Goal: Task Accomplishment & Management: Manage account settings

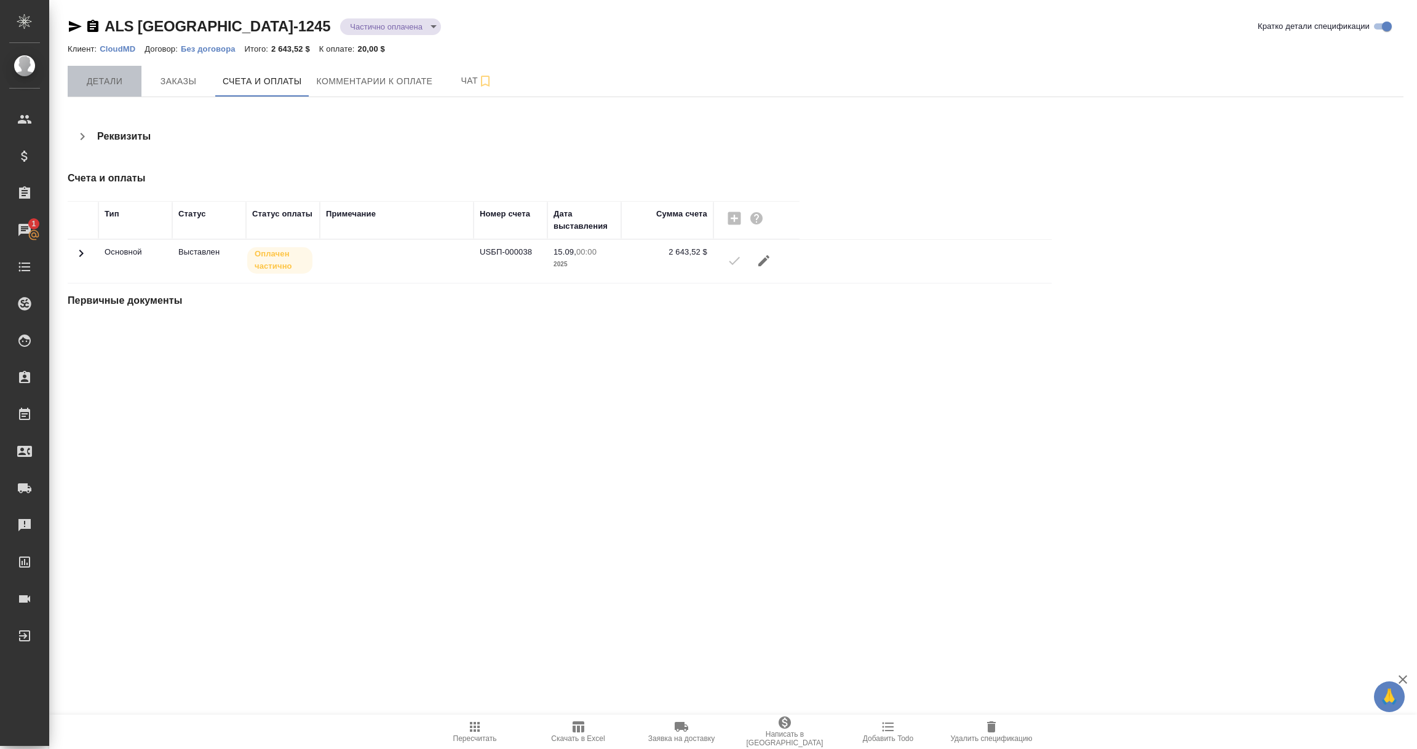
click at [98, 72] on button "Детали" at bounding box center [105, 81] width 74 height 31
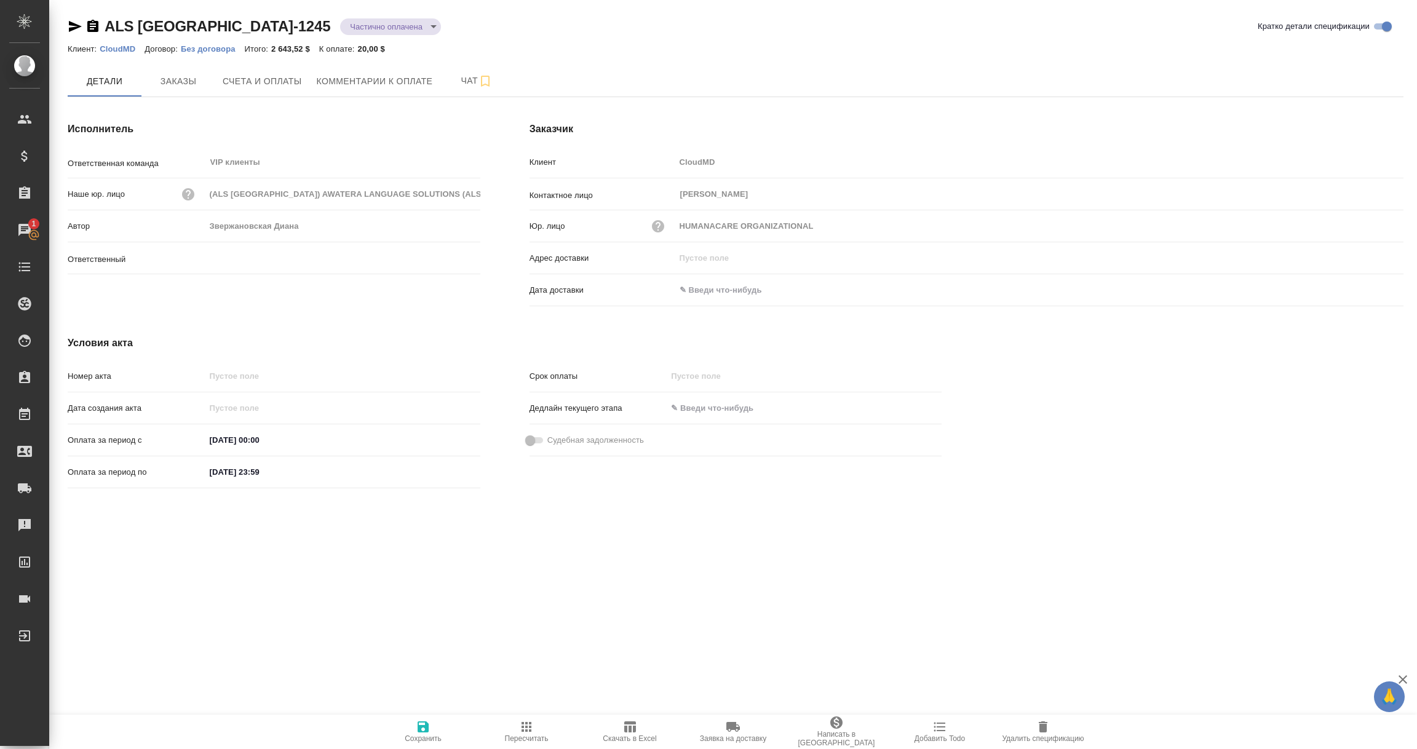
type input "Звержановская Диана"
click at [97, 26] on icon "button" at bounding box center [92, 26] width 11 height 12
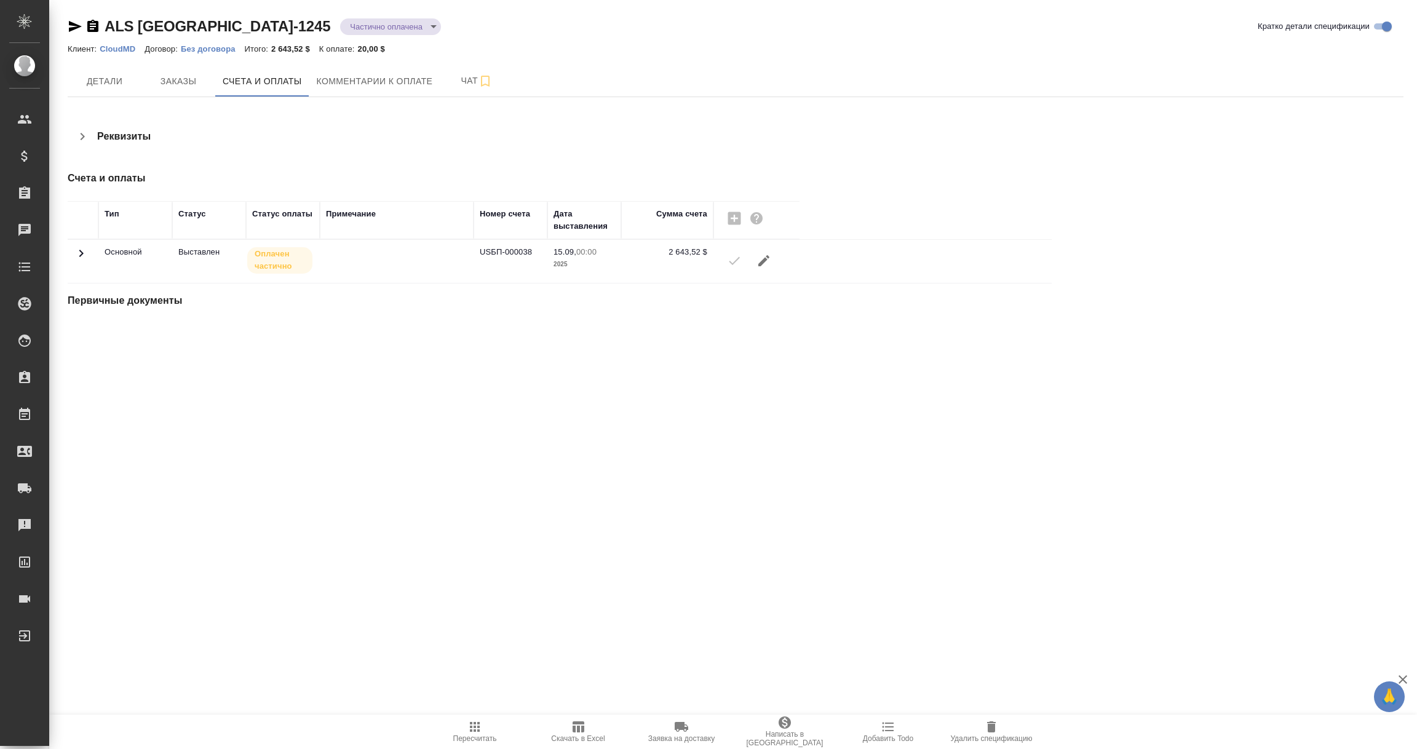
click at [124, 49] on p "CloudMD" at bounding box center [122, 48] width 45 height 9
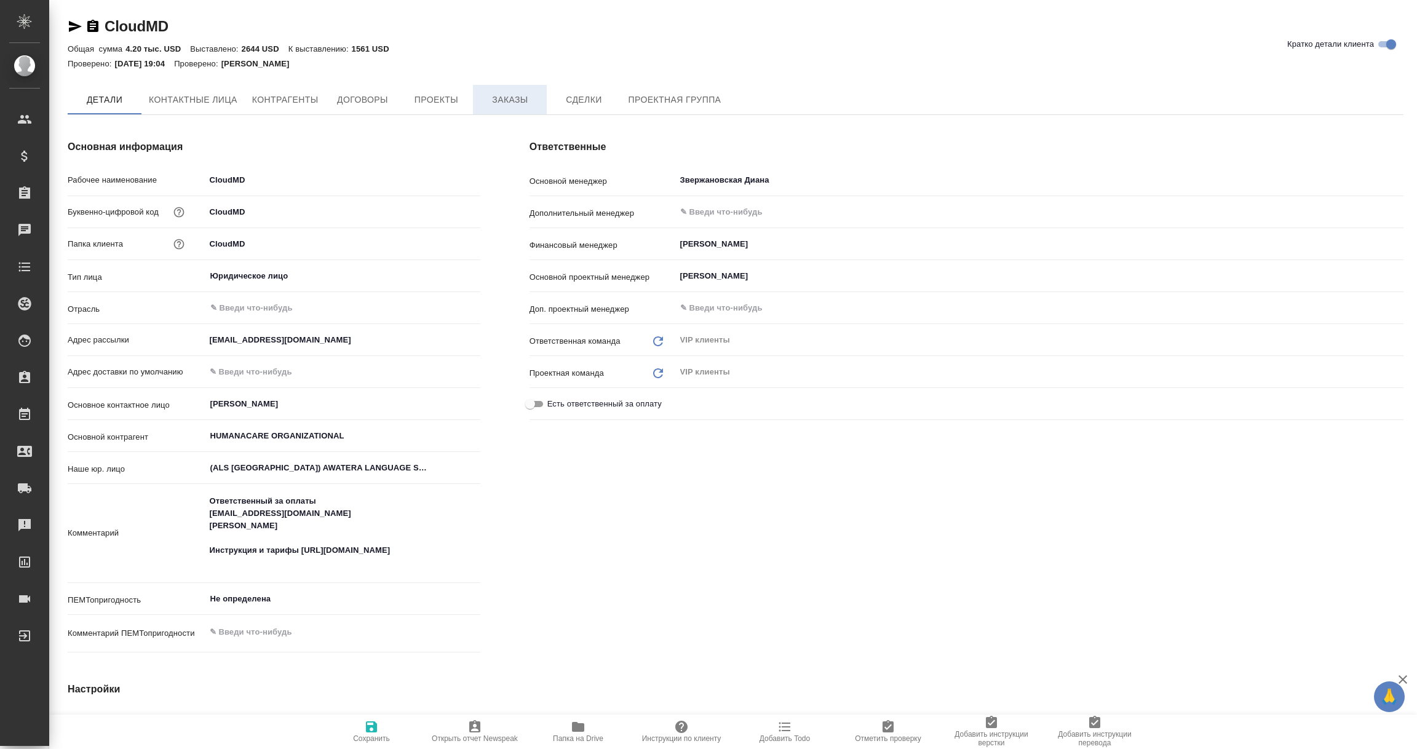
type textarea "x"
click at [494, 93] on span "Заказы" at bounding box center [509, 99] width 59 height 15
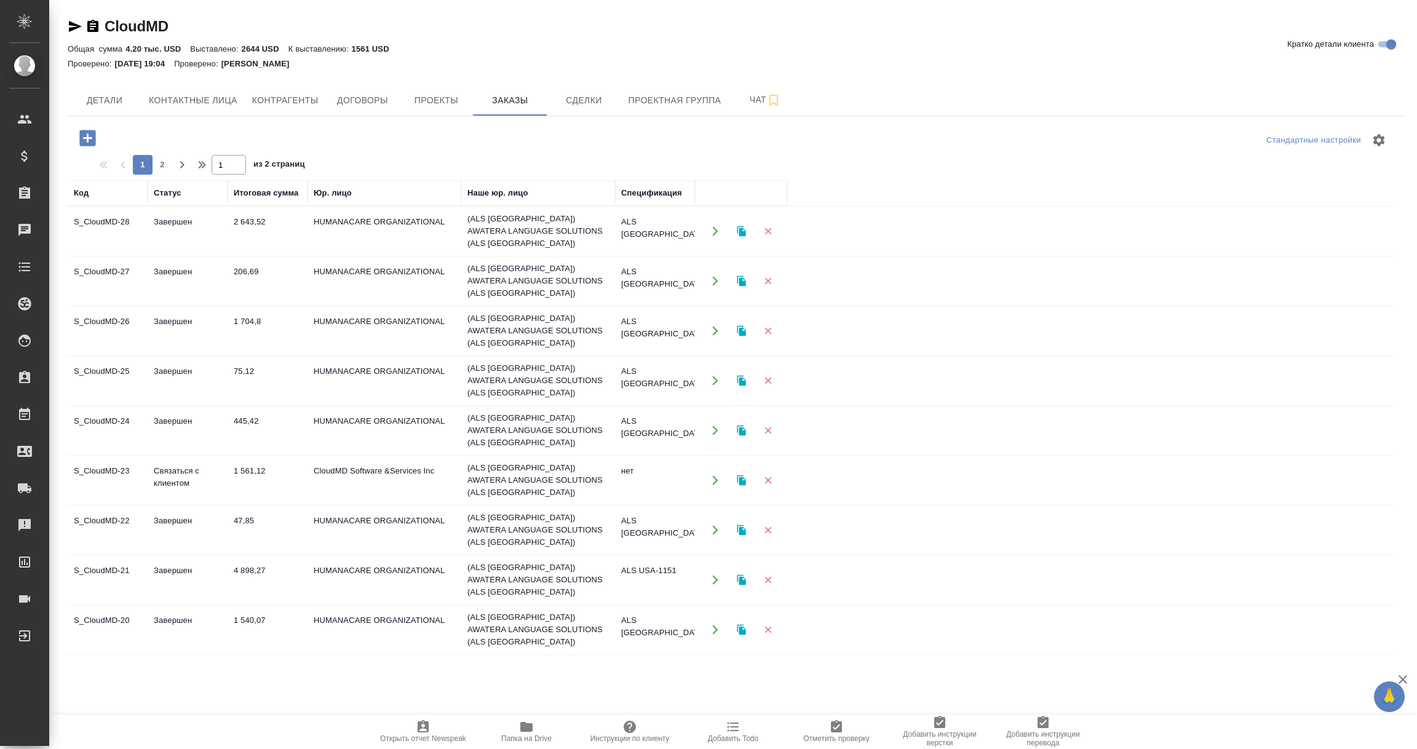
click at [650, 266] on td "ALS USA-1242" at bounding box center [655, 280] width 80 height 43
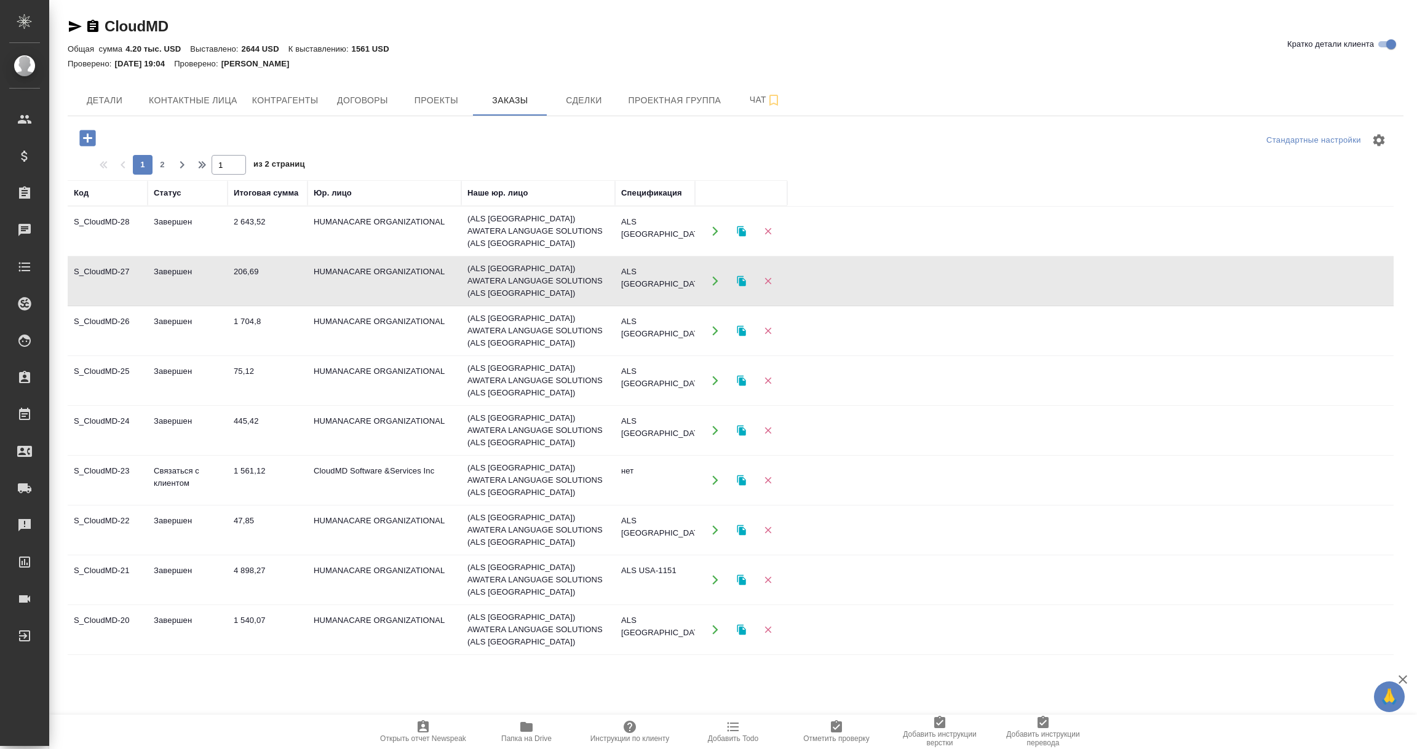
click at [650, 266] on td "ALS USA-1242" at bounding box center [655, 280] width 80 height 43
click at [650, 312] on td "ALS USA-1241" at bounding box center [655, 330] width 80 height 43
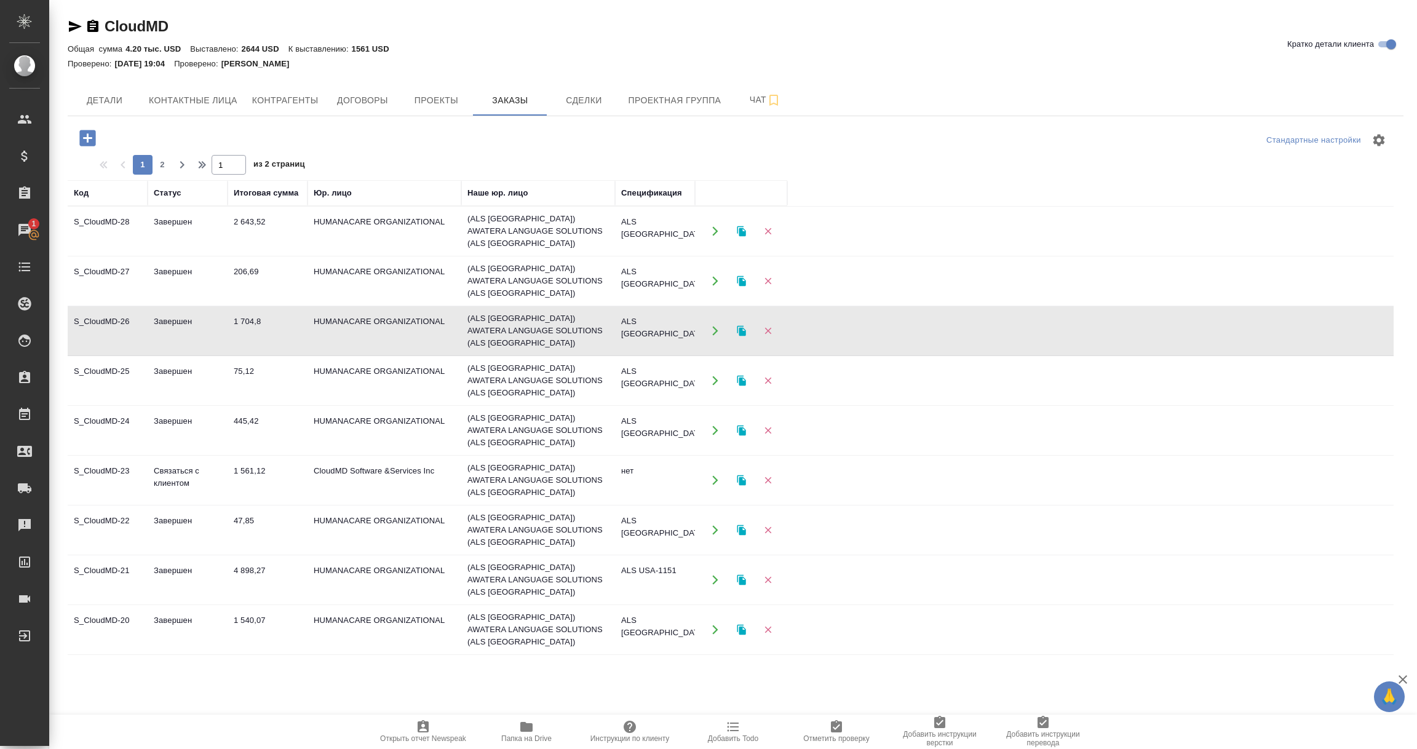
click at [650, 312] on td "ALS USA-1241" at bounding box center [655, 330] width 80 height 43
click at [655, 359] on td "ALS USA-1239" at bounding box center [655, 380] width 80 height 43
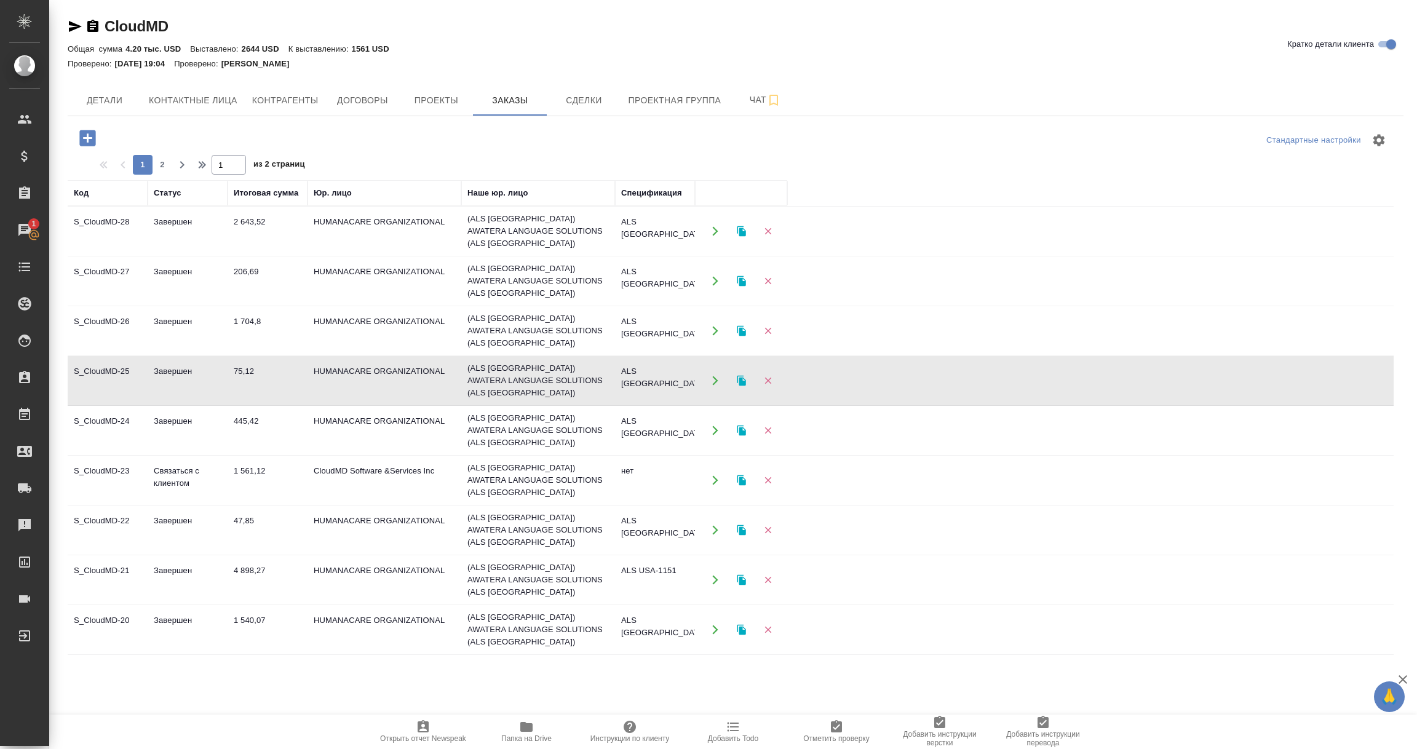
click at [655, 359] on td "ALS USA-1239" at bounding box center [655, 380] width 80 height 43
click at [663, 409] on td "ALS USA-1238" at bounding box center [655, 430] width 80 height 43
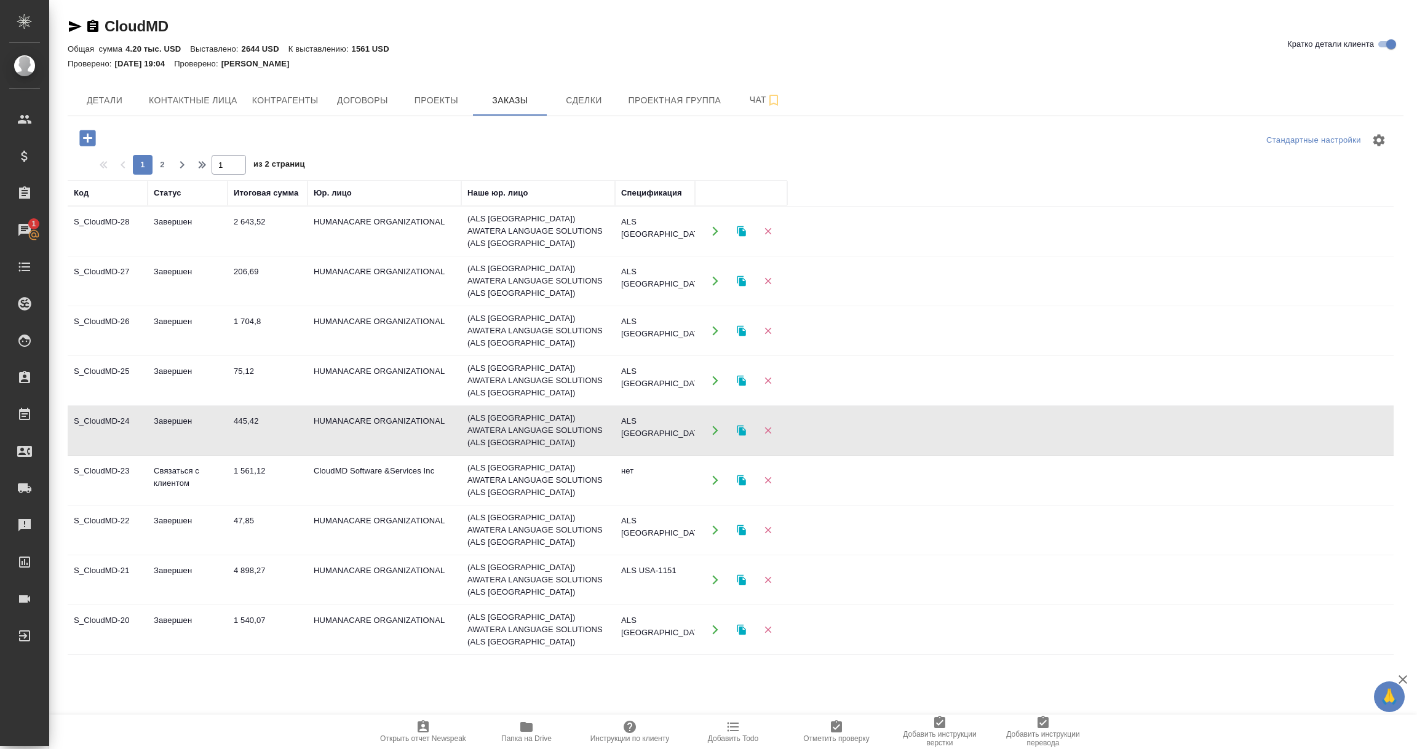
click at [663, 409] on td "ALS USA-1238" at bounding box center [655, 430] width 80 height 43
click at [638, 508] on td "ALS USA-1153" at bounding box center [655, 529] width 80 height 43
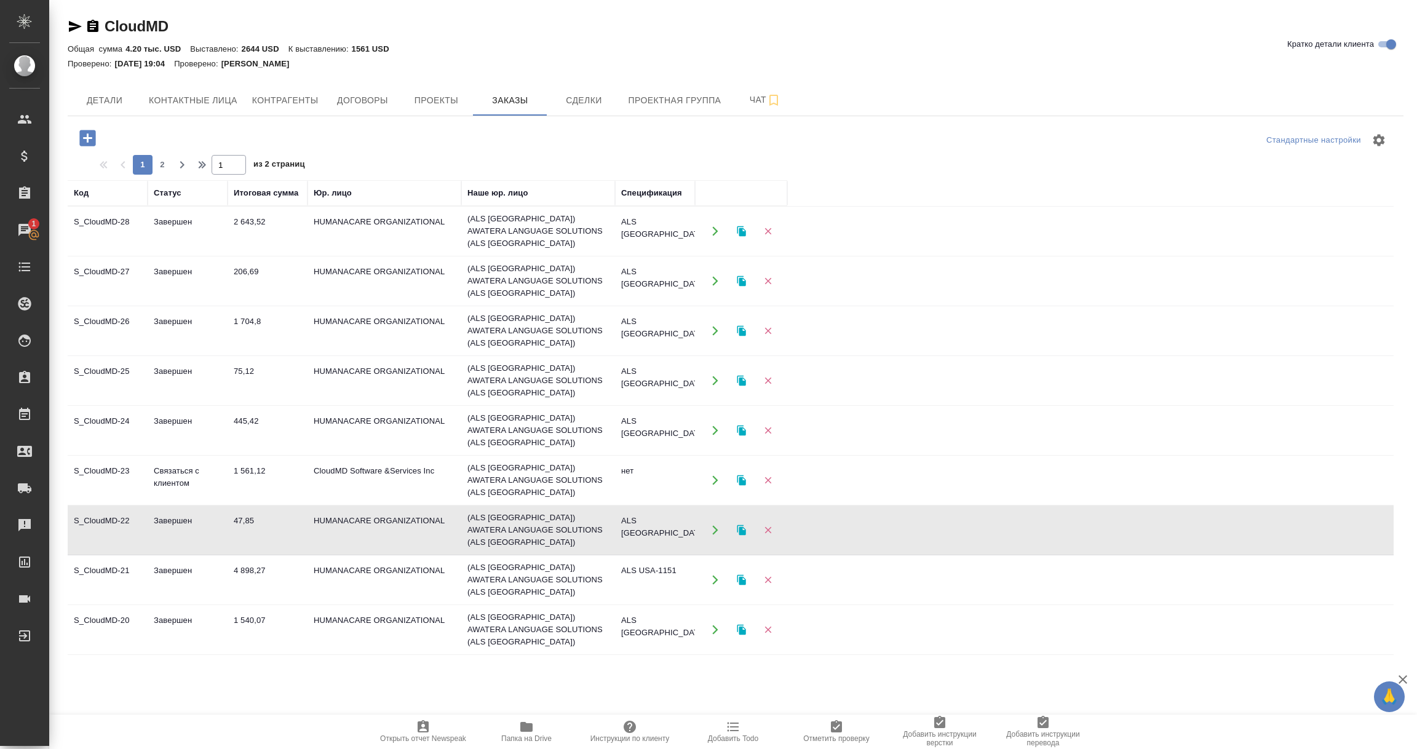
click at [637, 508] on td "ALS USA-1153" at bounding box center [655, 529] width 80 height 43
click at [655, 558] on td "ALS USA-1151" at bounding box center [655, 579] width 80 height 43
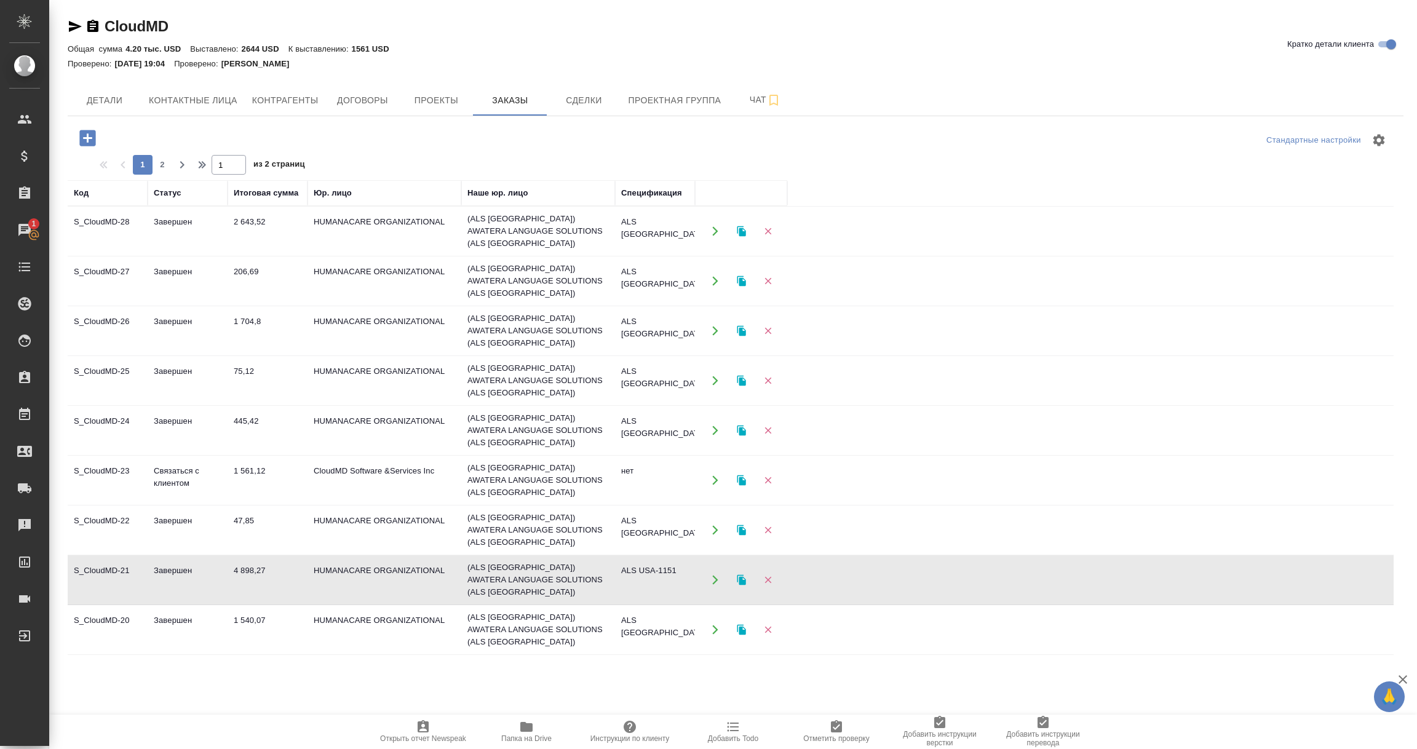
click at [655, 558] on td "ALS USA-1151" at bounding box center [655, 579] width 80 height 43
click at [670, 608] on td "ALS USA-1109" at bounding box center [655, 629] width 80 height 43
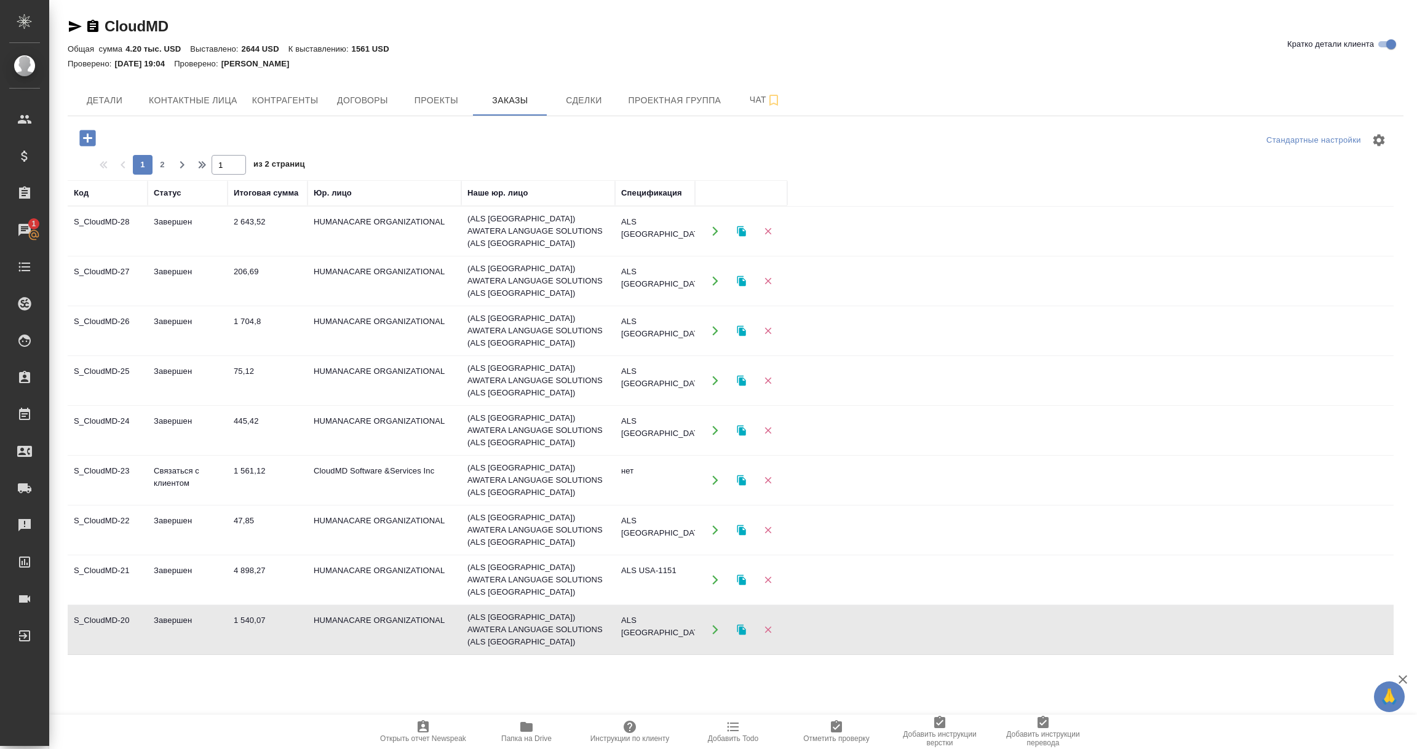
click at [670, 608] on td "ALS USA-1109" at bounding box center [655, 629] width 80 height 43
click at [661, 658] on td "ALS USA-1095" at bounding box center [655, 679] width 80 height 43
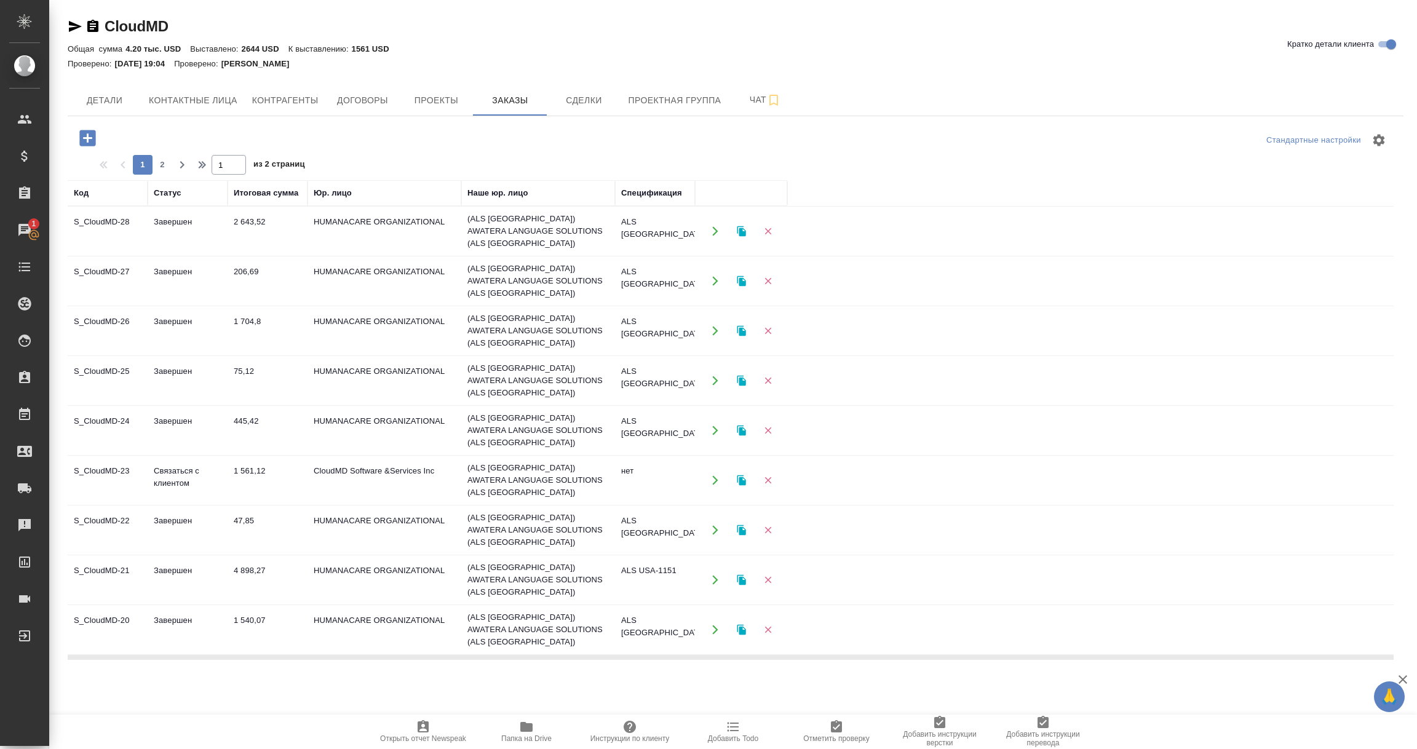
click at [661, 658] on td "ALS USA-1095" at bounding box center [655, 679] width 80 height 43
click at [676, 235] on td "ALS [GEOGRAPHIC_DATA]-1245" at bounding box center [655, 231] width 80 height 43
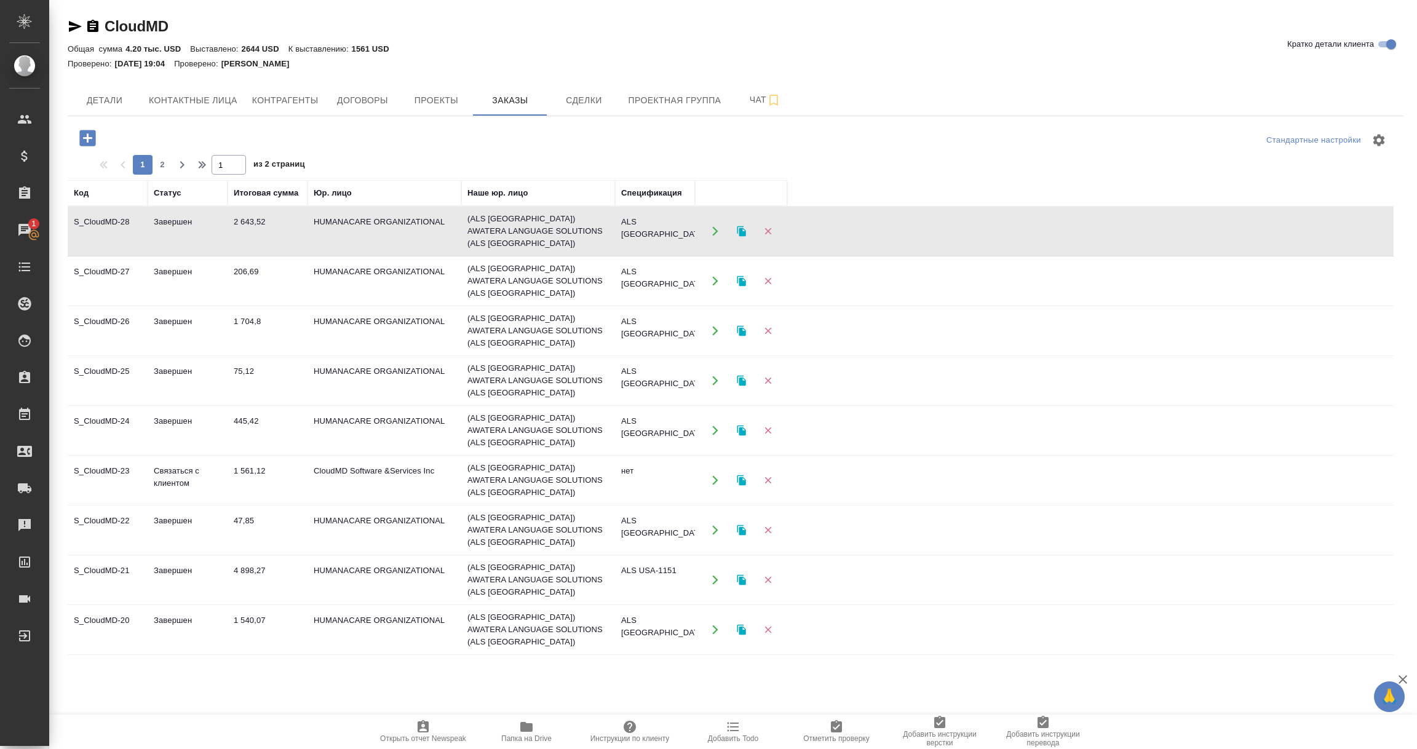
click at [676, 235] on td "ALS [GEOGRAPHIC_DATA]-1245" at bounding box center [655, 231] width 80 height 43
click at [654, 271] on td "ALS [GEOGRAPHIC_DATA]-1242" at bounding box center [655, 280] width 80 height 43
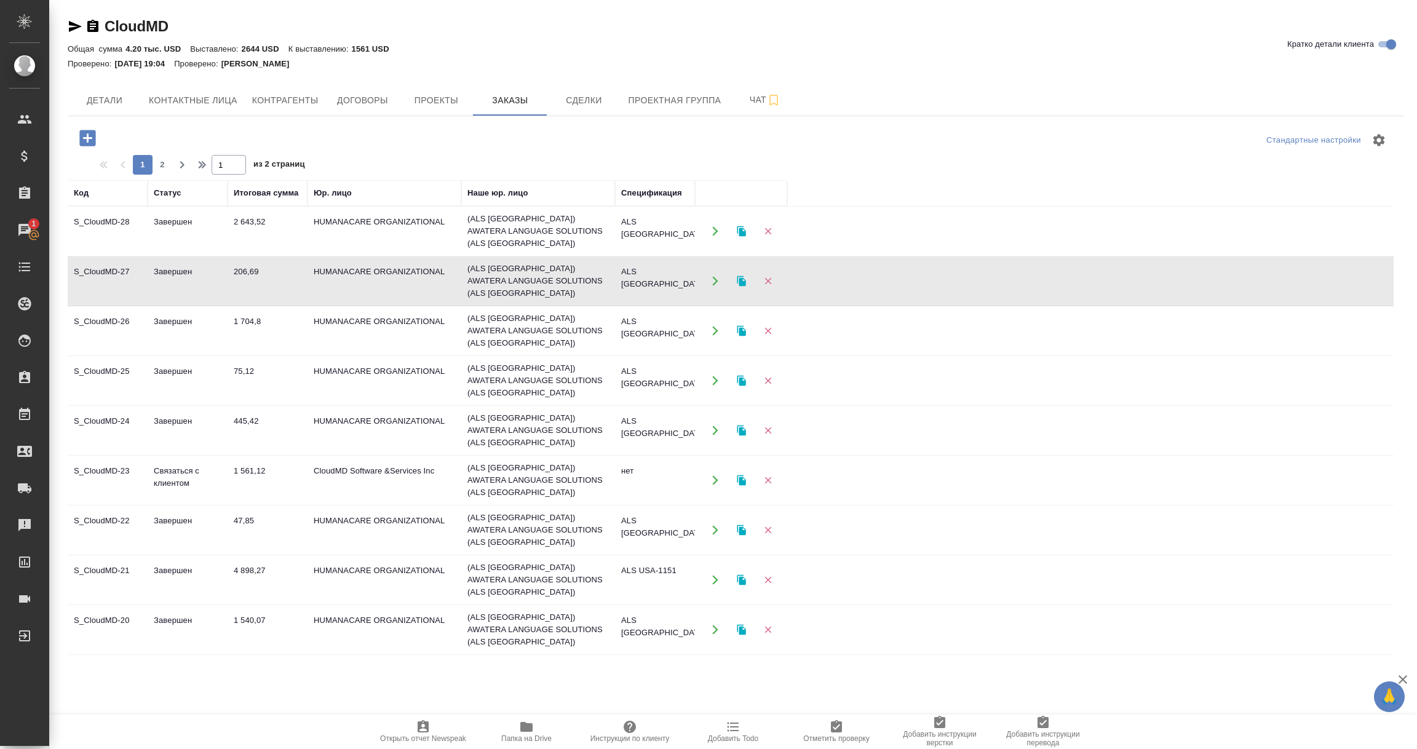
click at [654, 271] on td "ALS [GEOGRAPHIC_DATA]-1242" at bounding box center [655, 280] width 80 height 43
click at [663, 312] on td "ALS USA-1241" at bounding box center [655, 330] width 80 height 43
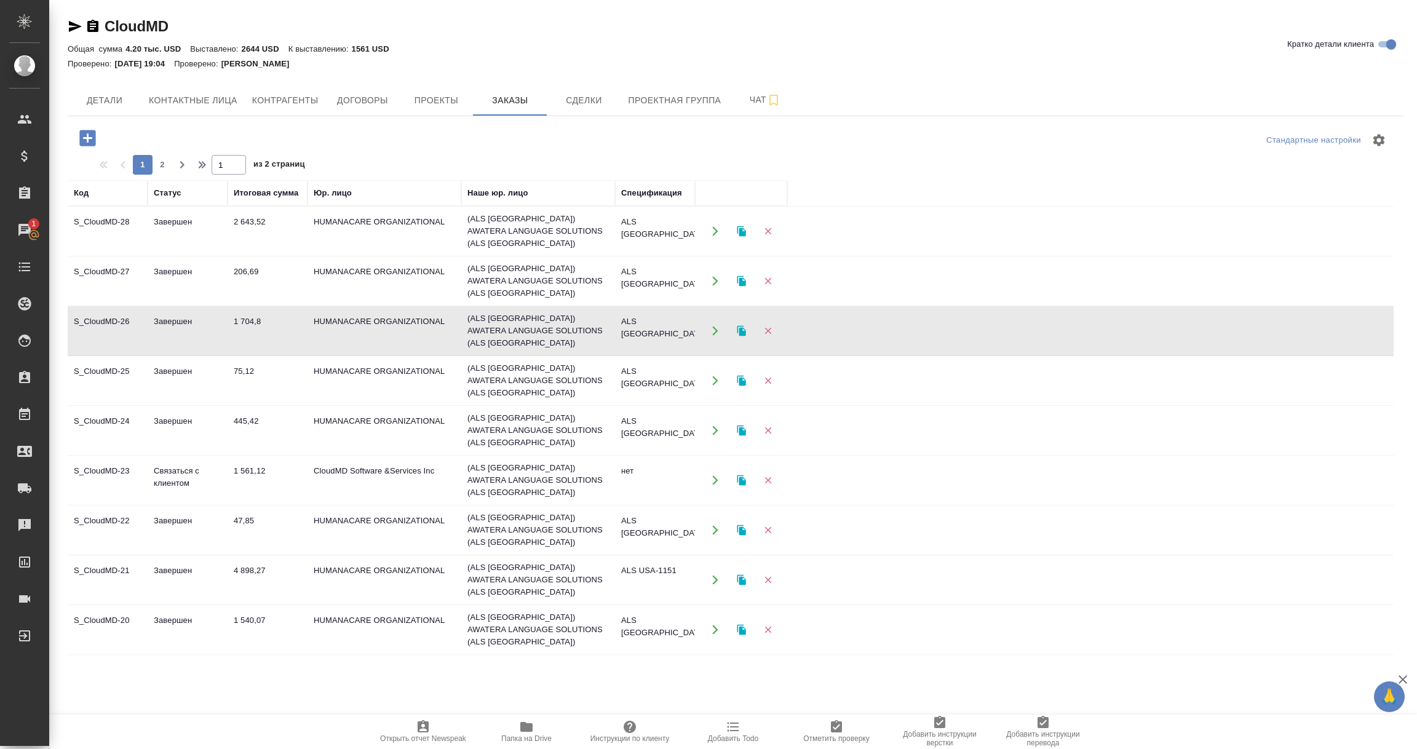
click at [663, 312] on td "ALS USA-1241" at bounding box center [655, 330] width 80 height 43
click at [671, 359] on td "ALS USA-1239" at bounding box center [655, 380] width 80 height 43
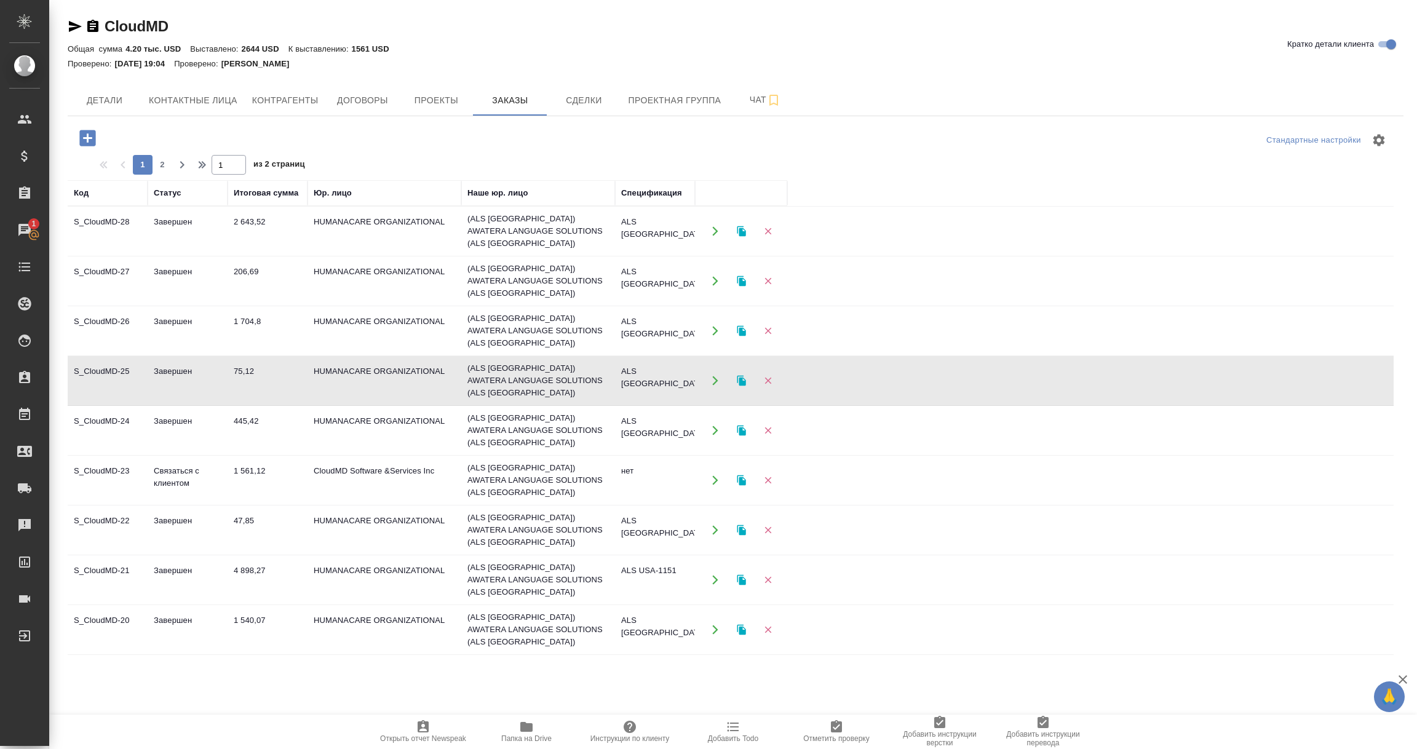
click at [670, 359] on td "ALS USA-1239" at bounding box center [655, 380] width 80 height 43
click at [658, 409] on td "ALS USA-1238" at bounding box center [655, 430] width 80 height 43
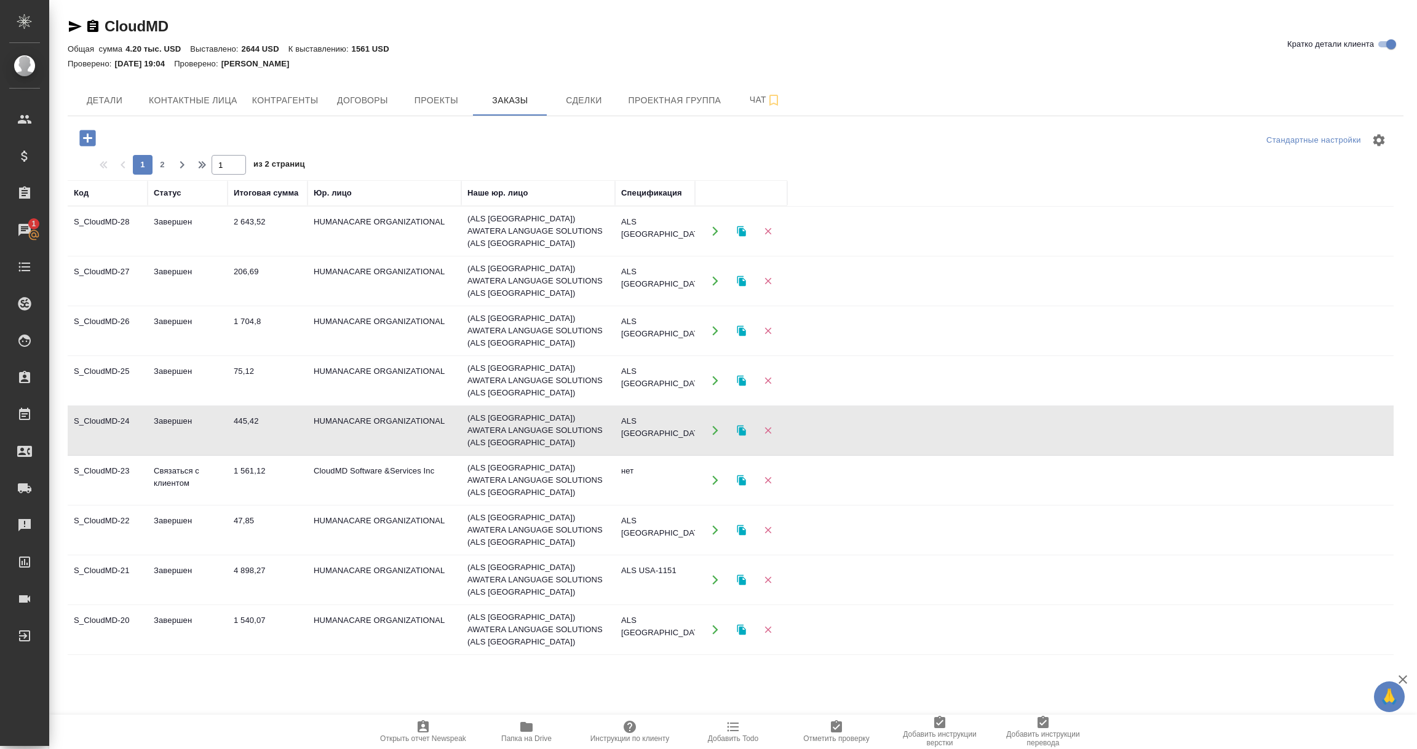
click at [658, 409] on td "ALS USA-1238" at bounding box center [655, 430] width 80 height 43
click at [655, 508] on td "ALS USA-1153" at bounding box center [655, 529] width 80 height 43
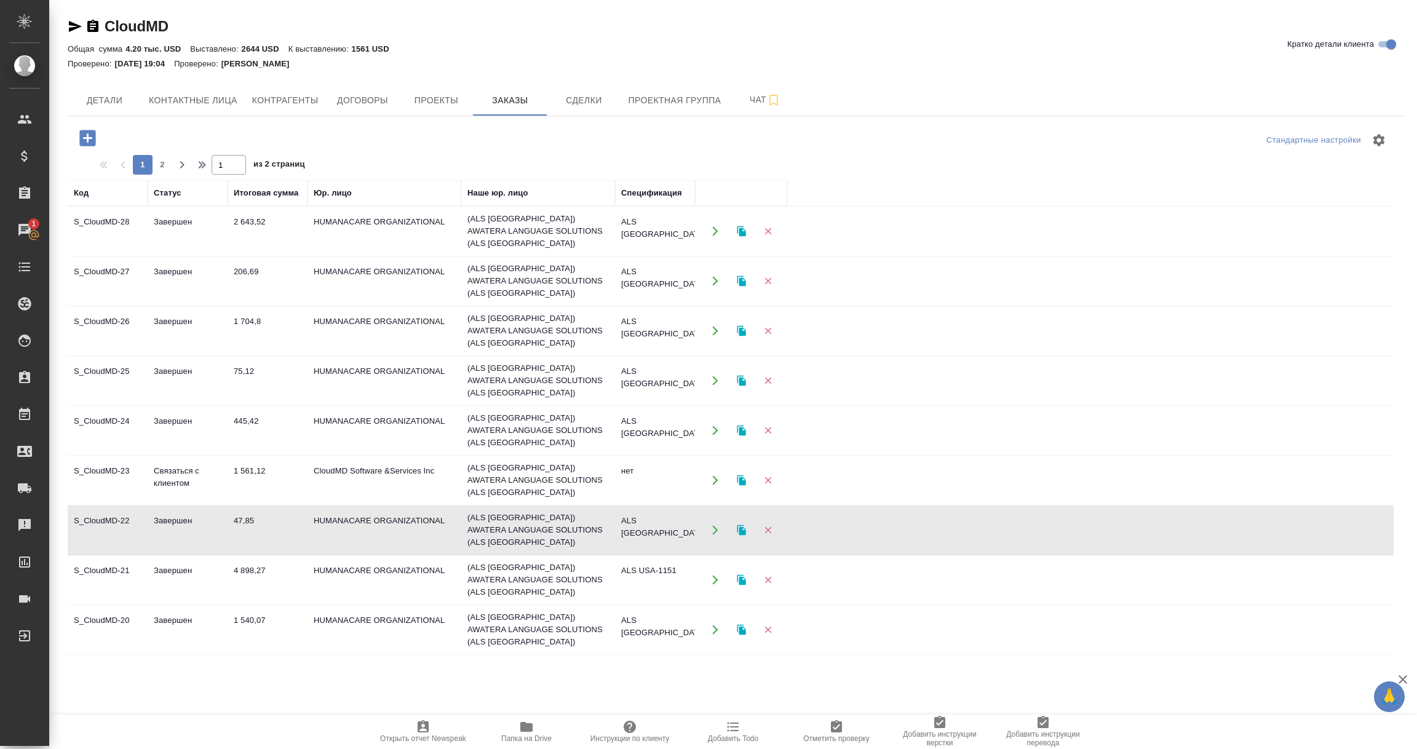
click at [655, 508] on td "ALS USA-1153" at bounding box center [655, 529] width 80 height 43
click at [651, 558] on td "ALS USA-1151" at bounding box center [655, 579] width 80 height 43
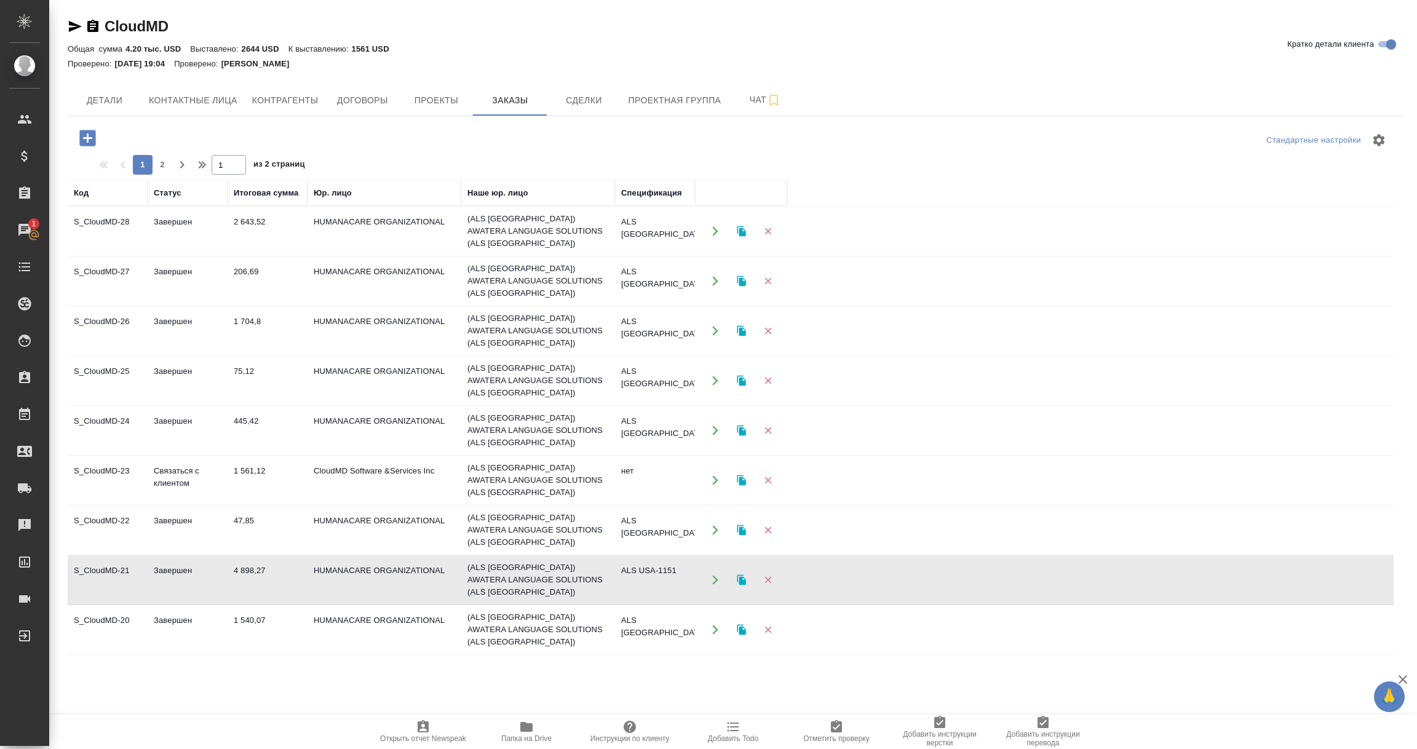
click at [662, 608] on td "ALS USA-1109" at bounding box center [655, 629] width 80 height 43
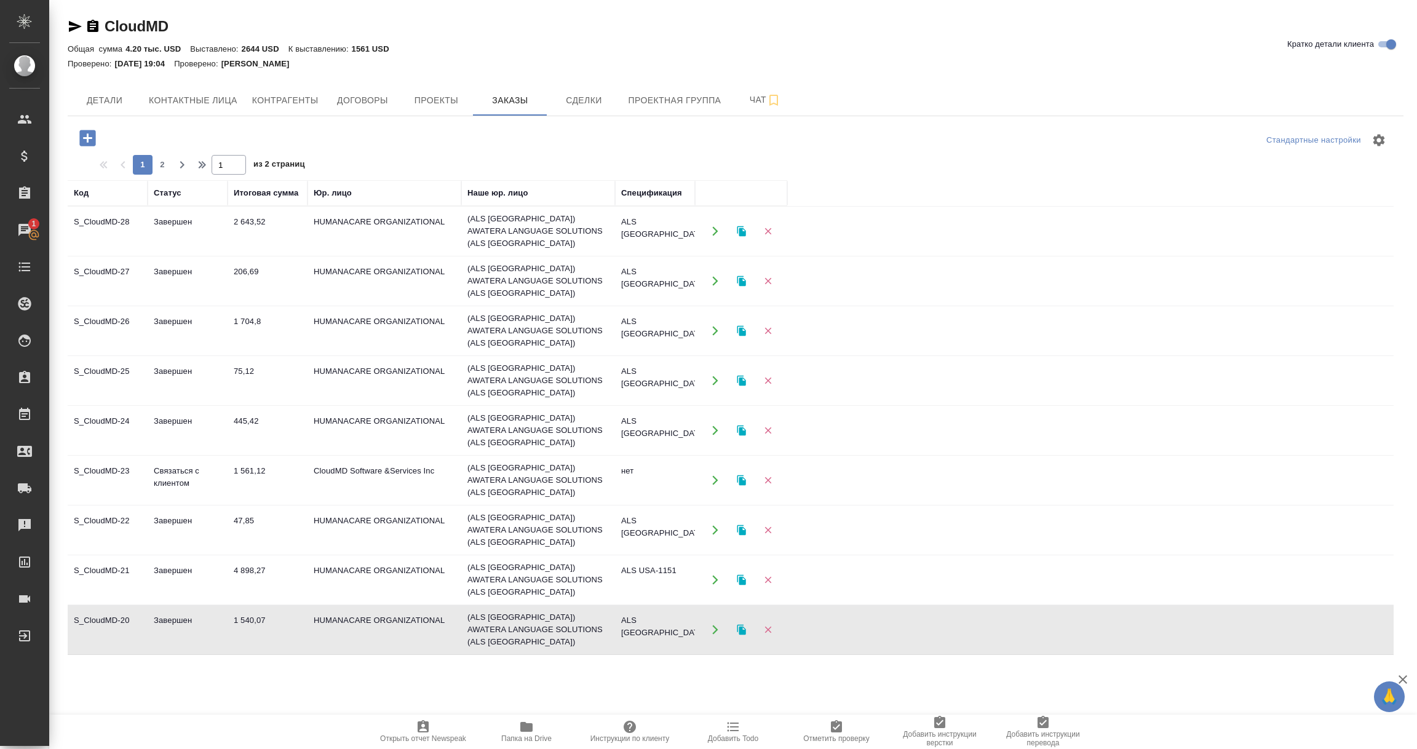
click at [662, 608] on td "ALS USA-1109" at bounding box center [655, 629] width 80 height 43
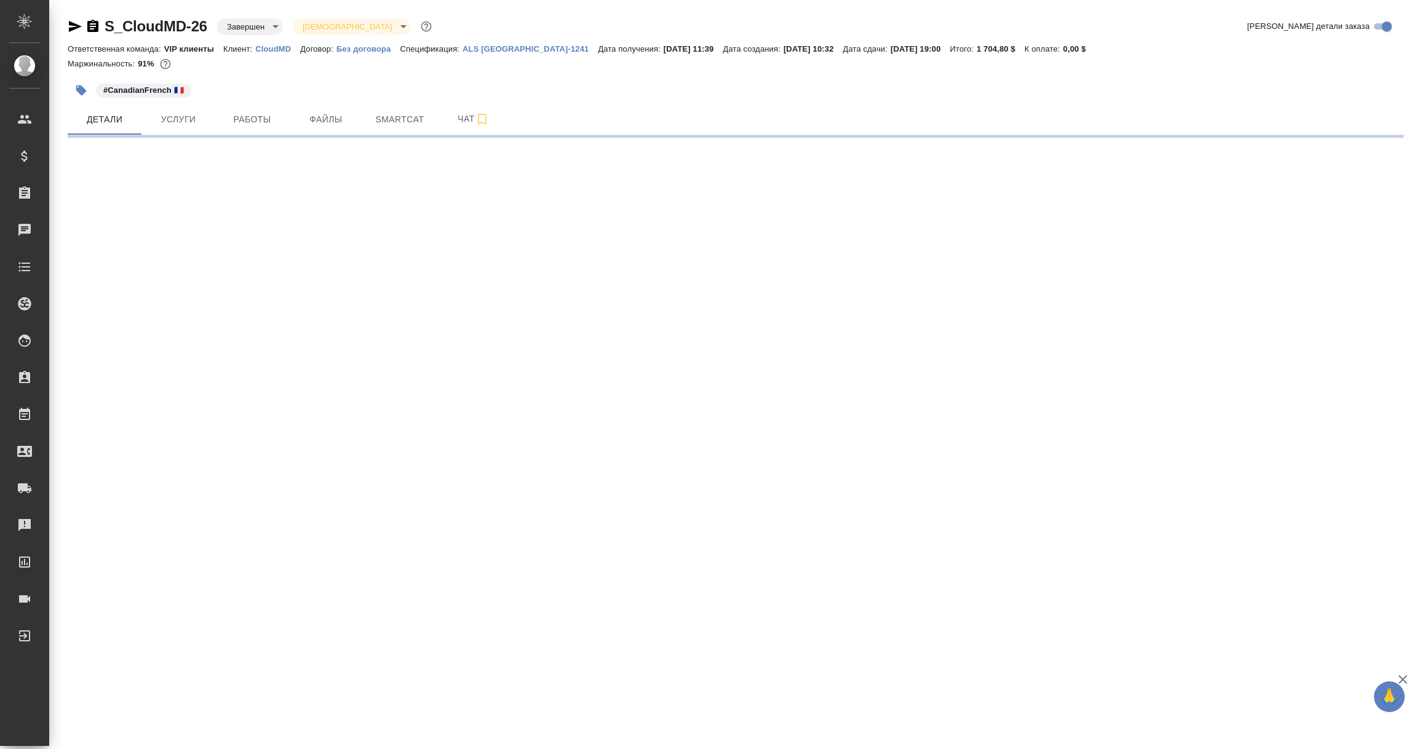
select select "RU"
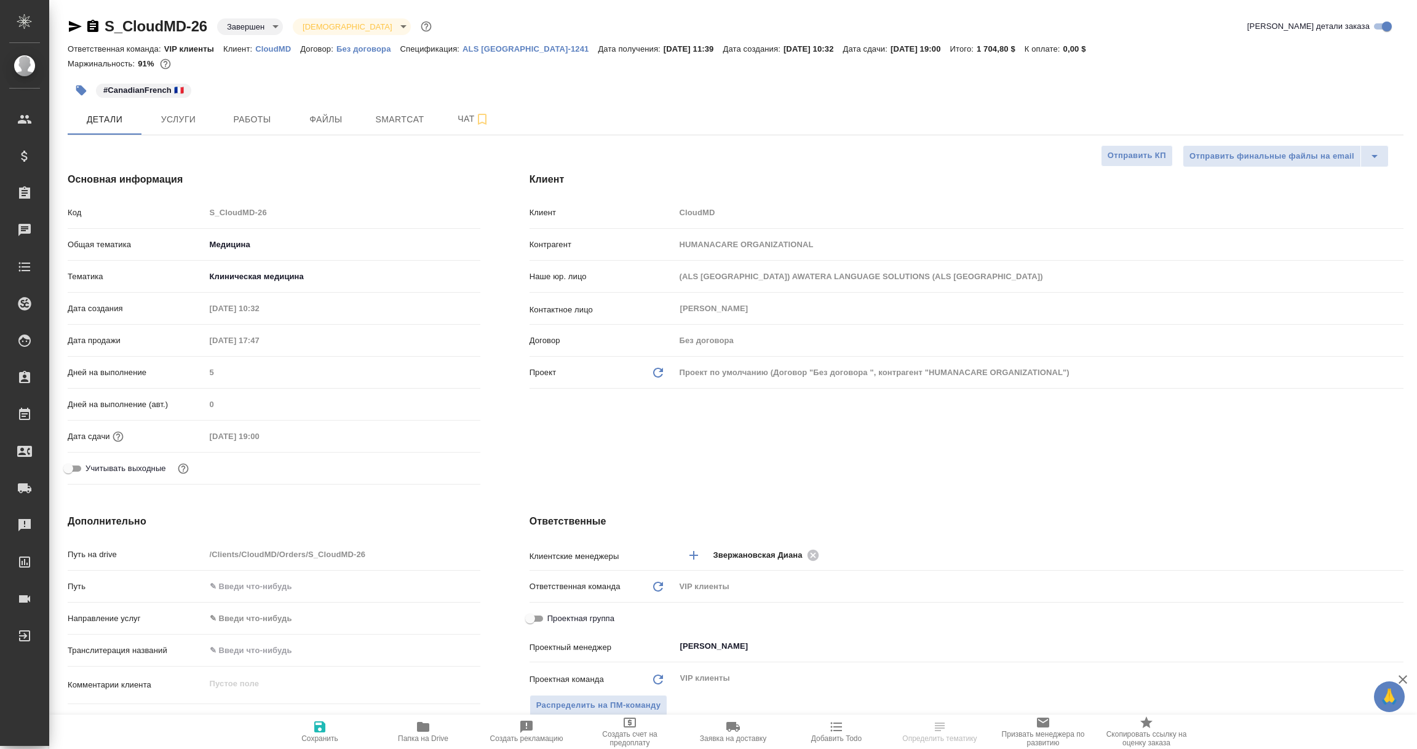
type textarea "x"
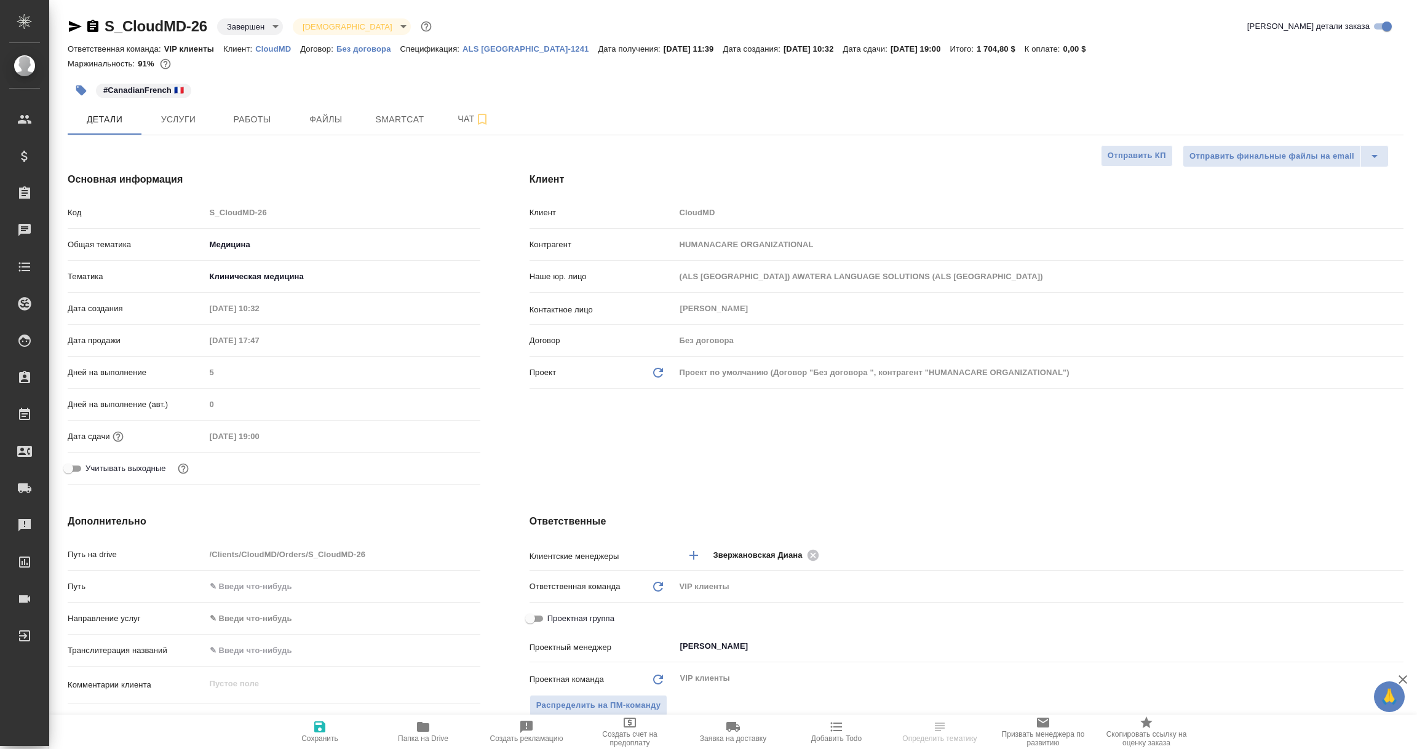
type textarea "x"
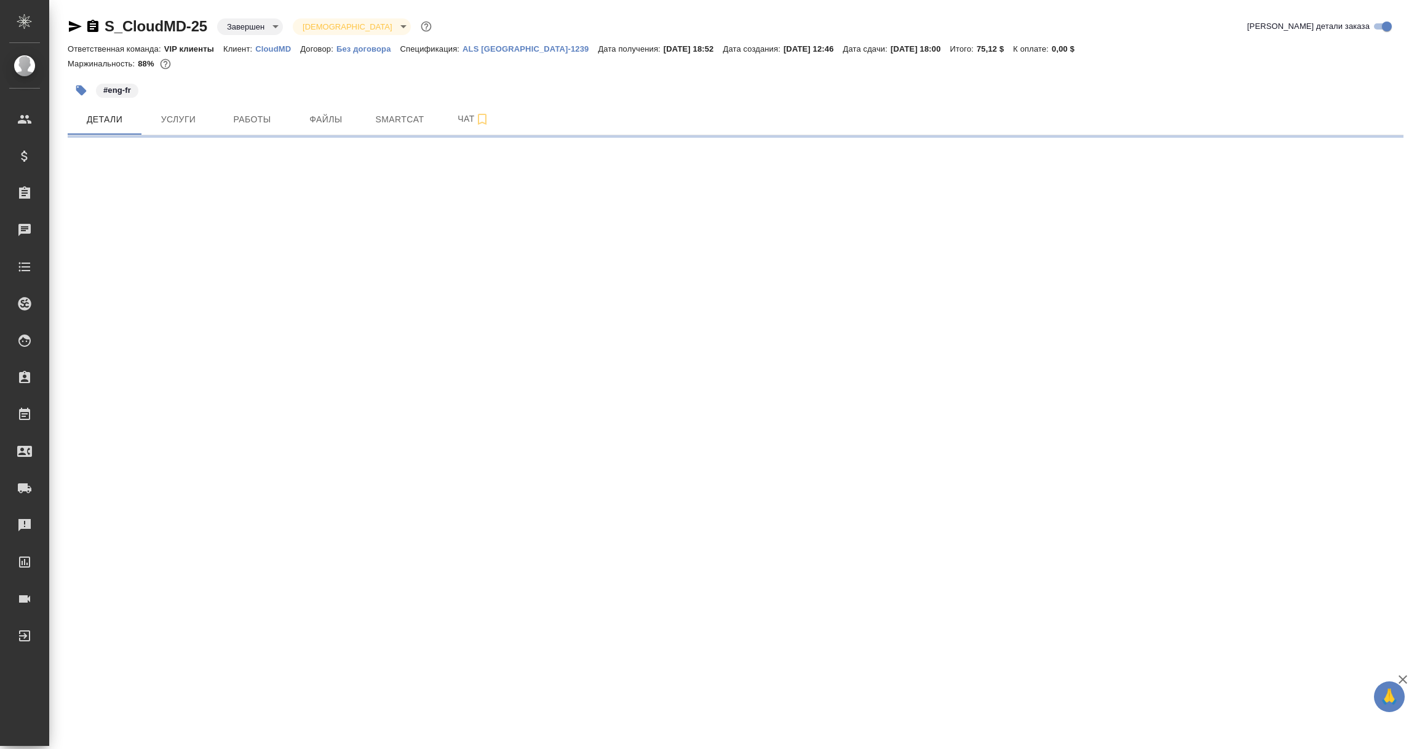
select select "RU"
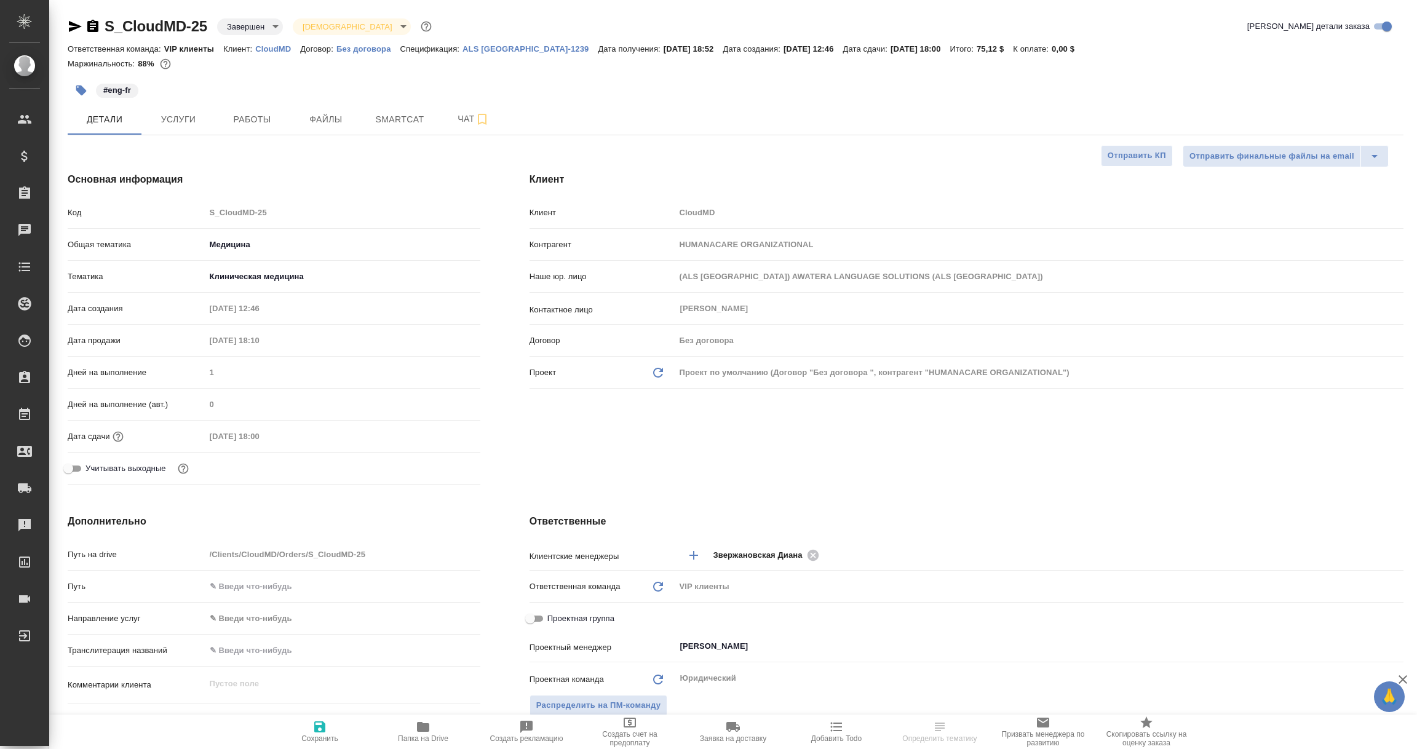
type textarea "x"
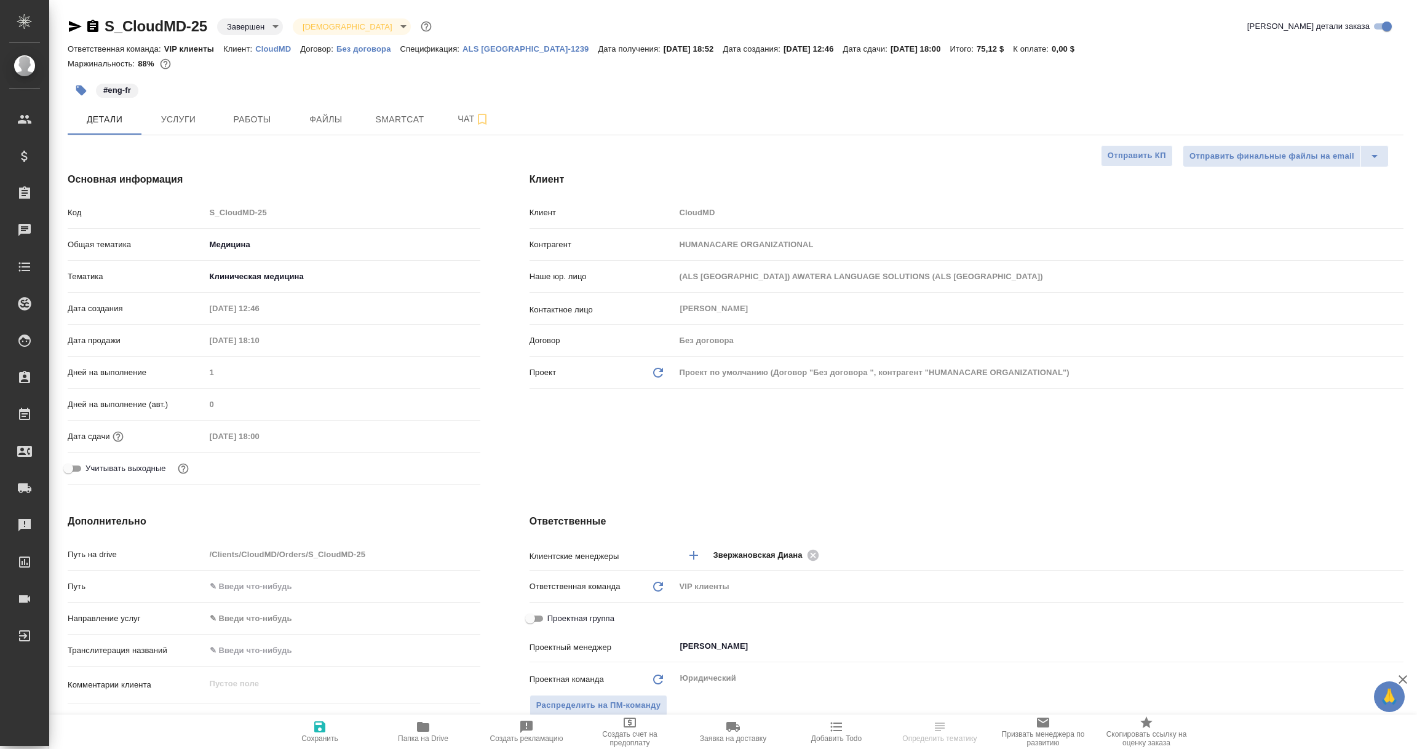
type textarea "x"
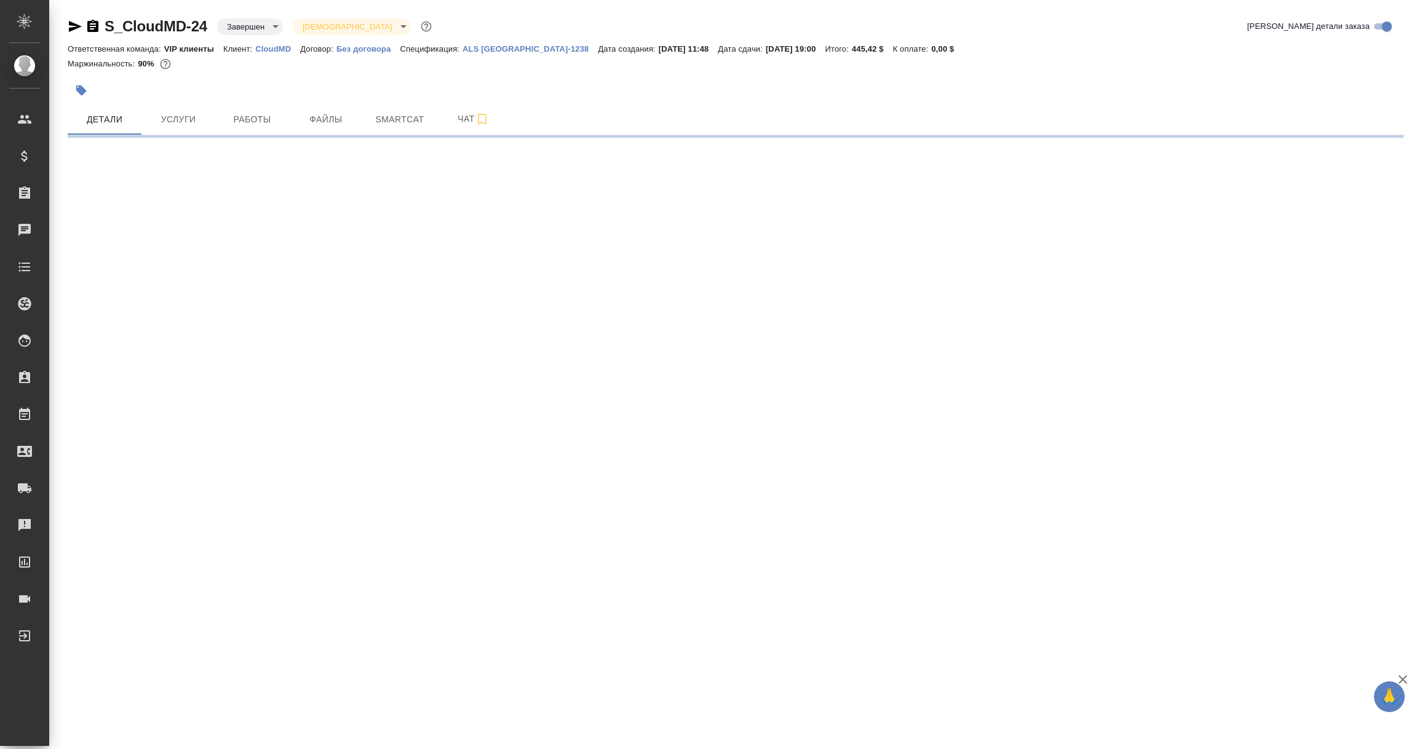
select select "RU"
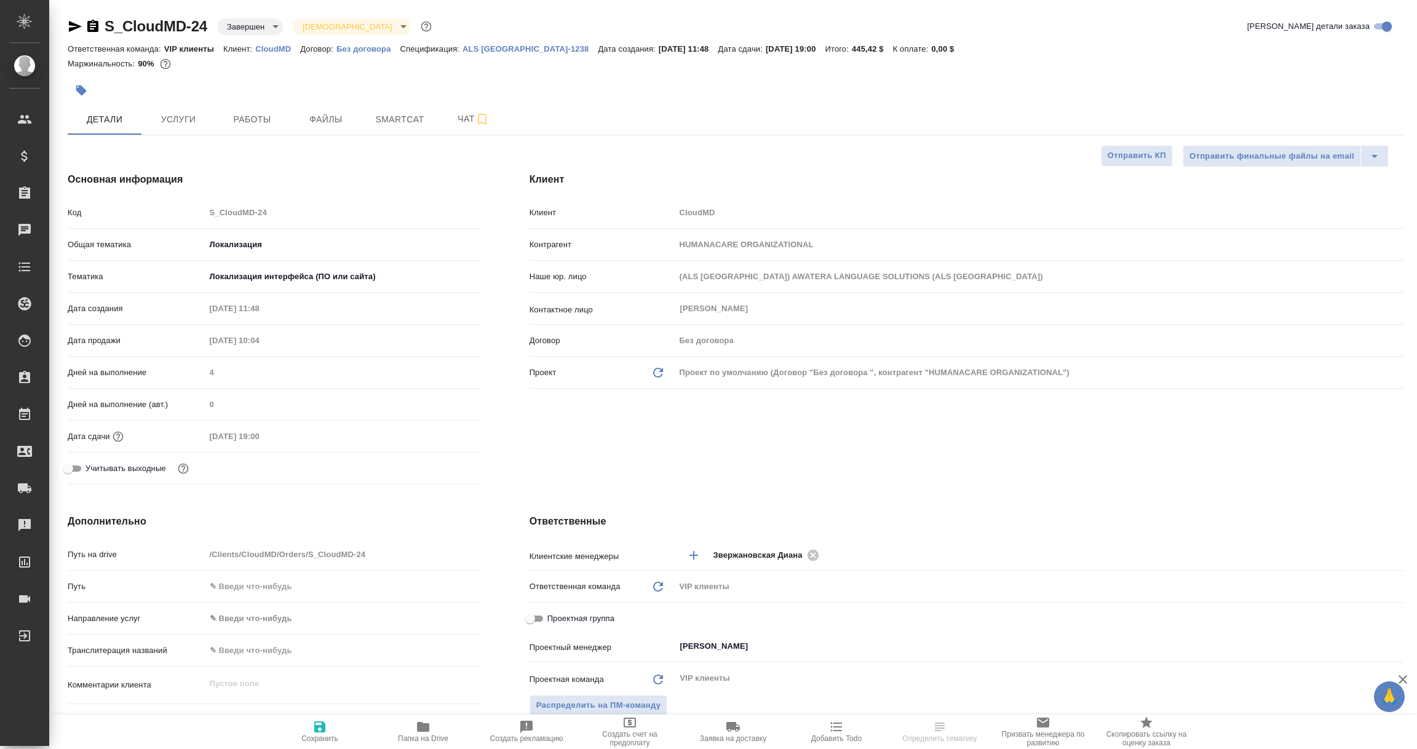
type textarea "x"
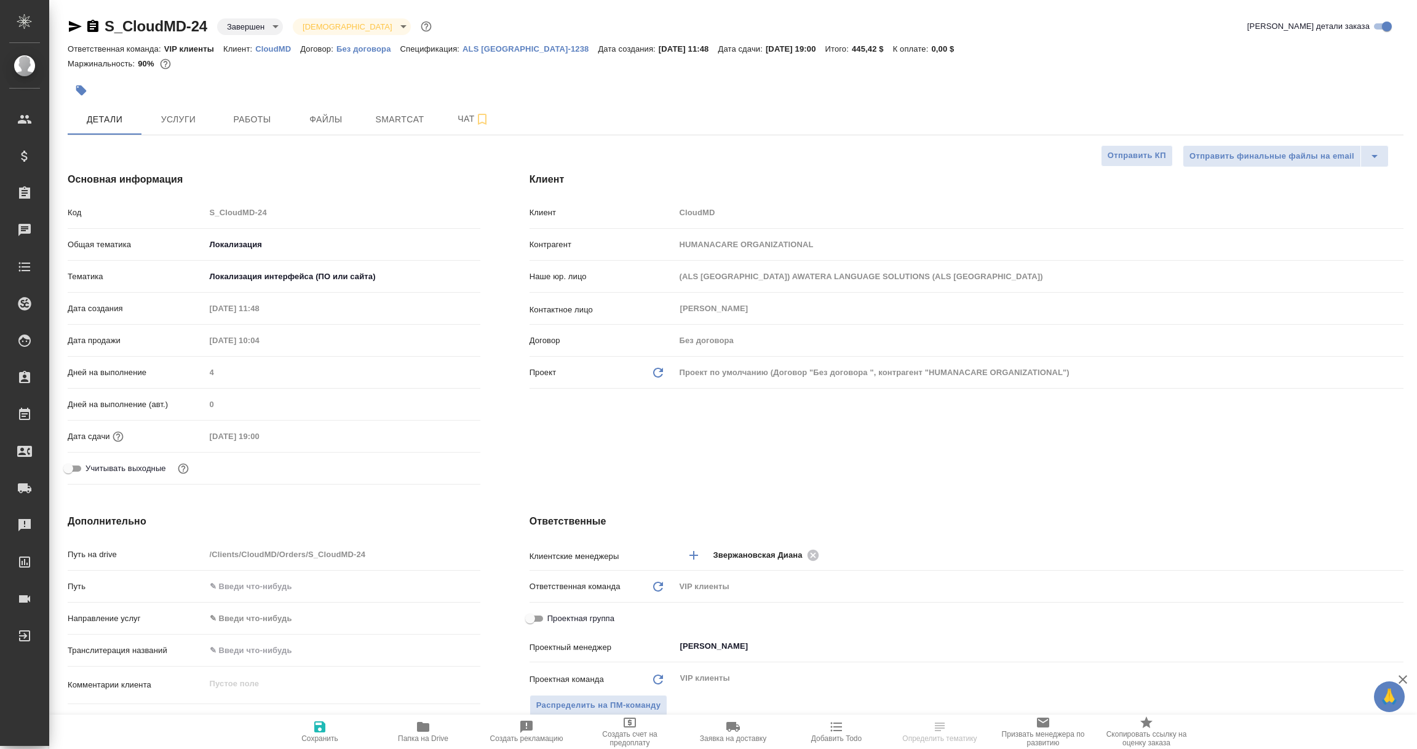
type textarea "x"
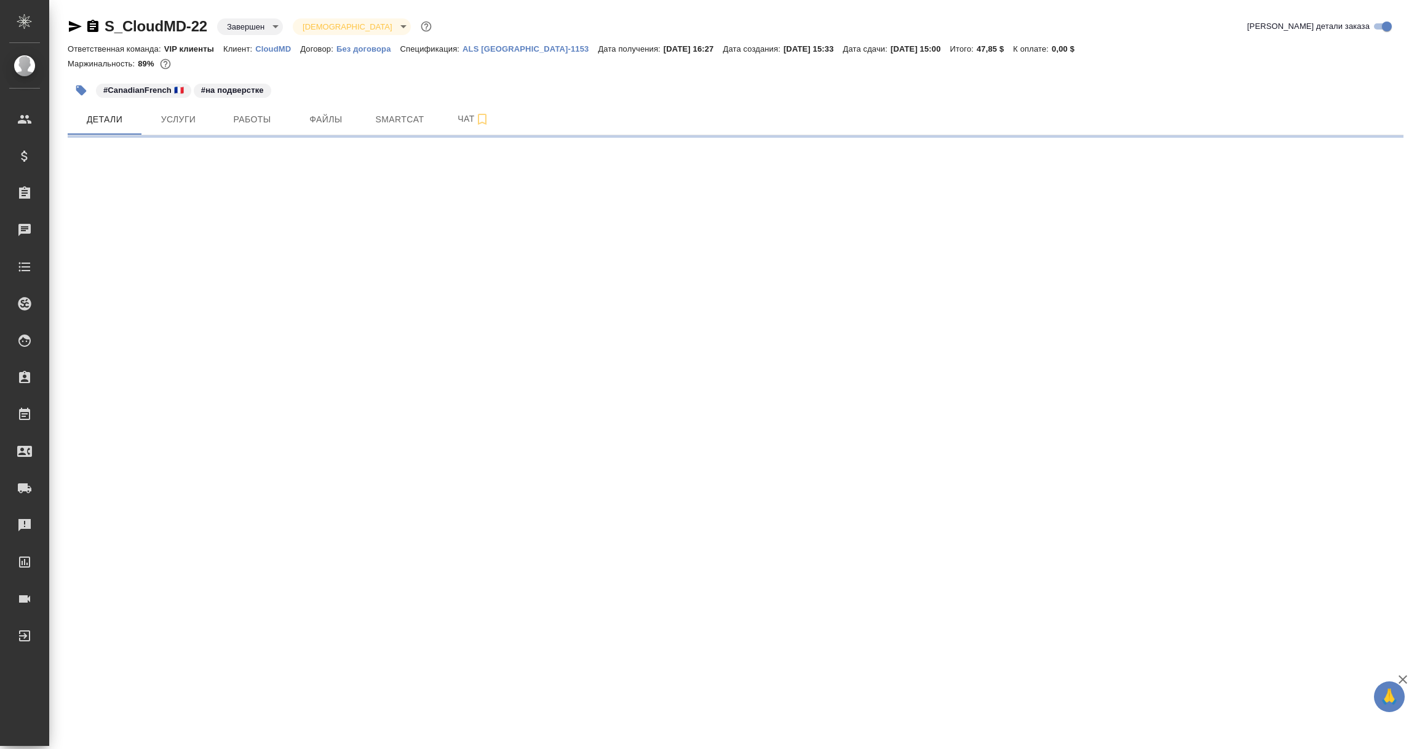
select select "RU"
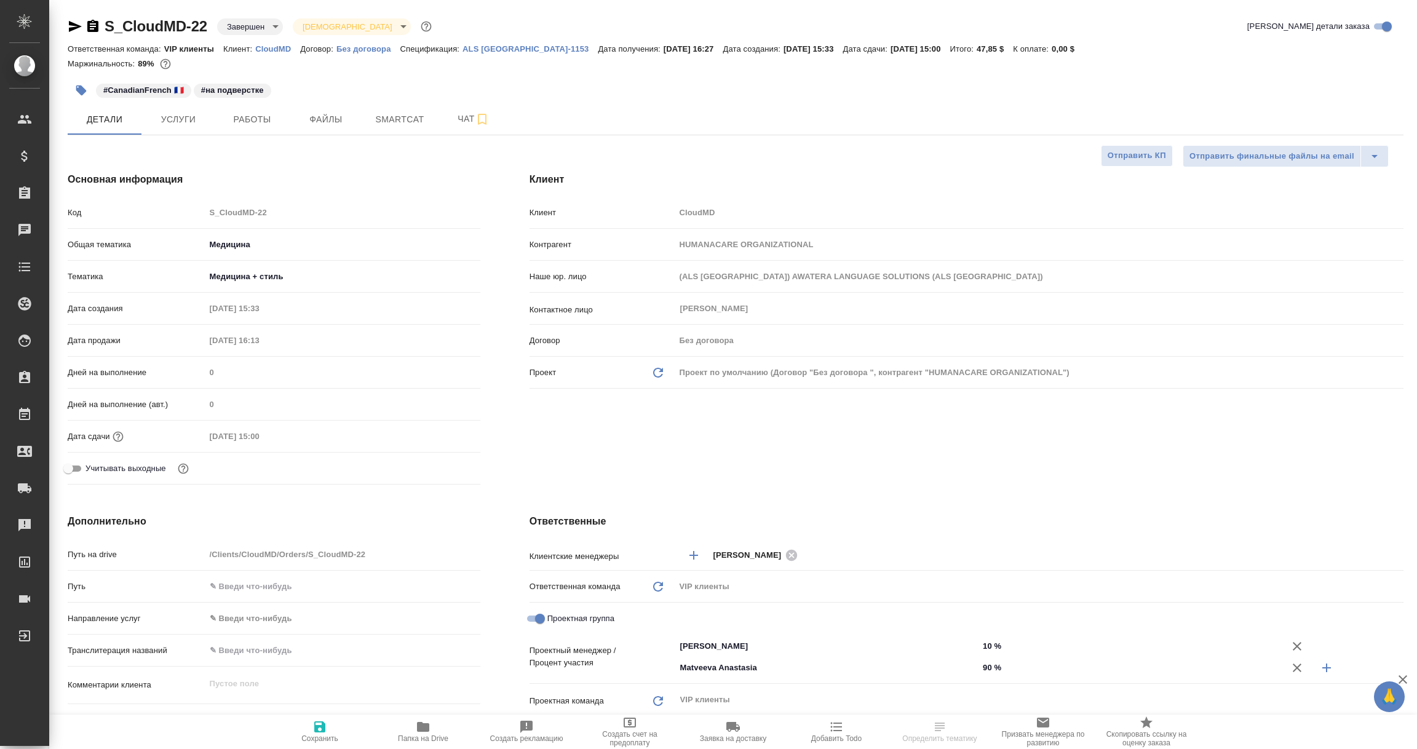
type textarea "x"
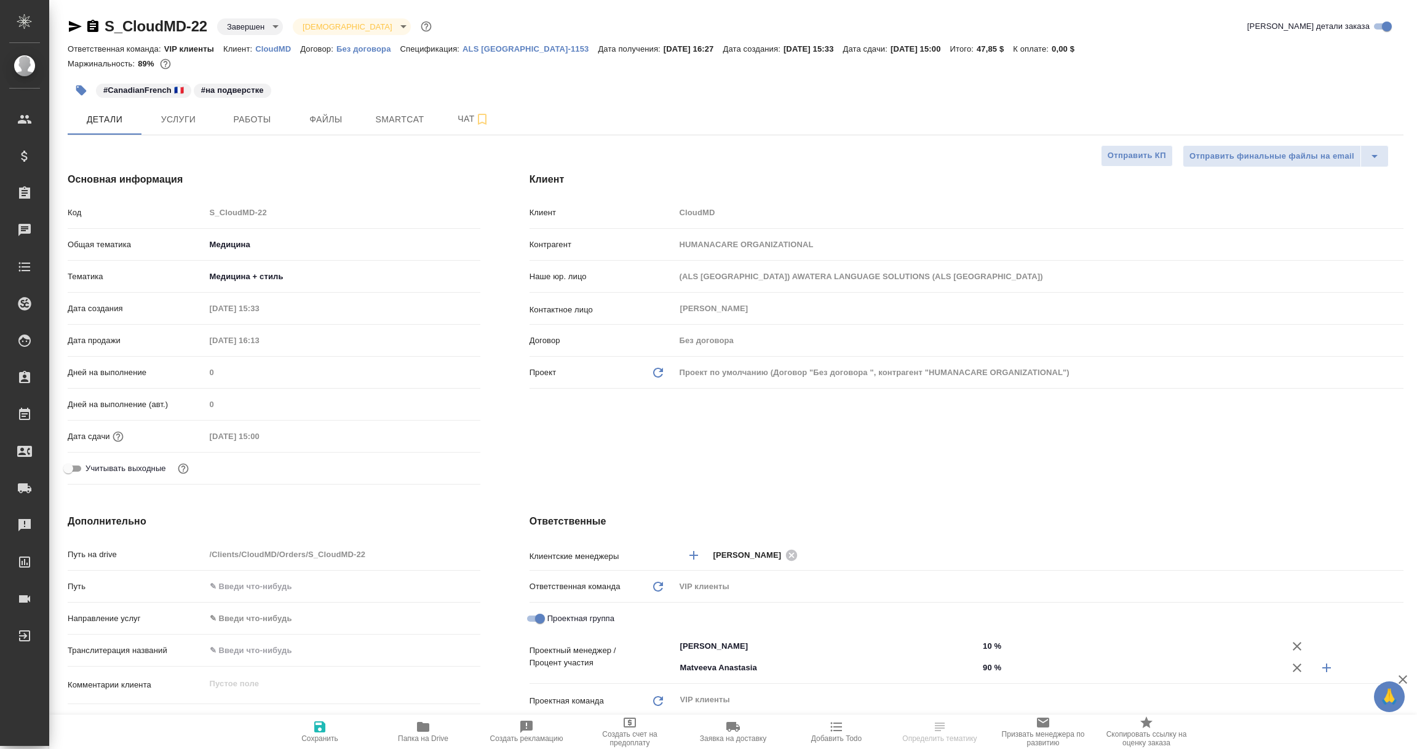
type textarea "x"
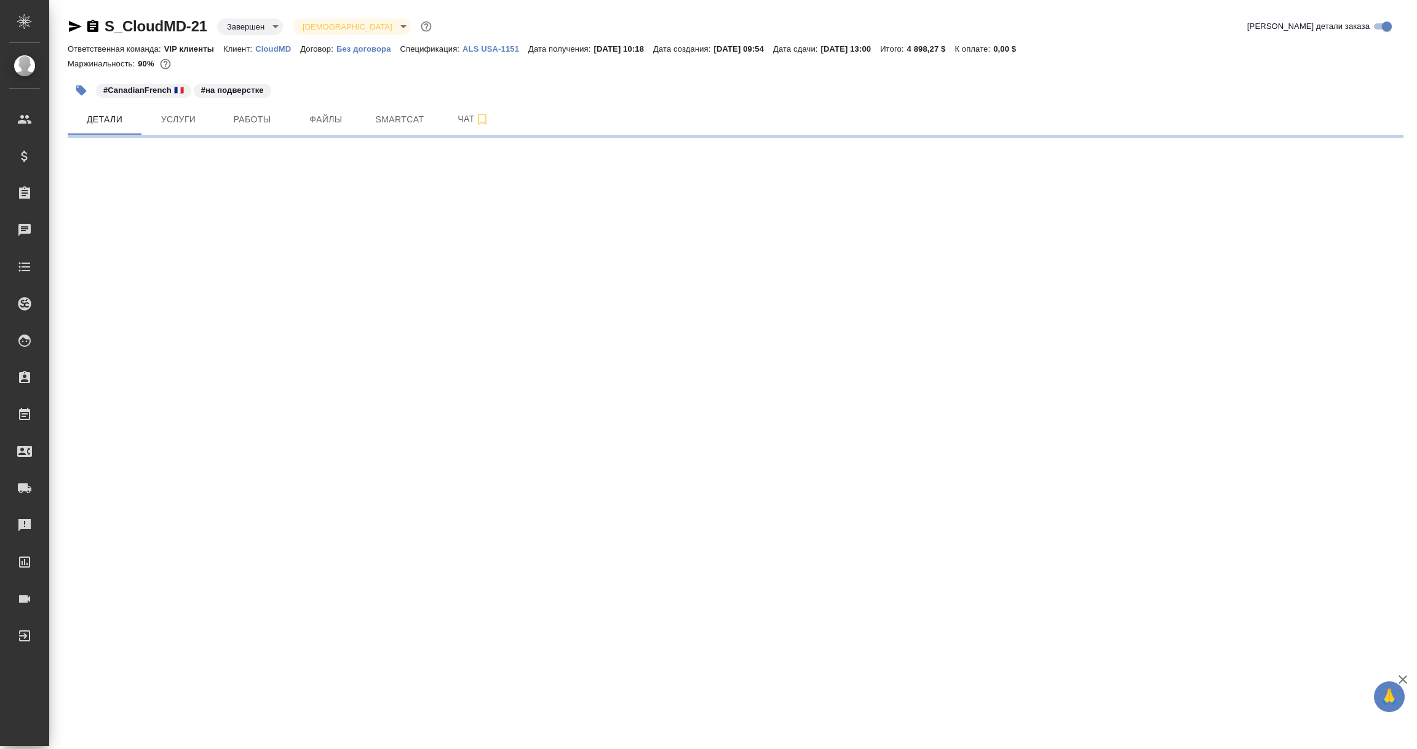
select select "RU"
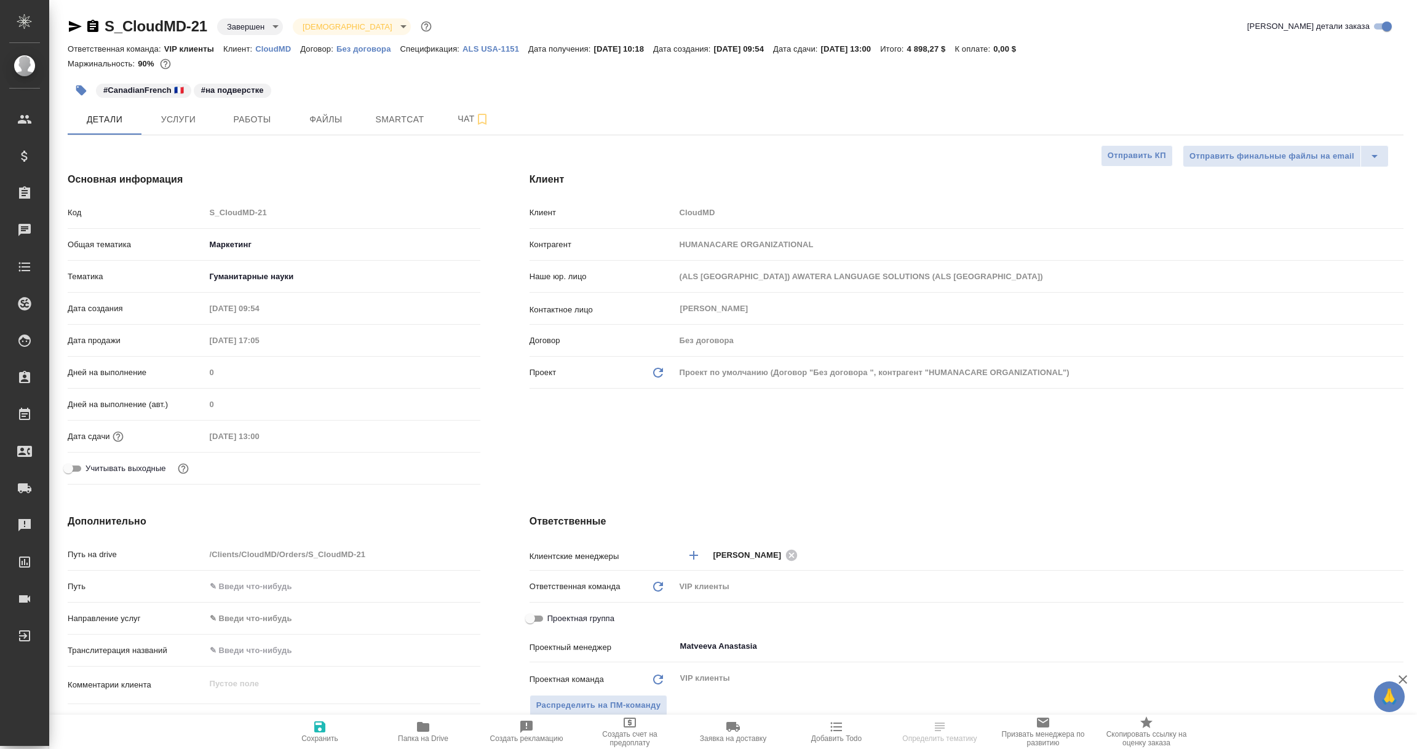
type textarea "x"
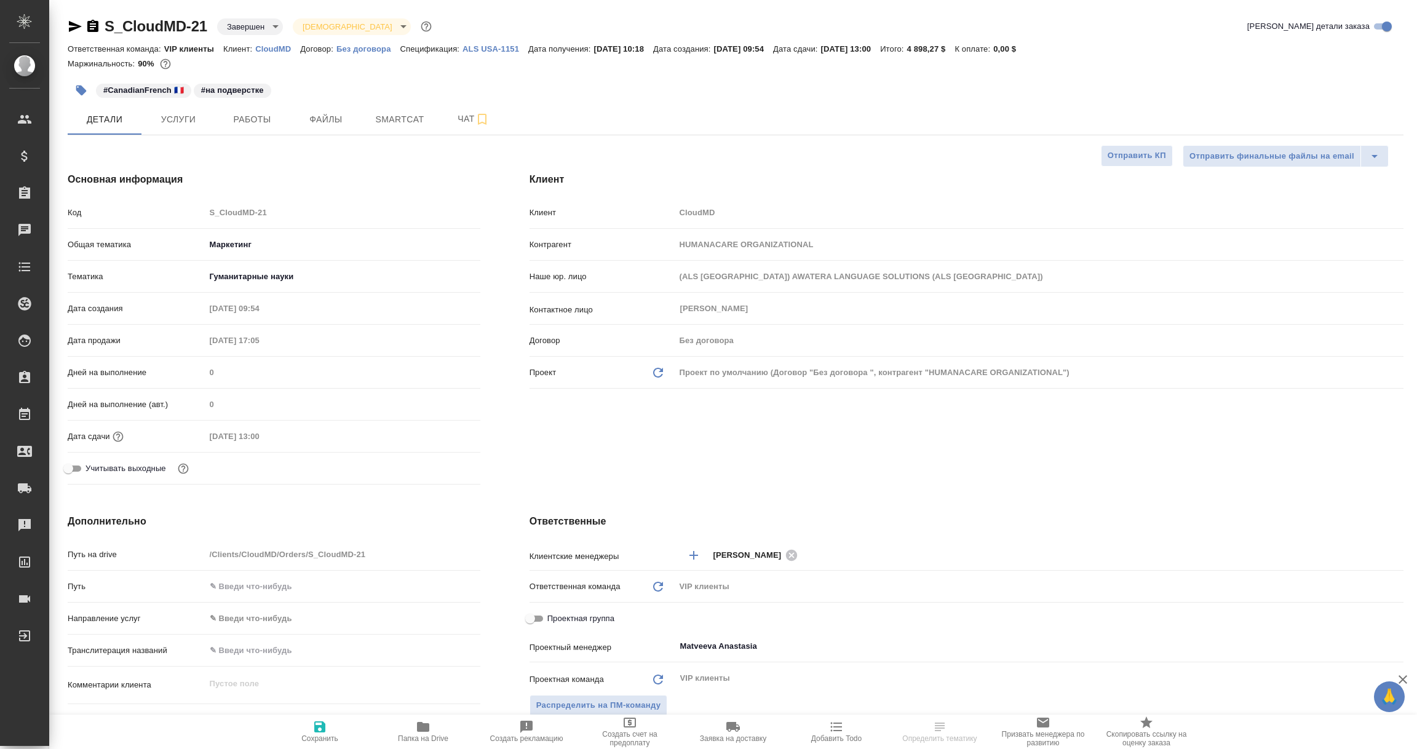
type textarea "x"
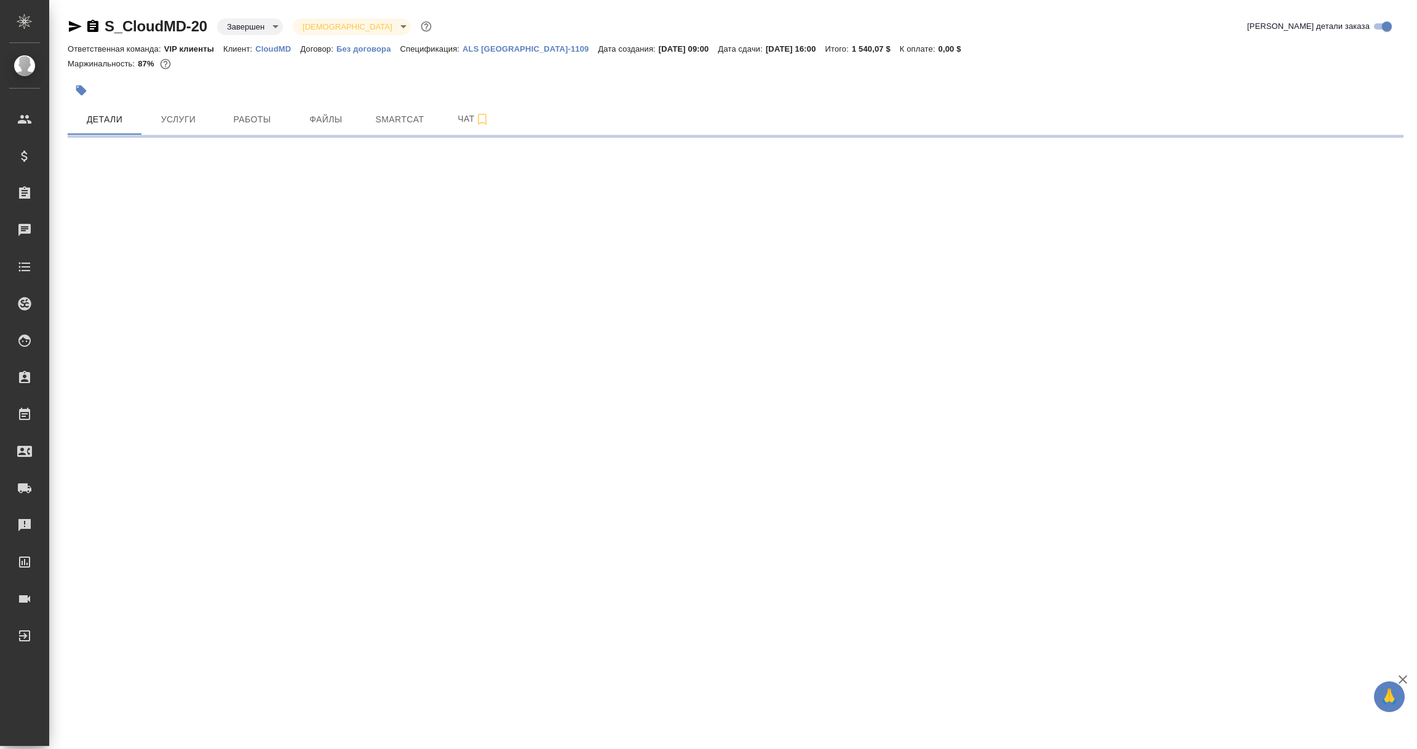
select select "RU"
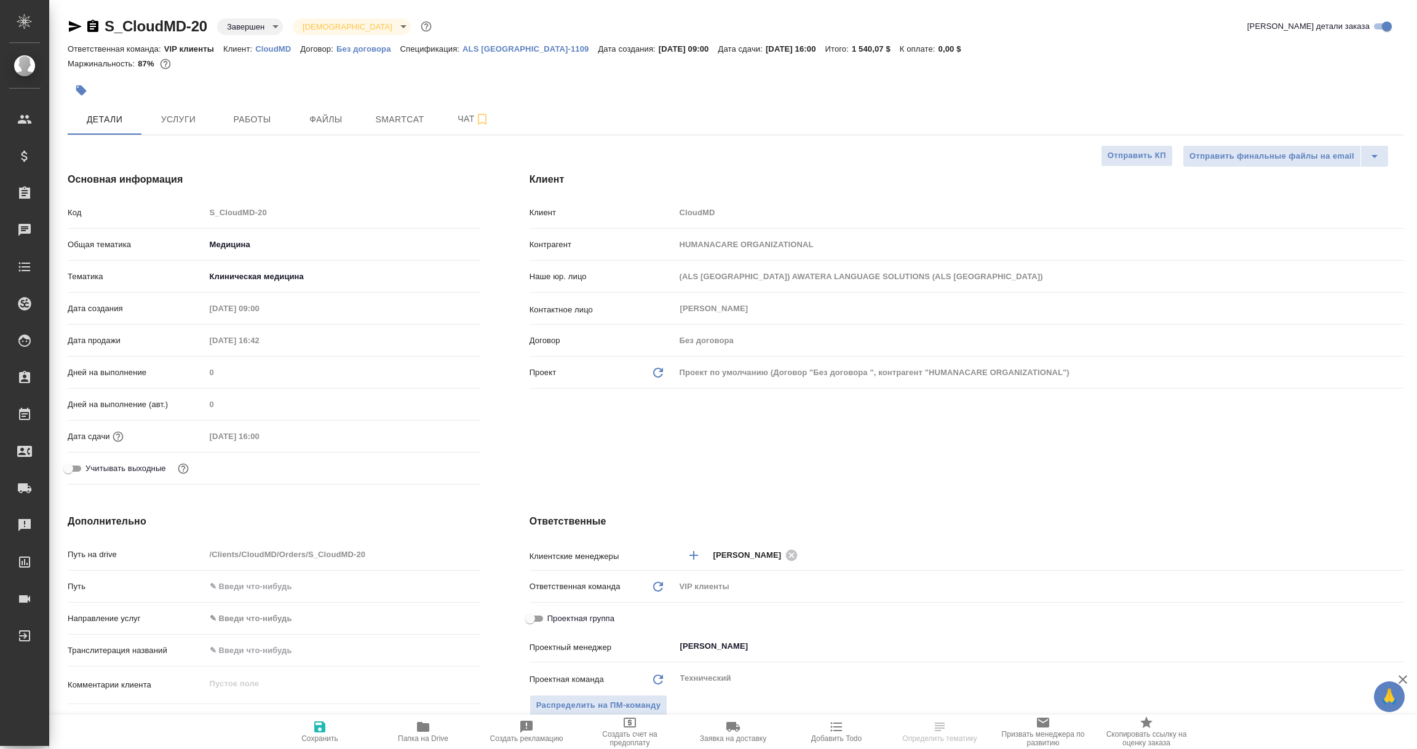
type textarea "x"
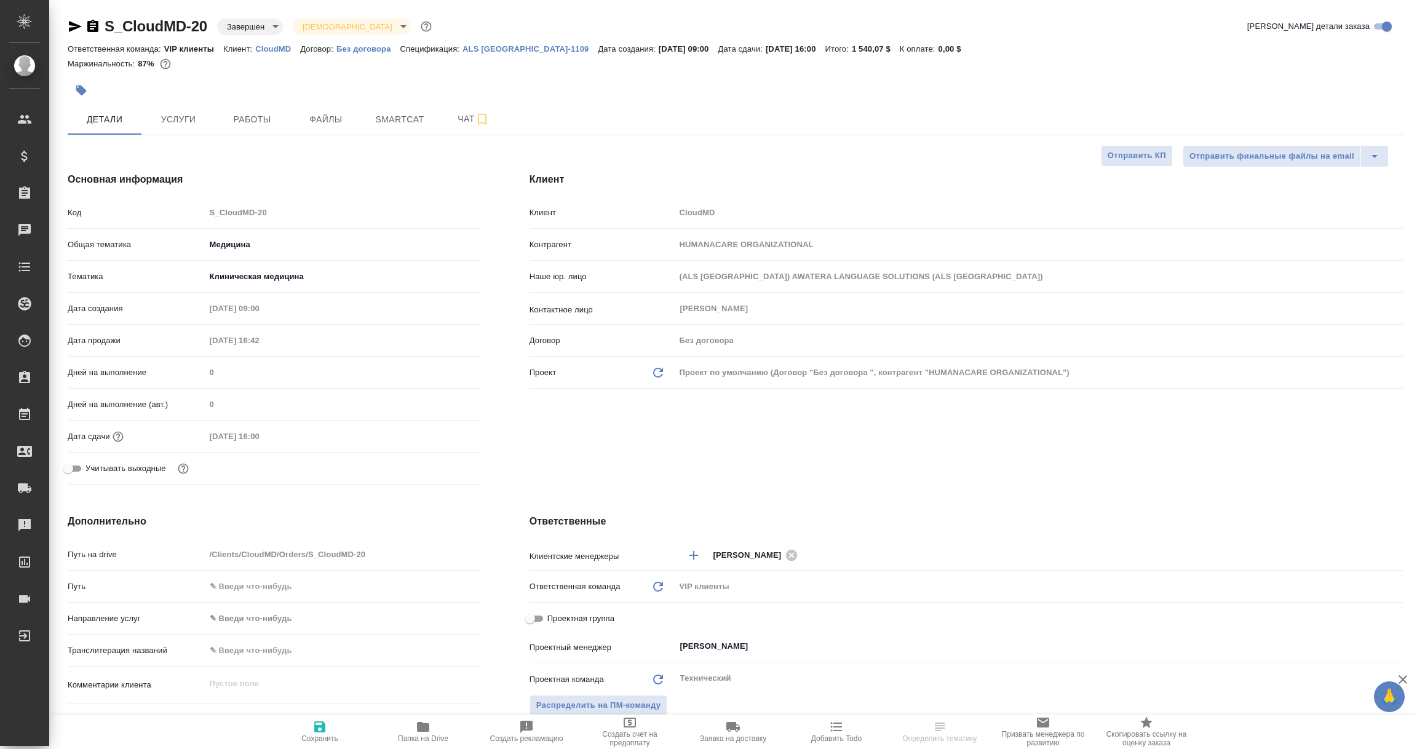
type textarea "x"
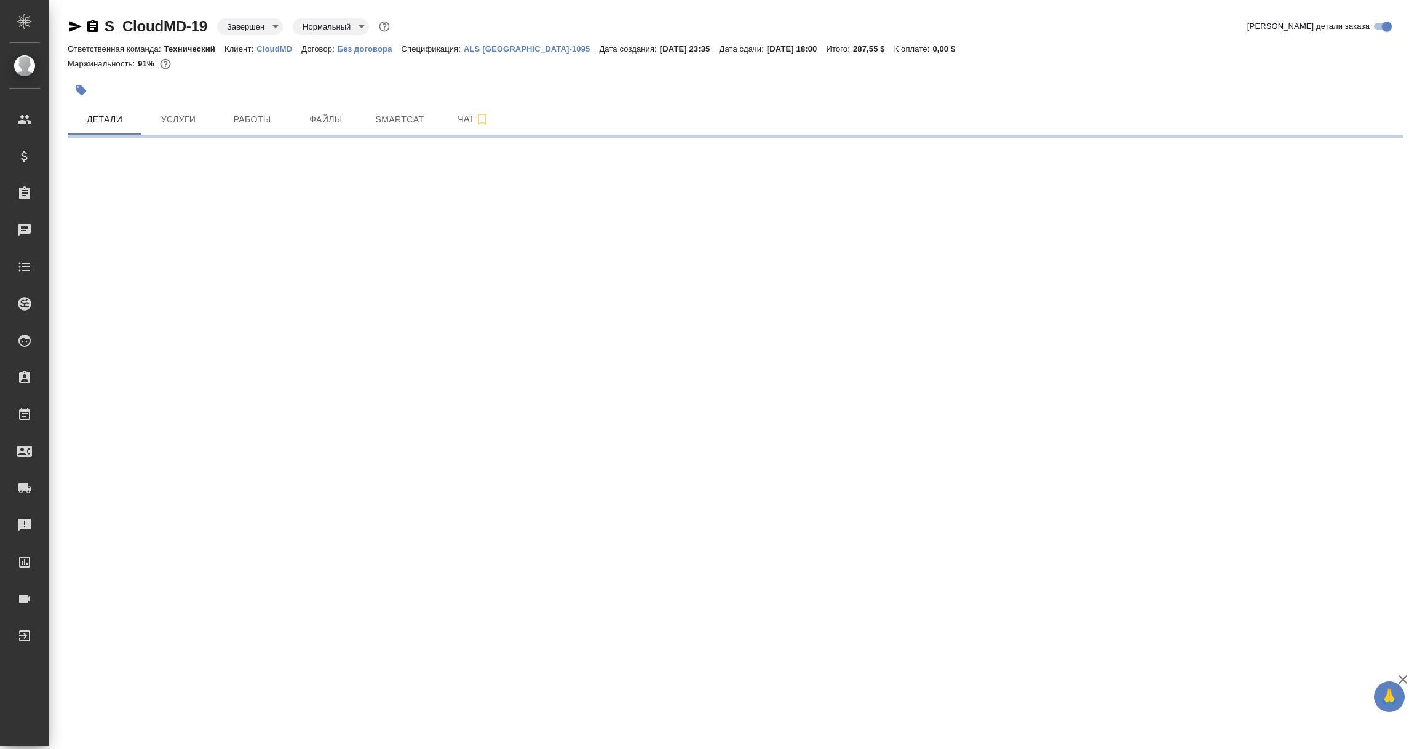
select select "RU"
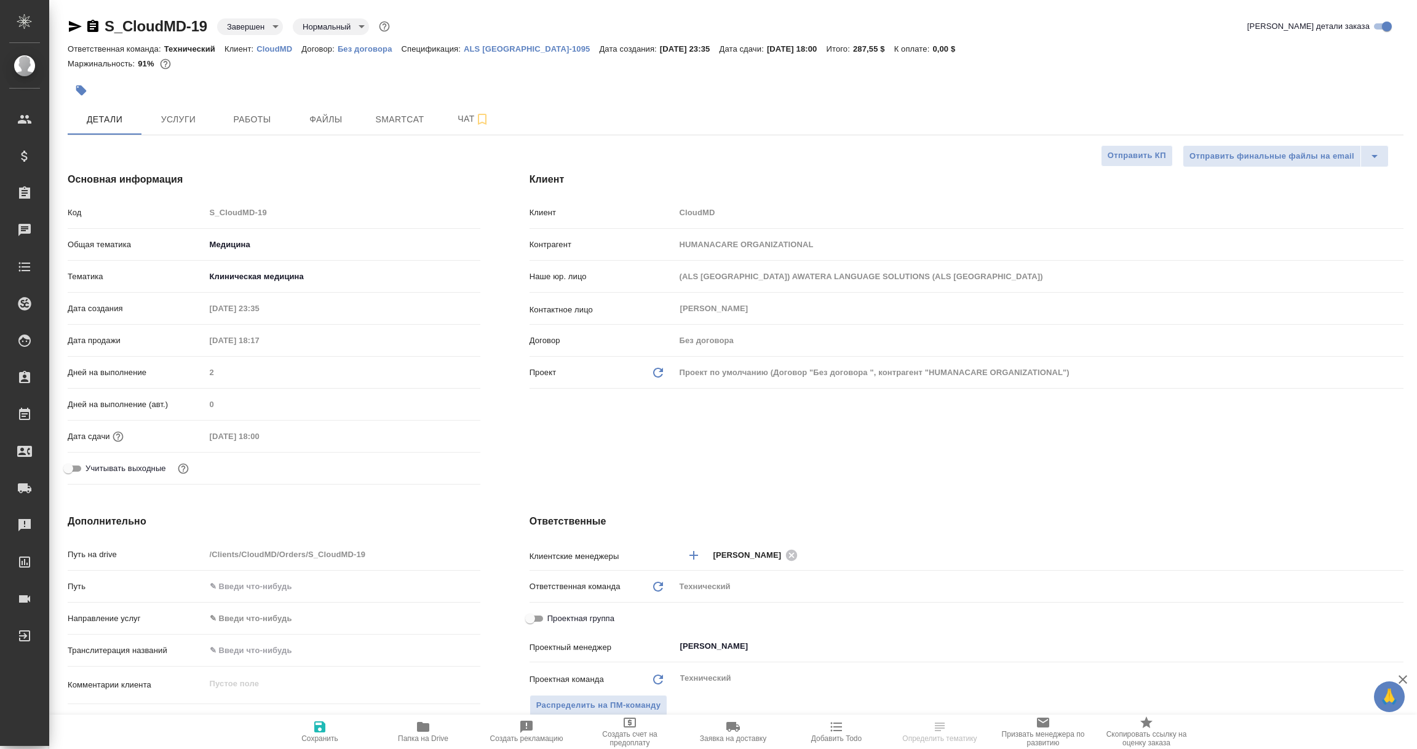
type textarea "x"
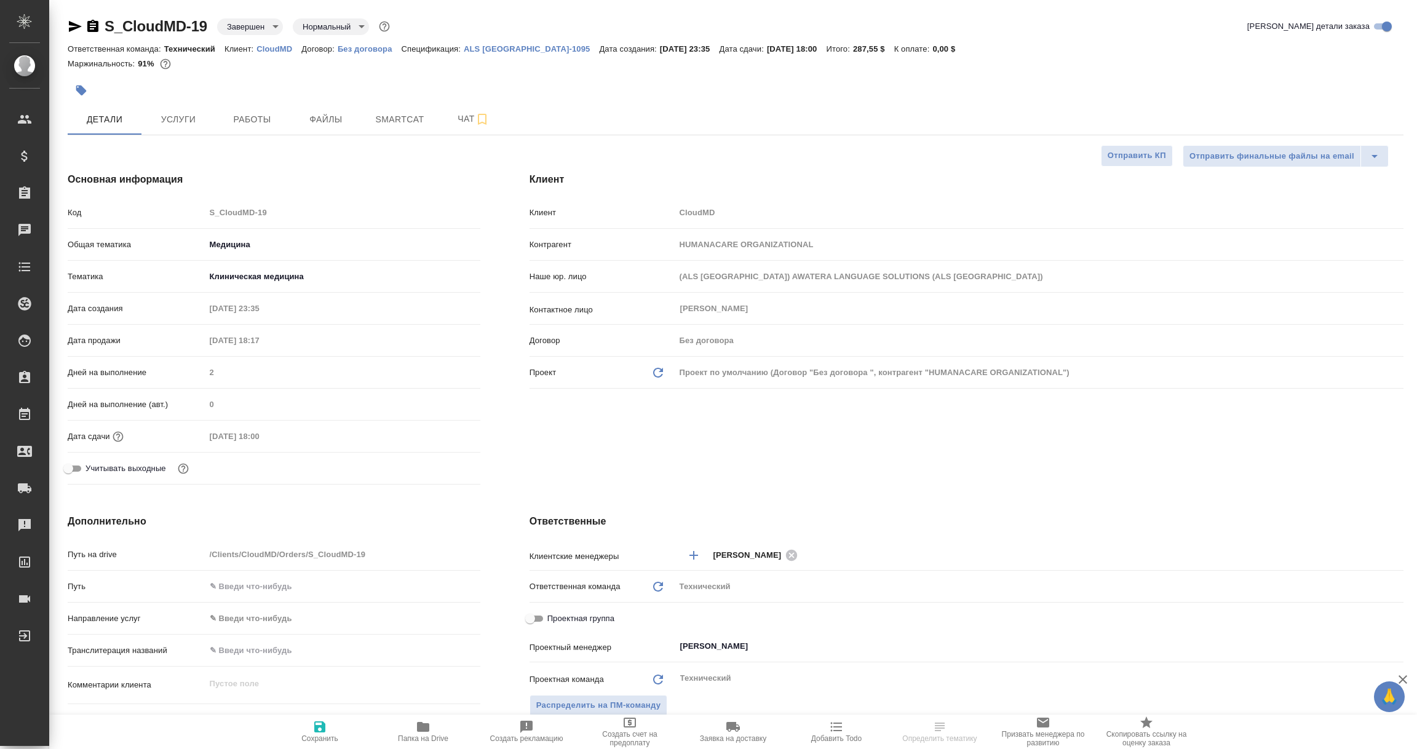
type textarea "x"
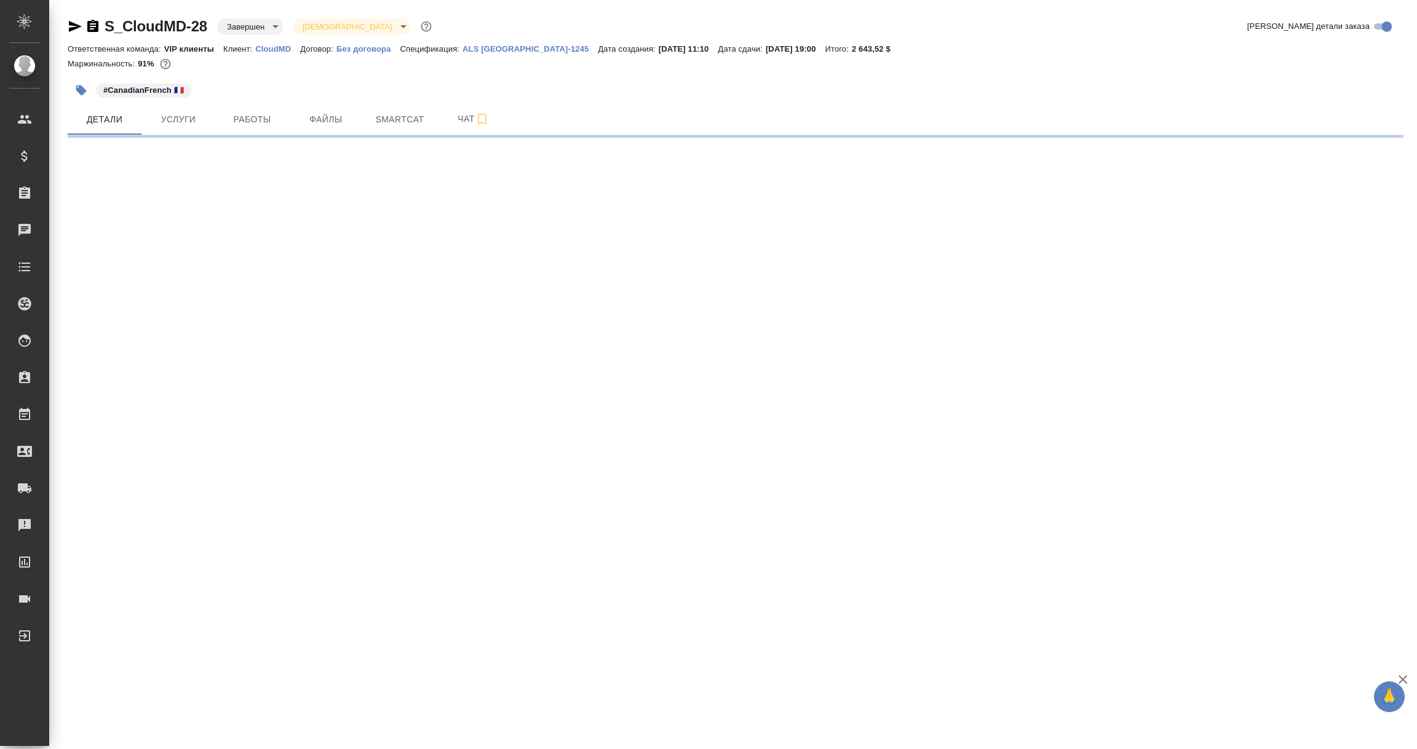
select select "RU"
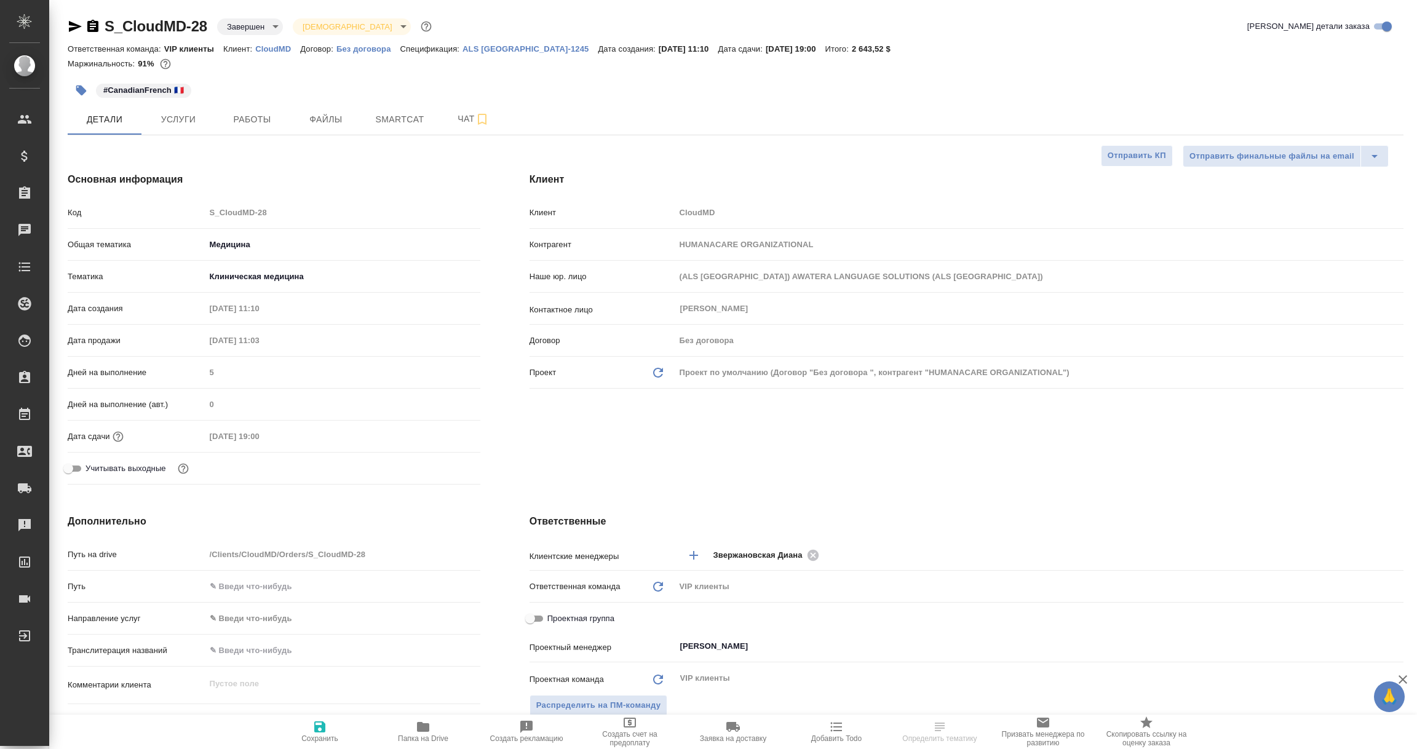
type textarea "x"
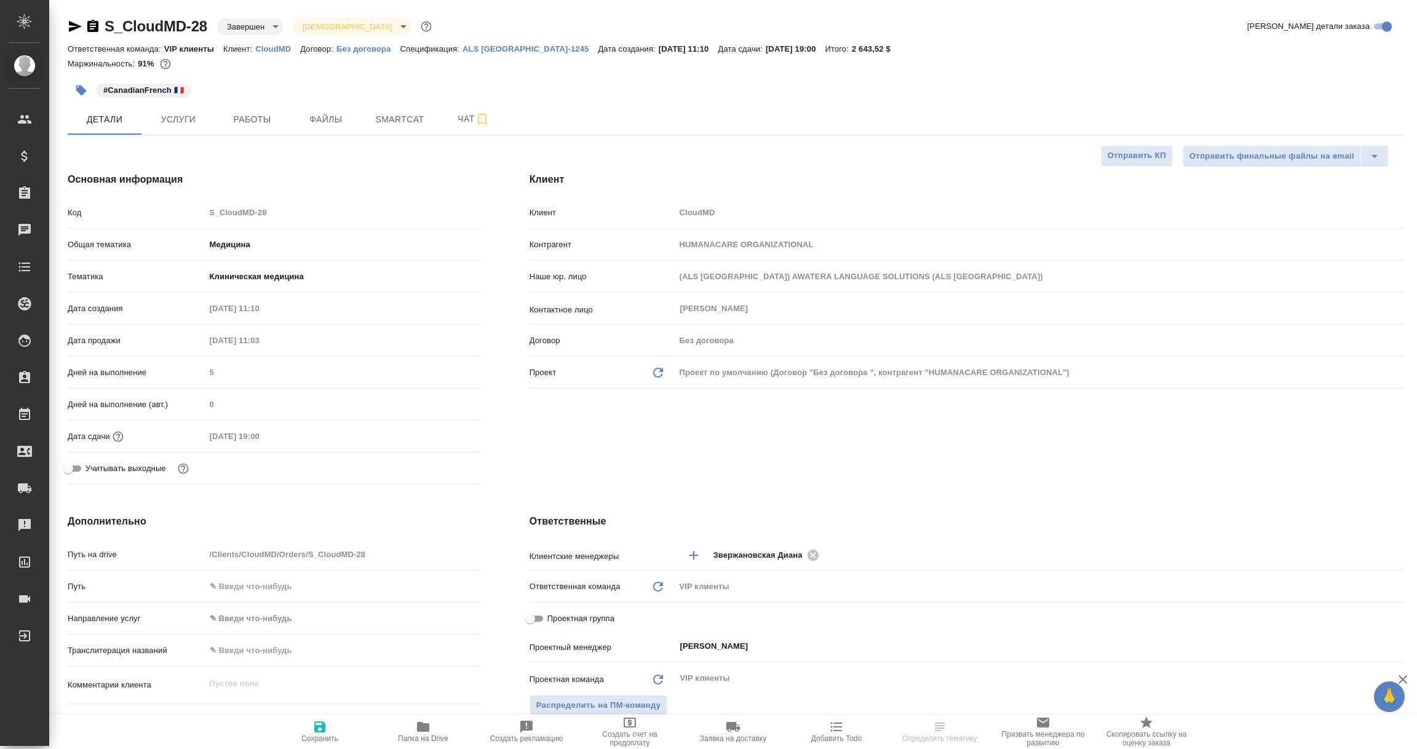
type textarea "x"
click at [504, 51] on p "ALS USA-1245" at bounding box center [529, 48] width 135 height 9
select select "RU"
type textarea "x"
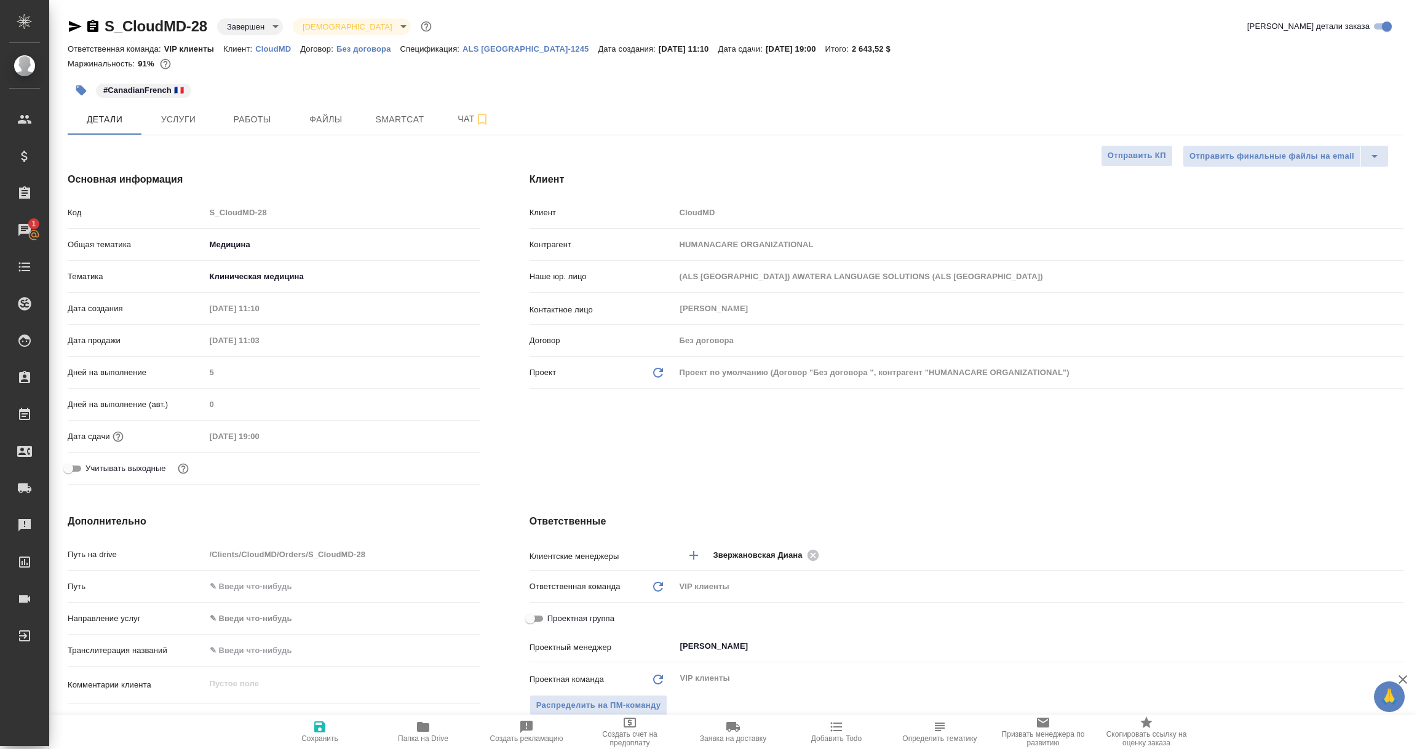
type textarea "x"
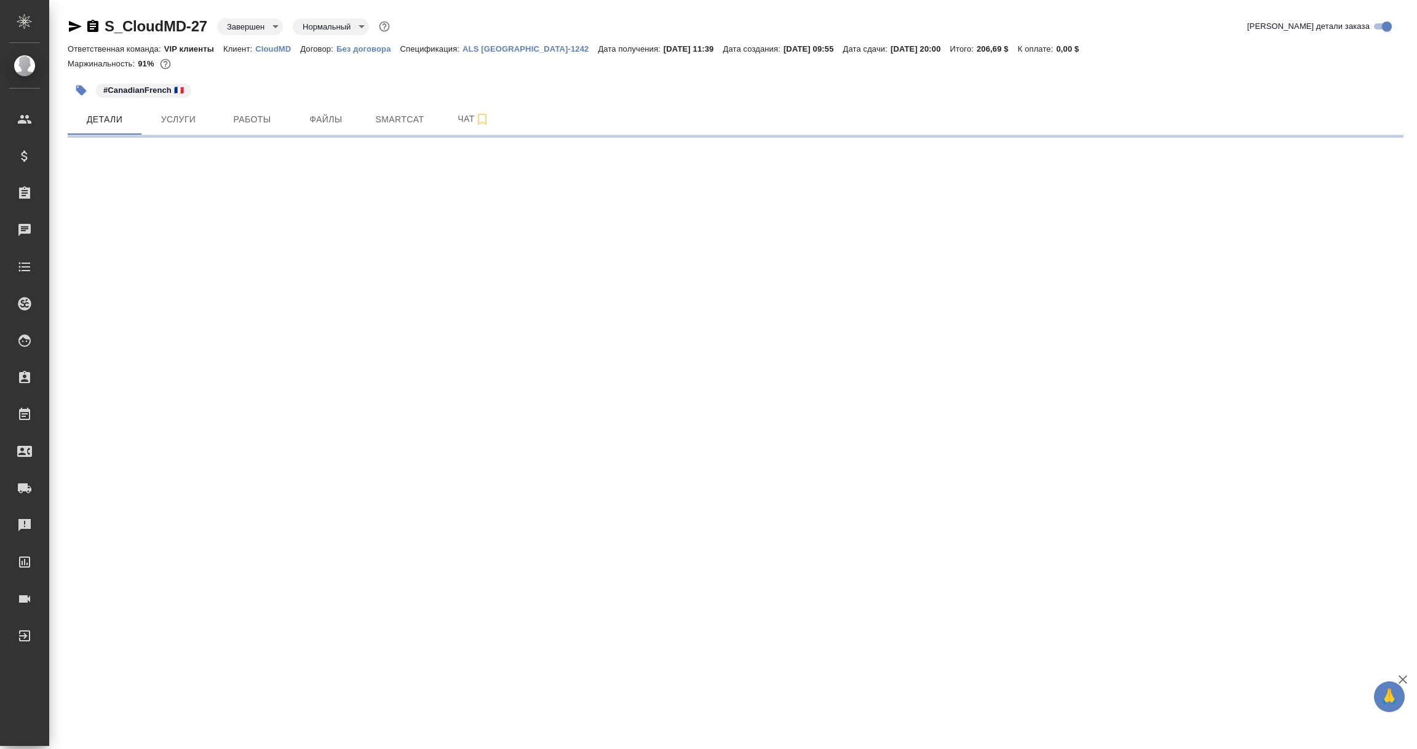
select select "RU"
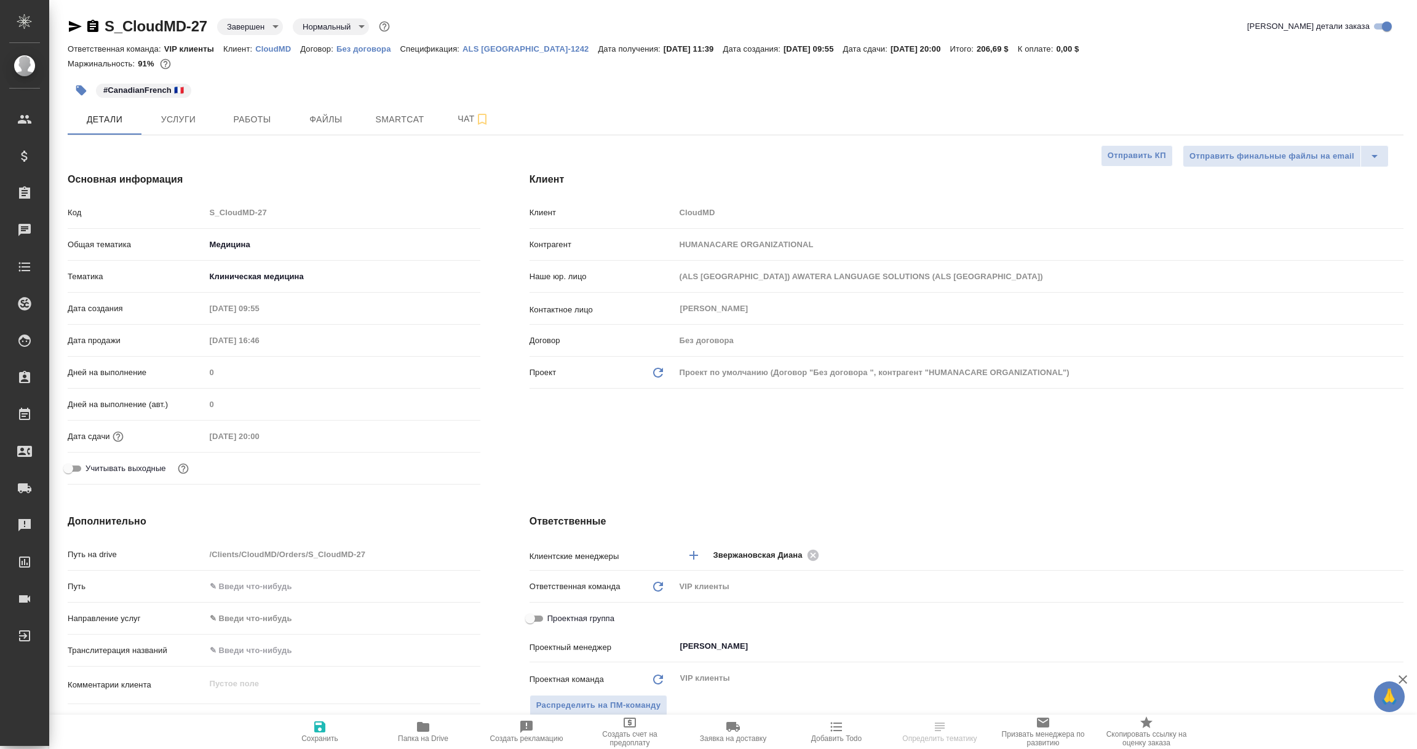
type textarea "x"
click at [481, 49] on p "ALS USA-1242" at bounding box center [529, 48] width 135 height 9
type textarea "x"
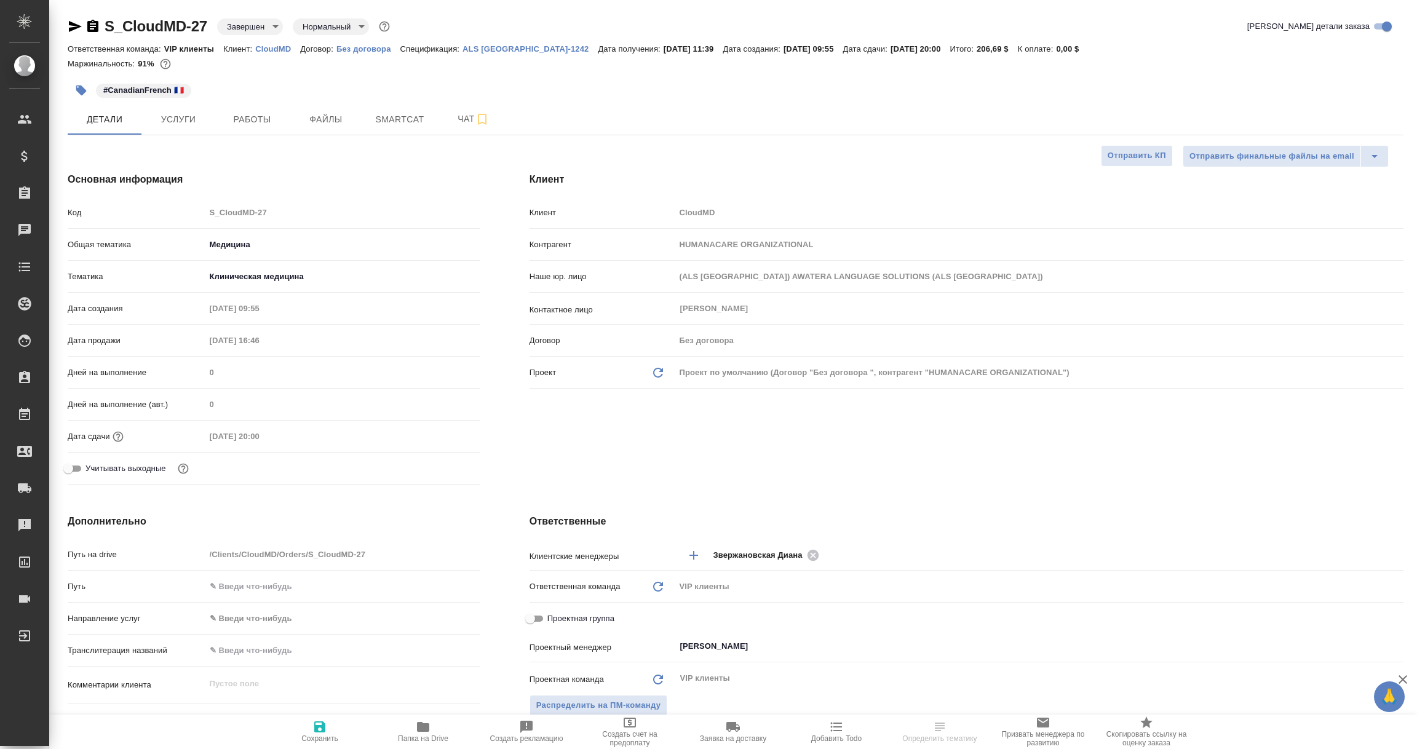
type textarea "x"
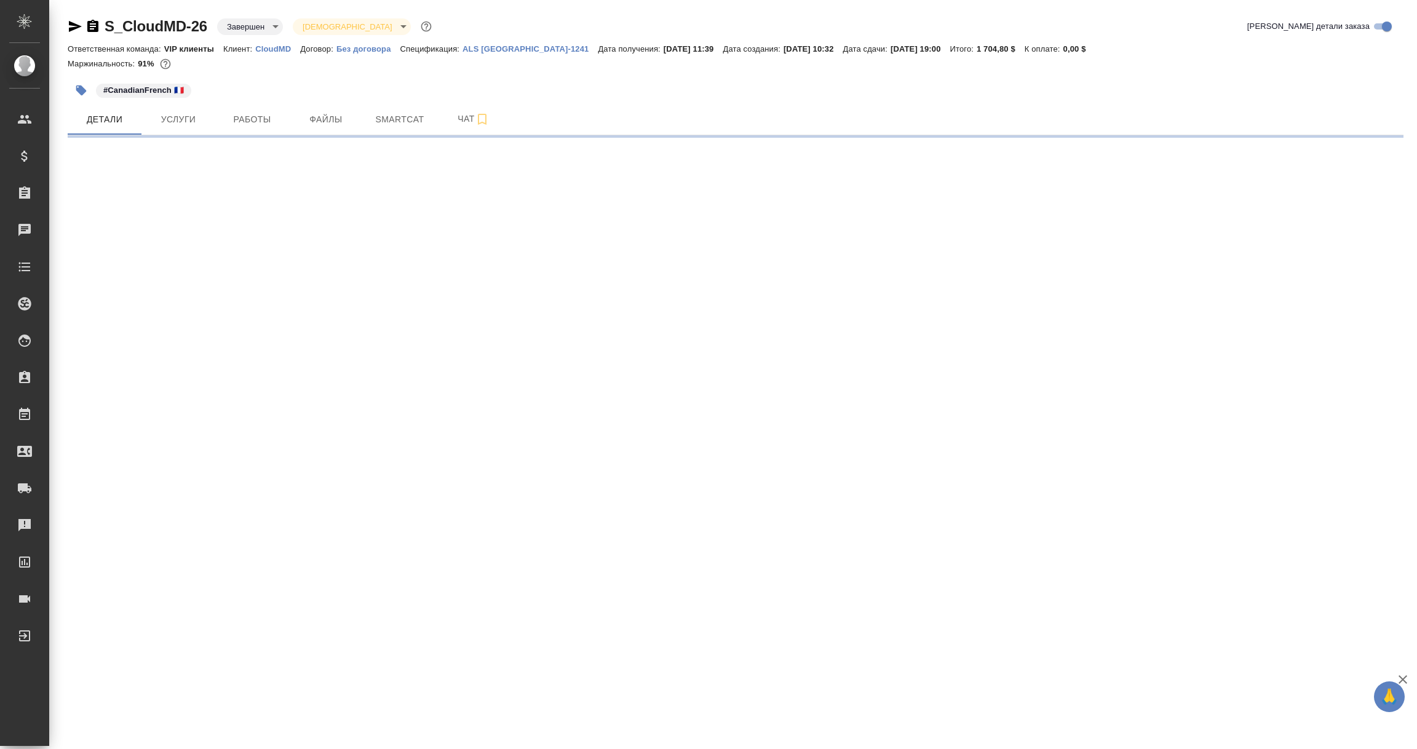
select select "RU"
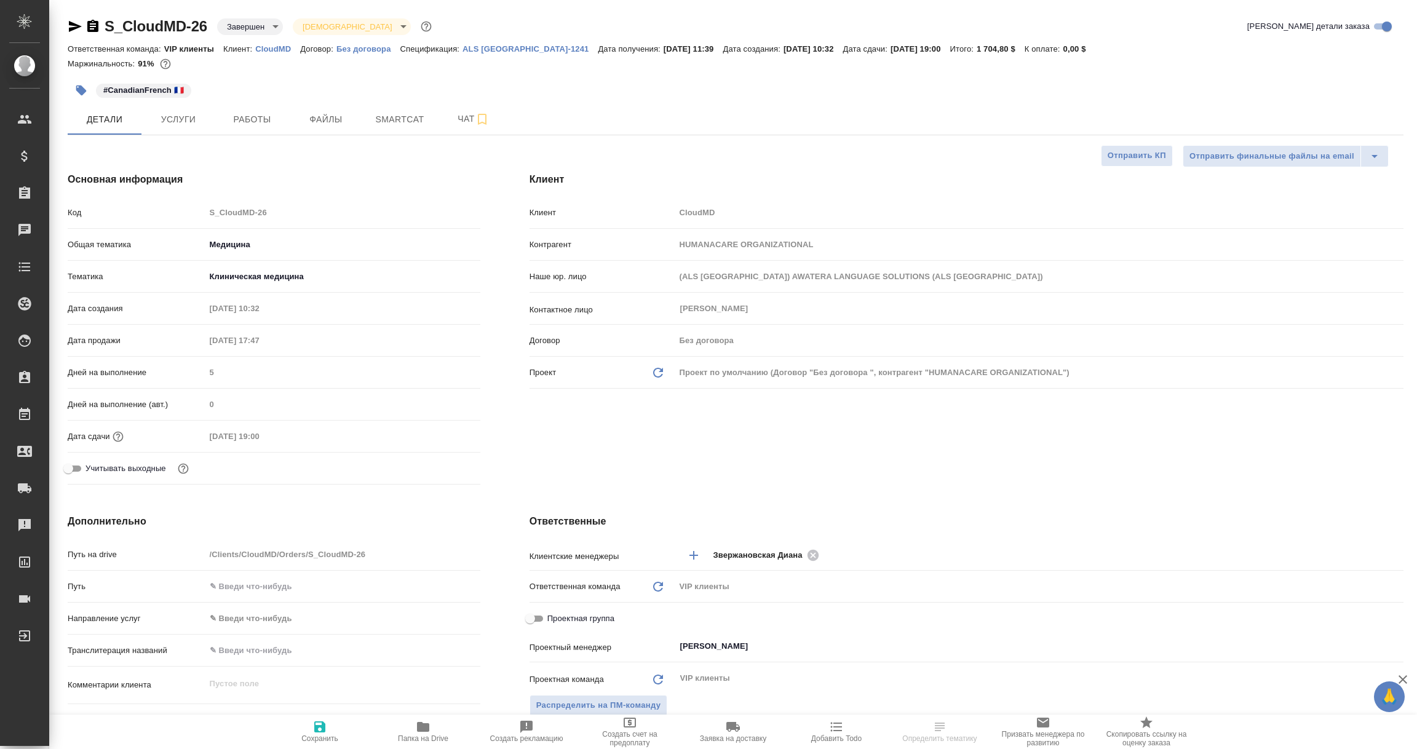
type textarea "x"
click at [490, 50] on p "ALS USA-1241" at bounding box center [529, 48] width 135 height 9
type textarea "x"
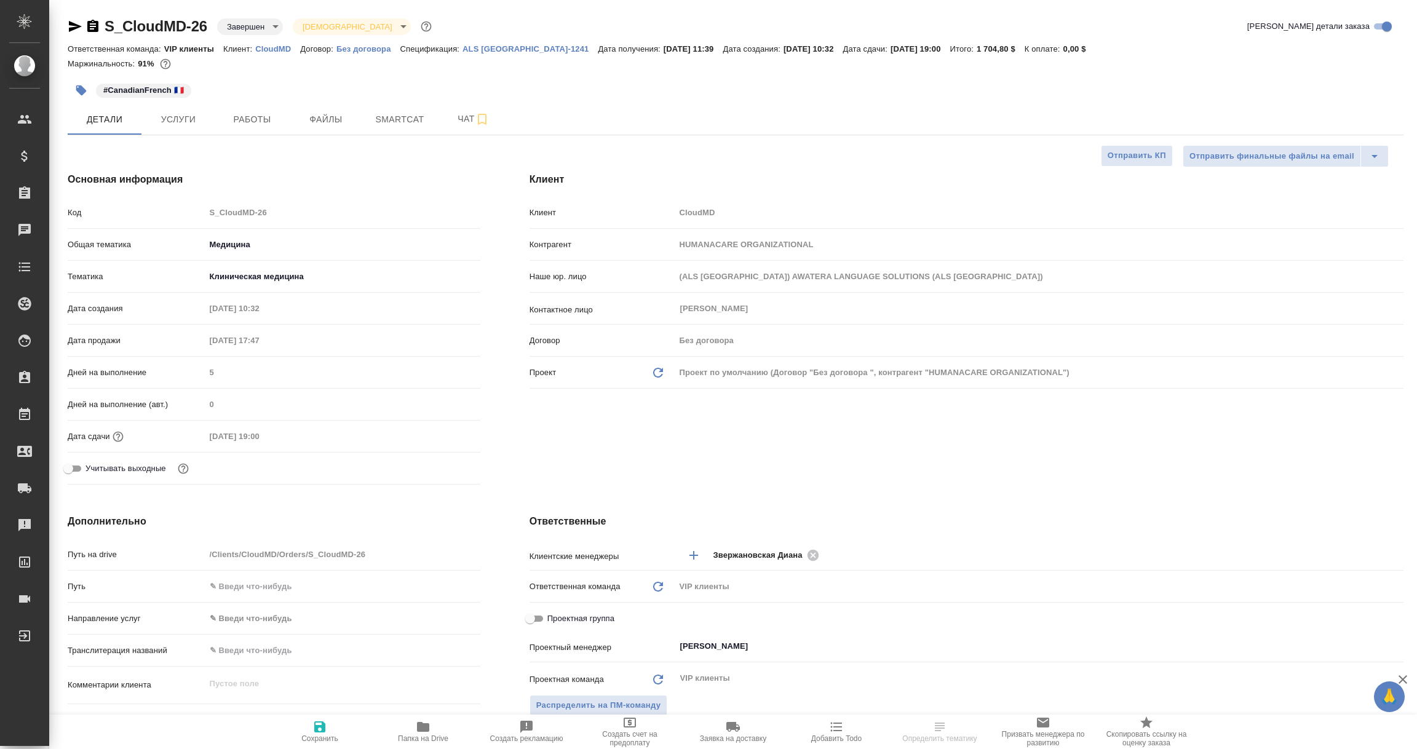
type textarea "x"
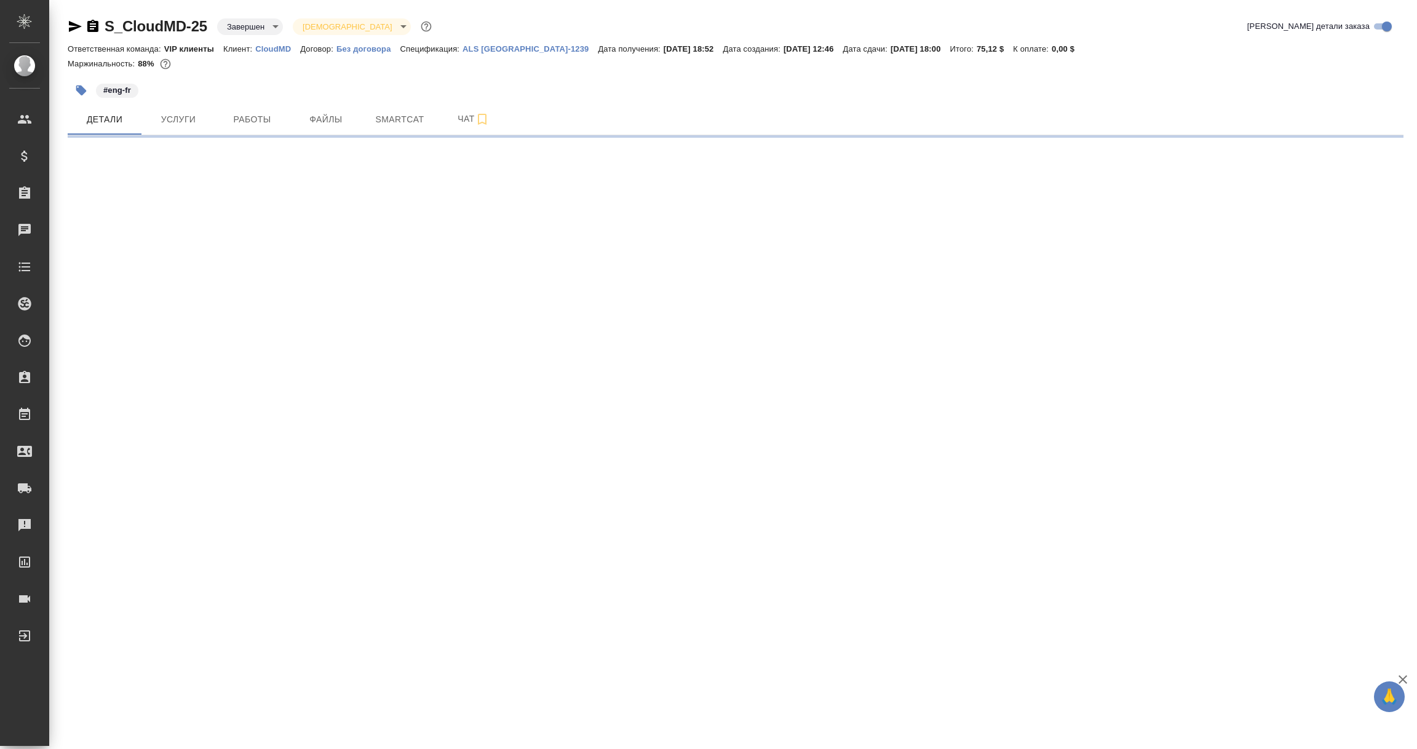
select select "RU"
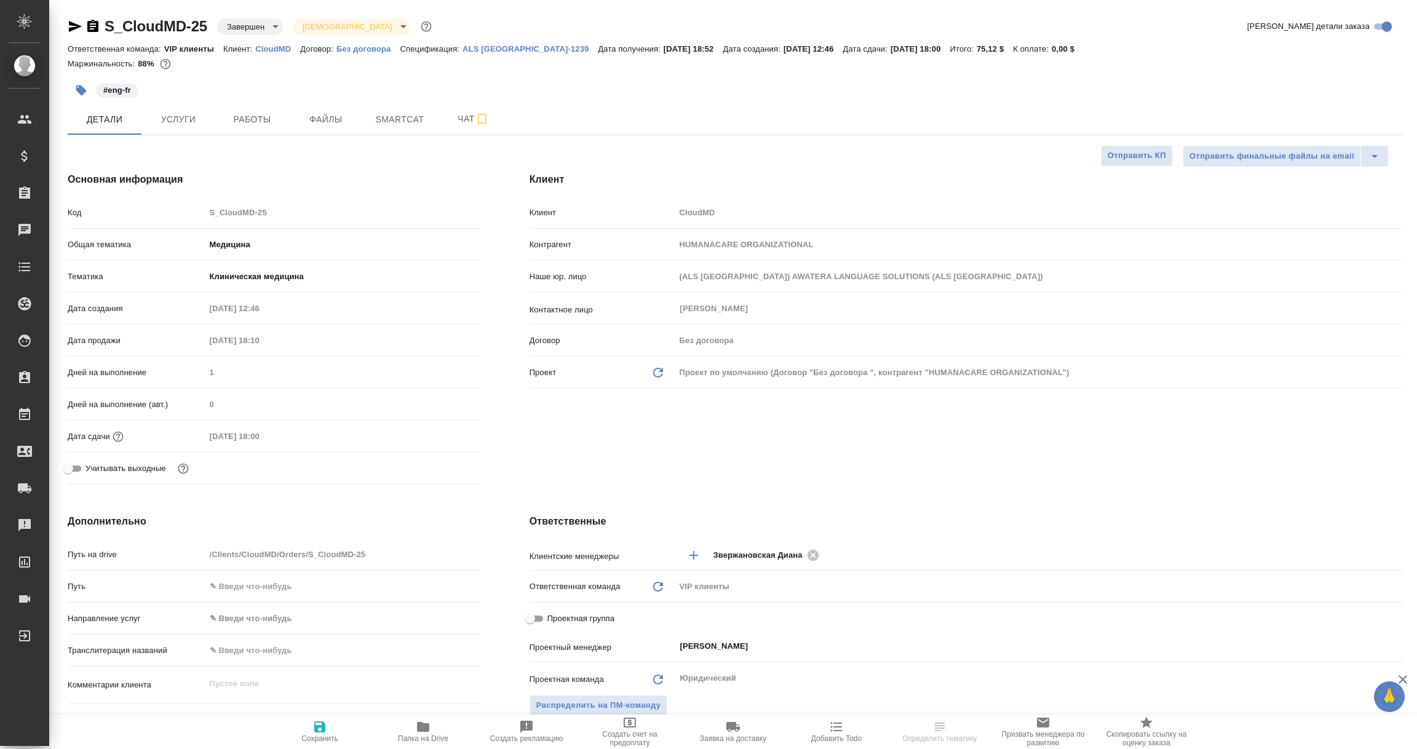
type textarea "x"
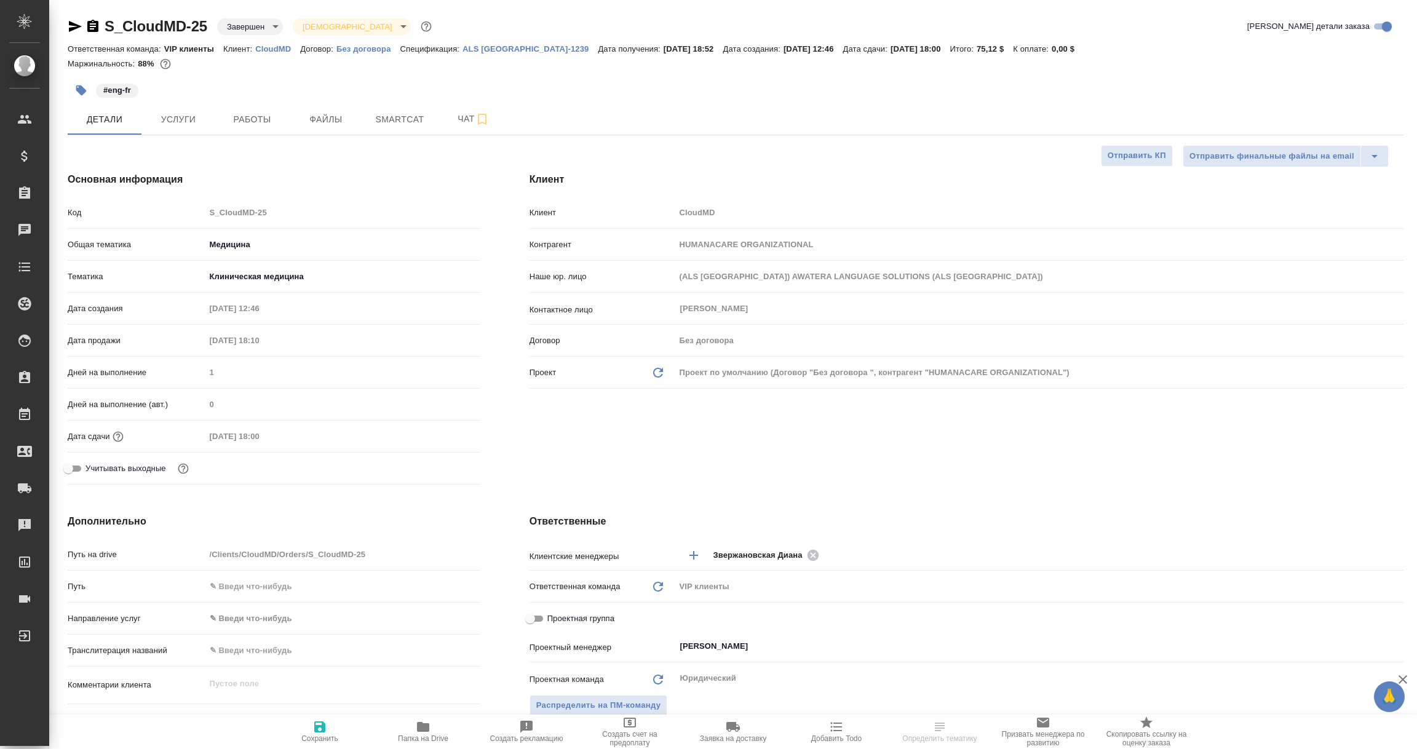
type textarea "x"
click at [485, 47] on p "ALS USA-1239" at bounding box center [529, 48] width 135 height 9
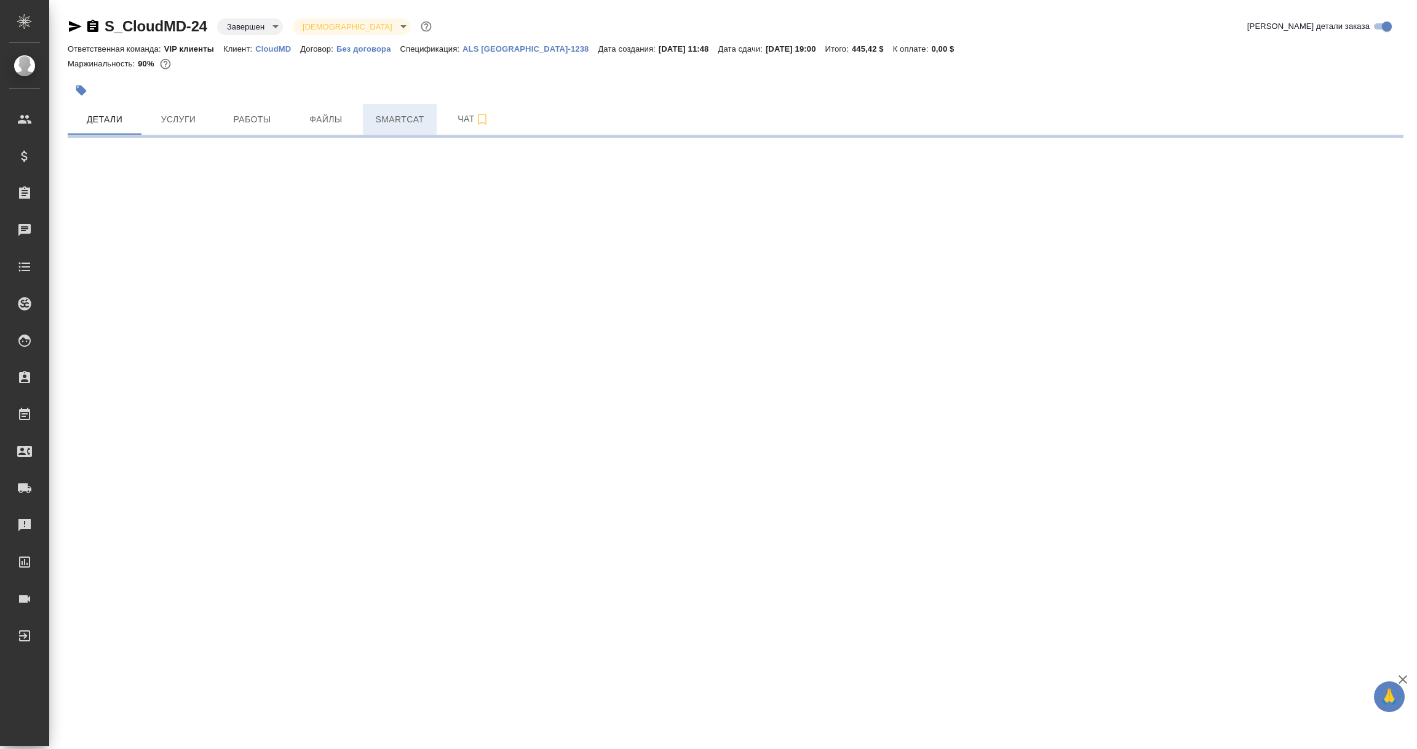
select select "RU"
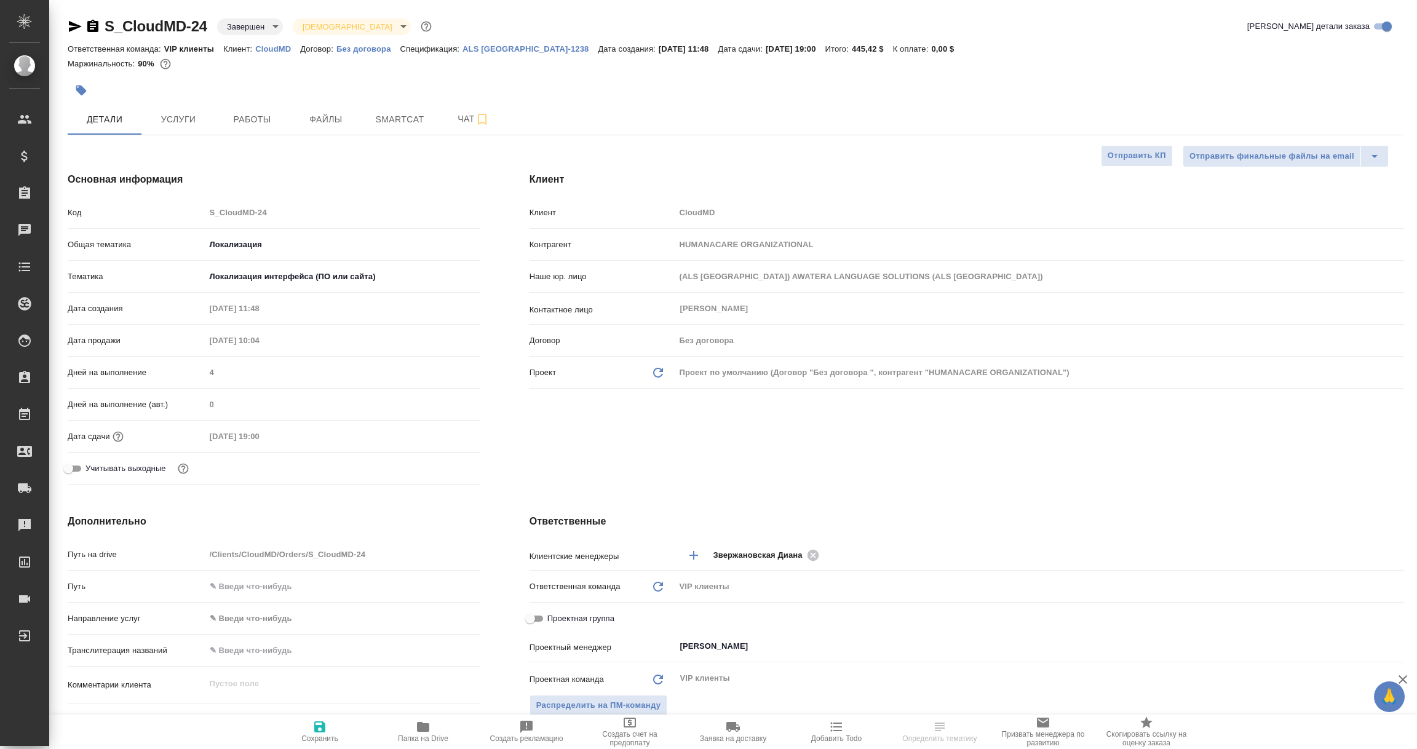
type textarea "x"
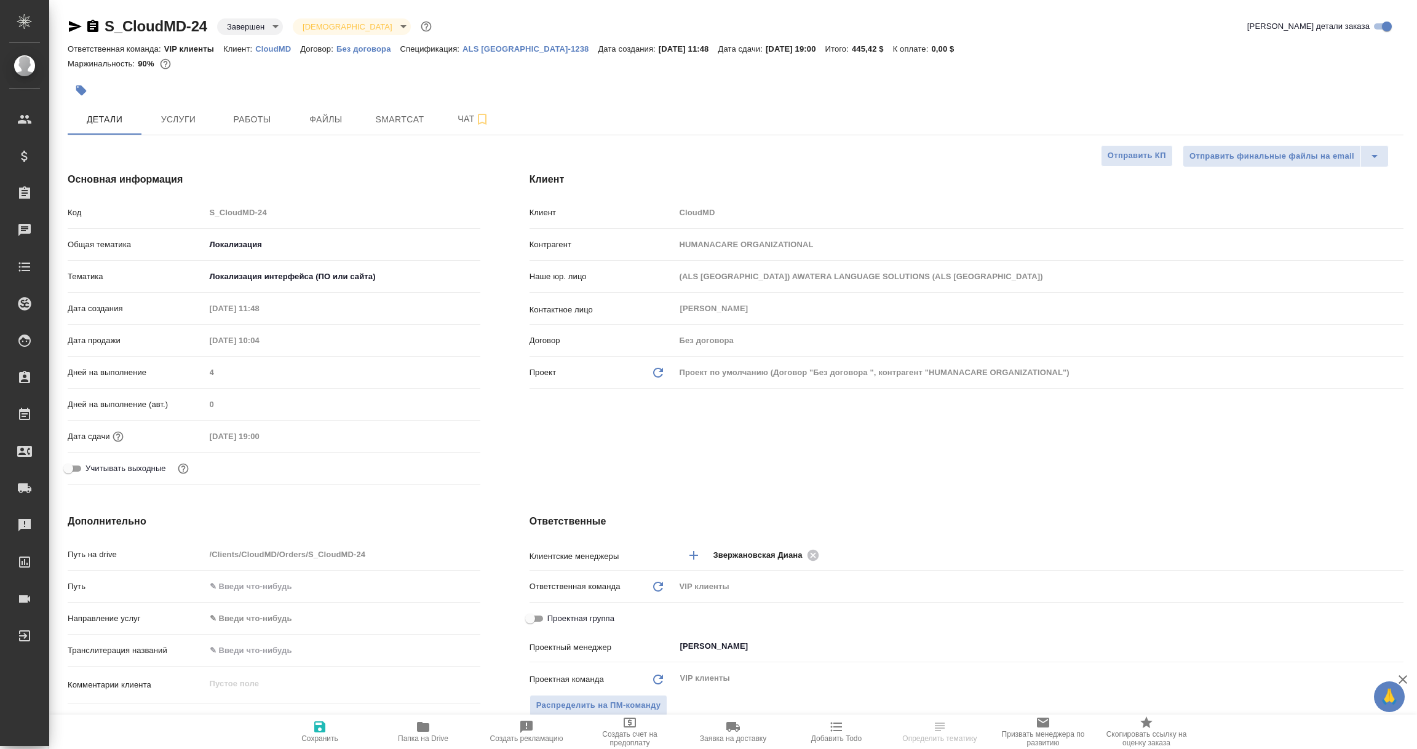
type textarea "x"
click at [492, 47] on p "ALS USA-1238" at bounding box center [529, 48] width 135 height 9
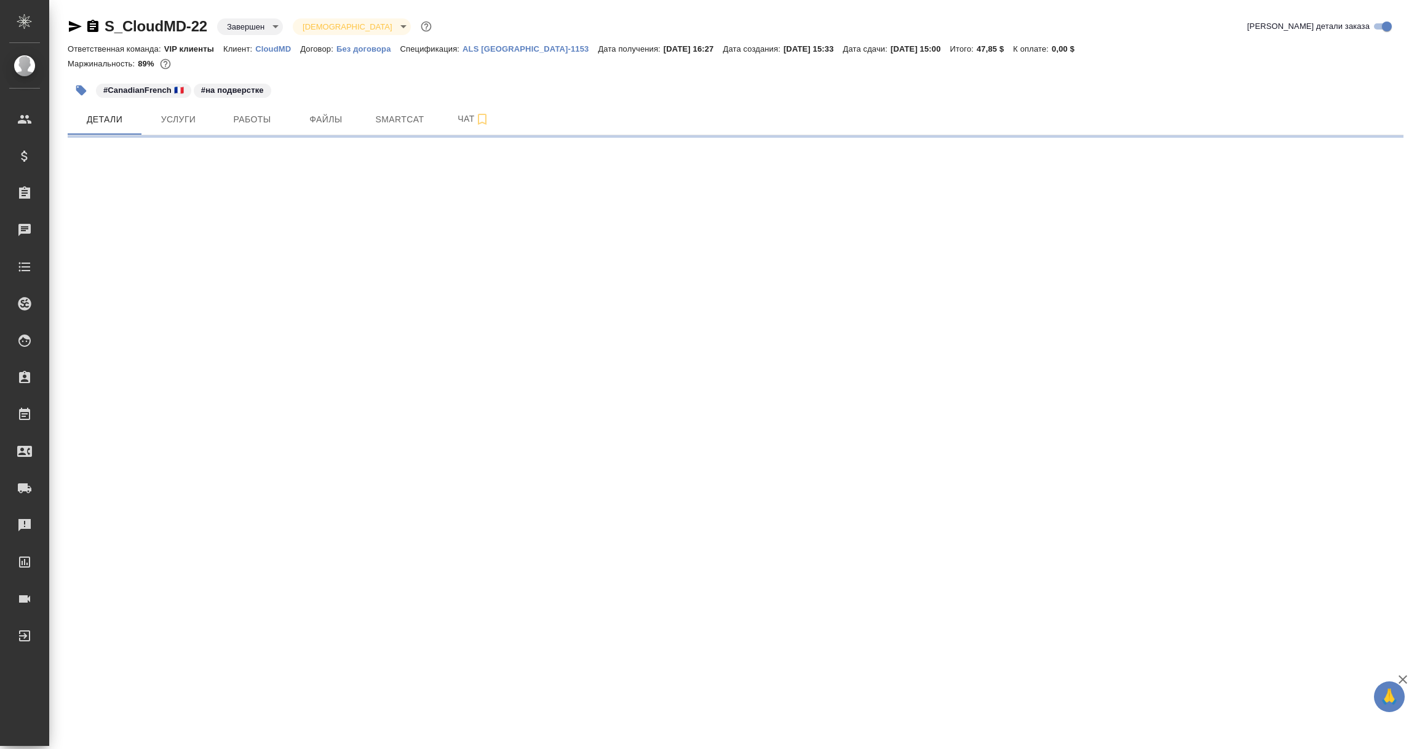
select select "RU"
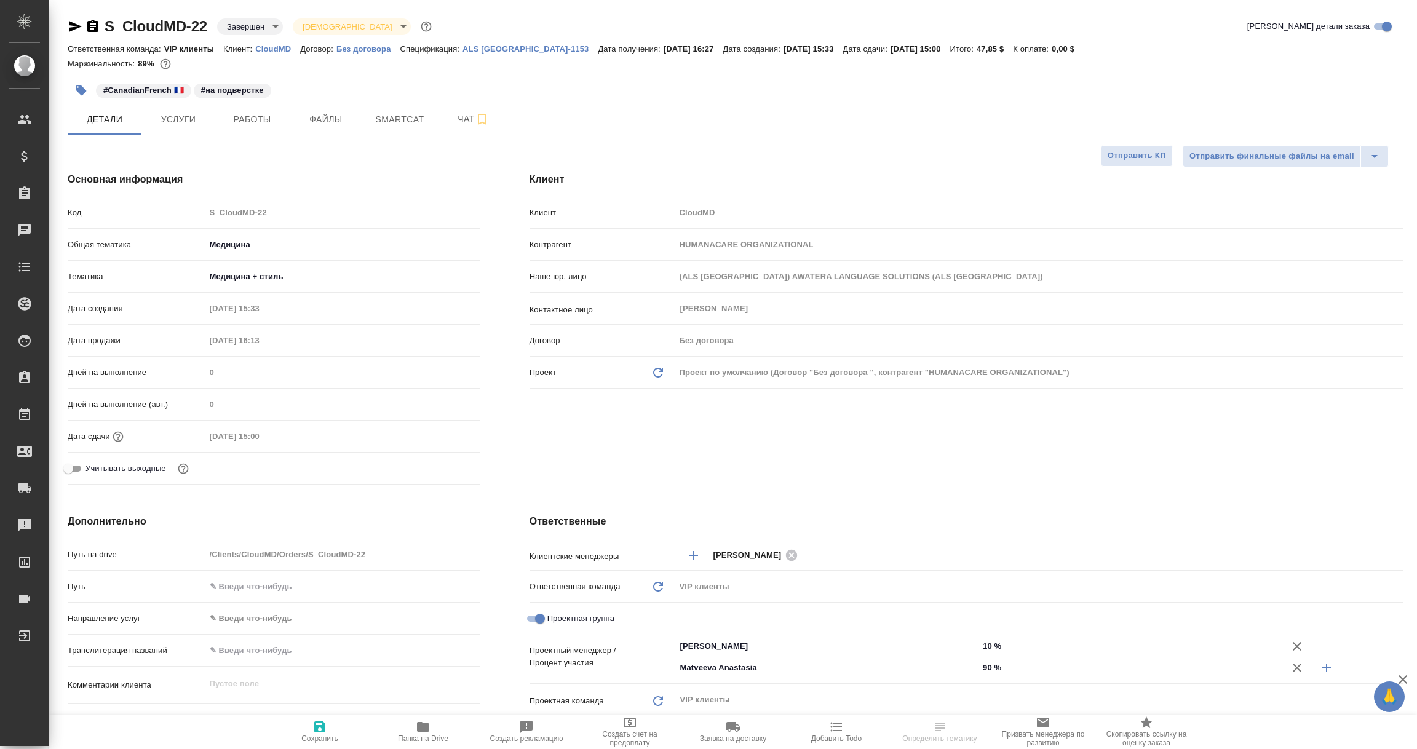
type textarea "x"
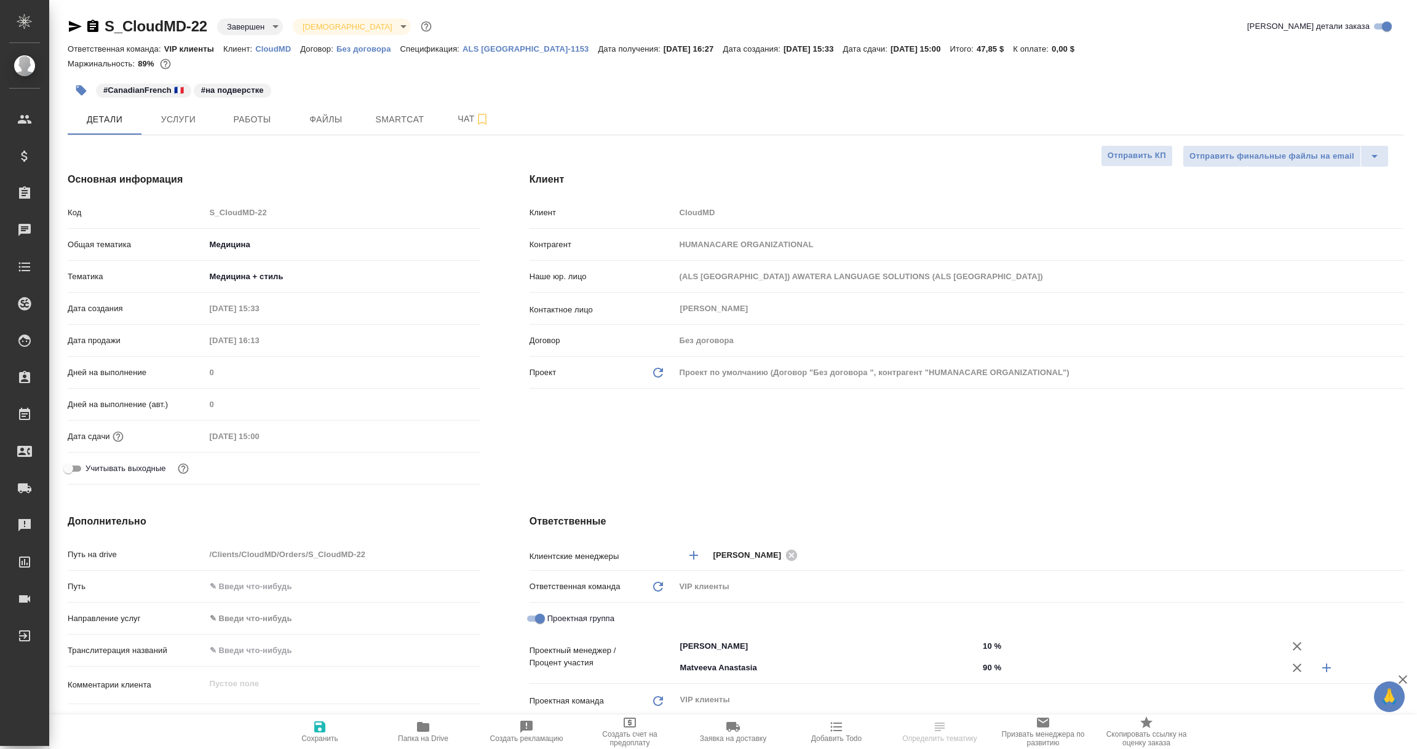
type textarea "x"
click at [480, 47] on p "ALS USA-1153" at bounding box center [529, 48] width 135 height 9
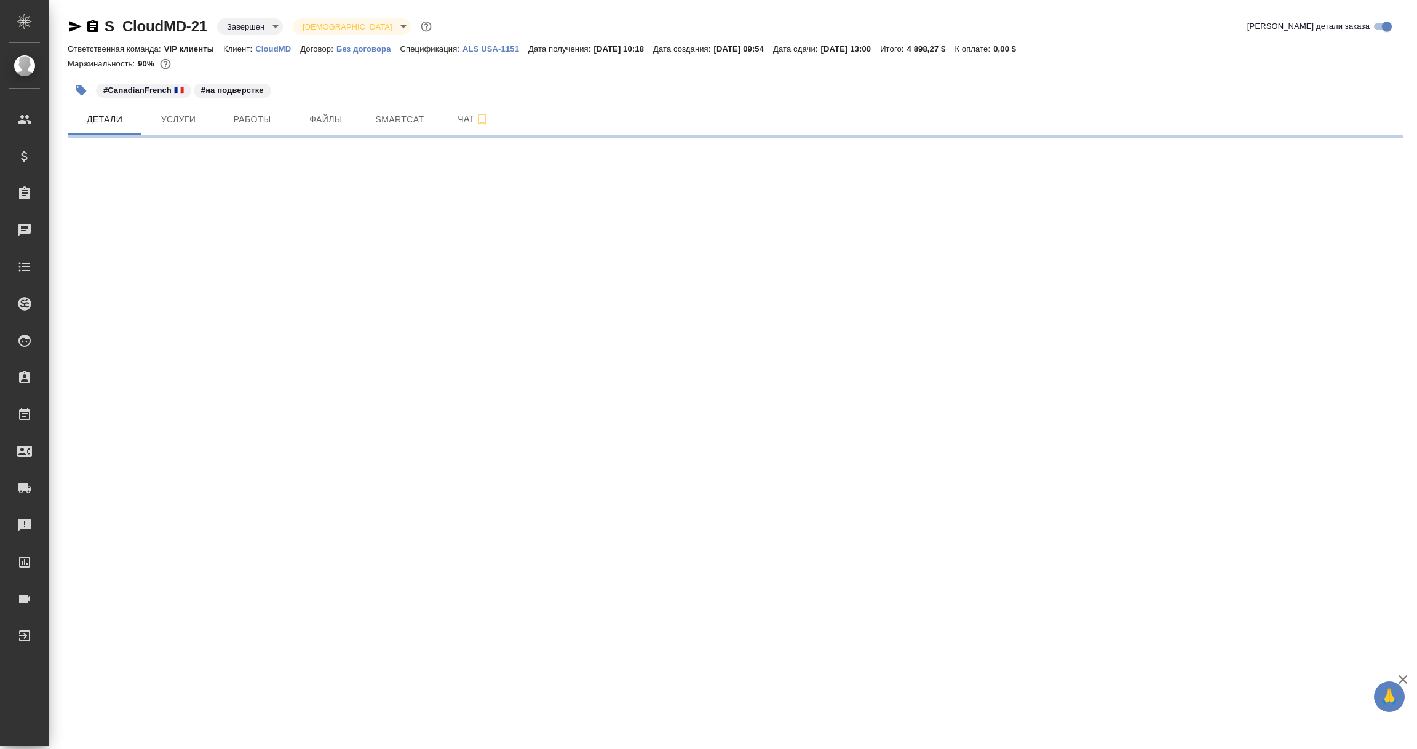
select select "RU"
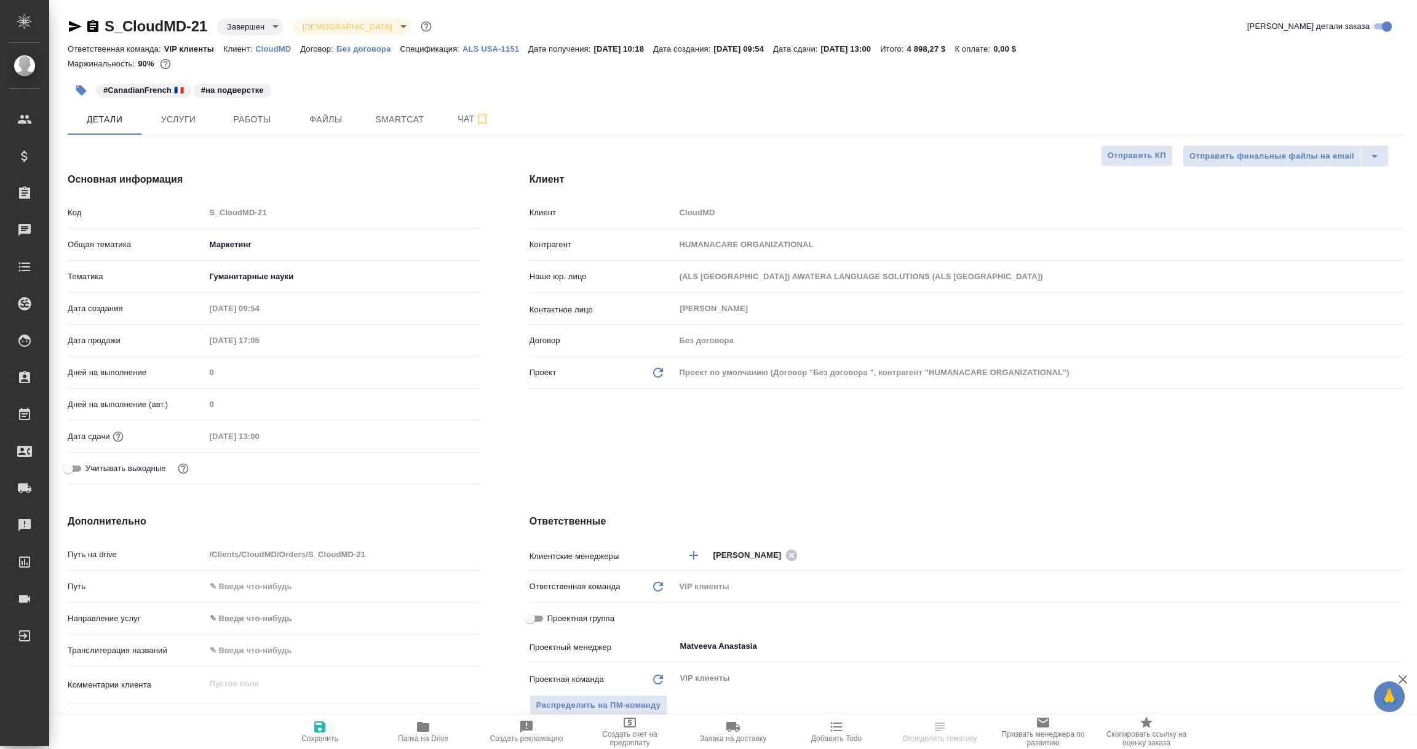
type textarea "x"
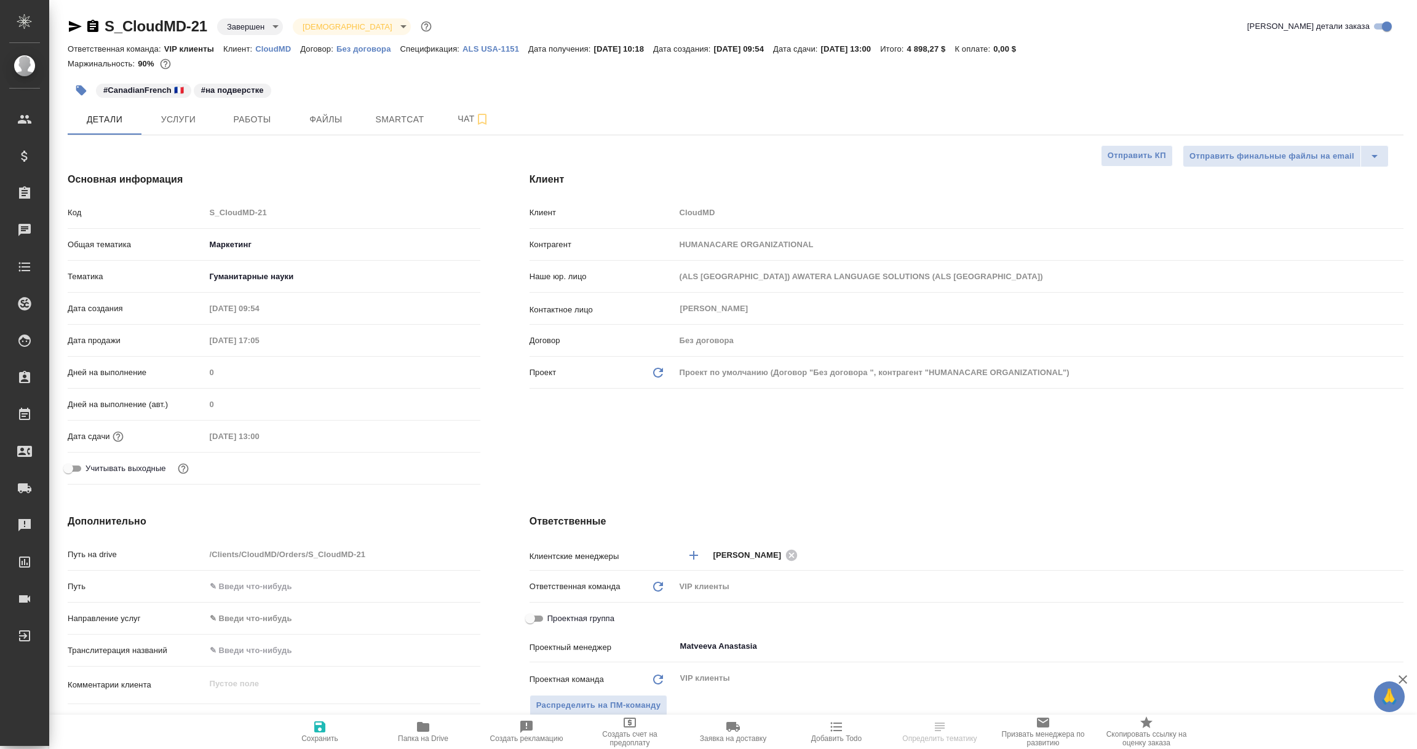
type textarea "x"
click at [486, 42] on div "Ответственная команда: VIP клиенты Клиент: CloudMD Договор: Без договора Специф…" at bounding box center [735, 48] width 1335 height 15
click at [486, 49] on p "ALS USA-1151" at bounding box center [495, 48] width 66 height 9
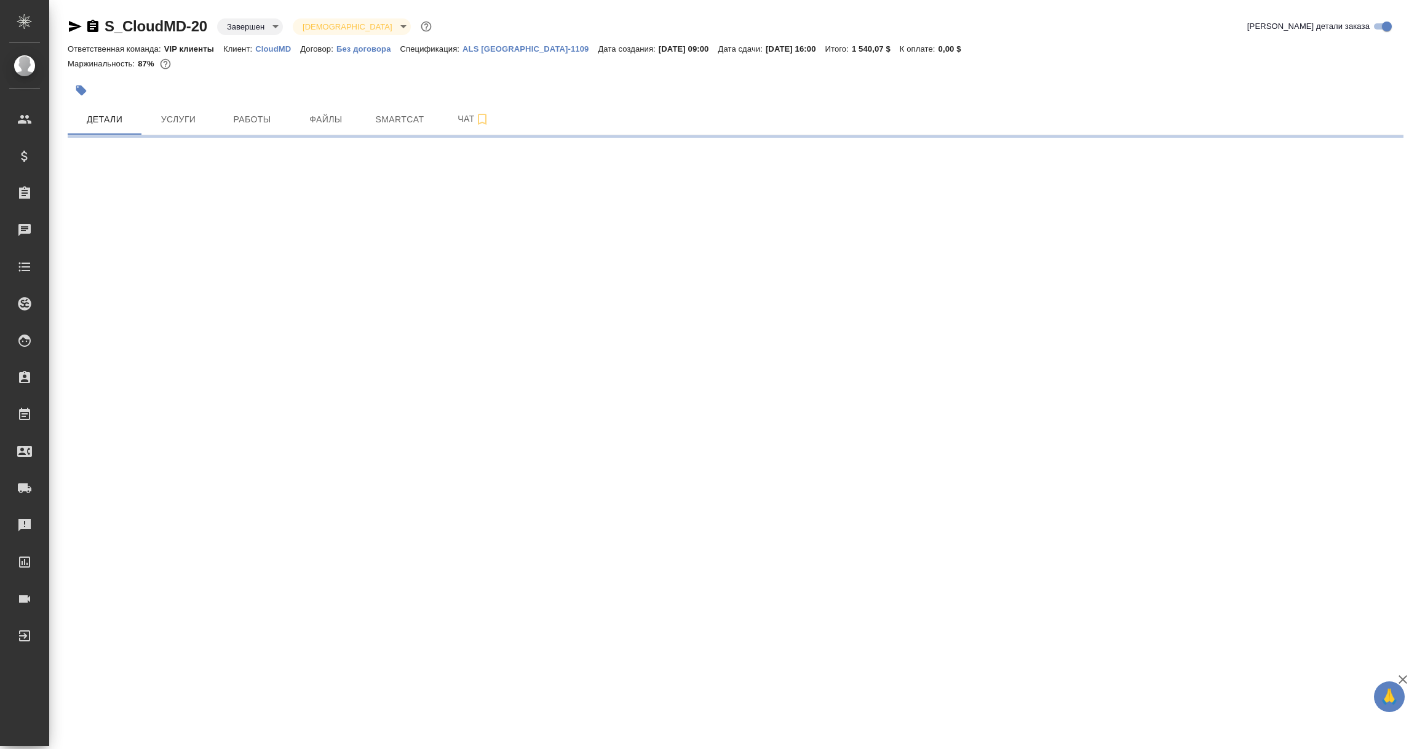
select select "RU"
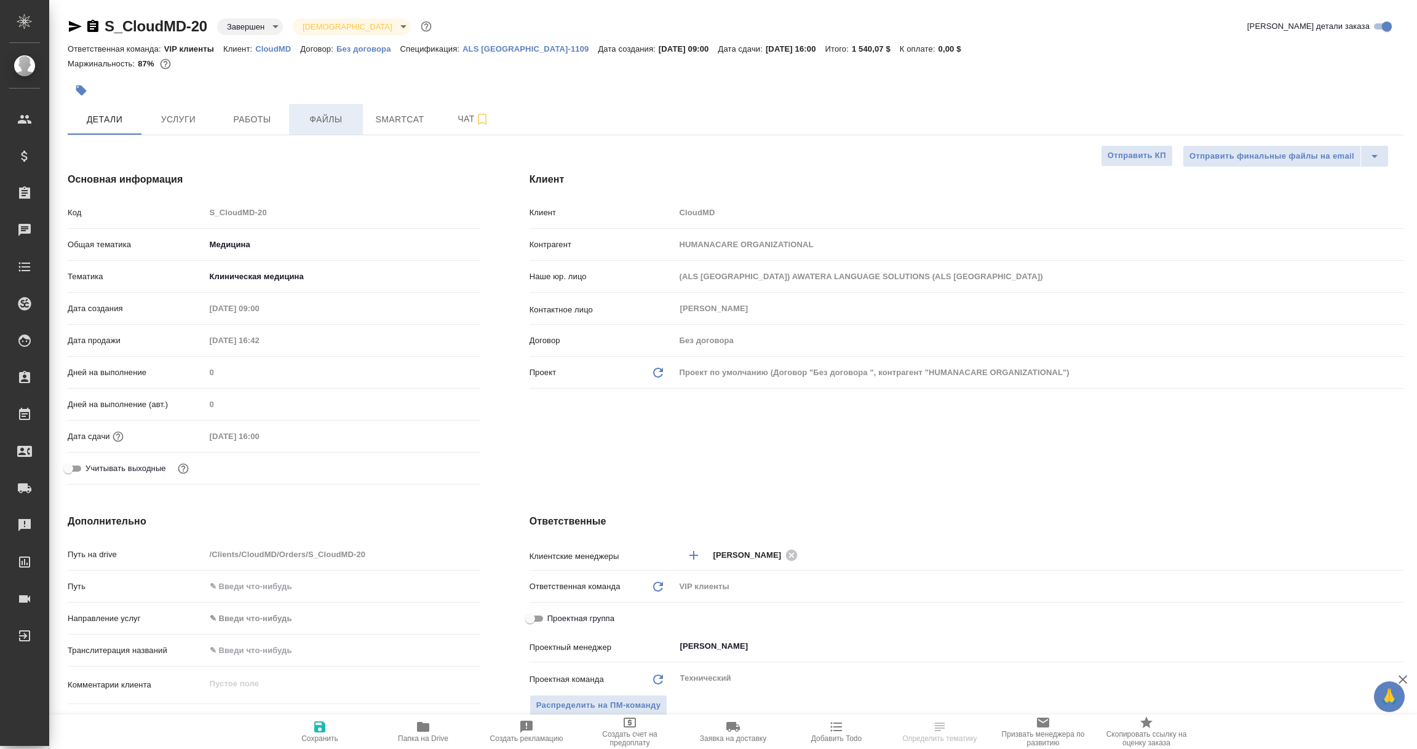
type textarea "x"
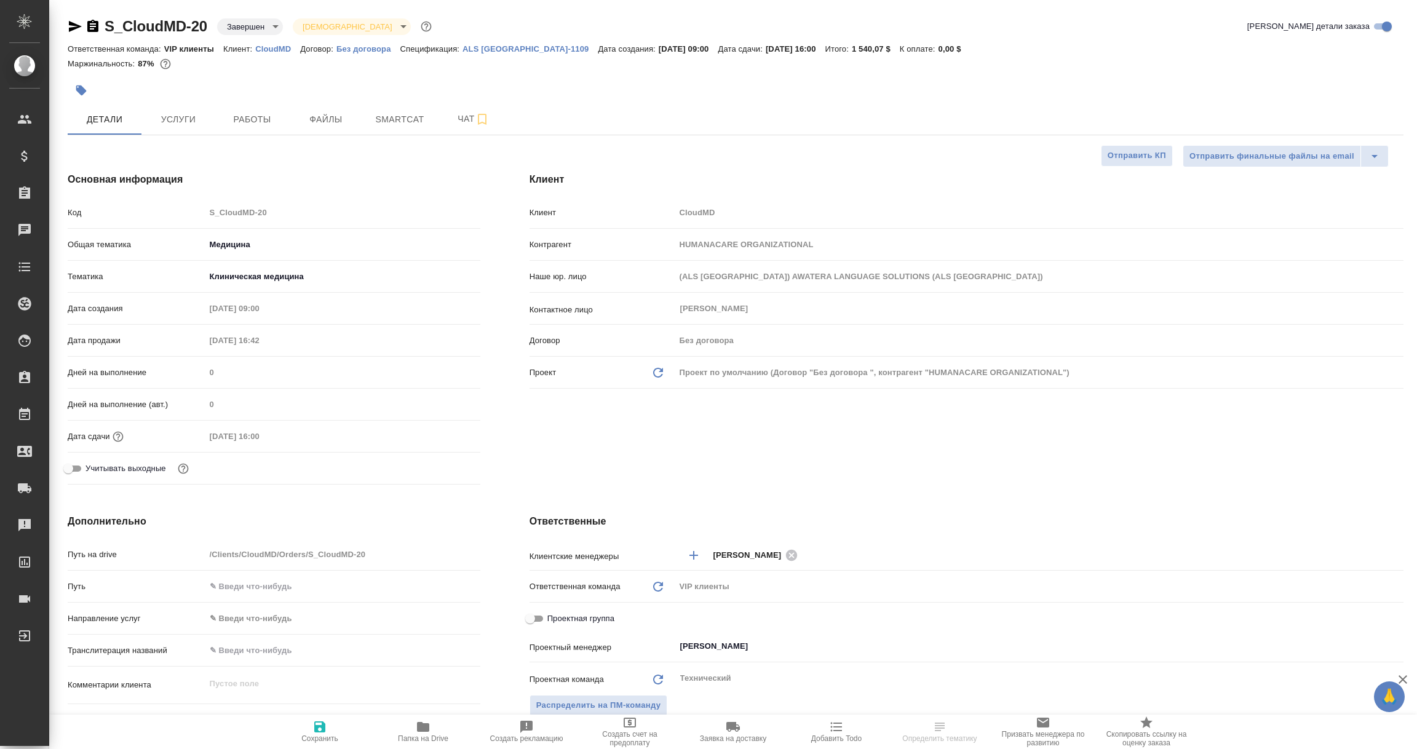
type textarea "x"
click at [480, 52] on p "ALS USA-1109" at bounding box center [529, 48] width 135 height 9
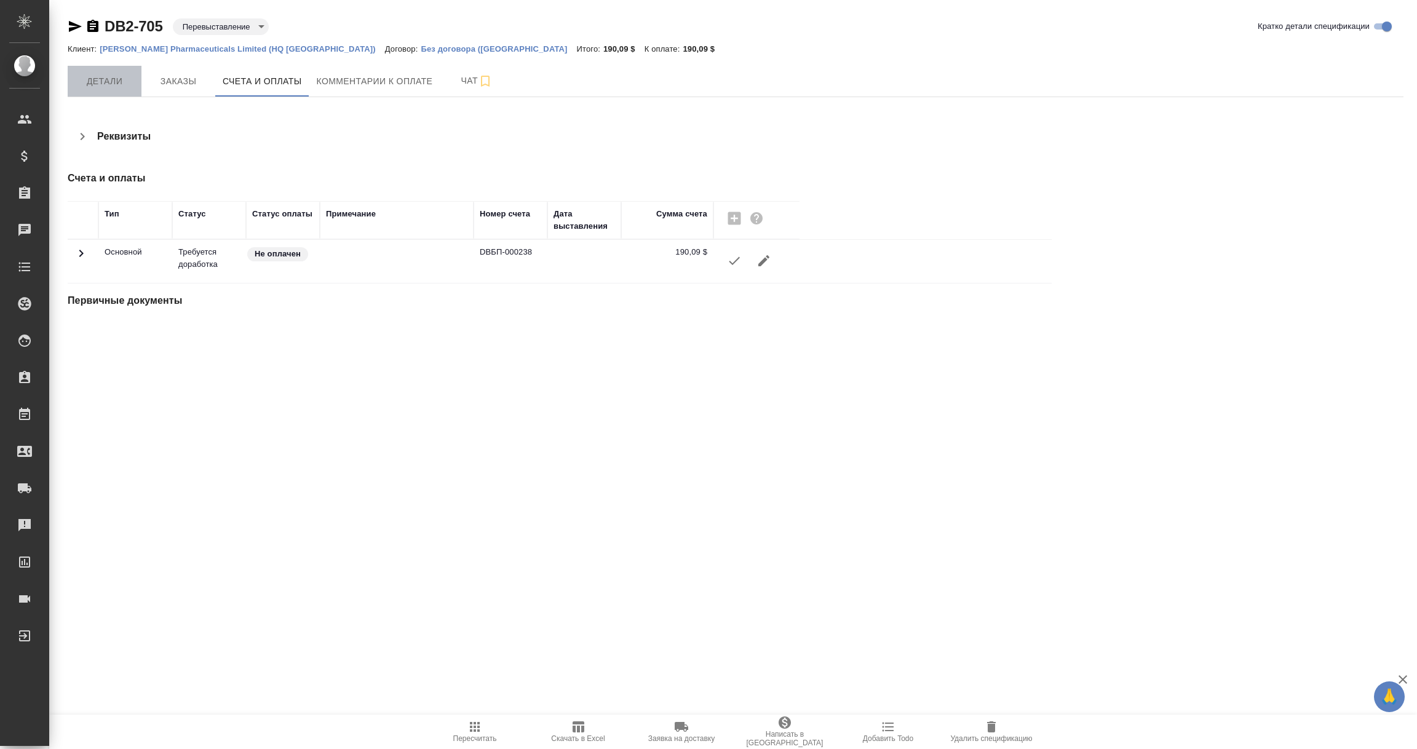
click at [105, 77] on span "Детали" at bounding box center [104, 81] width 59 height 15
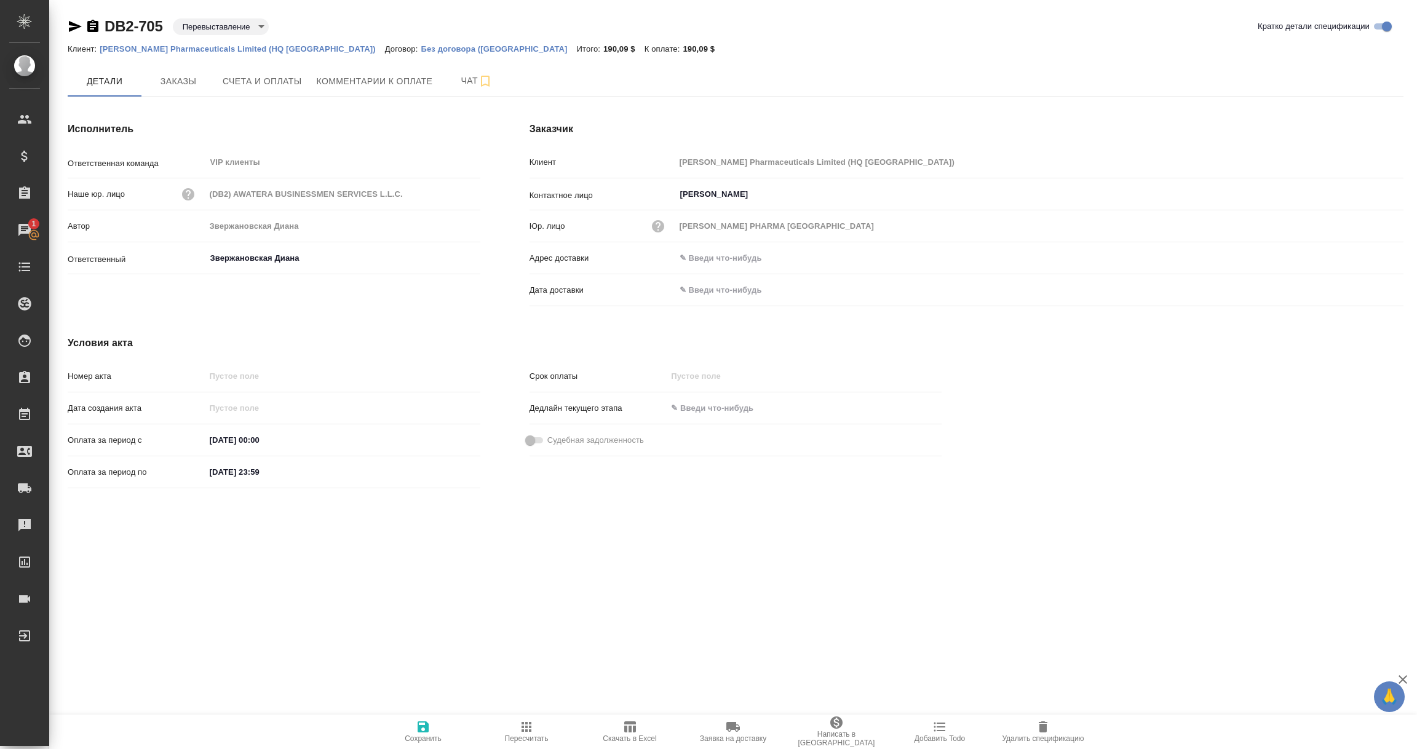
click at [95, 23] on icon "button" at bounding box center [92, 26] width 15 height 15
click at [283, 75] on span "Счета и оплаты" at bounding box center [262, 81] width 79 height 15
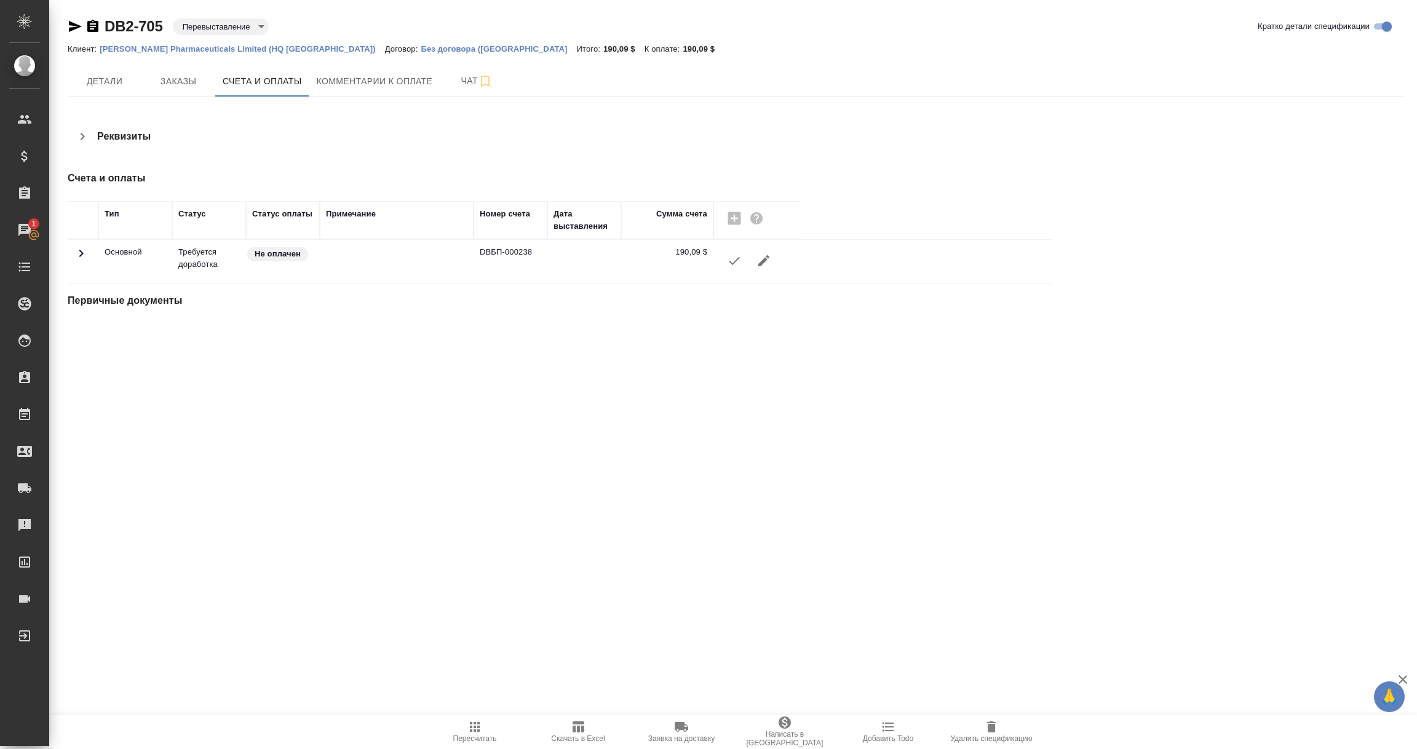
click at [732, 261] on icon "button" at bounding box center [734, 260] width 15 height 15
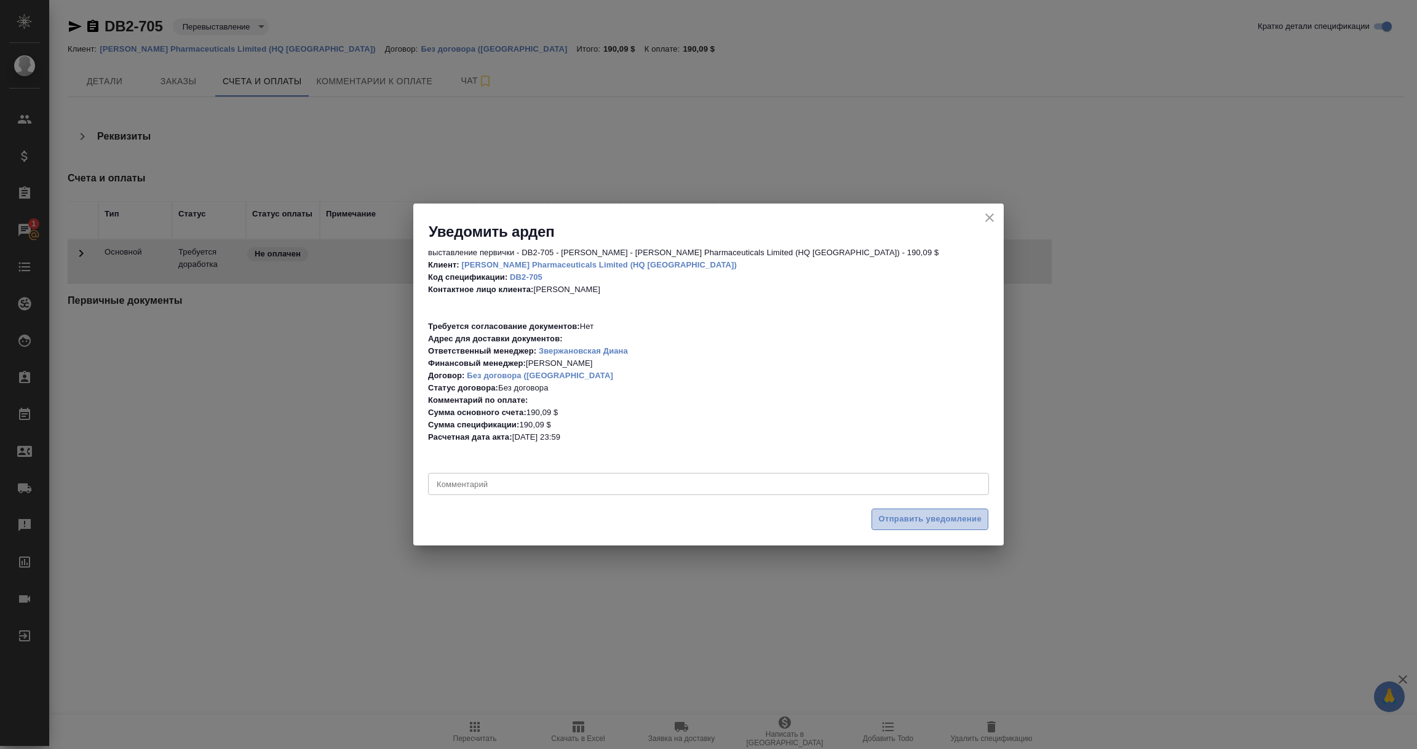
click at [905, 518] on span "Отправить уведомление" at bounding box center [929, 519] width 103 height 14
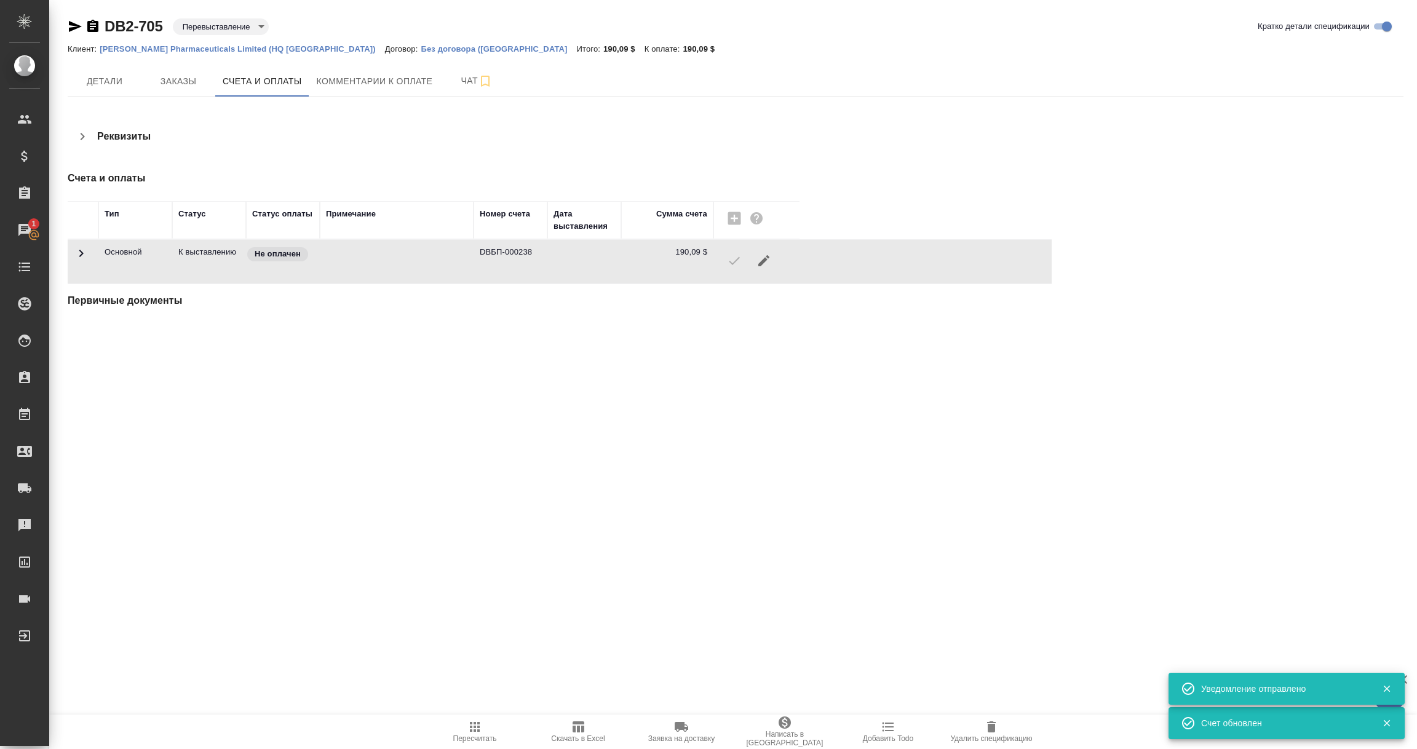
drag, startPoint x: 336, startPoint y: 408, endPoint x: 374, endPoint y: 320, distance: 95.8
click at [335, 408] on div ".cls-1 fill:#fff; AWATERA Vorobyova Ekaterina Клиенты Спецификации Заказы 1 Чат…" at bounding box center [708, 374] width 1417 height 749
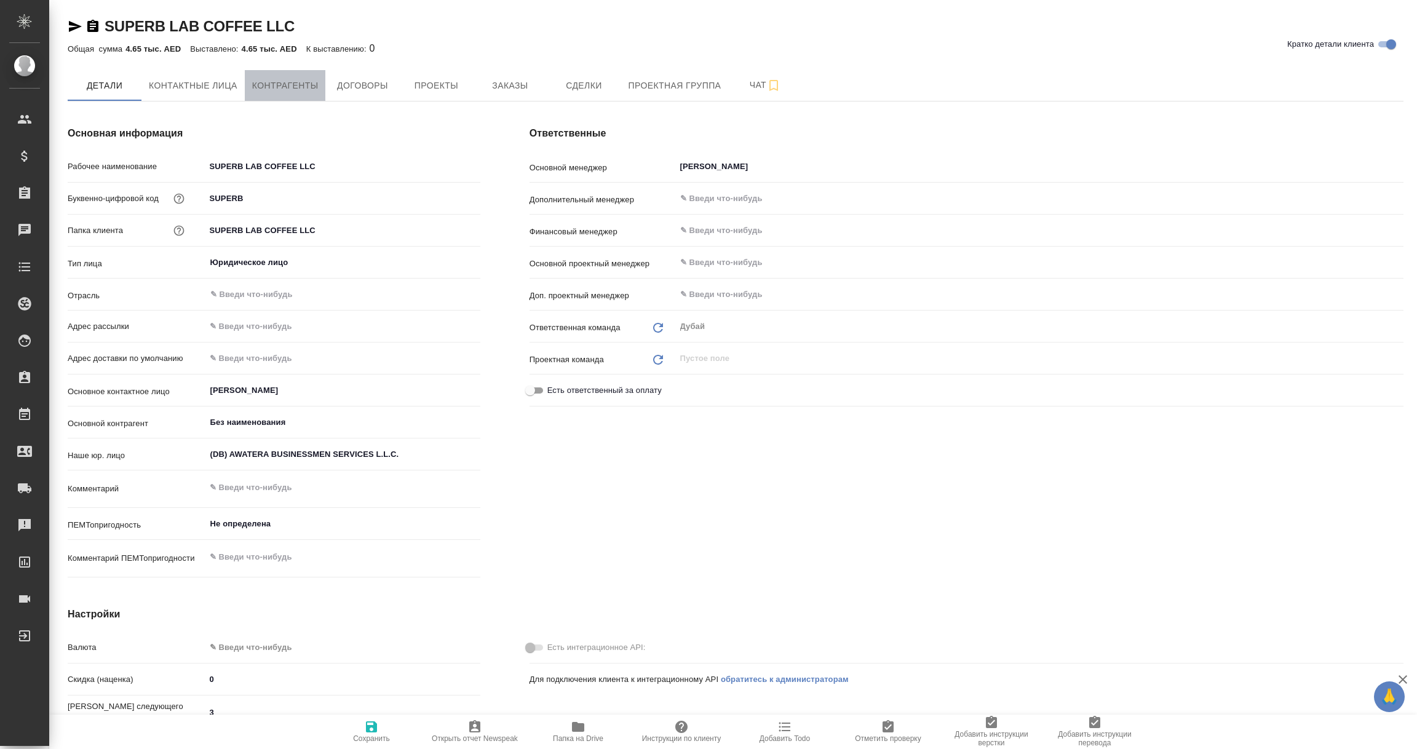
click at [307, 89] on span "Контрагенты" at bounding box center [285, 85] width 66 height 15
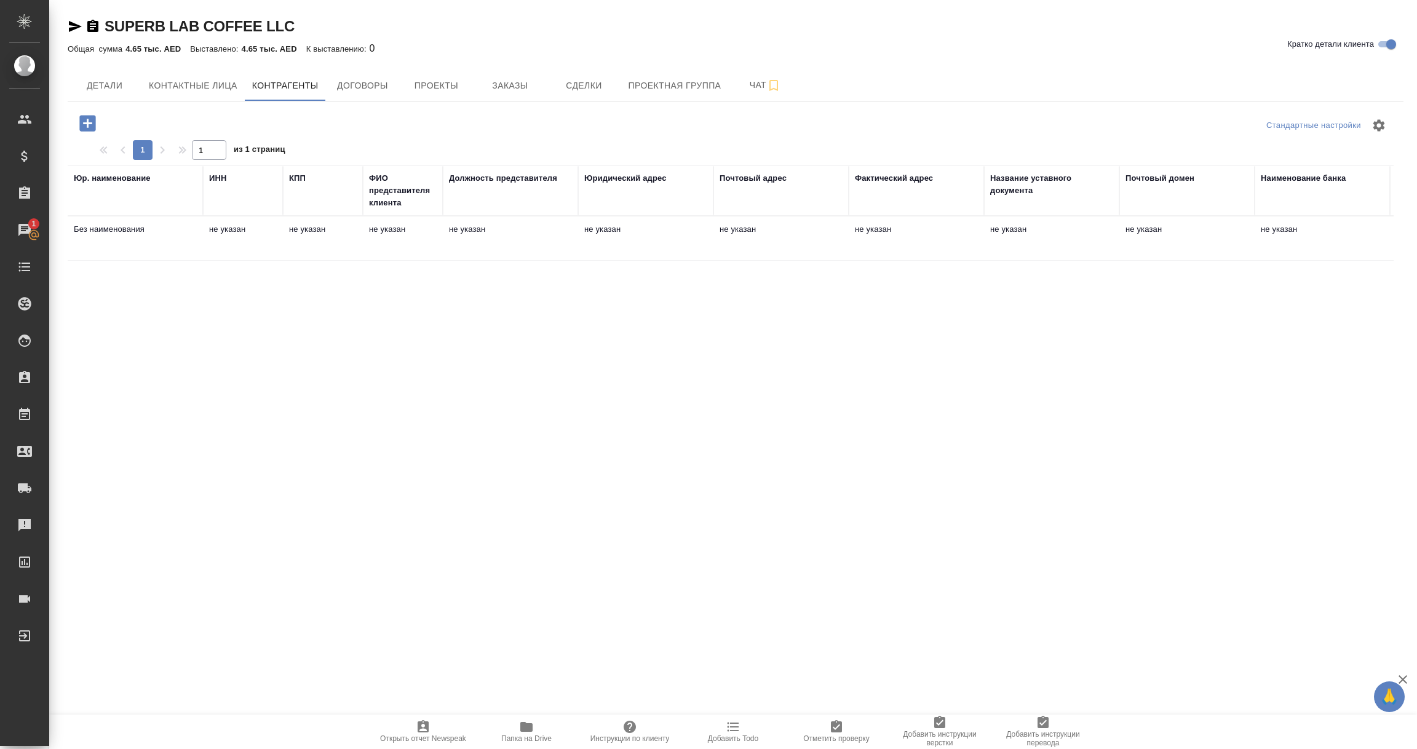
click at [1157, 235] on td "не указан" at bounding box center [1186, 238] width 135 height 43
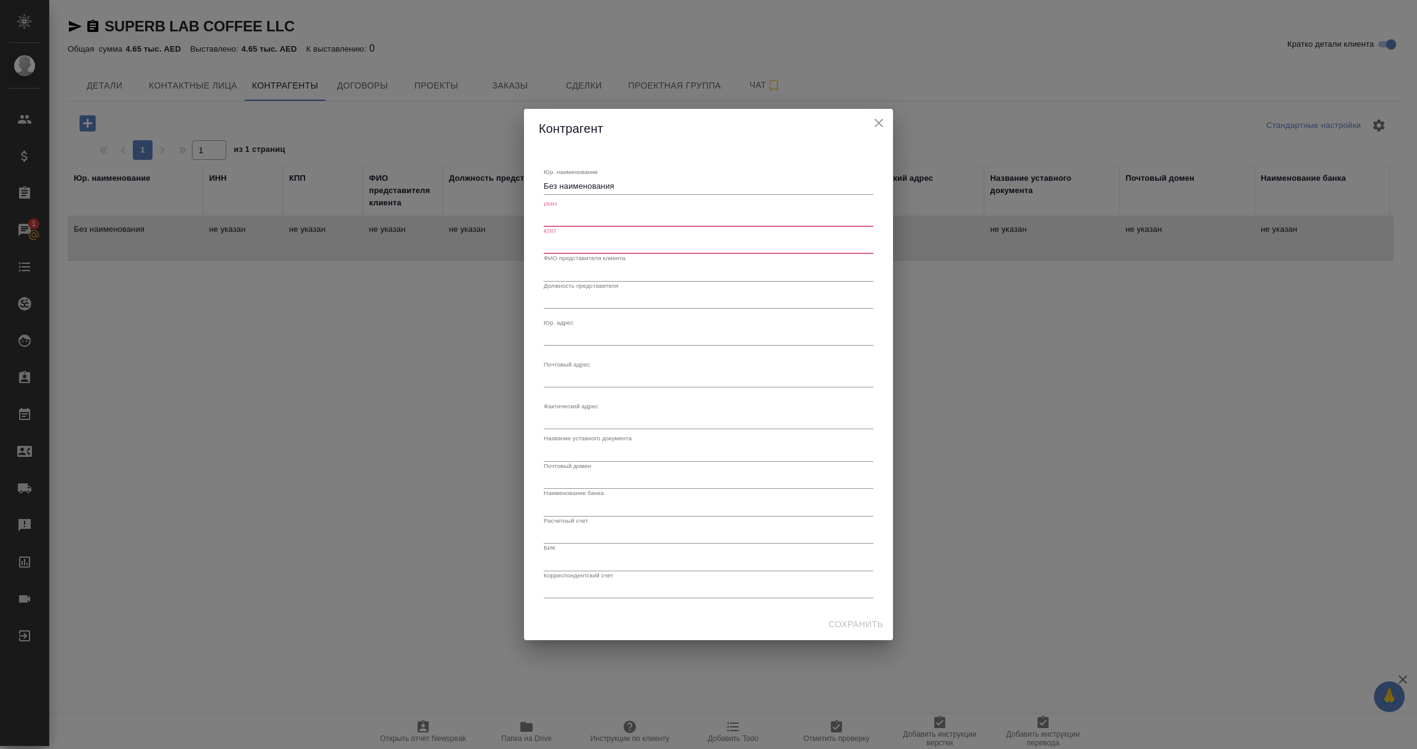
type textarea "Без наименования"
click at [645, 179] on div "Без наименования x" at bounding box center [709, 186] width 330 height 17
click at [877, 117] on icon "close" at bounding box center [878, 123] width 15 height 15
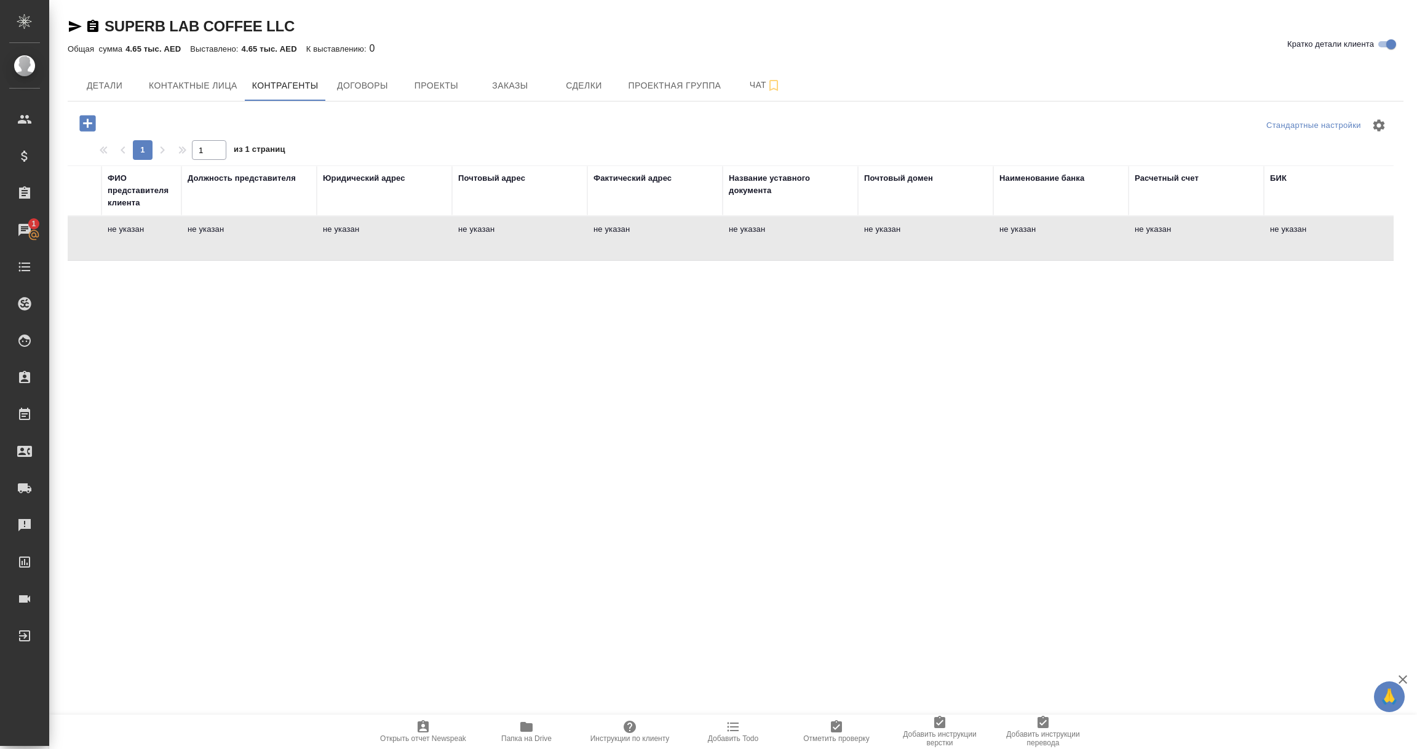
scroll to position [0, 456]
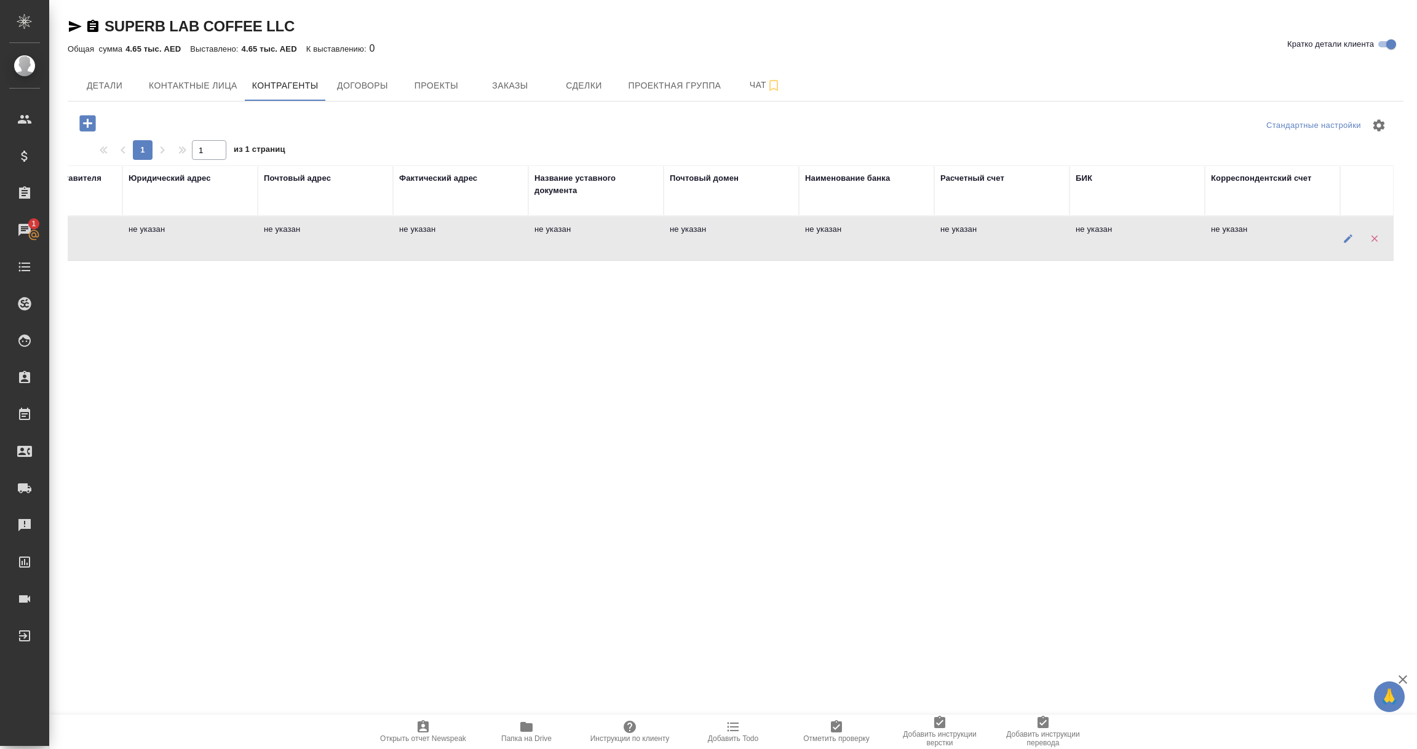
click at [1349, 237] on icon "button" at bounding box center [1347, 238] width 11 height 11
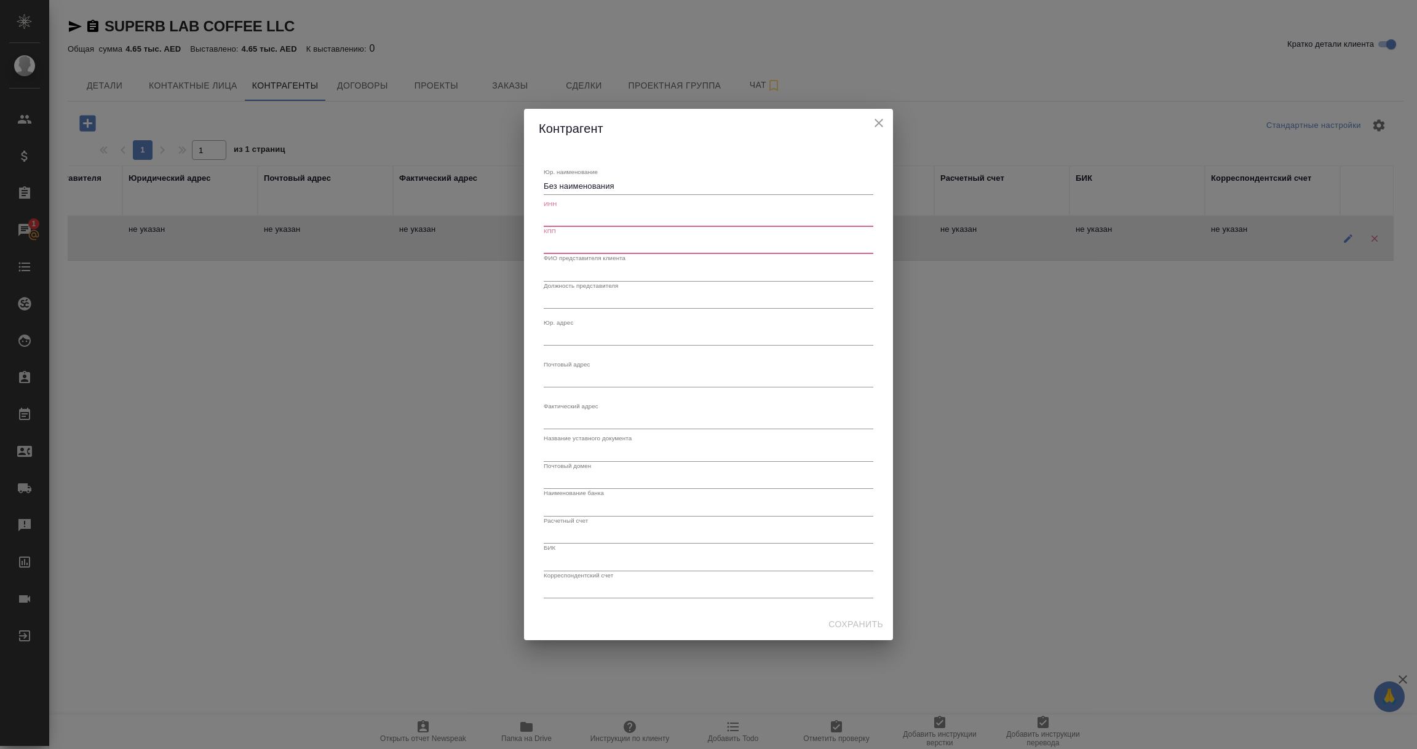
click at [566, 187] on textarea "Без наименования" at bounding box center [709, 185] width 330 height 9
click at [569, 168] on label "Юр. наименование" at bounding box center [571, 171] width 54 height 6
click at [569, 181] on textarea "Без наименования" at bounding box center [709, 185] width 330 height 9
click at [569, 168] on label "Юр. наименование" at bounding box center [571, 171] width 54 height 6
click at [569, 181] on textarea "Без наименования" at bounding box center [709, 185] width 330 height 9
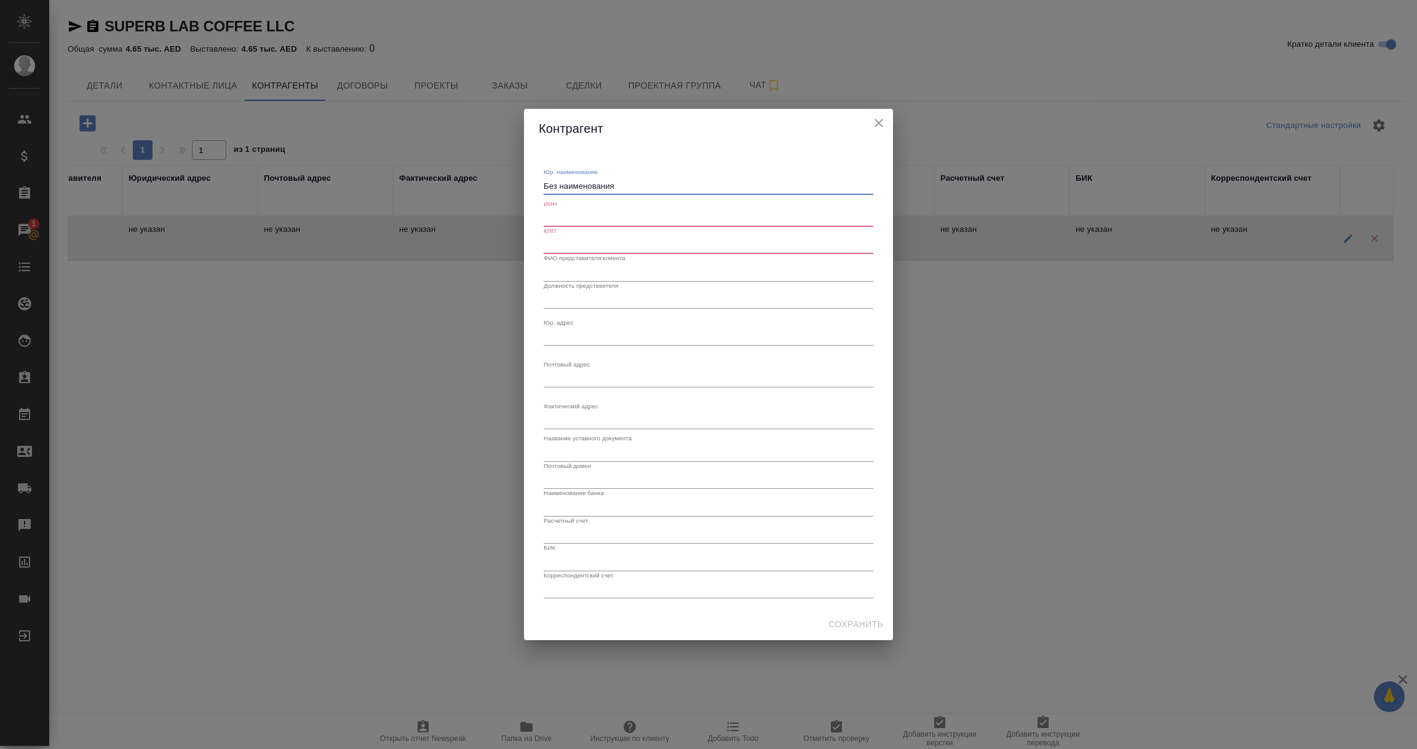
click at [663, 183] on textarea "Без наименования" at bounding box center [709, 185] width 330 height 9
click at [880, 122] on icon "close" at bounding box center [878, 123] width 15 height 15
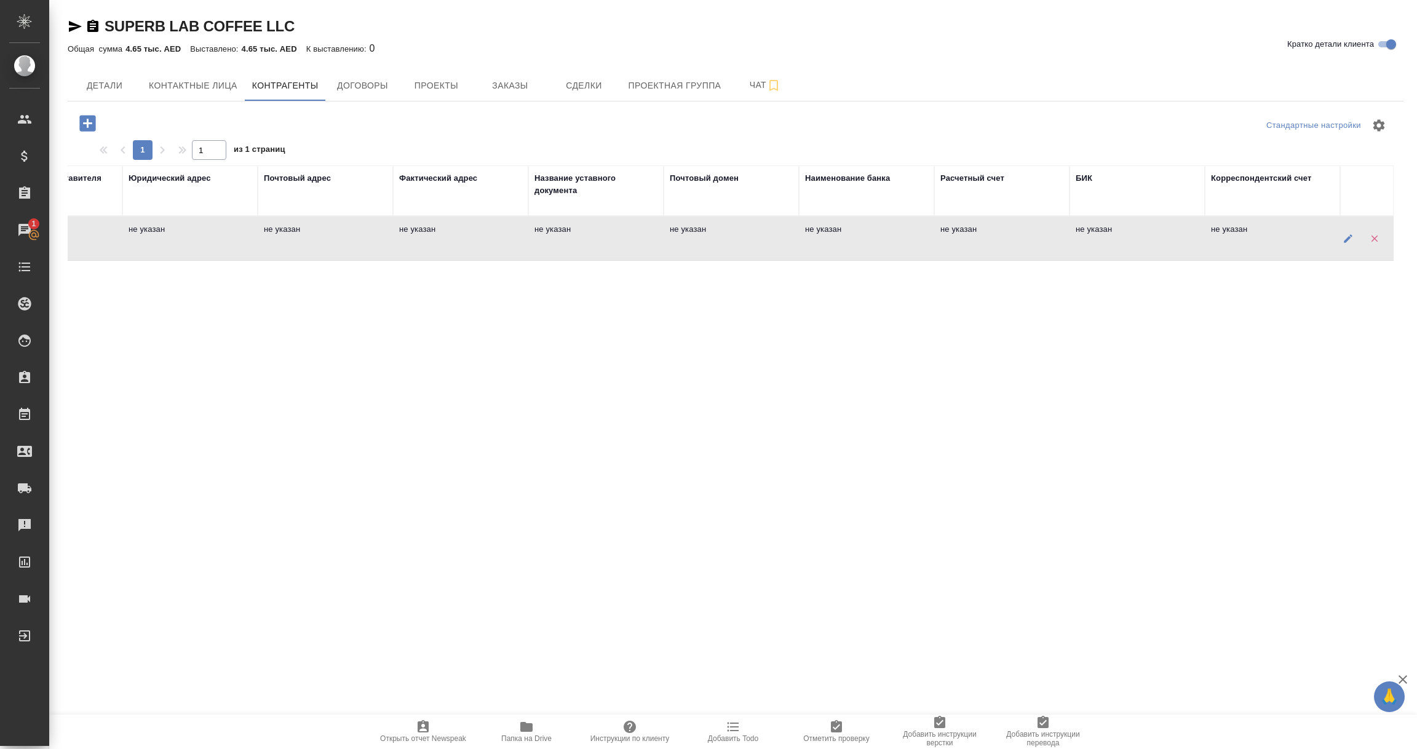
click at [1377, 237] on icon "button" at bounding box center [1374, 238] width 11 height 11
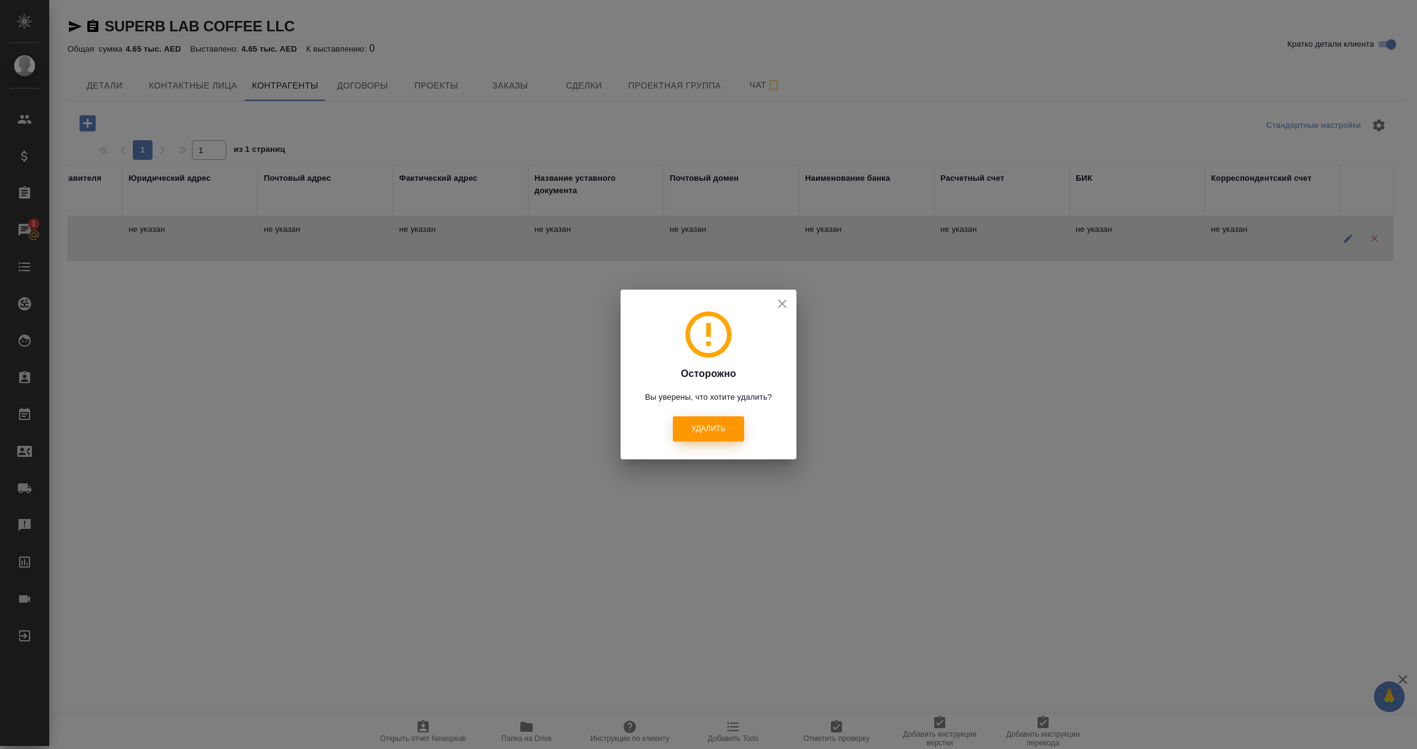
click at [700, 433] on span "Удалить" at bounding box center [708, 429] width 34 height 10
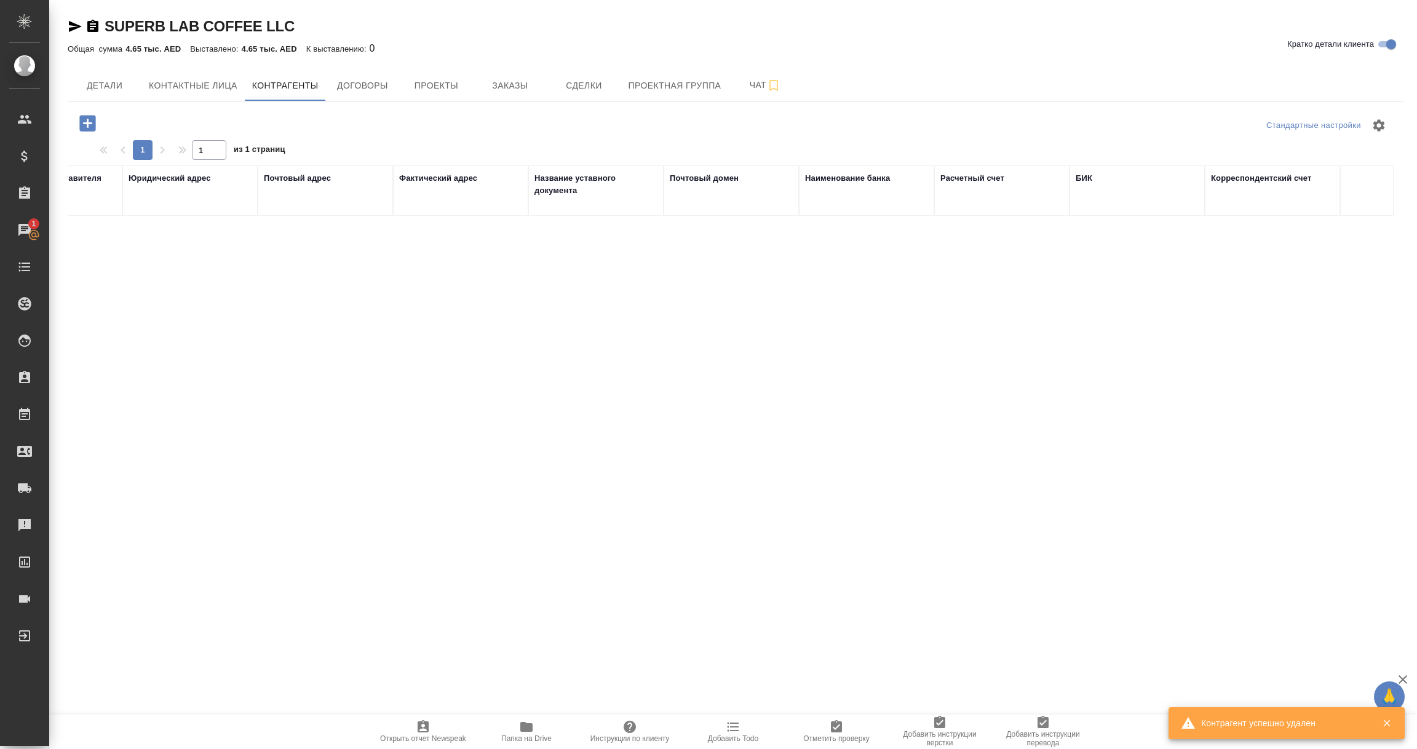
click at [84, 121] on icon "button" at bounding box center [87, 123] width 16 height 16
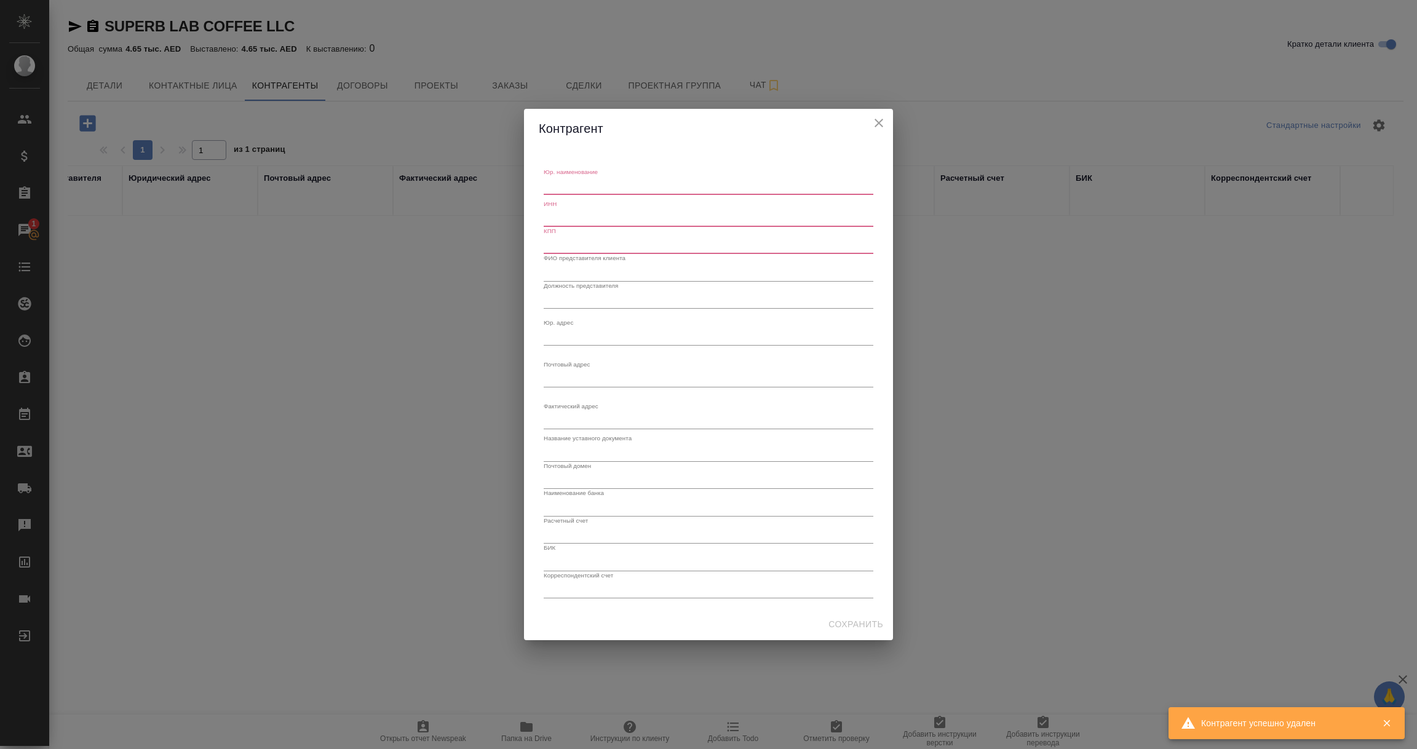
click at [602, 191] on div "x" at bounding box center [709, 186] width 330 height 17
click at [599, 167] on div "Юр. наименование x ИНН КПП ФИО представителя клиента Должность представителя Юр…" at bounding box center [709, 378] width 330 height 440
click at [584, 181] on textarea "Юр. наименование" at bounding box center [709, 185] width 330 height 9
paste textarea "[PERSON_NAME]"
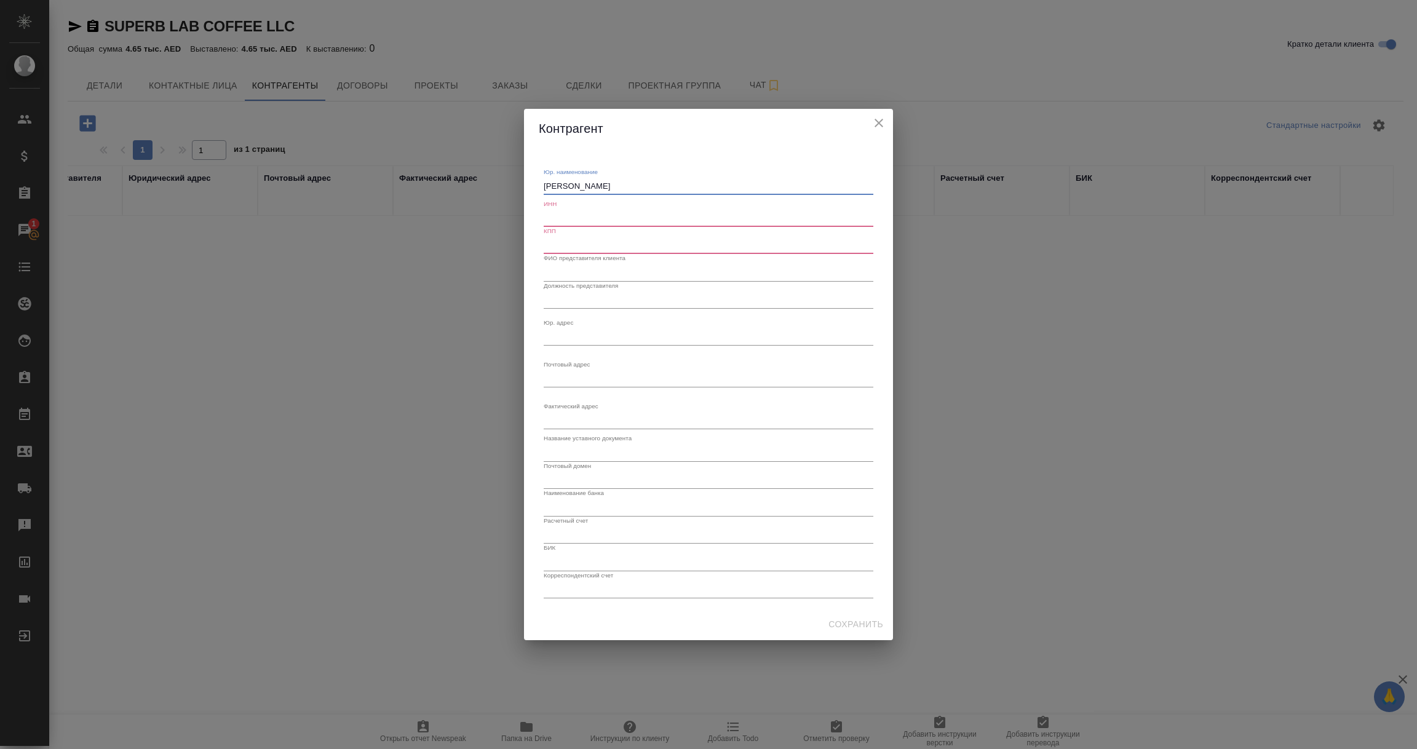
type textarea "[PERSON_NAME]"
click at [591, 215] on input "text" at bounding box center [709, 218] width 330 height 17
click at [571, 218] on input "text" at bounding box center [709, 218] width 330 height 17
click at [563, 271] on input "text" at bounding box center [709, 272] width 330 height 17
click at [560, 330] on div "x" at bounding box center [709, 336] width 330 height 17
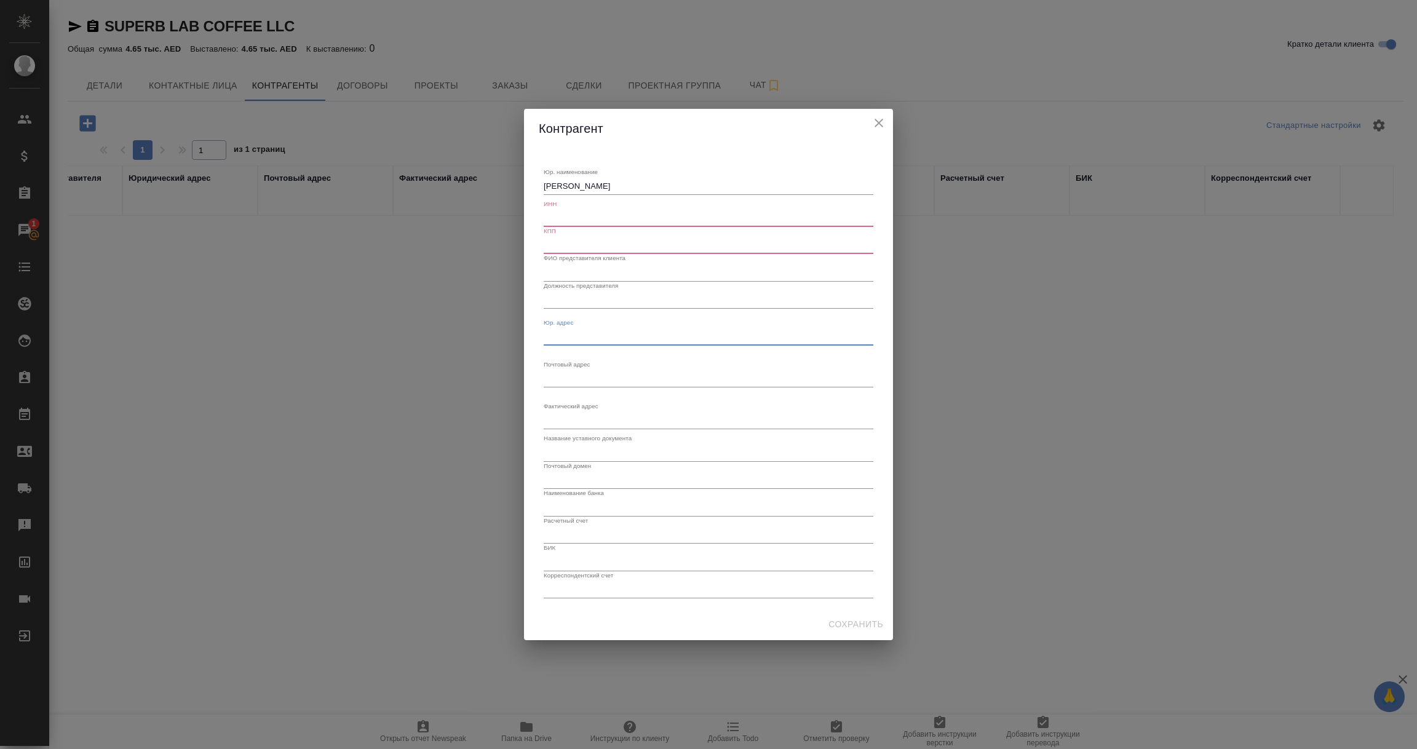
paste textarea "UAE, Dubai, Burj Khalifa, Boulevard 29, Tower 2, apt. 1909"
type textarea "UAE, Dubai, Burj Khalifa, Boulevard 29, Tower 2, apt. 1909"
click at [802, 615] on div "Сохранить" at bounding box center [708, 624] width 369 height 33
click at [581, 211] on input "text" at bounding box center [709, 218] width 330 height 17
type input "-"
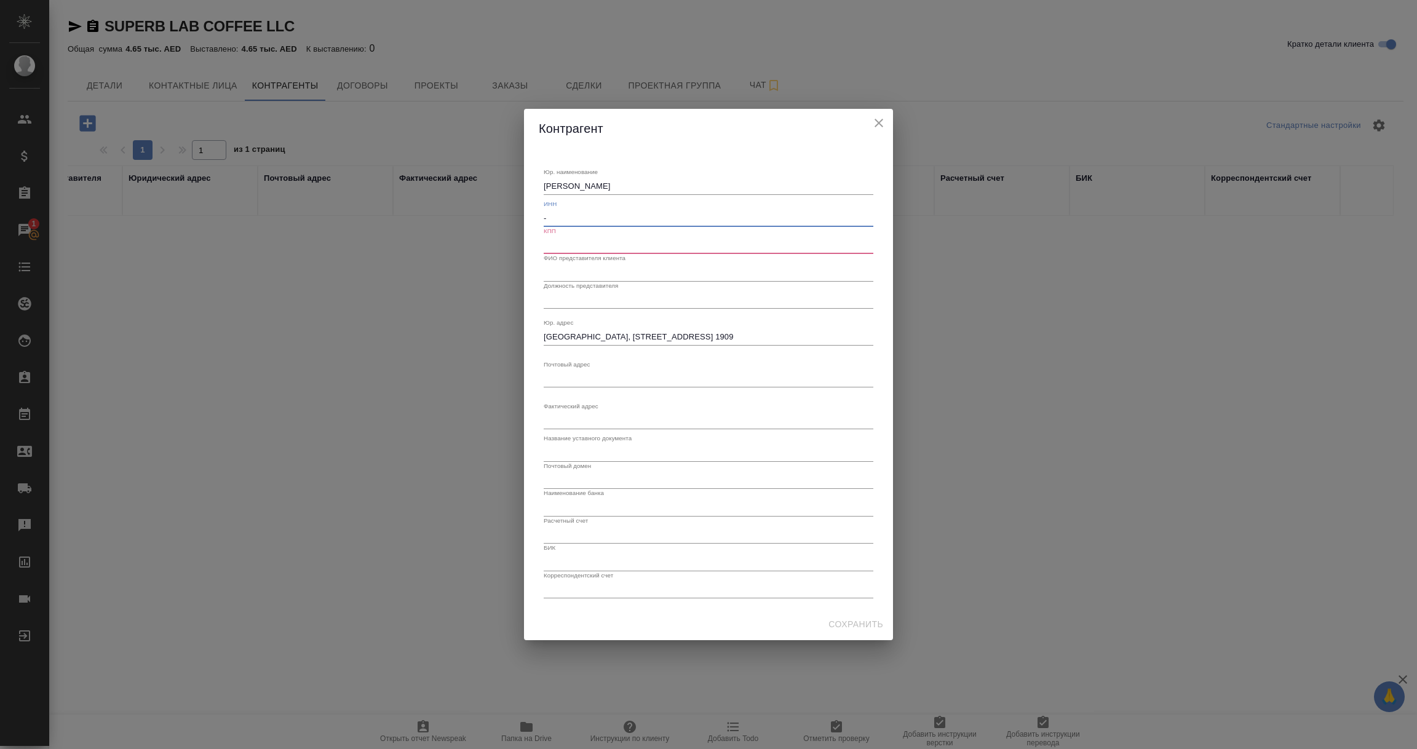
click at [571, 238] on input "text" at bounding box center [709, 245] width 330 height 17
type input "-"
click at [868, 622] on span "Сохранить" at bounding box center [855, 624] width 55 height 15
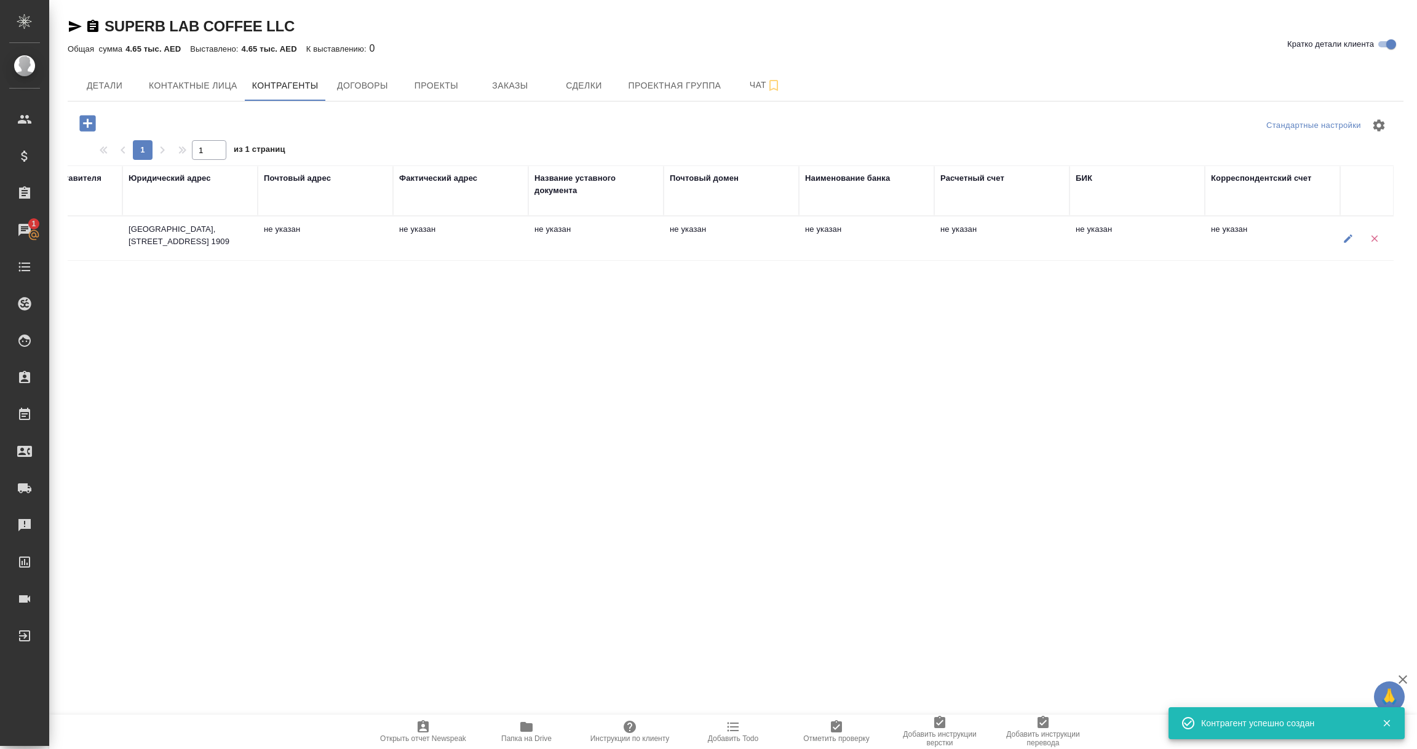
click at [660, 560] on div "Стандартные настройки 1 1 из 1 страниц Юр. наименование ИНН КПП ФИО представите…" at bounding box center [735, 475] width 1335 height 749
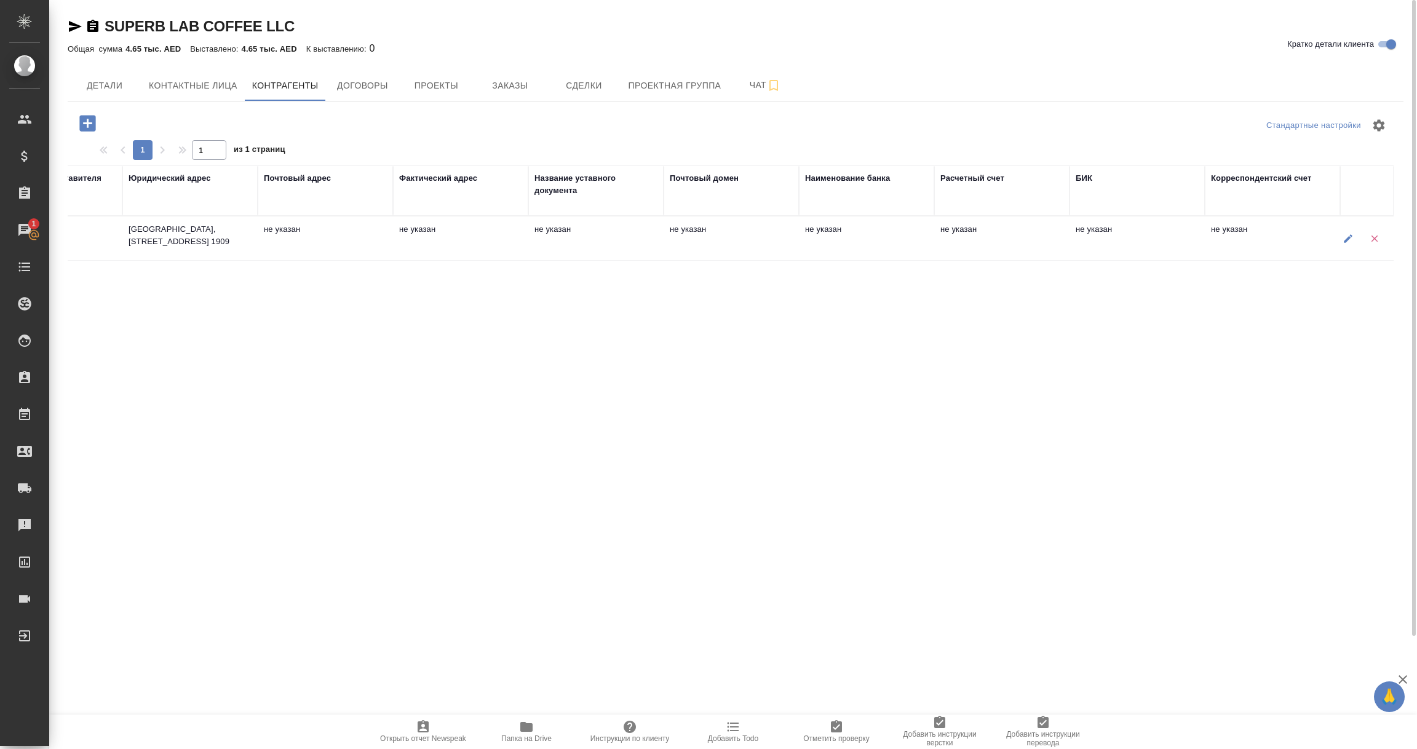
scroll to position [0, 0]
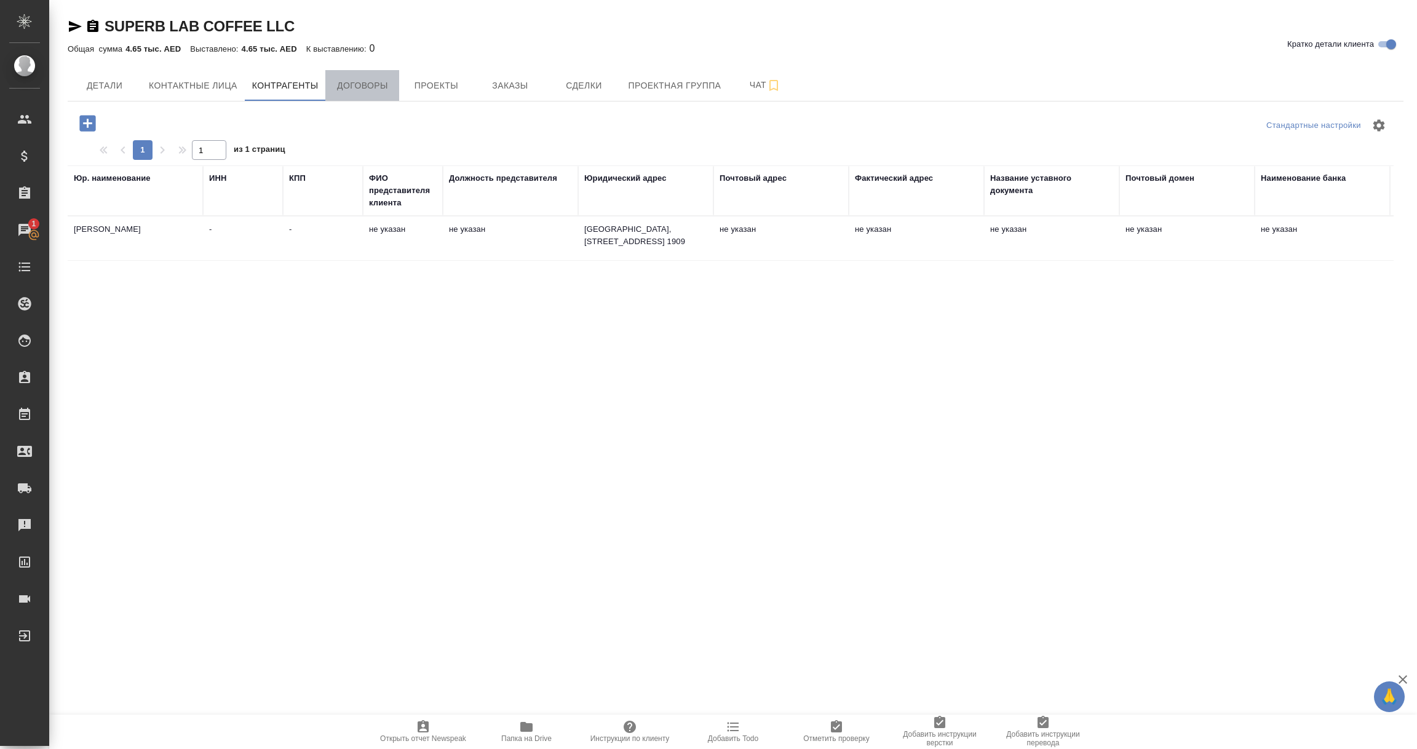
click at [366, 83] on span "Договоры" at bounding box center [362, 85] width 59 height 15
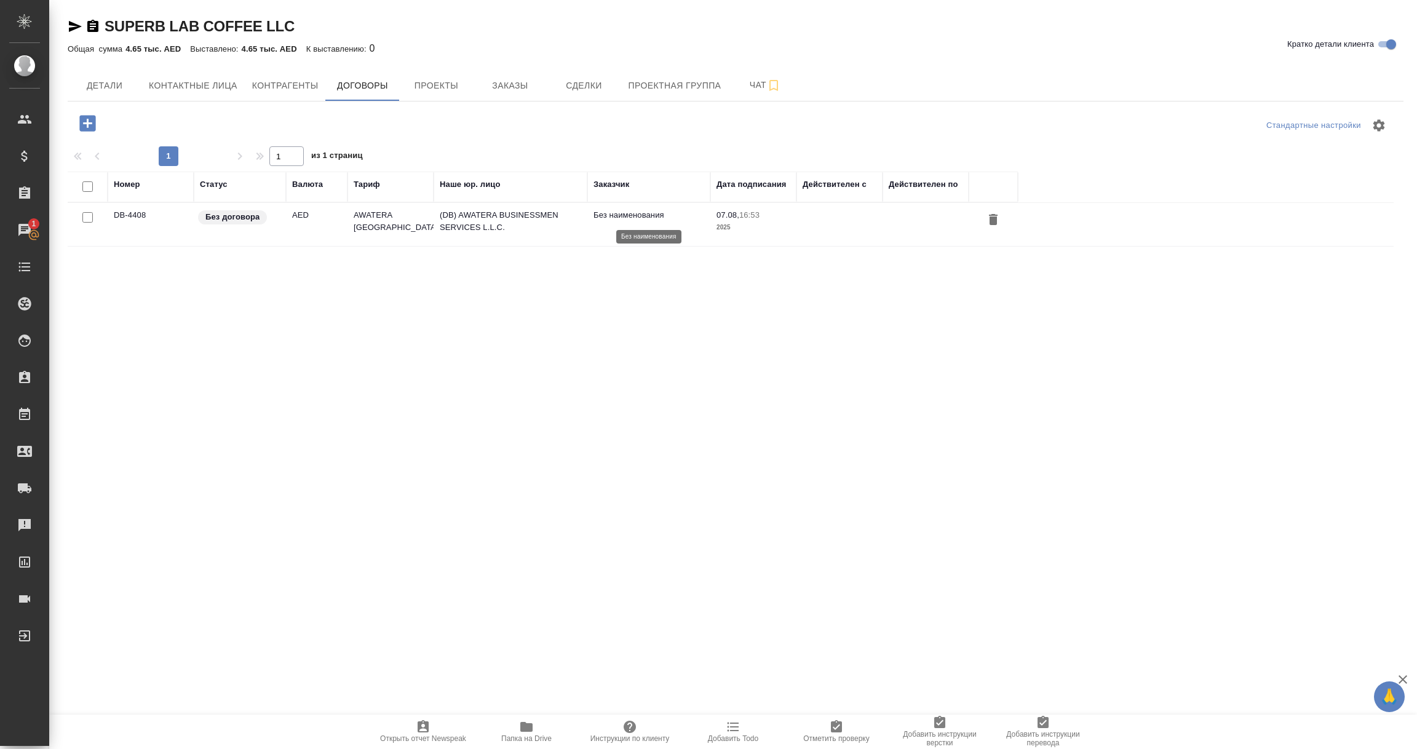
click at [628, 213] on p "Без наименования" at bounding box center [648, 215] width 111 height 12
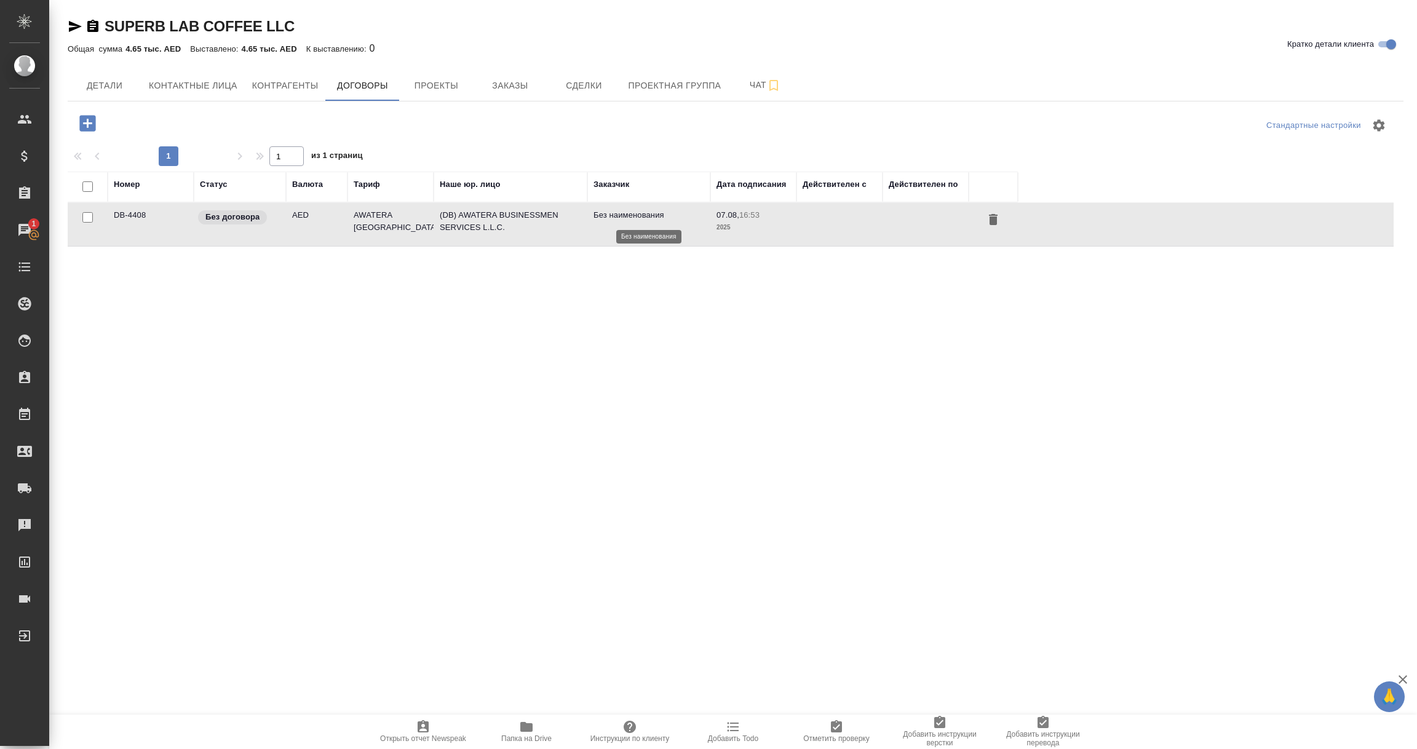
click at [629, 213] on p "Без наименования" at bounding box center [648, 215] width 111 height 12
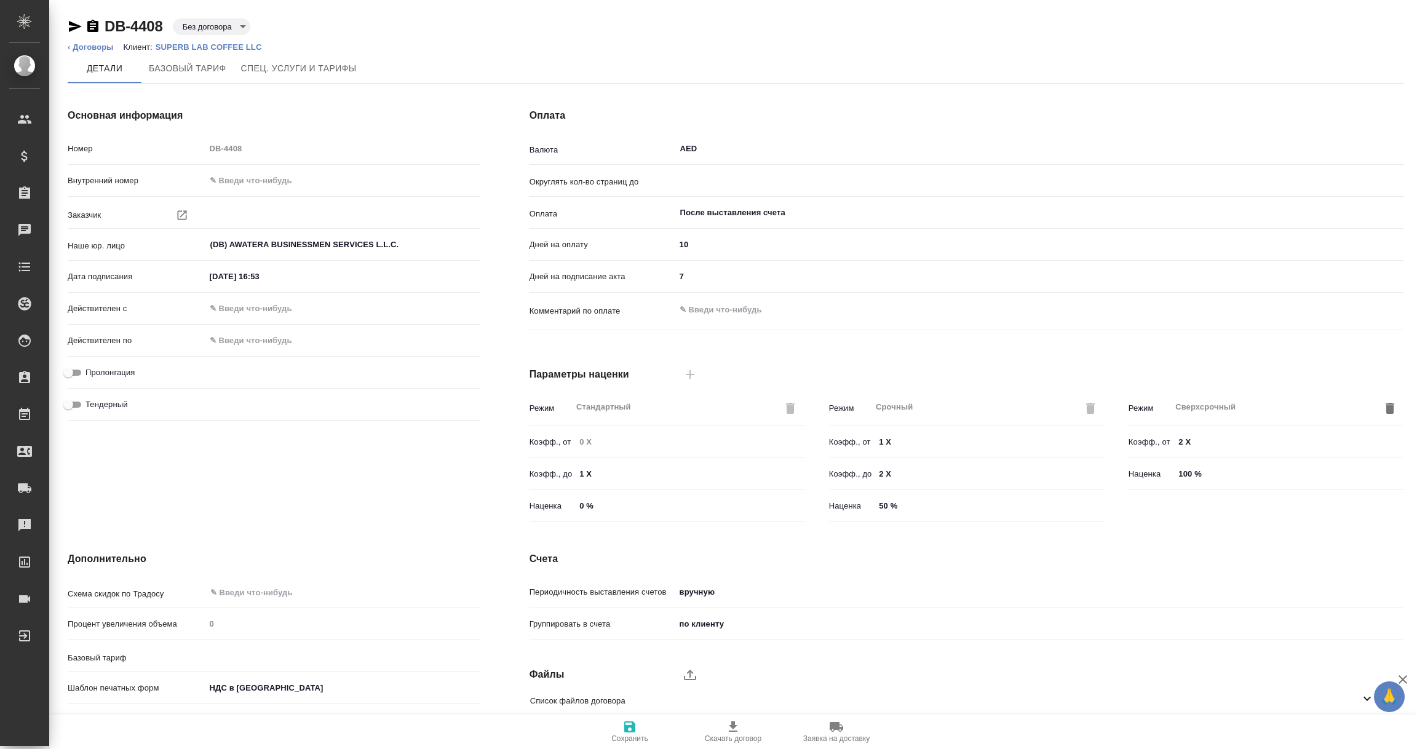
type input "0.01"
type input "AWATERA [GEOGRAPHIC_DATA]"
click at [250, 213] on input "text" at bounding box center [322, 214] width 226 height 15
click at [245, 237] on li "[PERSON_NAME]" at bounding box center [342, 242] width 275 height 22
type input "[PERSON_NAME]"
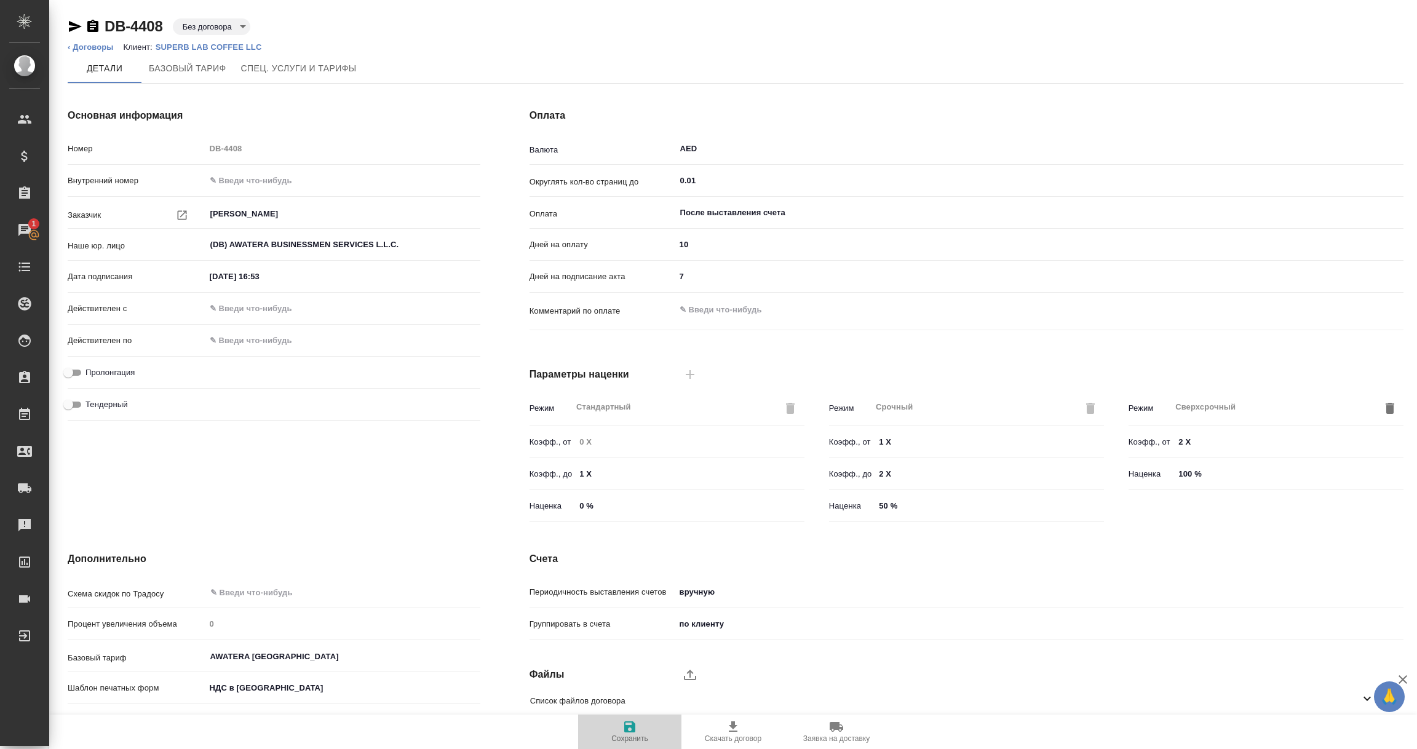
click at [623, 725] on icon "button" at bounding box center [629, 726] width 15 height 15
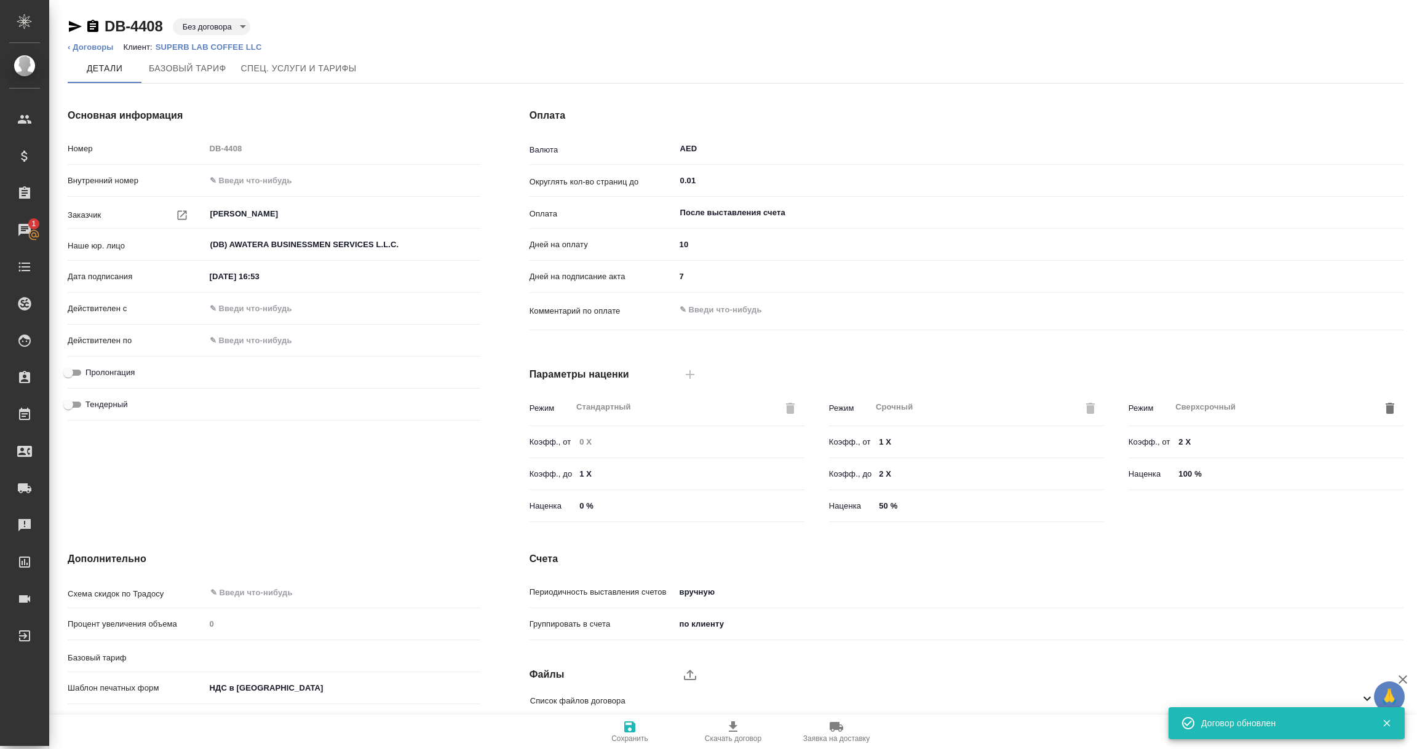
type input "AWATERA Dubai"
click at [623, 725] on icon "button" at bounding box center [629, 726] width 15 height 15
type input "AWATERA Dubai"
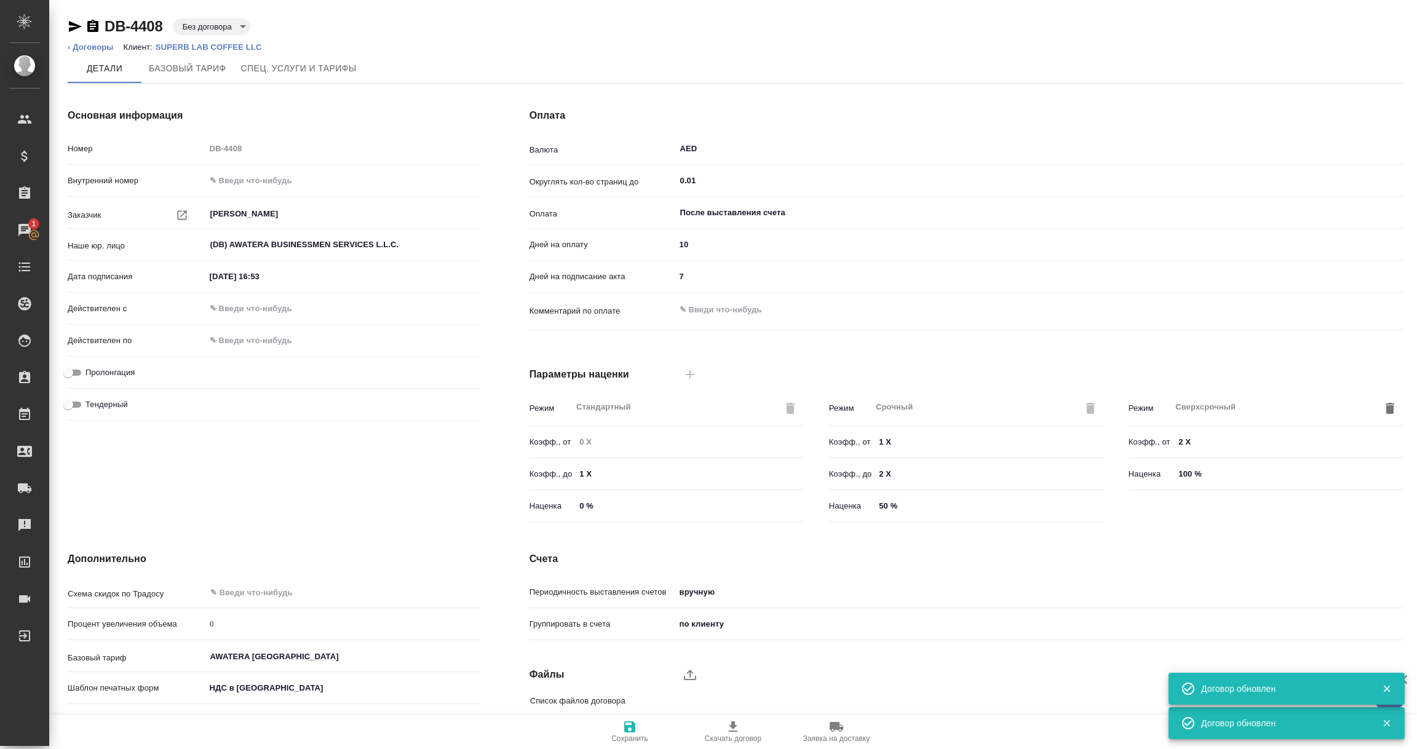
click at [204, 50] on p "SUPERB LAB COFFEE LLC" at bounding box center [214, 46] width 116 height 9
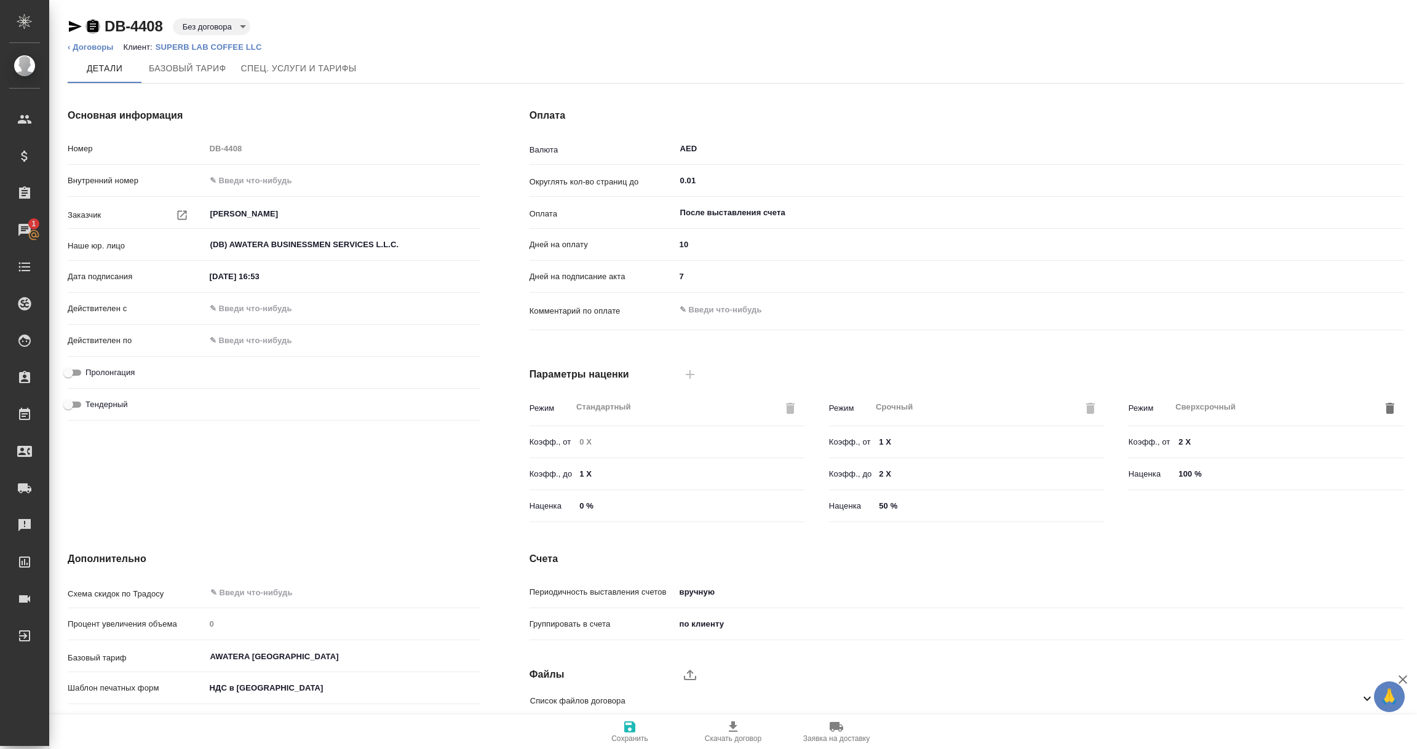
click at [95, 28] on icon "button" at bounding box center [92, 26] width 11 height 12
click at [628, 728] on icon "button" at bounding box center [629, 726] width 11 height 11
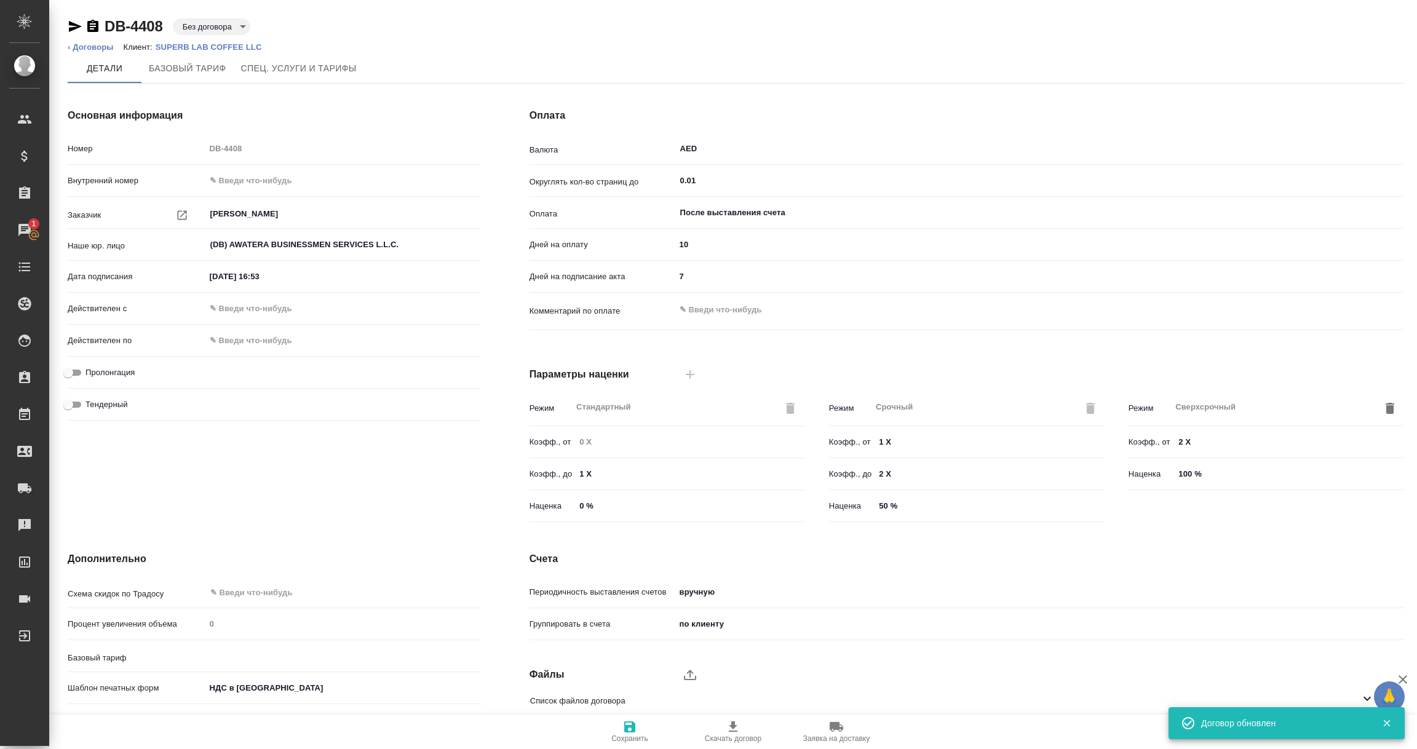
type input "AWATERA Dubai"
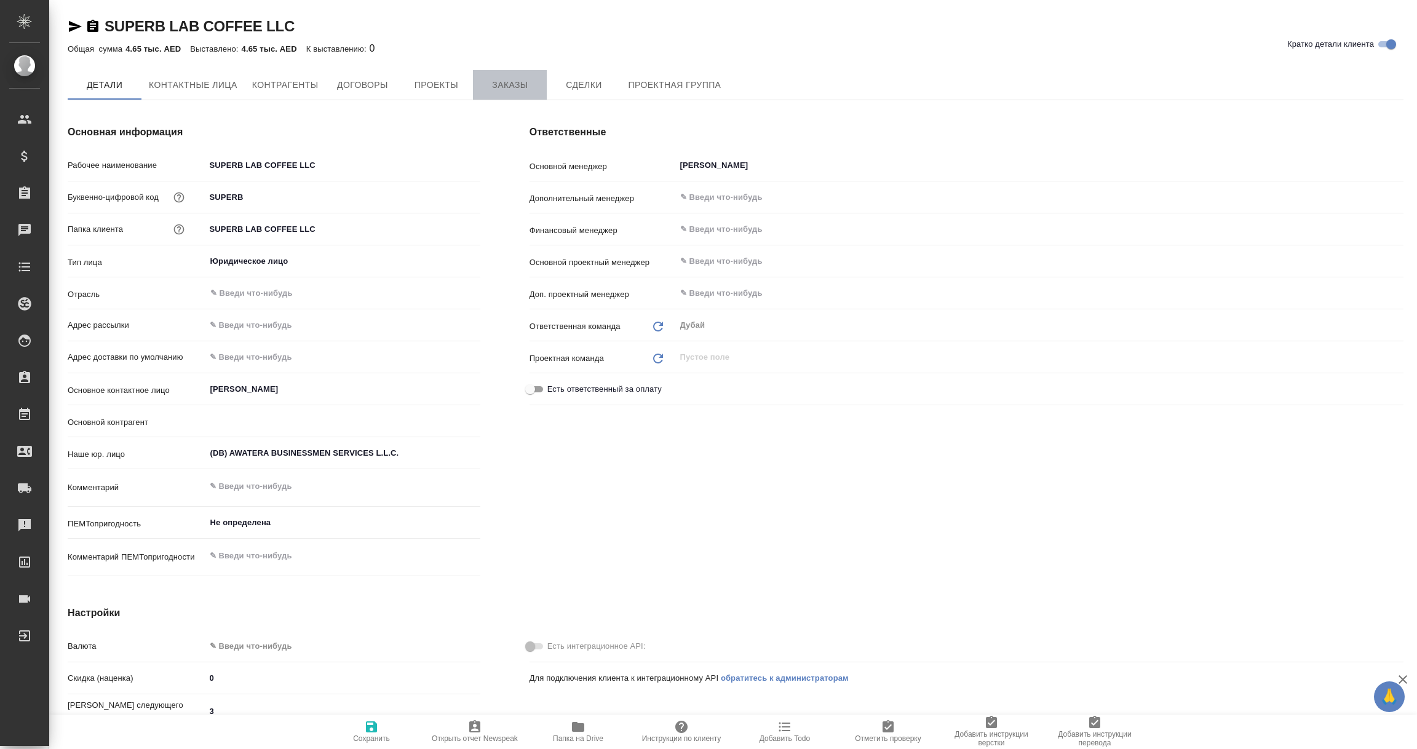
click at [506, 86] on span "Заказы" at bounding box center [509, 84] width 59 height 15
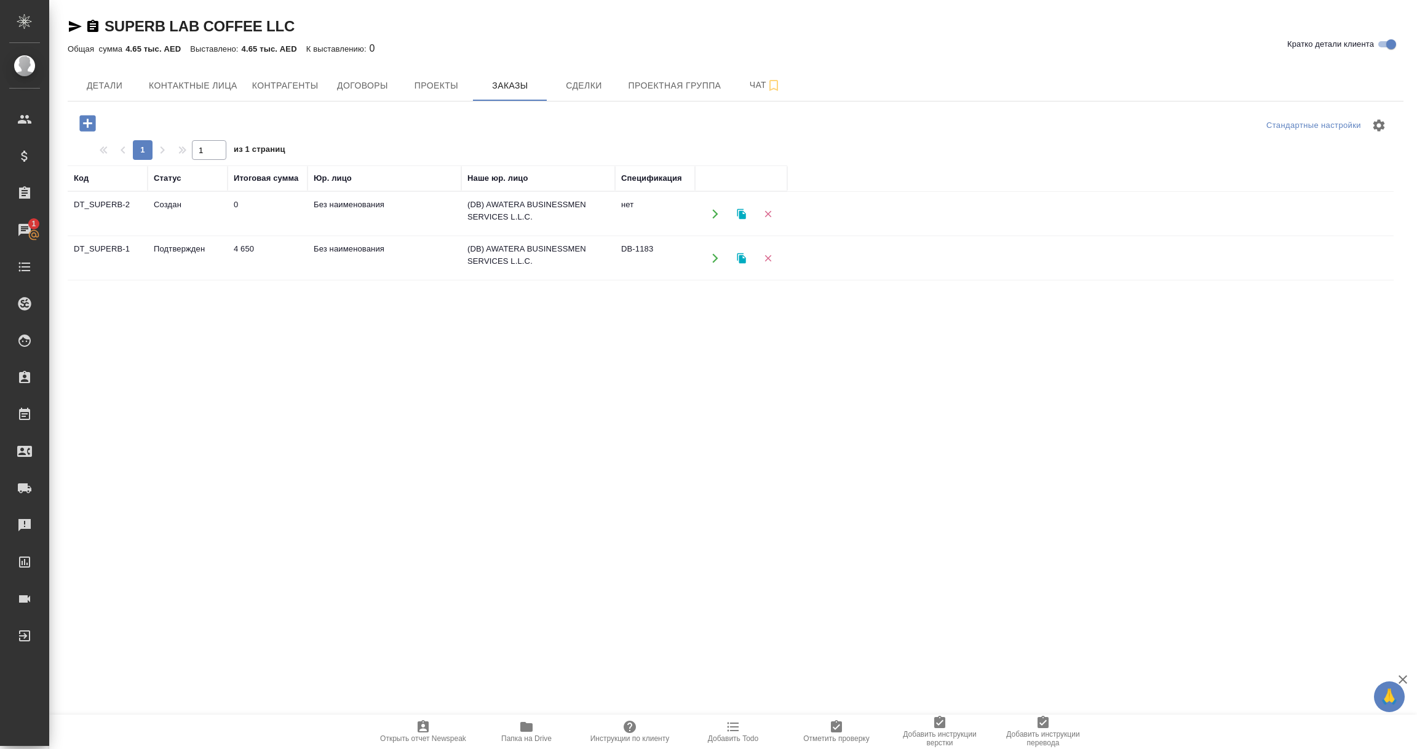
click at [283, 265] on td "4 650" at bounding box center [267, 258] width 80 height 43
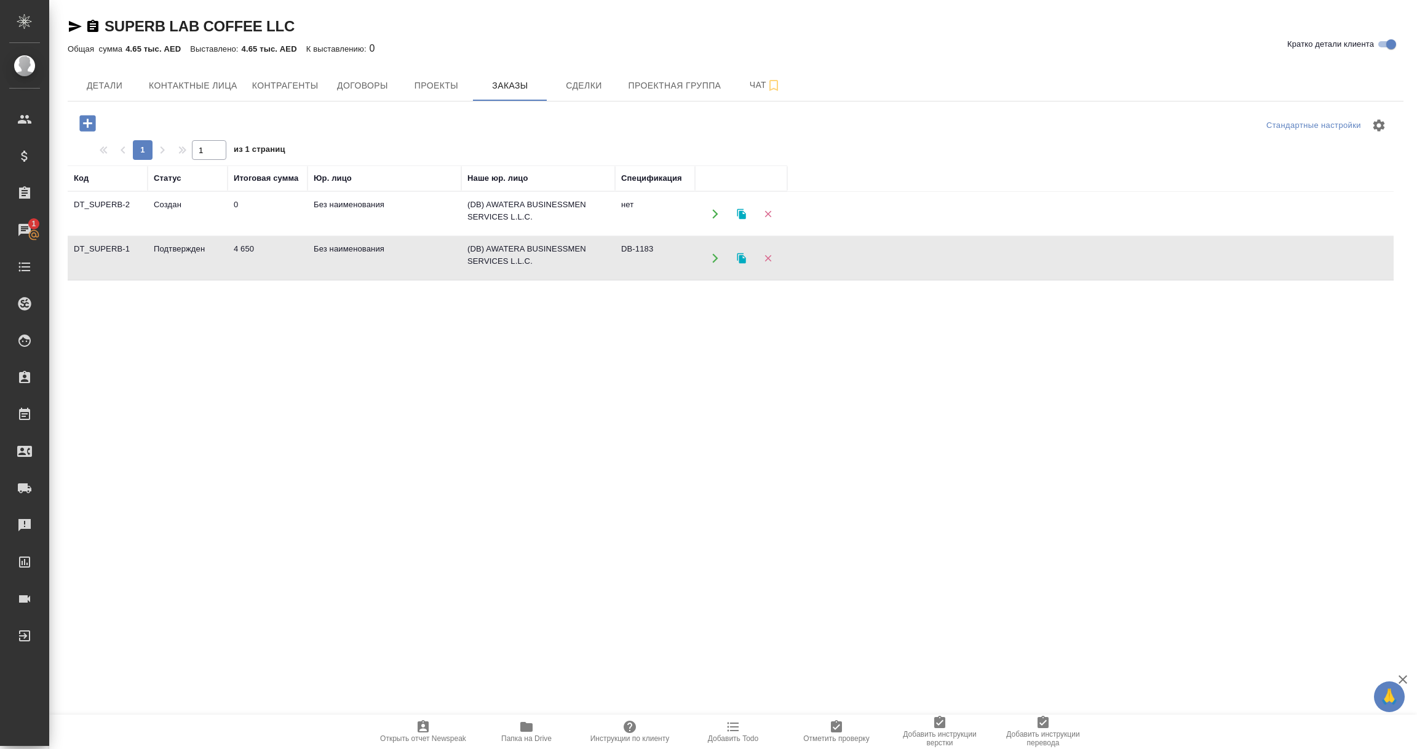
click at [283, 265] on td "4 650" at bounding box center [267, 258] width 80 height 43
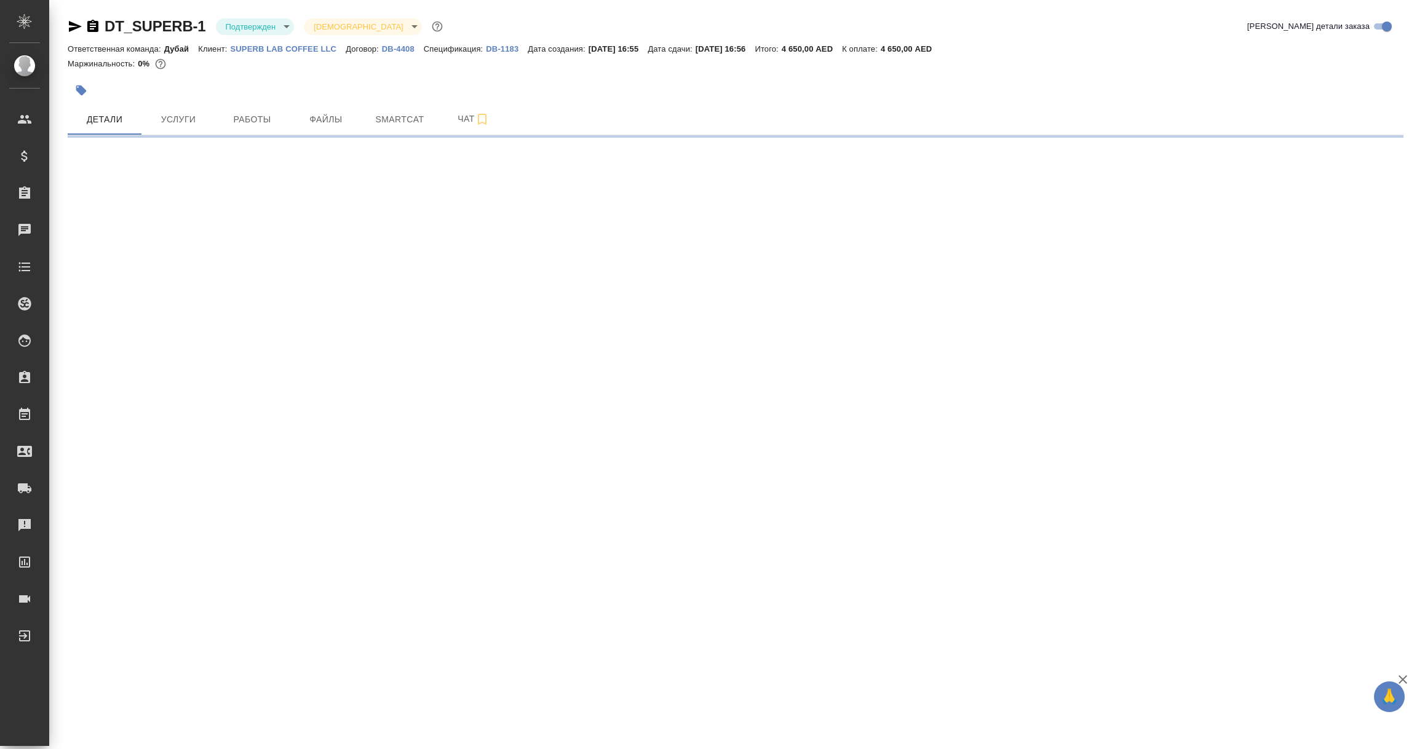
select select "RU"
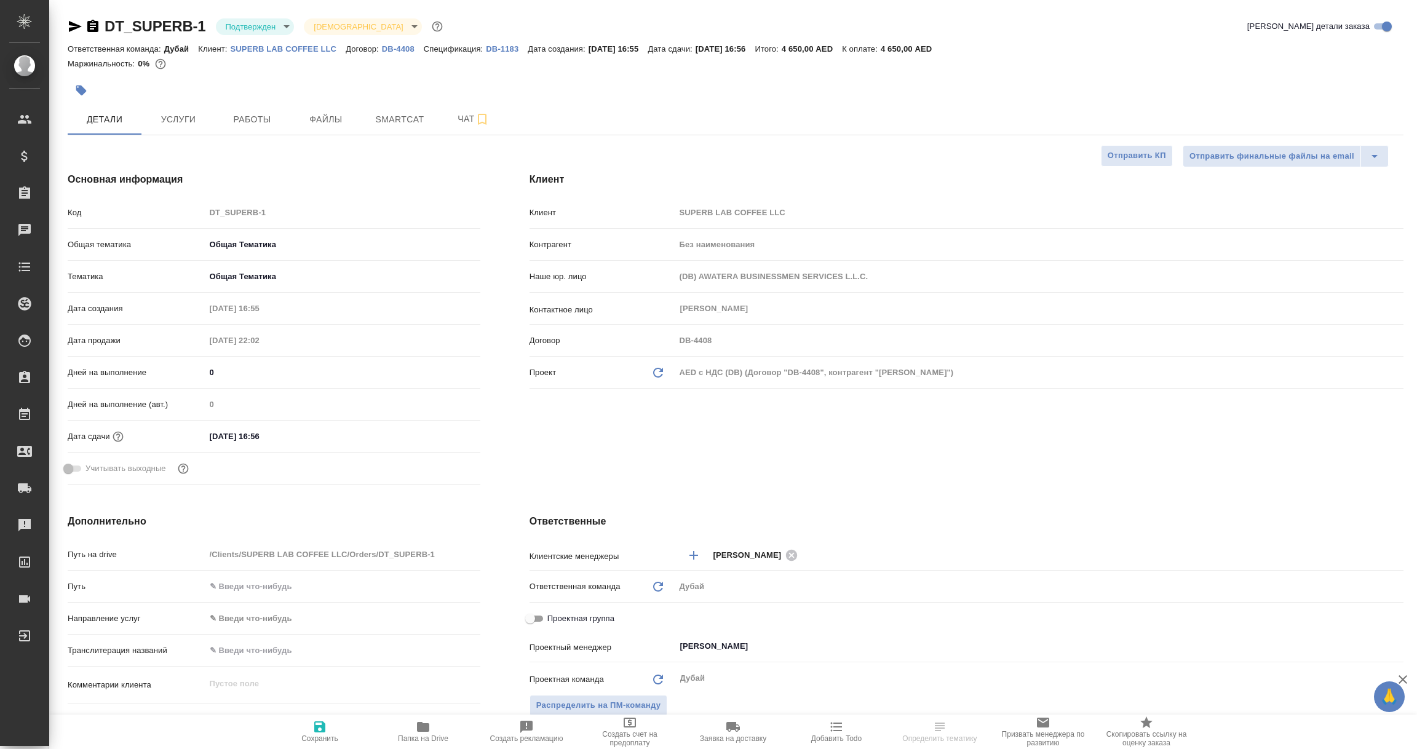
type textarea "x"
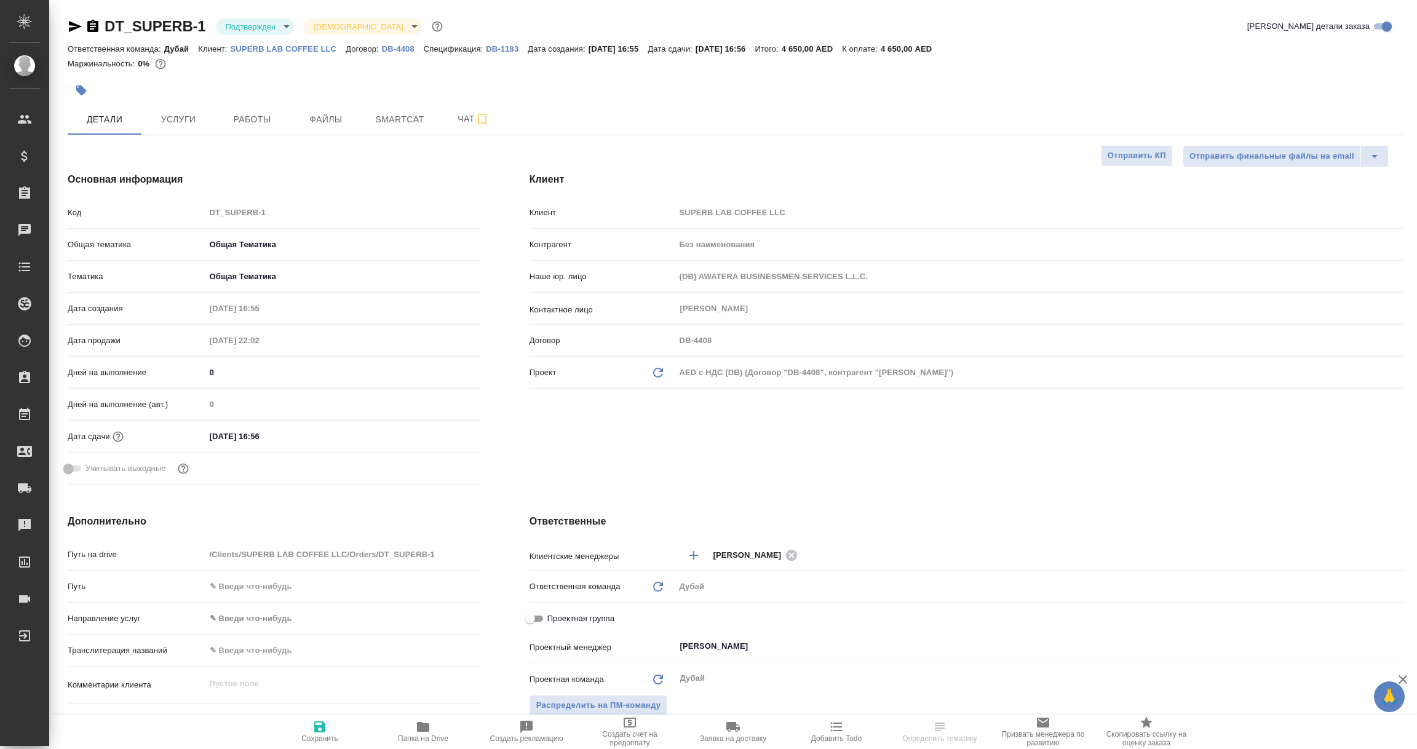
type textarea "x"
click at [752, 375] on div "AED c НДС (DB) (Договор "DB-4408", контрагент "[PERSON_NAME]")" at bounding box center [1039, 372] width 728 height 21
click at [657, 374] on icon "Обновить данные" at bounding box center [658, 372] width 15 height 15
type textarea "x"
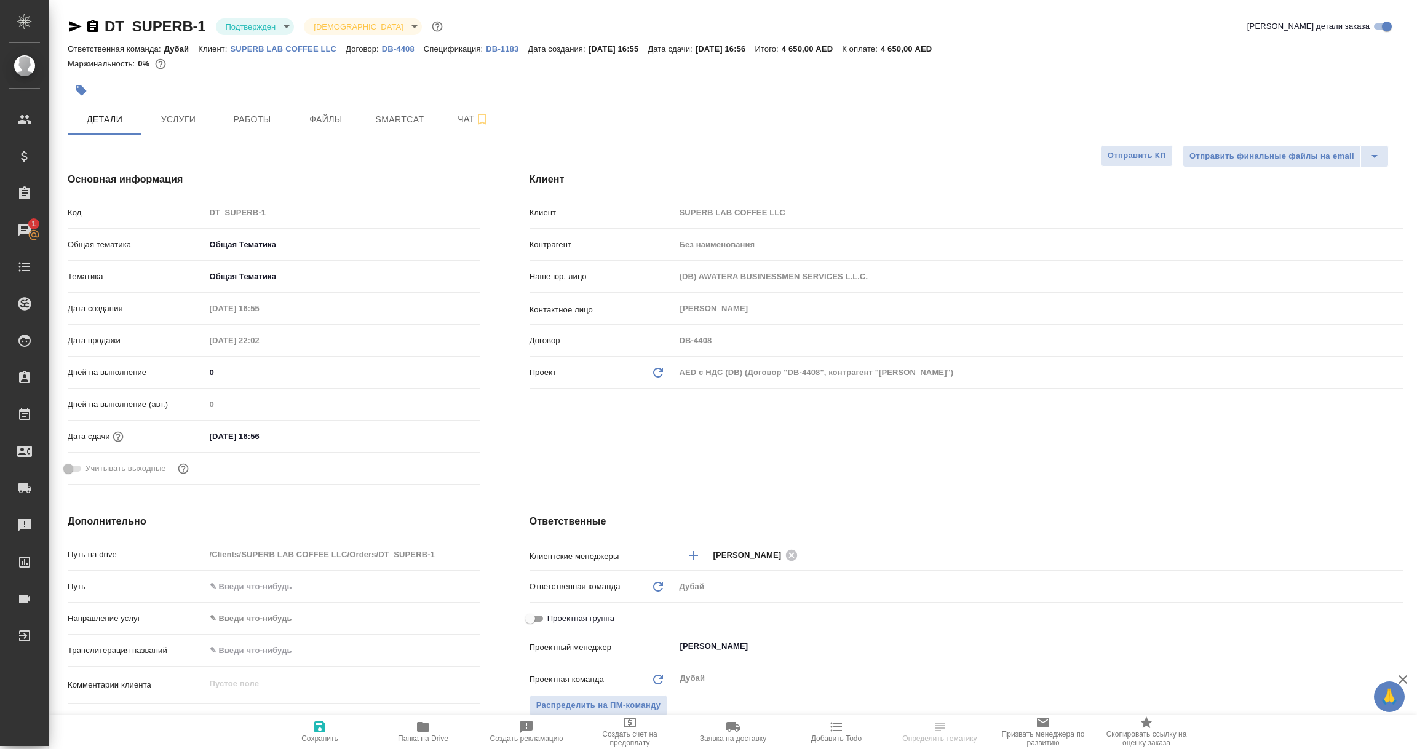
type textarea "x"
type input "[PERSON_NAME]"
type textarea "x"
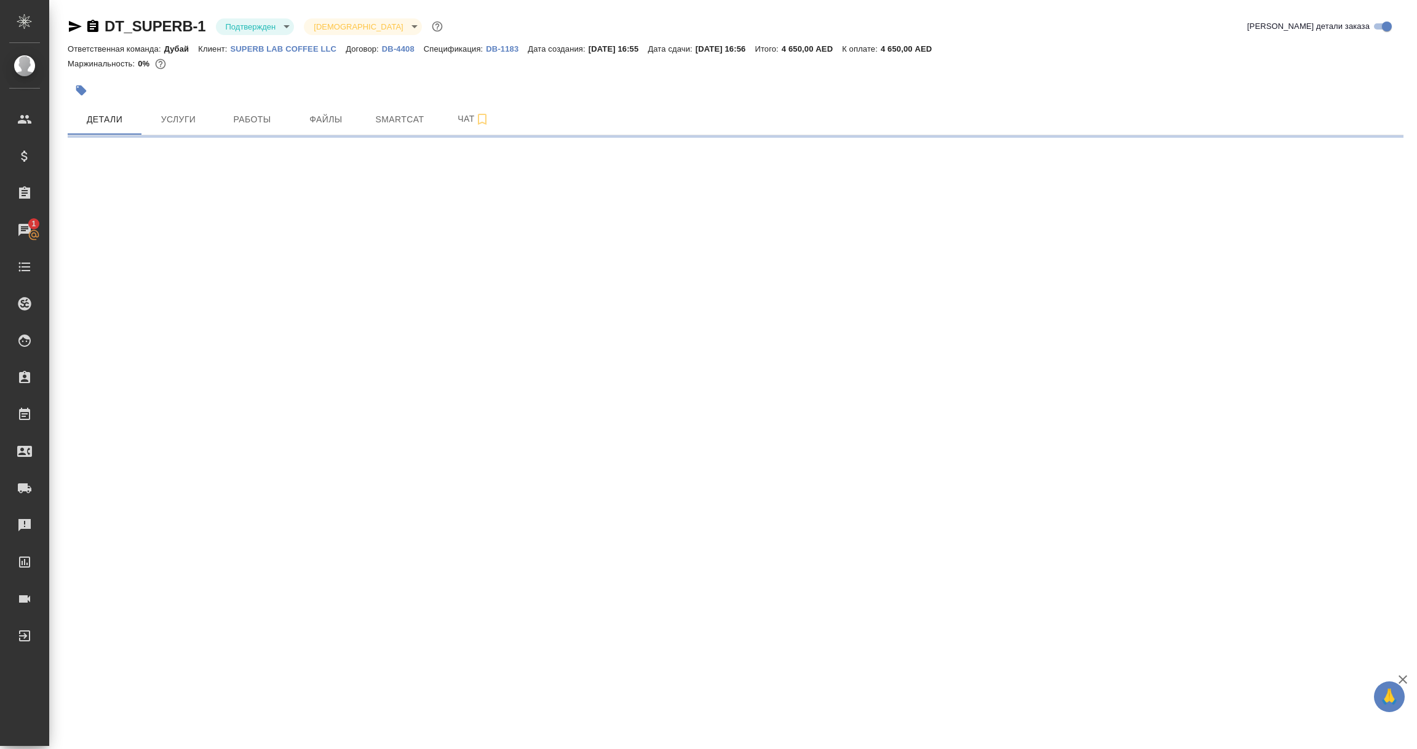
select select "RU"
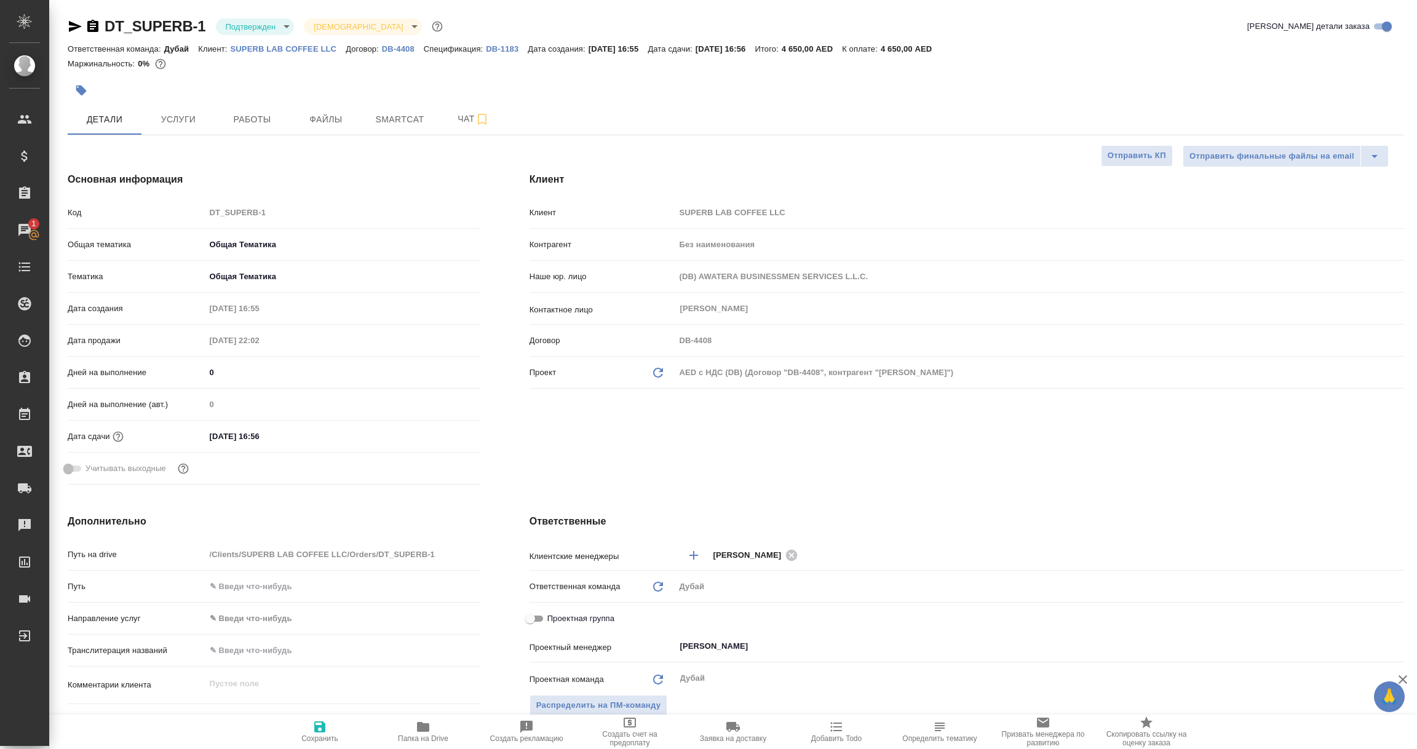
type textarea "x"
click at [317, 726] on icon "button" at bounding box center [319, 726] width 11 height 11
type textarea "x"
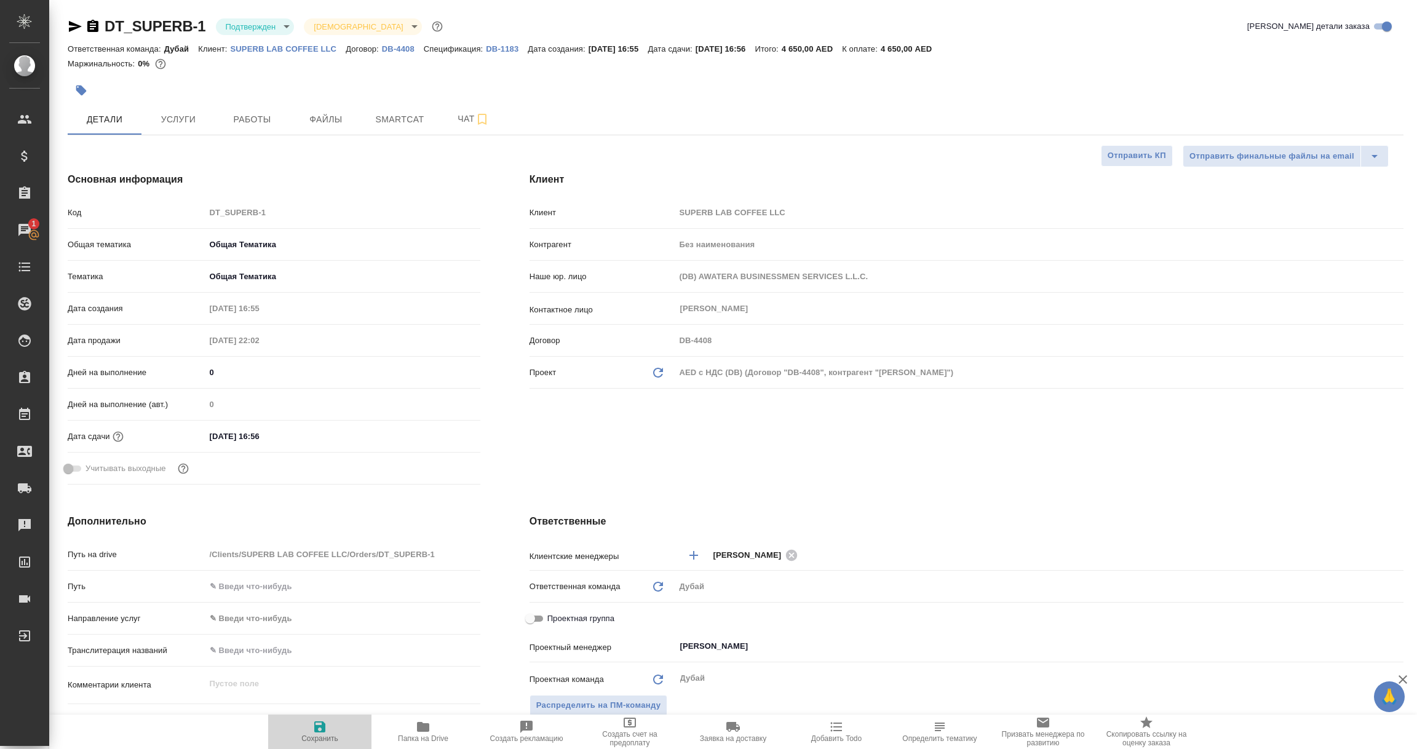
type textarea "x"
click at [661, 371] on icon "Обновить данные" at bounding box center [658, 372] width 15 height 15
type textarea "x"
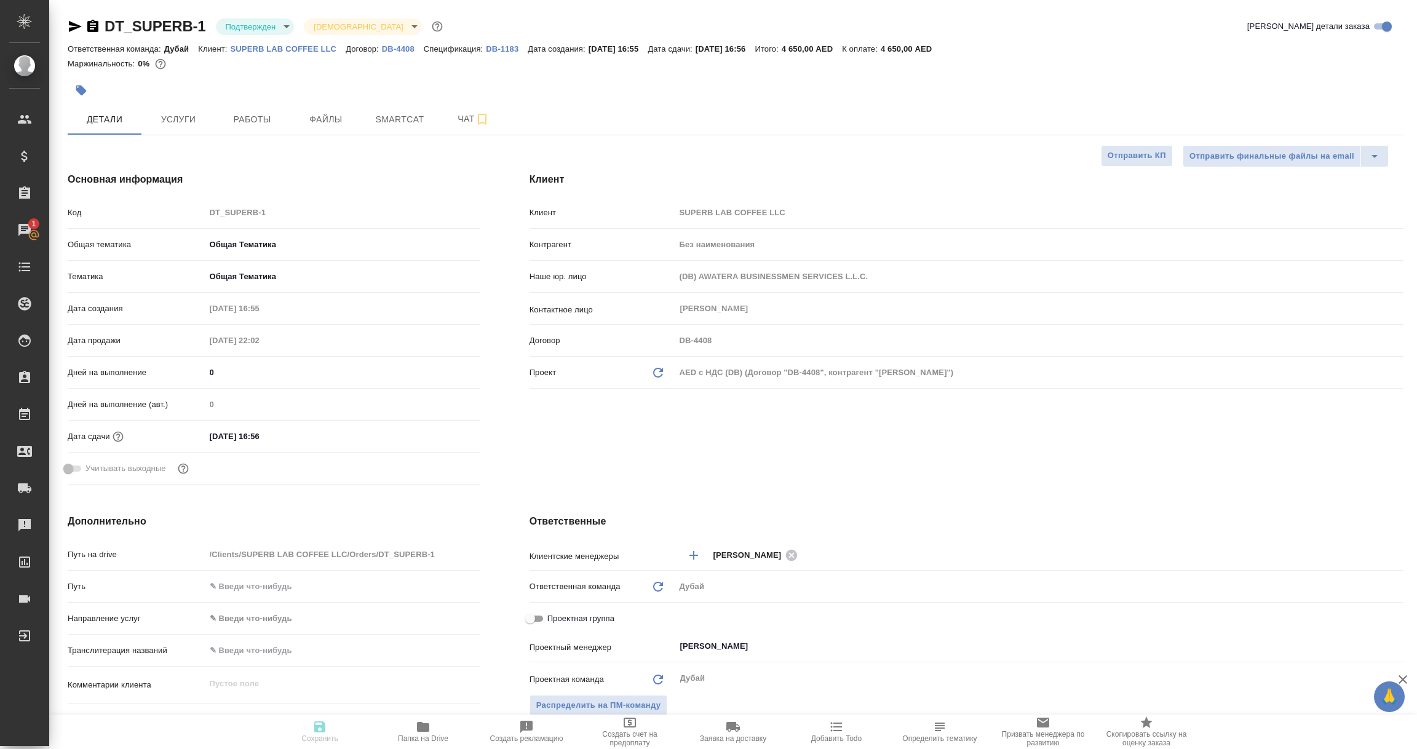
type textarea "x"
type input "[PERSON_NAME]"
type textarea "x"
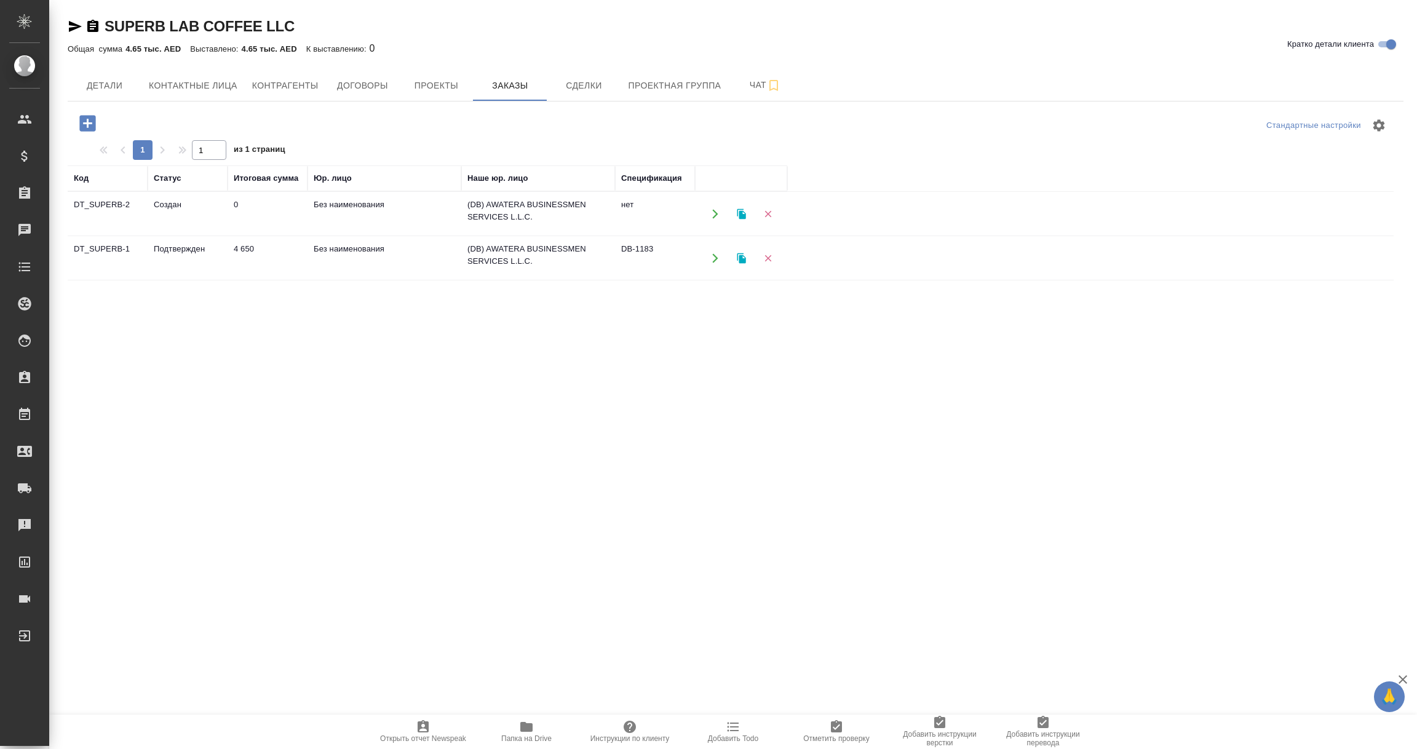
click at [341, 205] on td "Без наименования" at bounding box center [384, 213] width 154 height 43
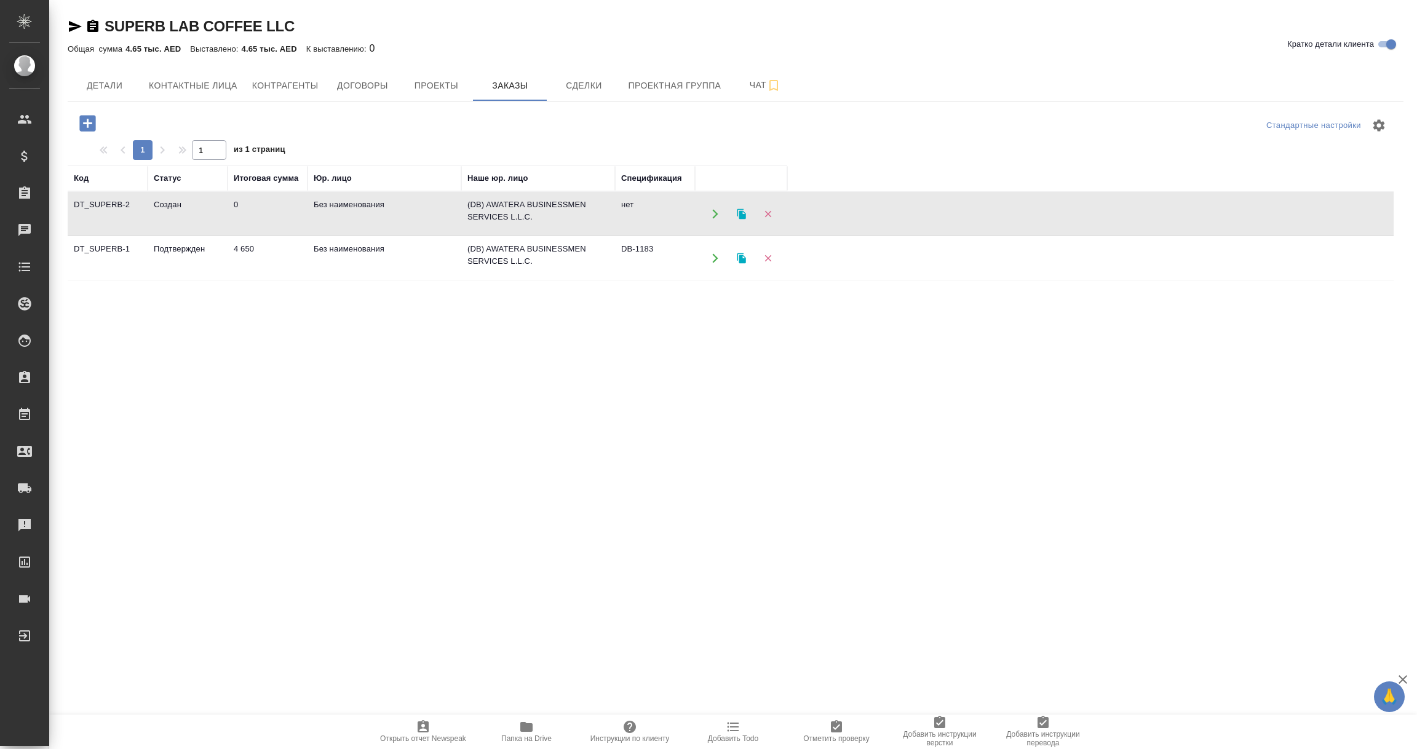
click at [344, 253] on td "Без наименования" at bounding box center [384, 258] width 154 height 43
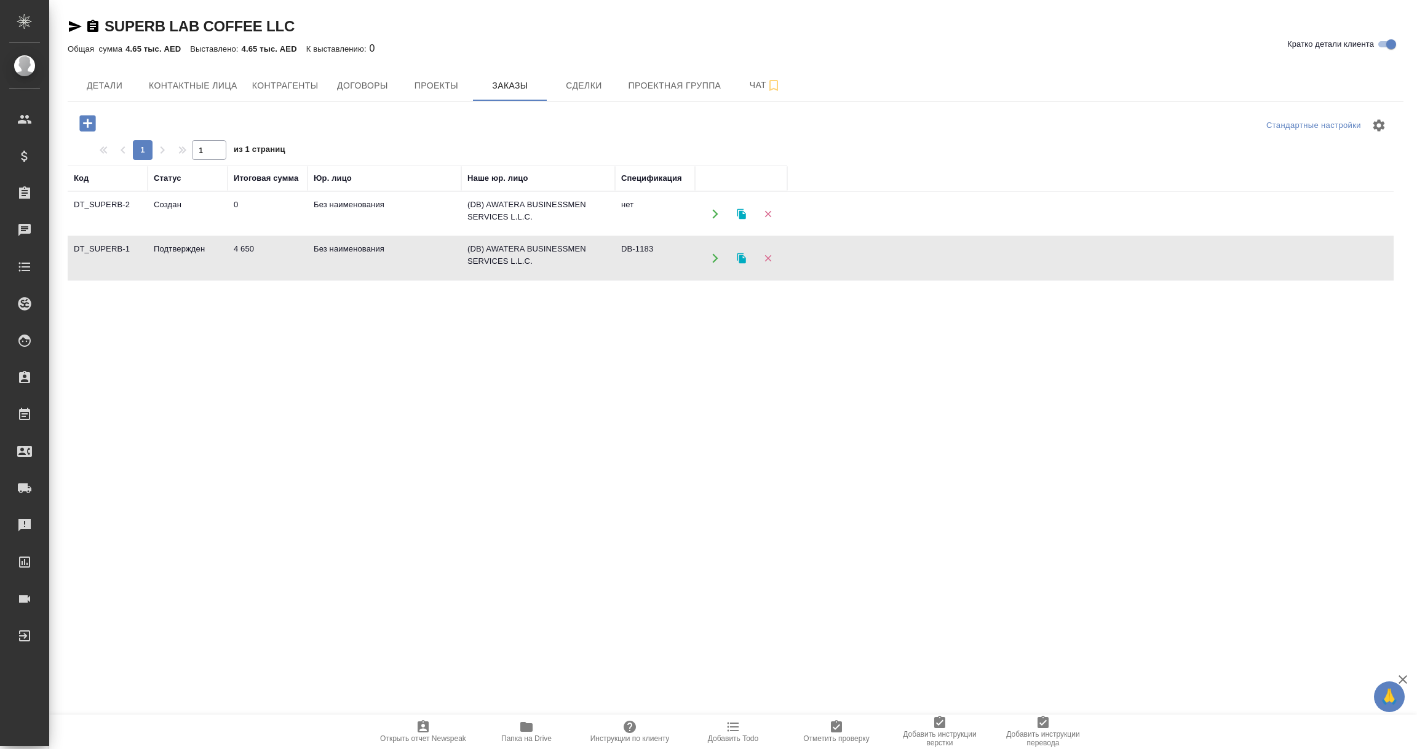
click at [344, 253] on td "Без наименования" at bounding box center [384, 258] width 154 height 43
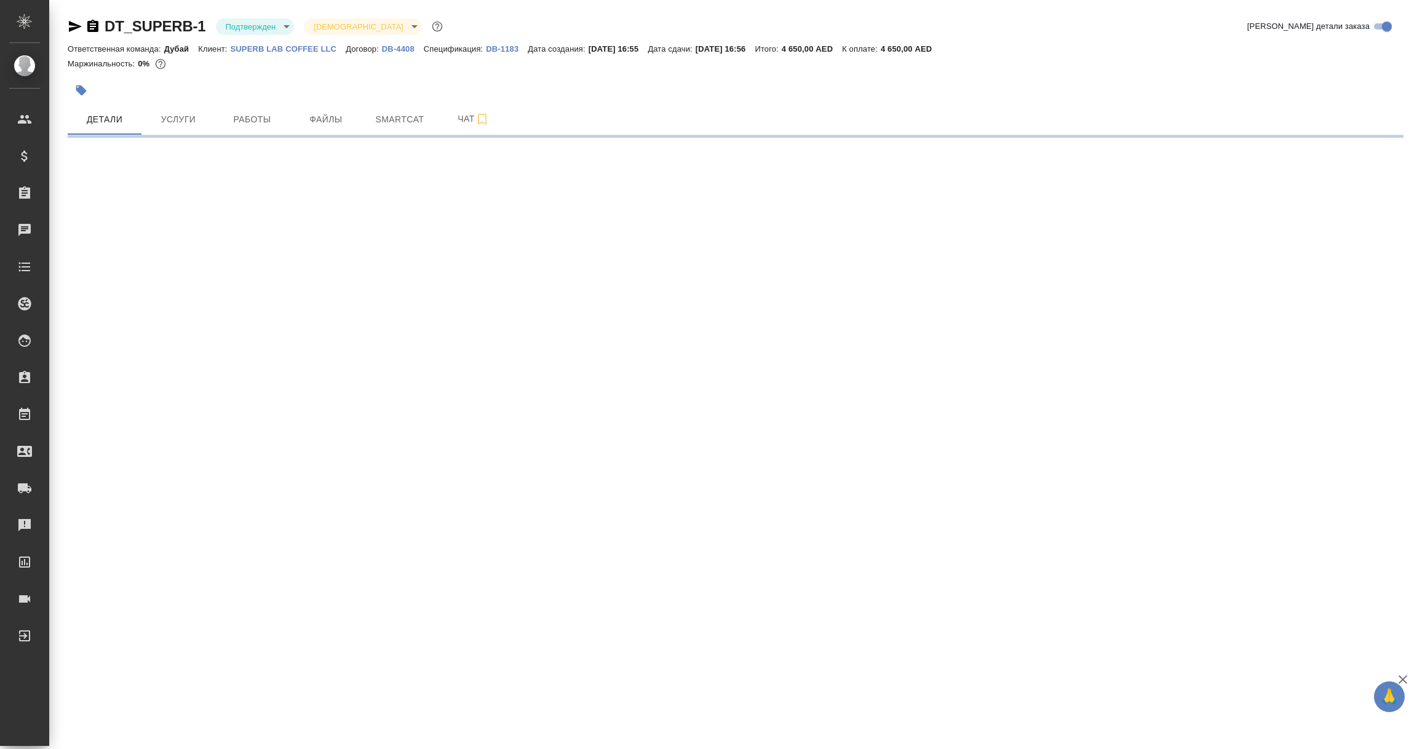
select select "RU"
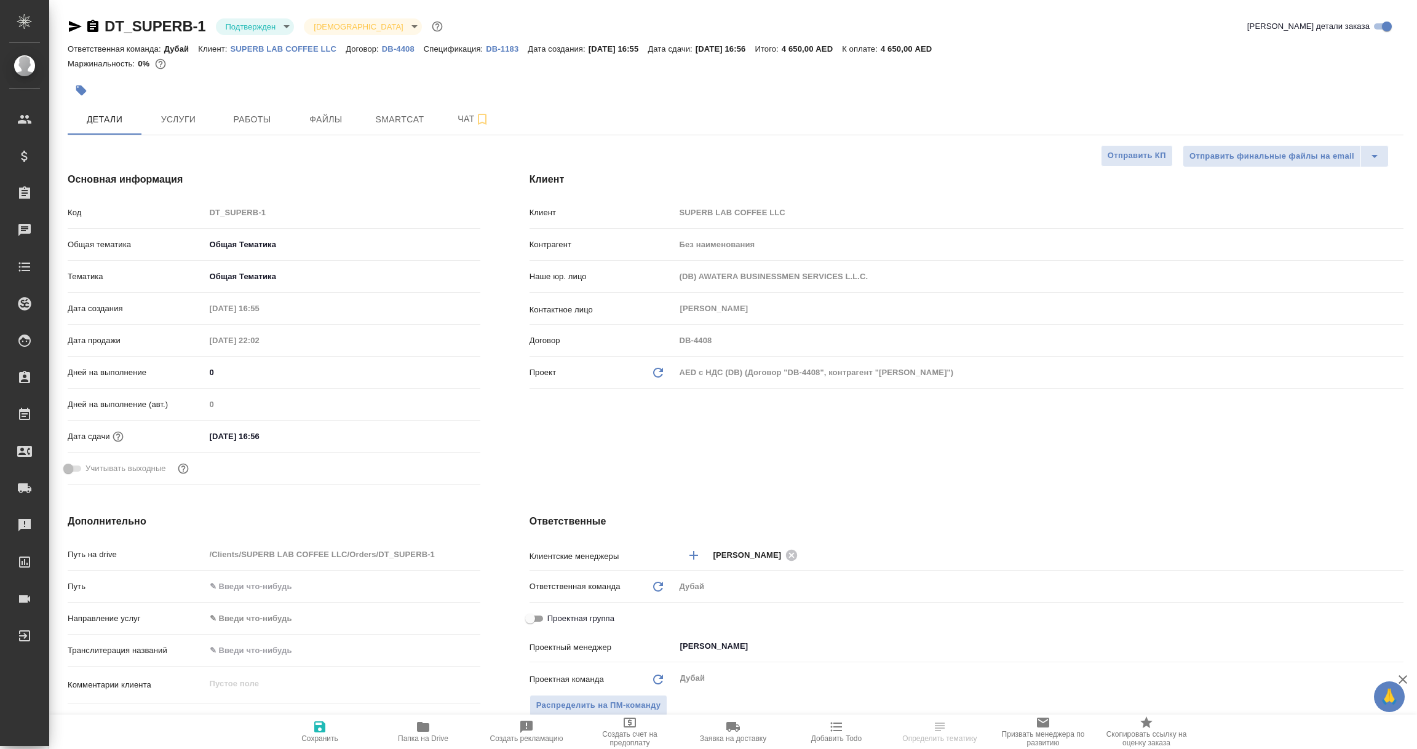
type textarea "x"
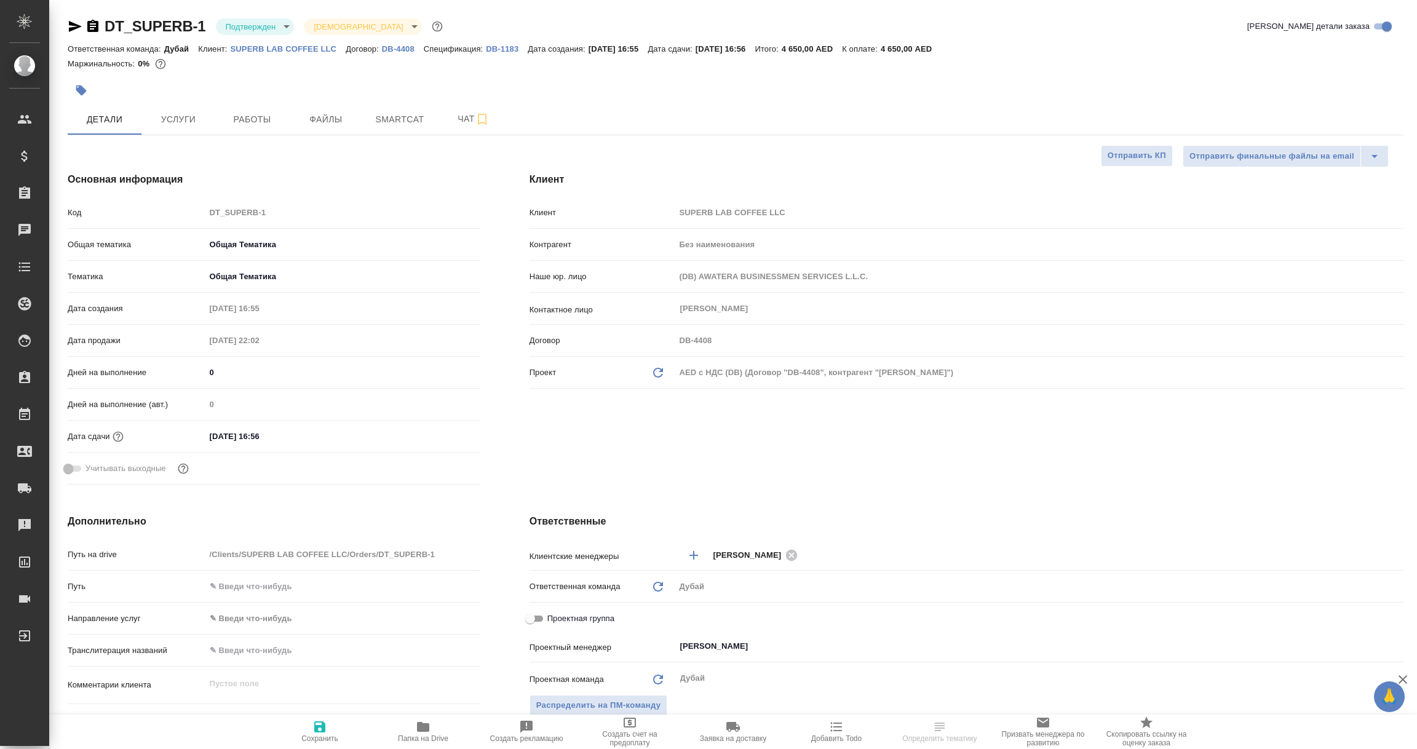
type textarea "x"
click at [656, 374] on icon "Обновить данные" at bounding box center [658, 372] width 15 height 15
type textarea "x"
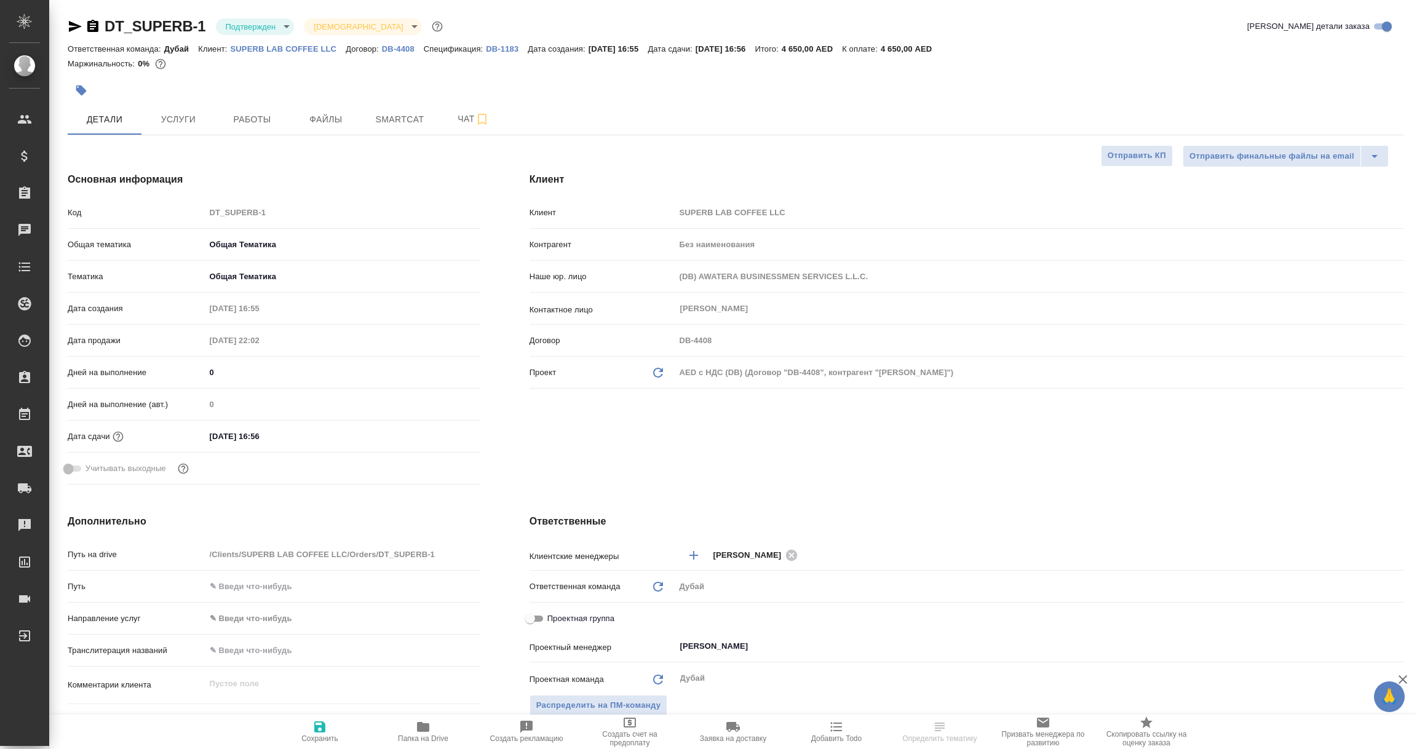
type input "Vladislav Miller"
type textarea "x"
click at [315, 728] on icon "button" at bounding box center [319, 726] width 11 height 11
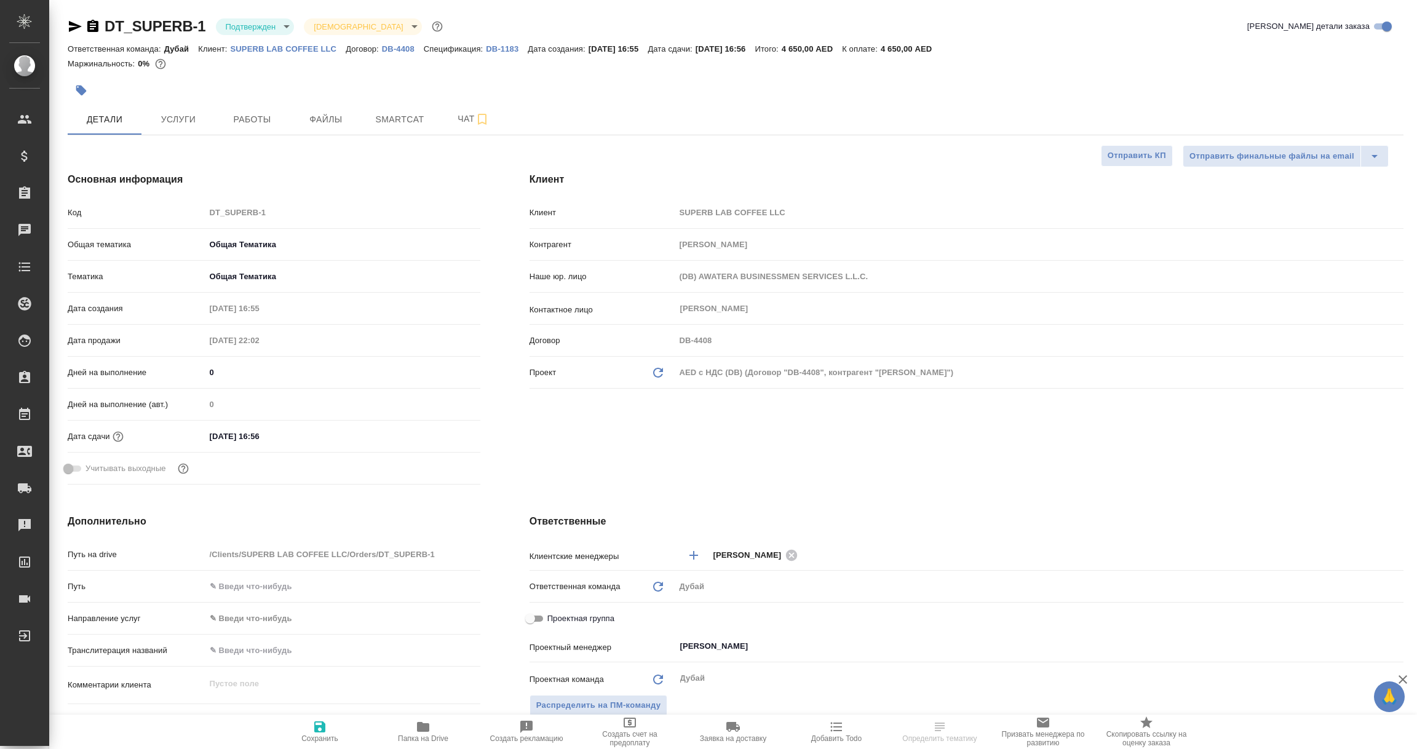
type textarea "x"
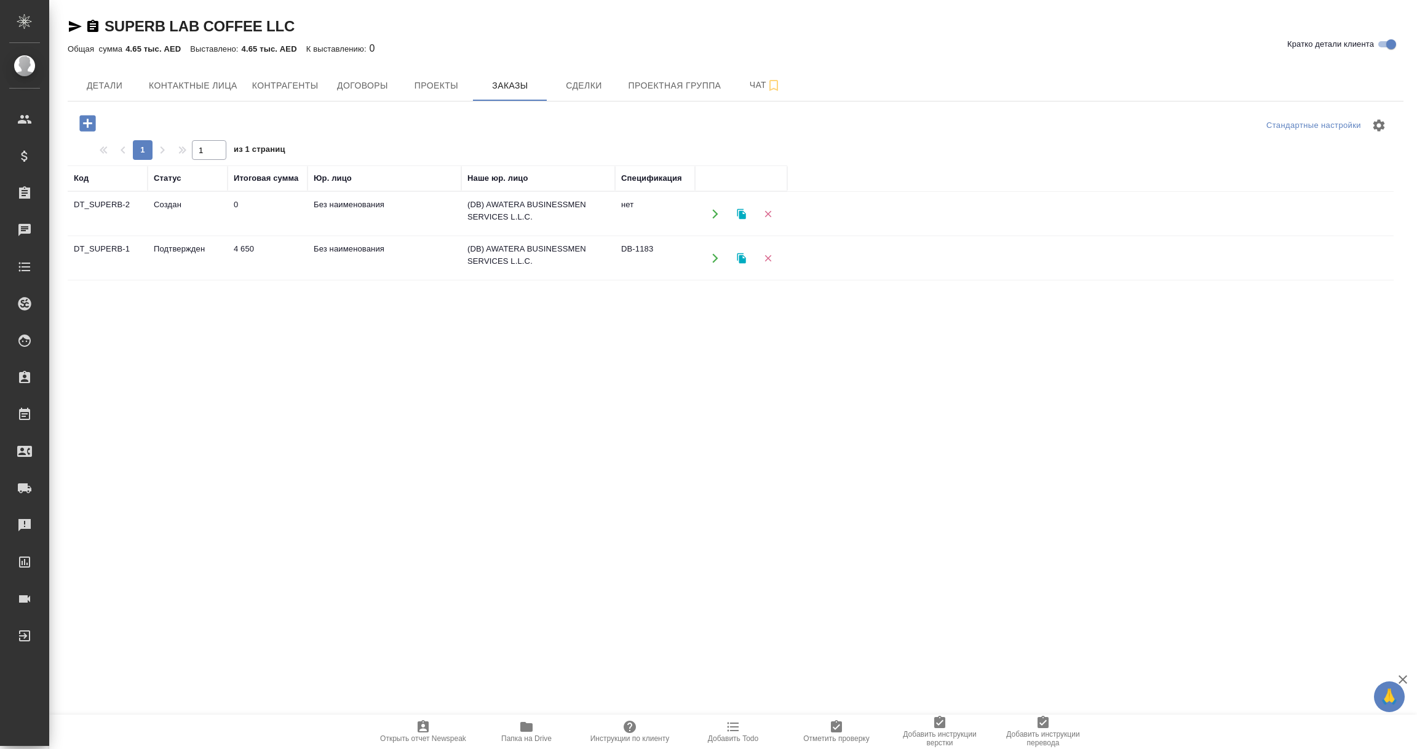
click at [349, 205] on td "Без наименования" at bounding box center [384, 213] width 154 height 43
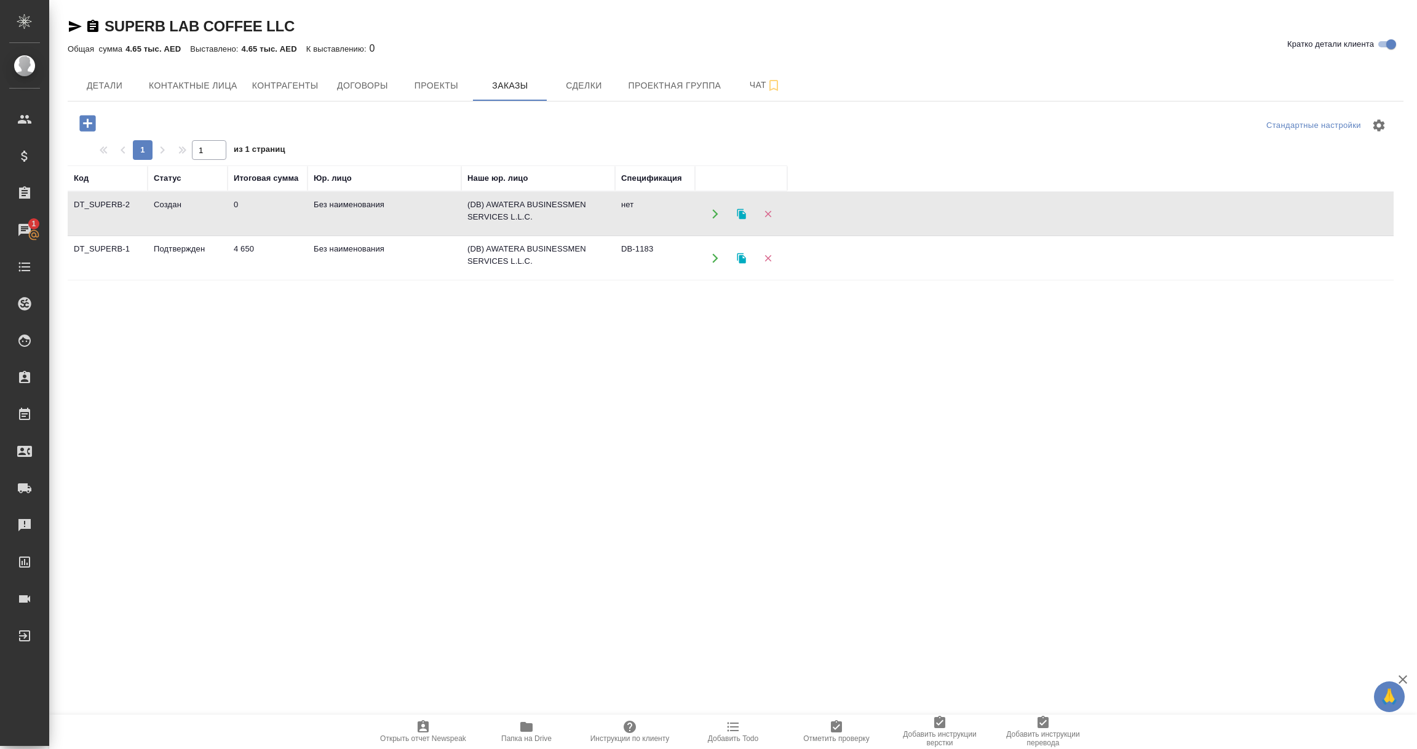
click at [347, 263] on td "Без наименования" at bounding box center [384, 258] width 154 height 43
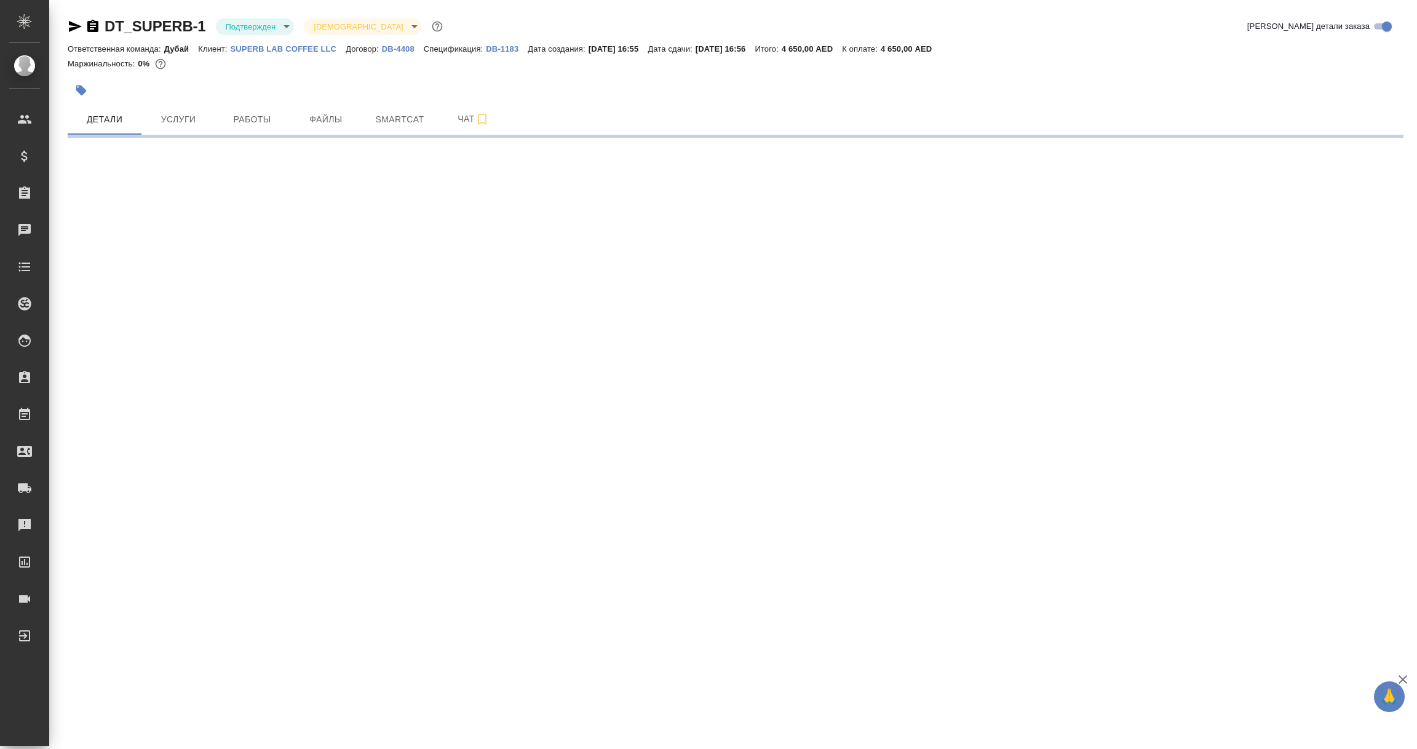
select select "RU"
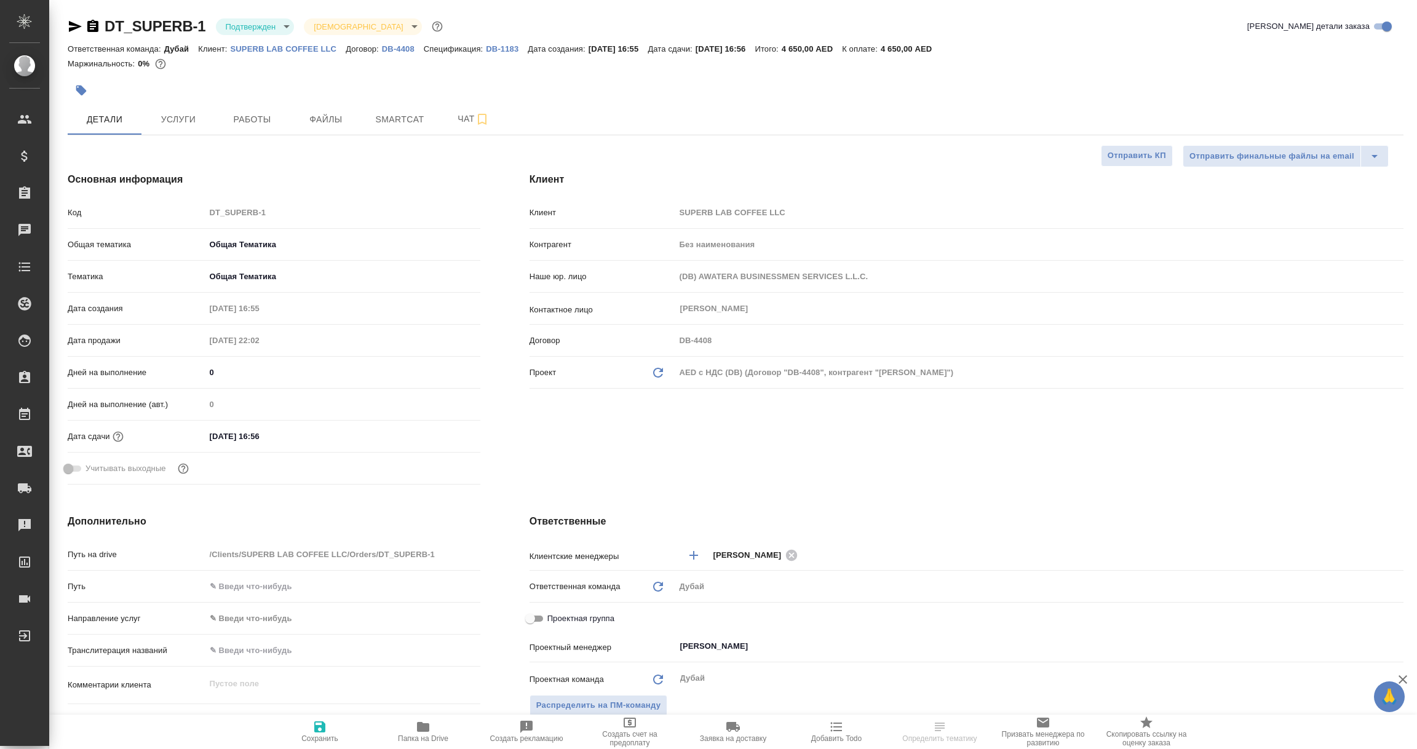
type textarea "x"
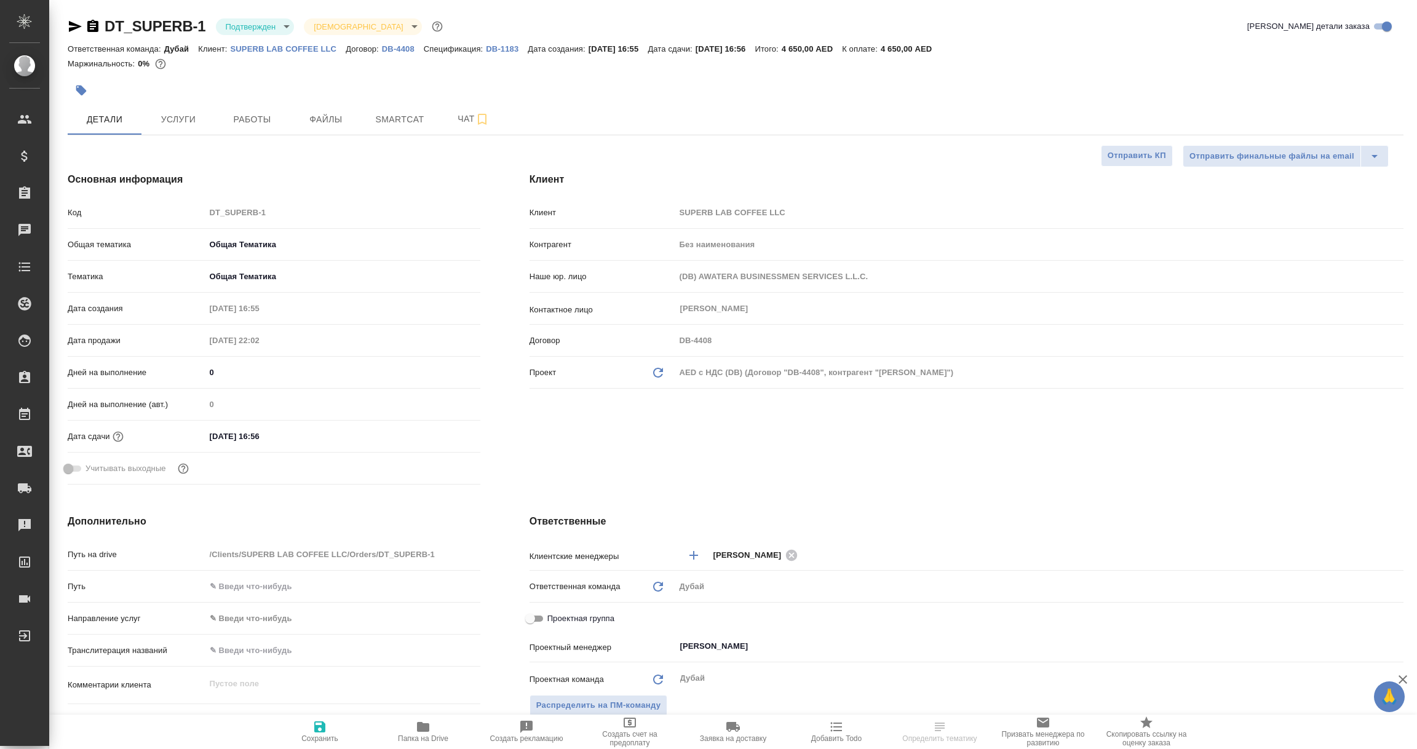
type textarea "x"
click at [659, 374] on icon "Обновить данные" at bounding box center [658, 372] width 15 height 15
type textarea "x"
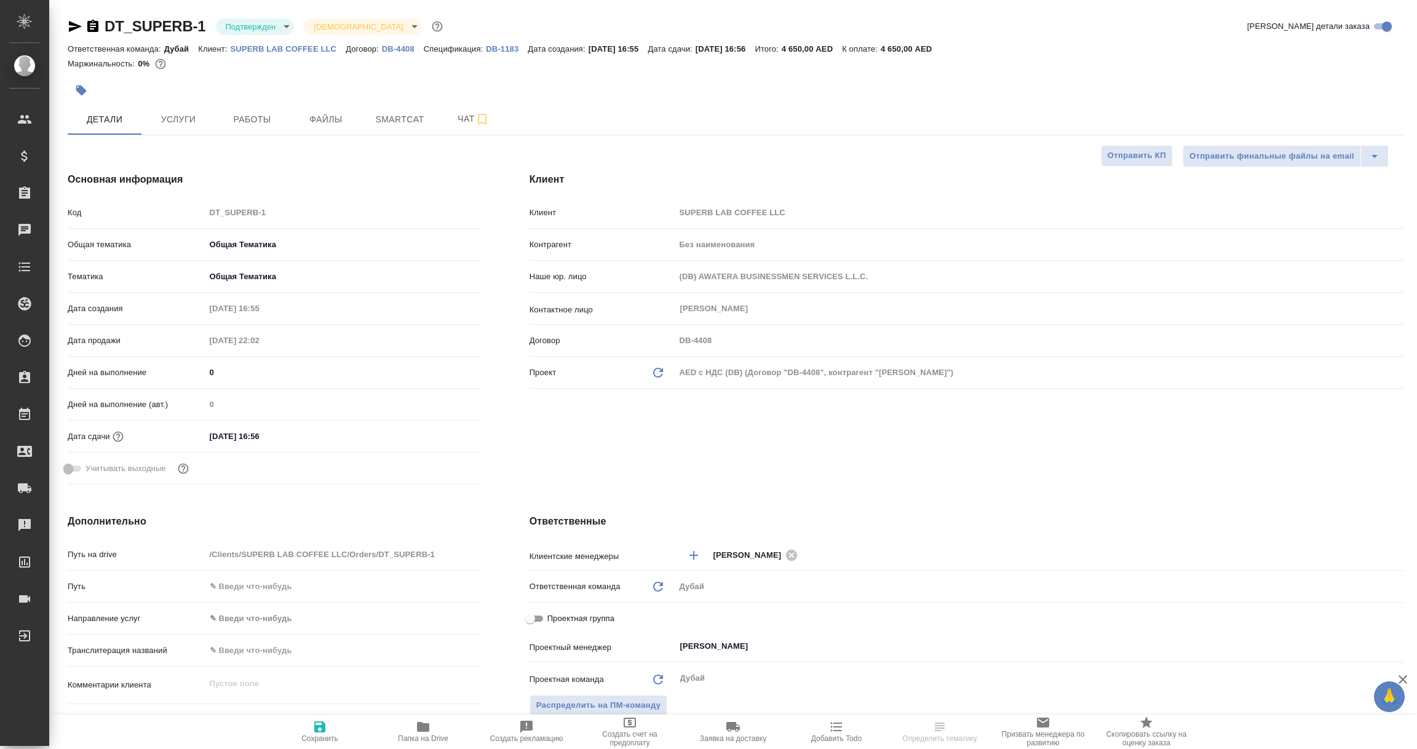
type input "Vladislav Miller"
type textarea "x"
select select "RU"
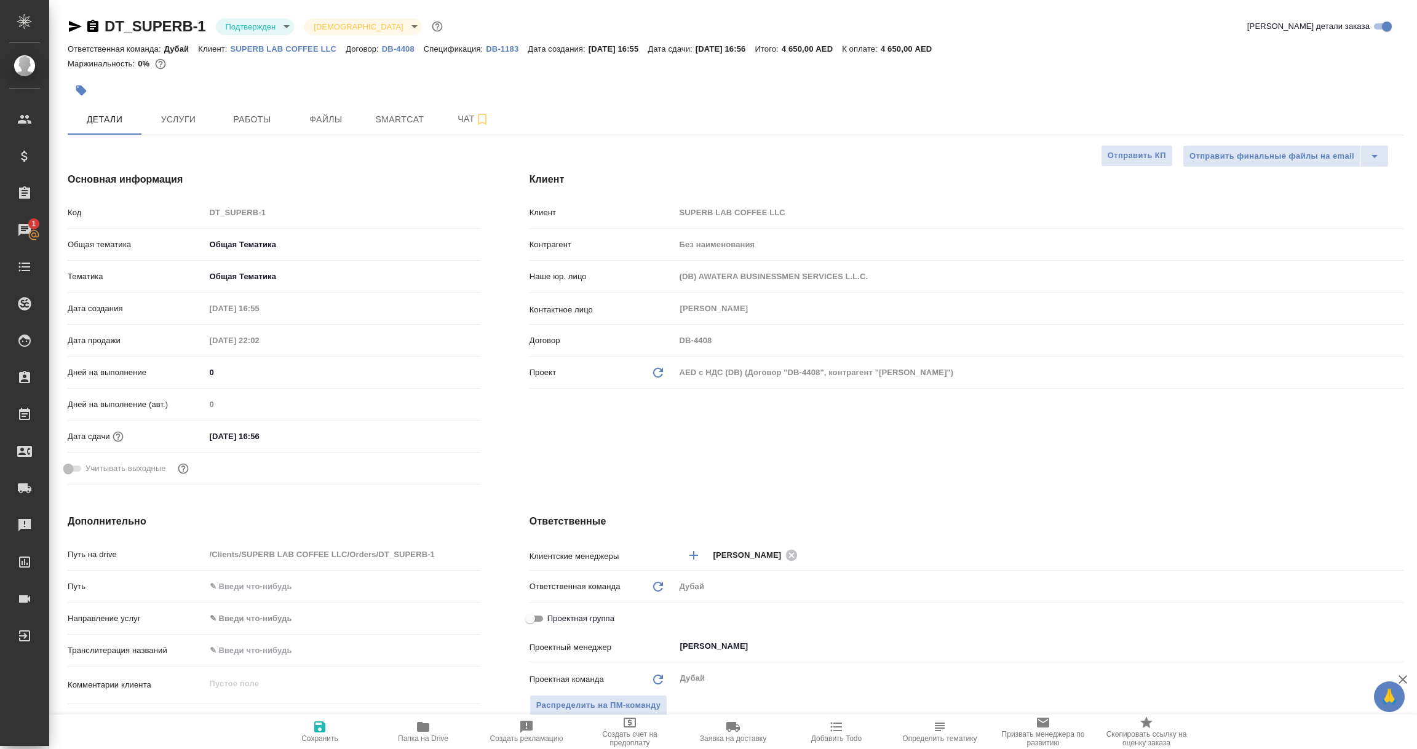
type textarea "x"
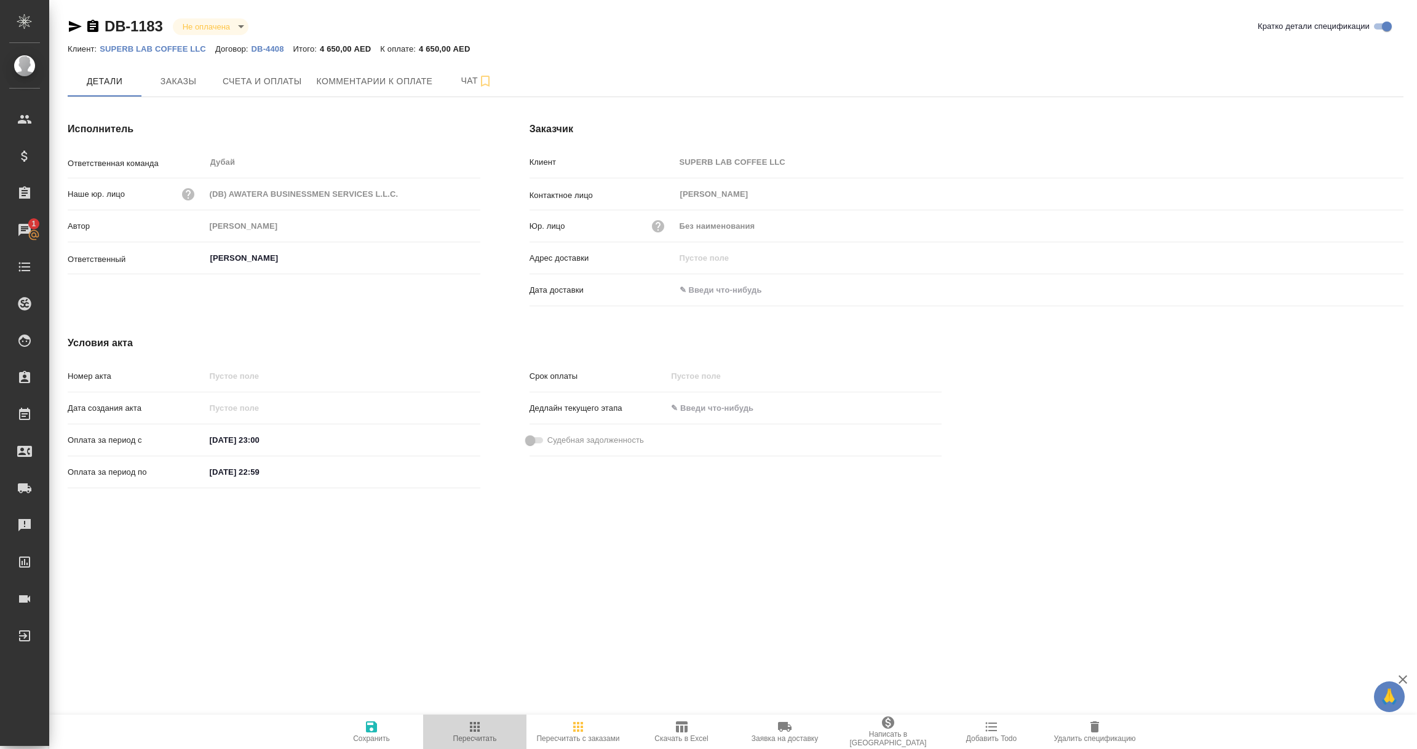
click at [473, 732] on icon "button" at bounding box center [474, 726] width 15 height 15
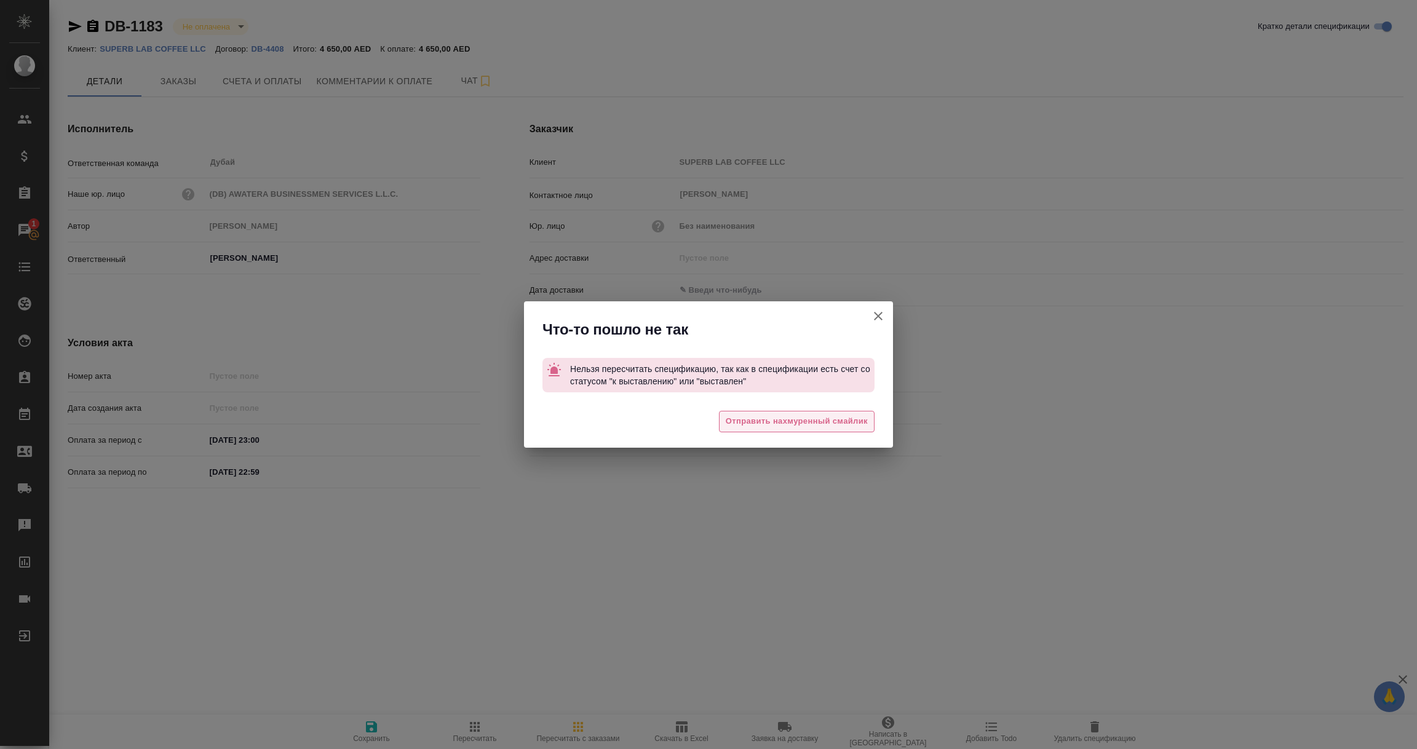
click at [790, 419] on span "Отправить нахмуренный смайлик" at bounding box center [797, 421] width 142 height 14
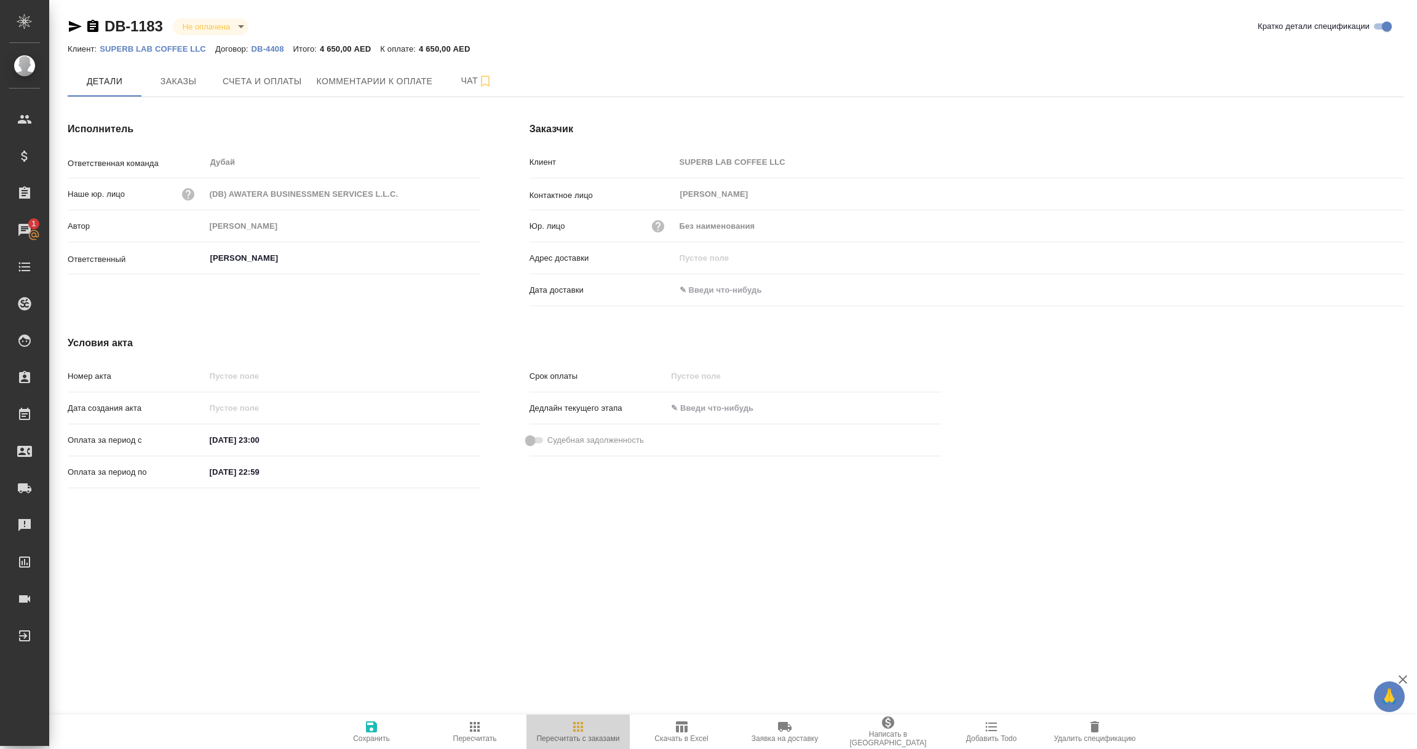
click at [577, 728] on icon "button" at bounding box center [578, 727] width 10 height 10
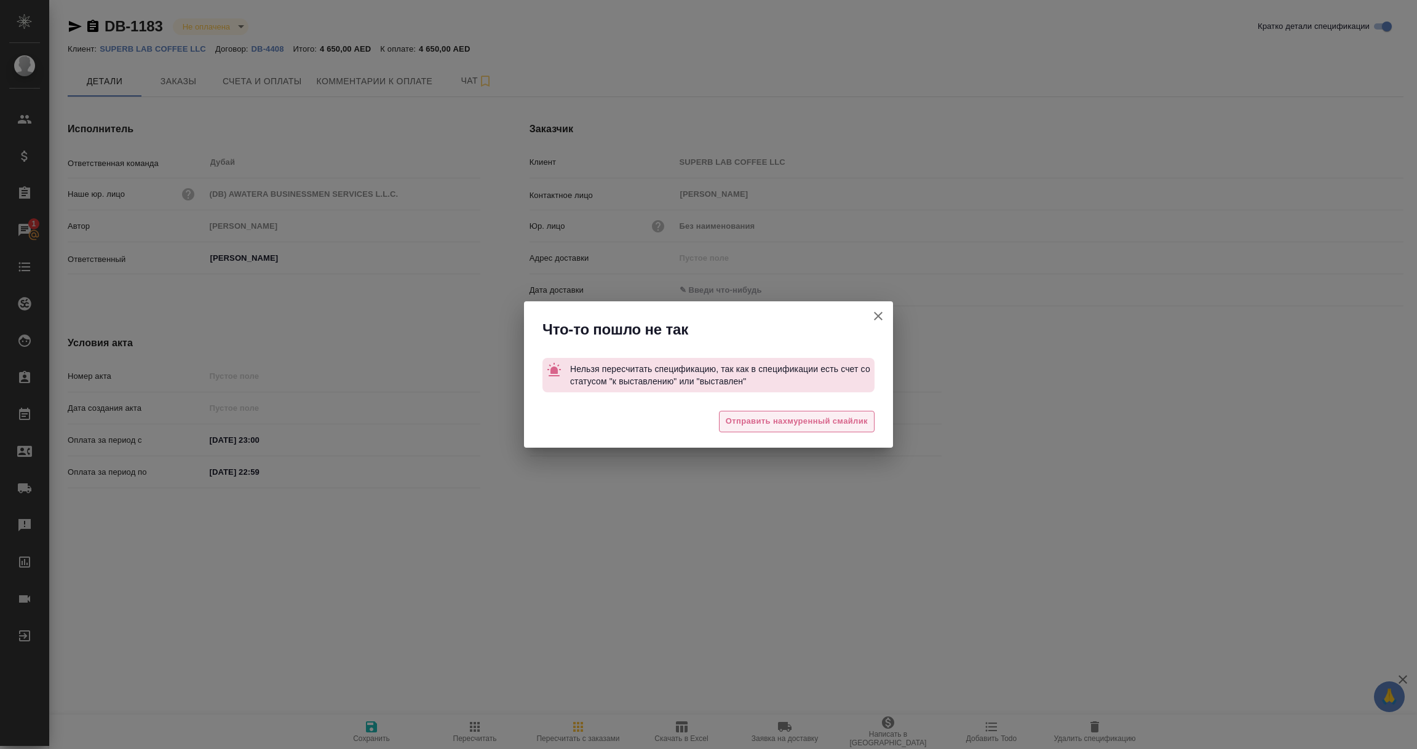
click at [792, 427] on span "Отправить нахмуренный смайлик" at bounding box center [797, 421] width 142 height 14
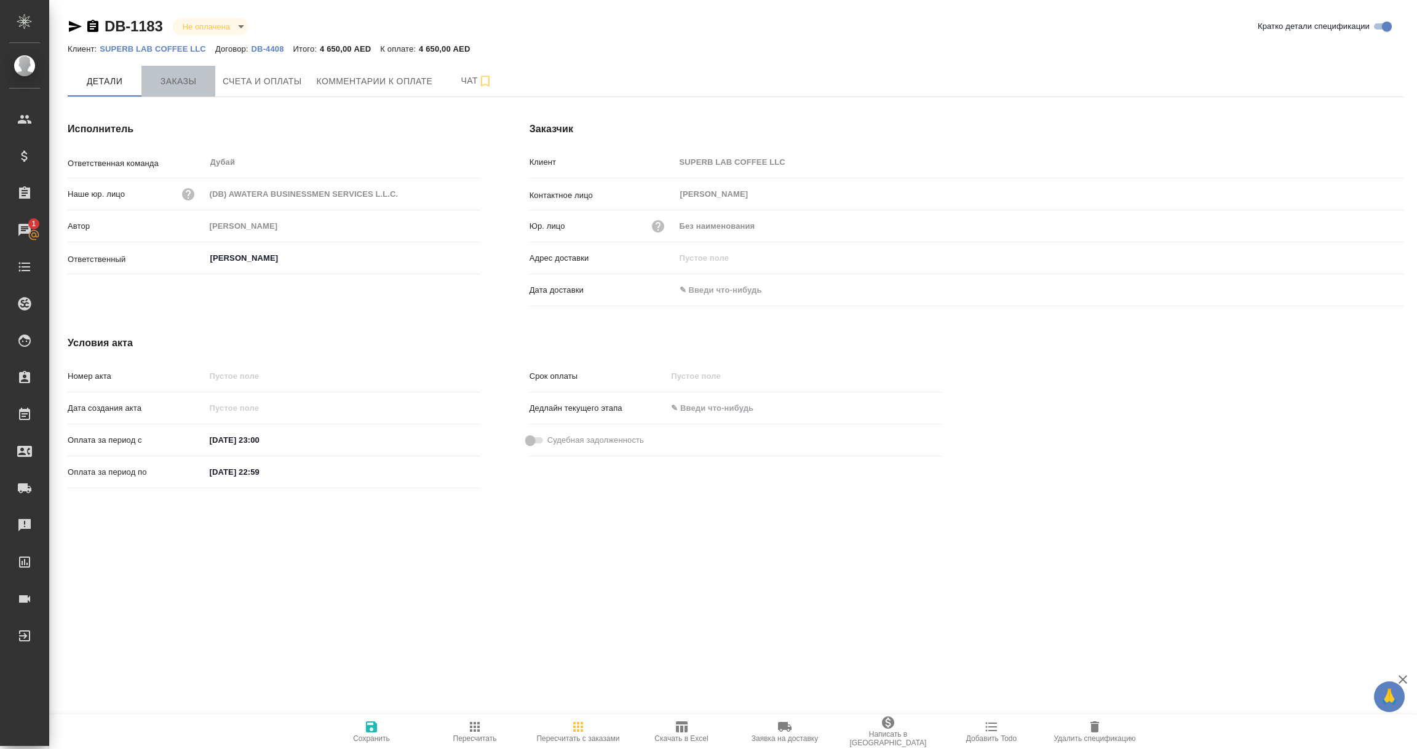
click at [178, 82] on span "Заказы" at bounding box center [178, 81] width 59 height 15
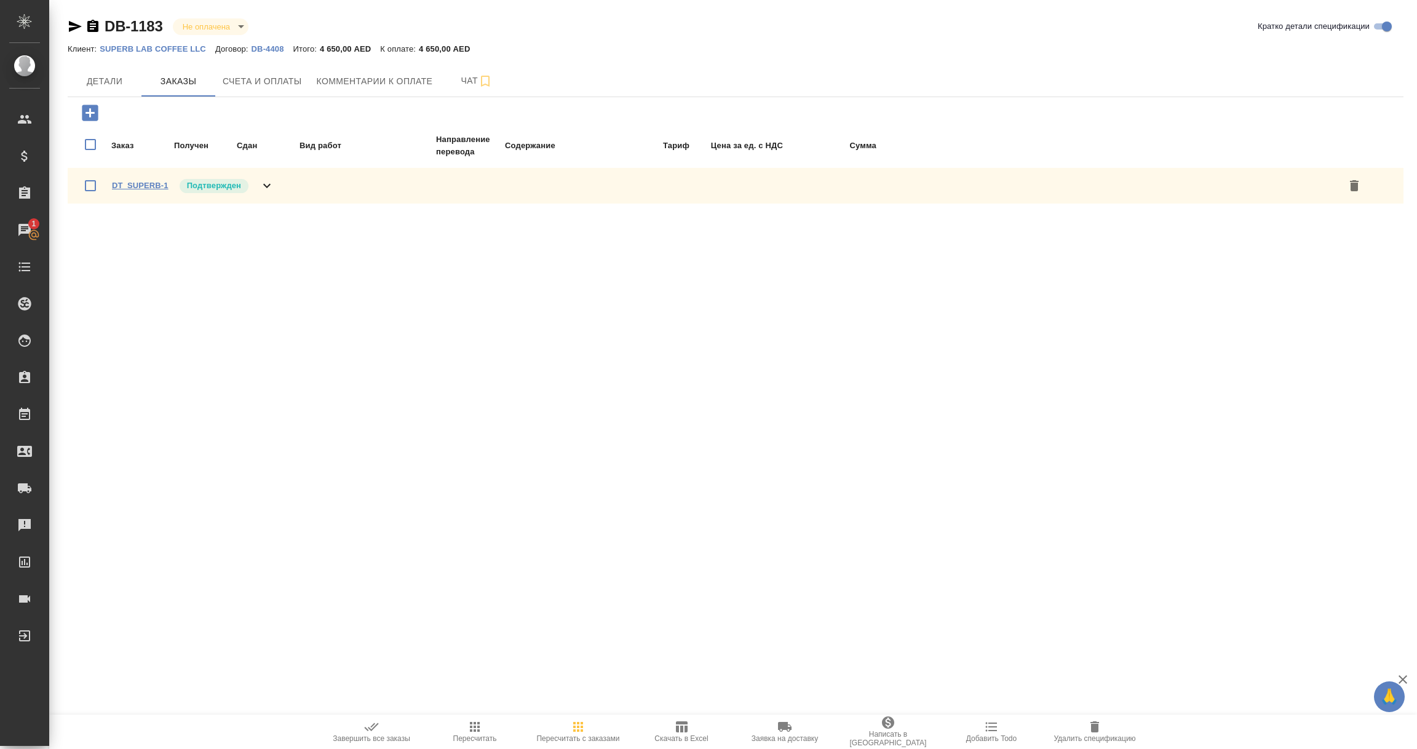
click at [149, 184] on link "DT_SUPERB-1" at bounding box center [140, 185] width 57 height 9
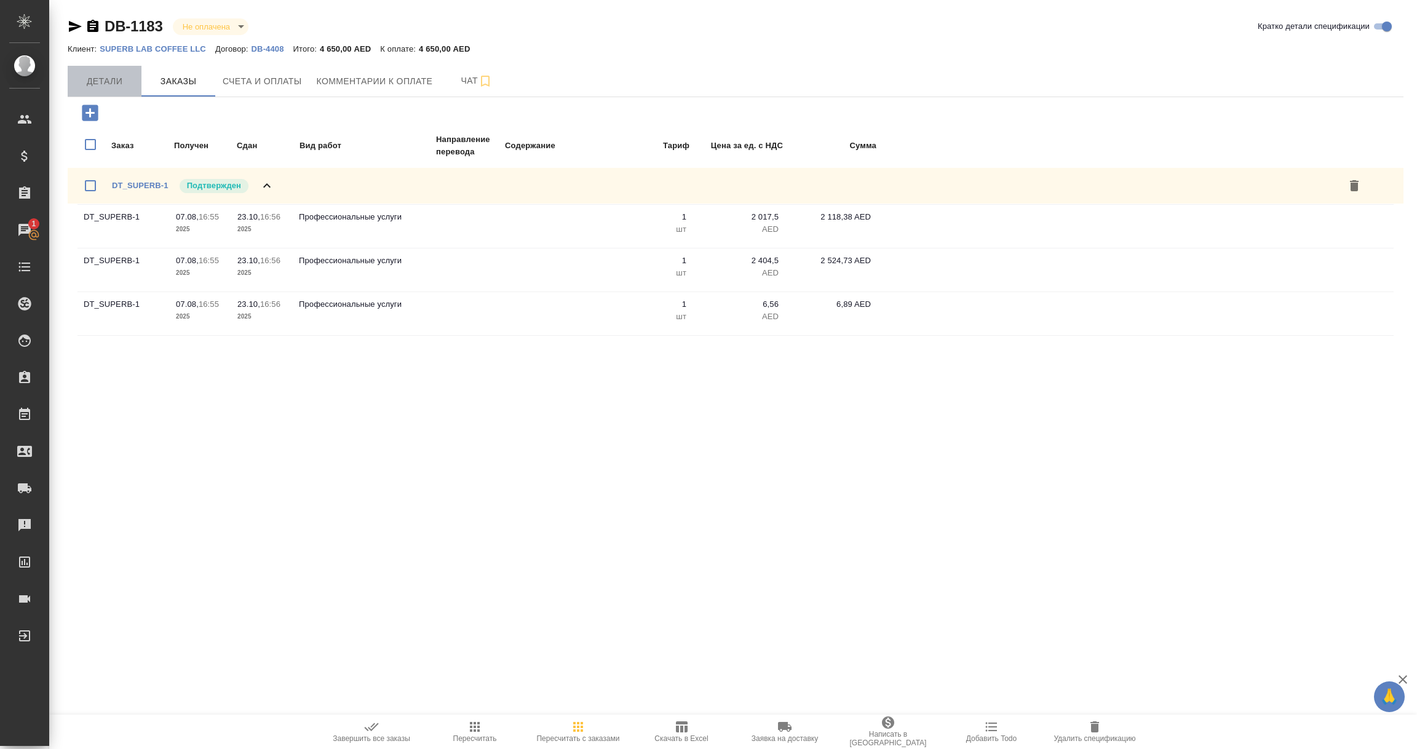
click at [120, 84] on span "Детали" at bounding box center [104, 81] width 59 height 15
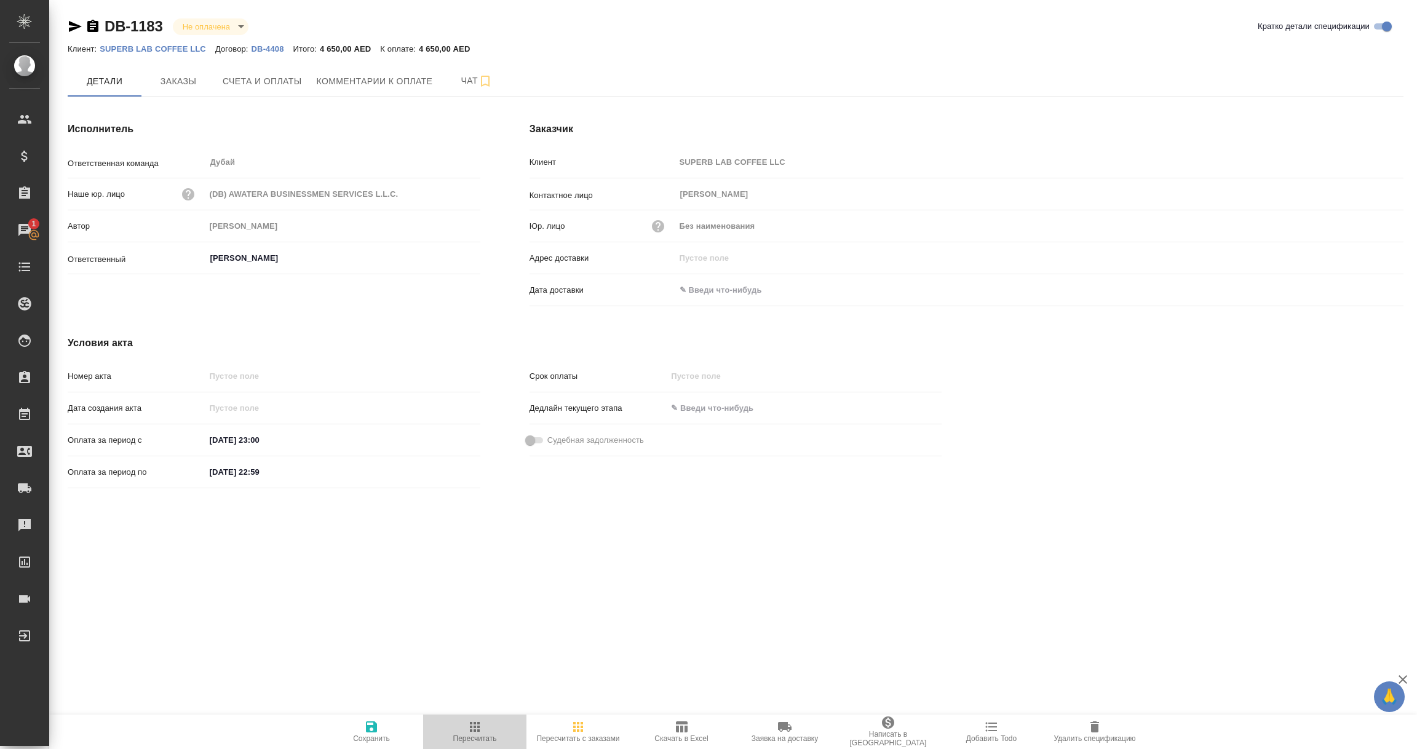
click at [474, 727] on icon "button" at bounding box center [475, 727] width 10 height 10
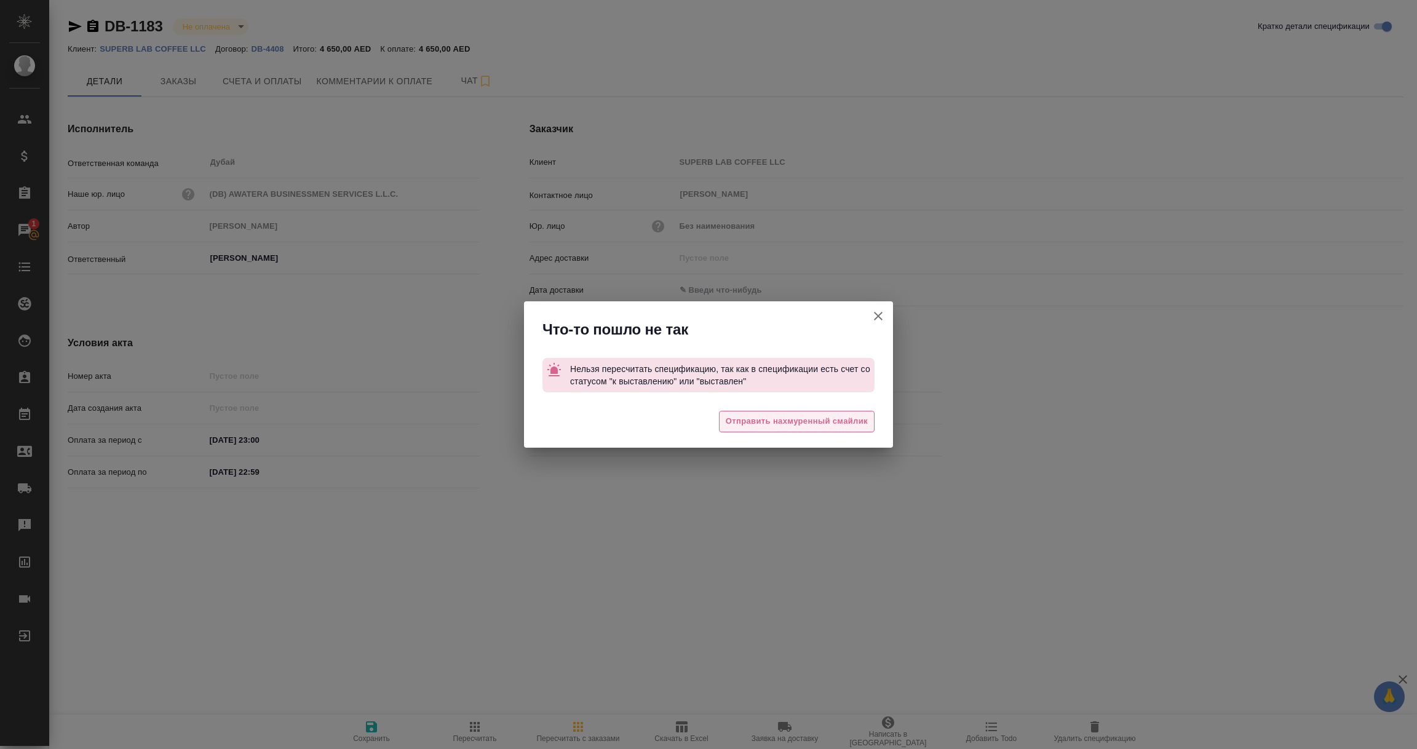
click at [779, 414] on span "Отправить нахмуренный смайлик" at bounding box center [797, 421] width 142 height 14
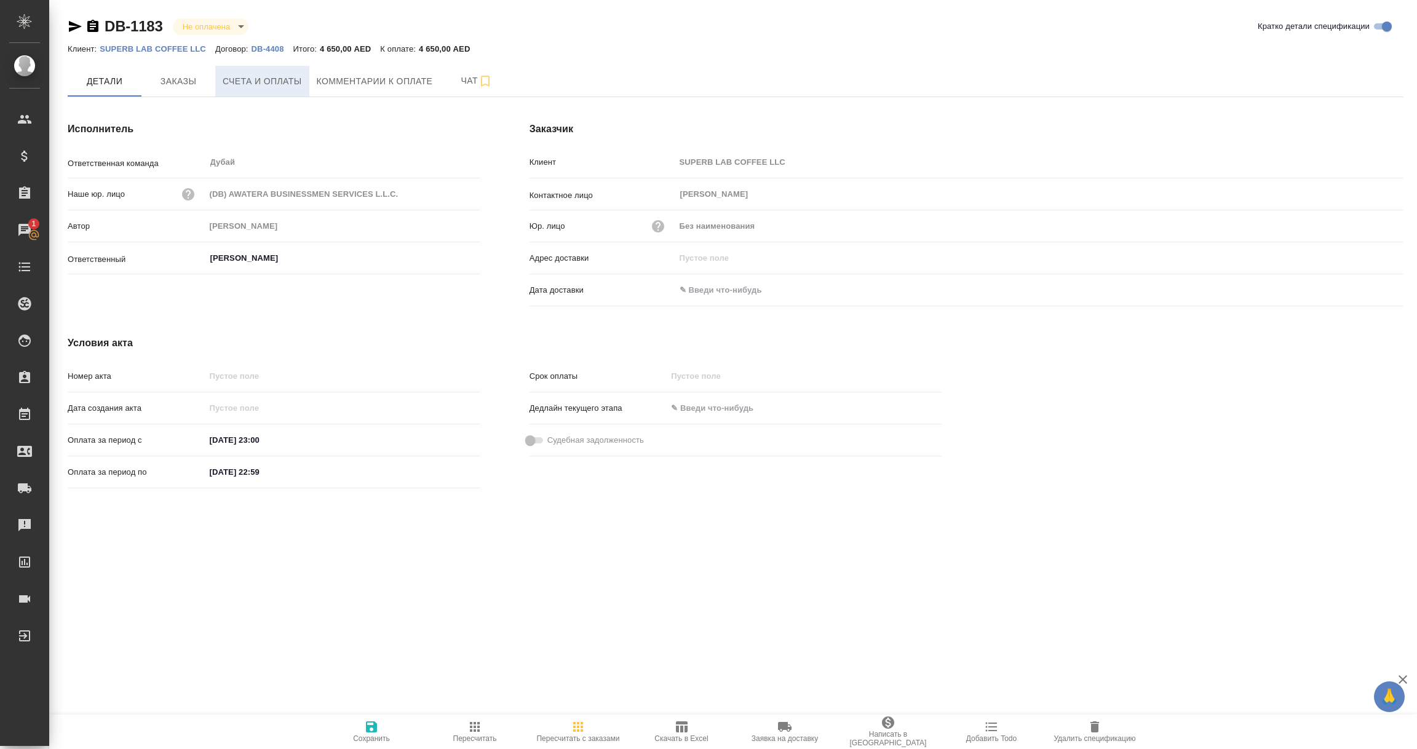
click at [252, 78] on span "Счета и оплаты" at bounding box center [262, 81] width 79 height 15
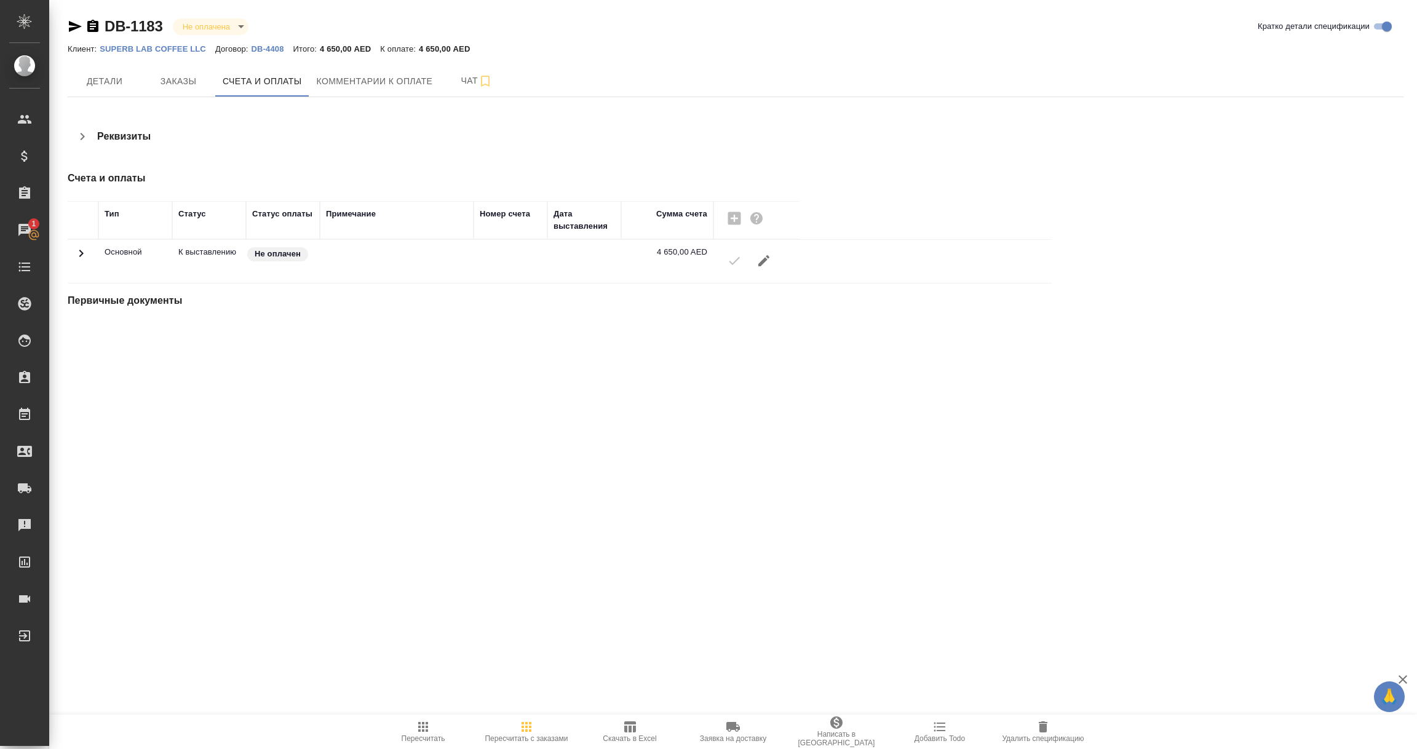
click at [761, 263] on icon "button" at bounding box center [763, 260] width 11 height 11
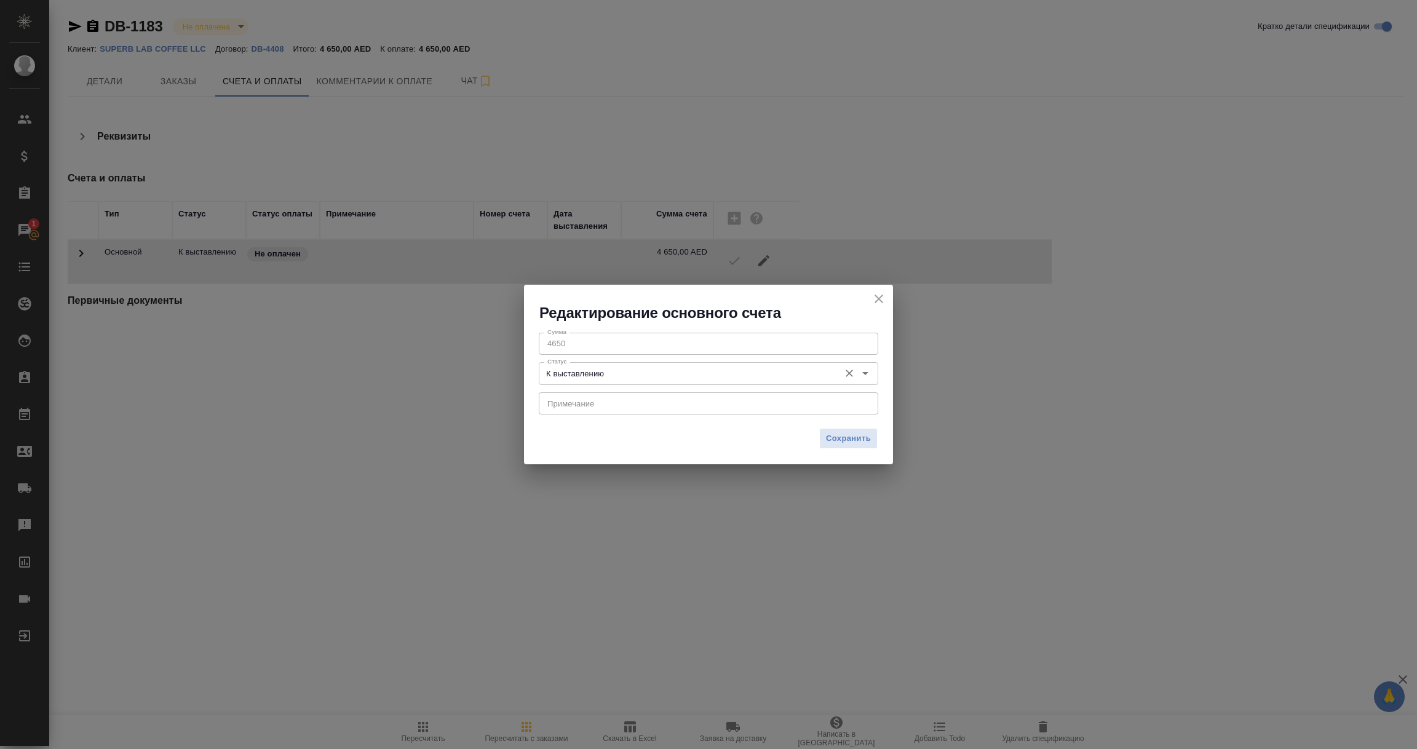
click at [868, 371] on icon "Open" at bounding box center [865, 373] width 15 height 15
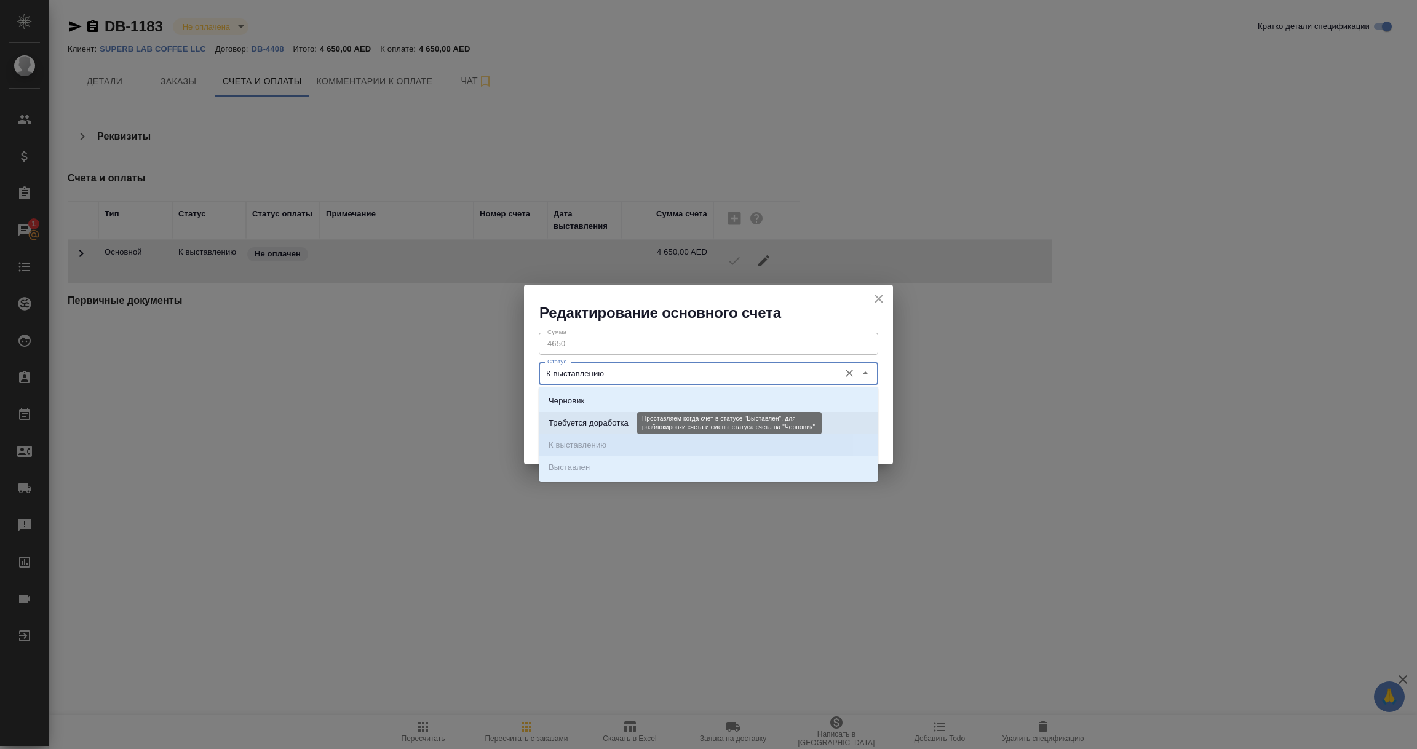
click at [614, 425] on p "Требуется доработка" at bounding box center [588, 423] width 80 height 12
type input "Требуется доработка"
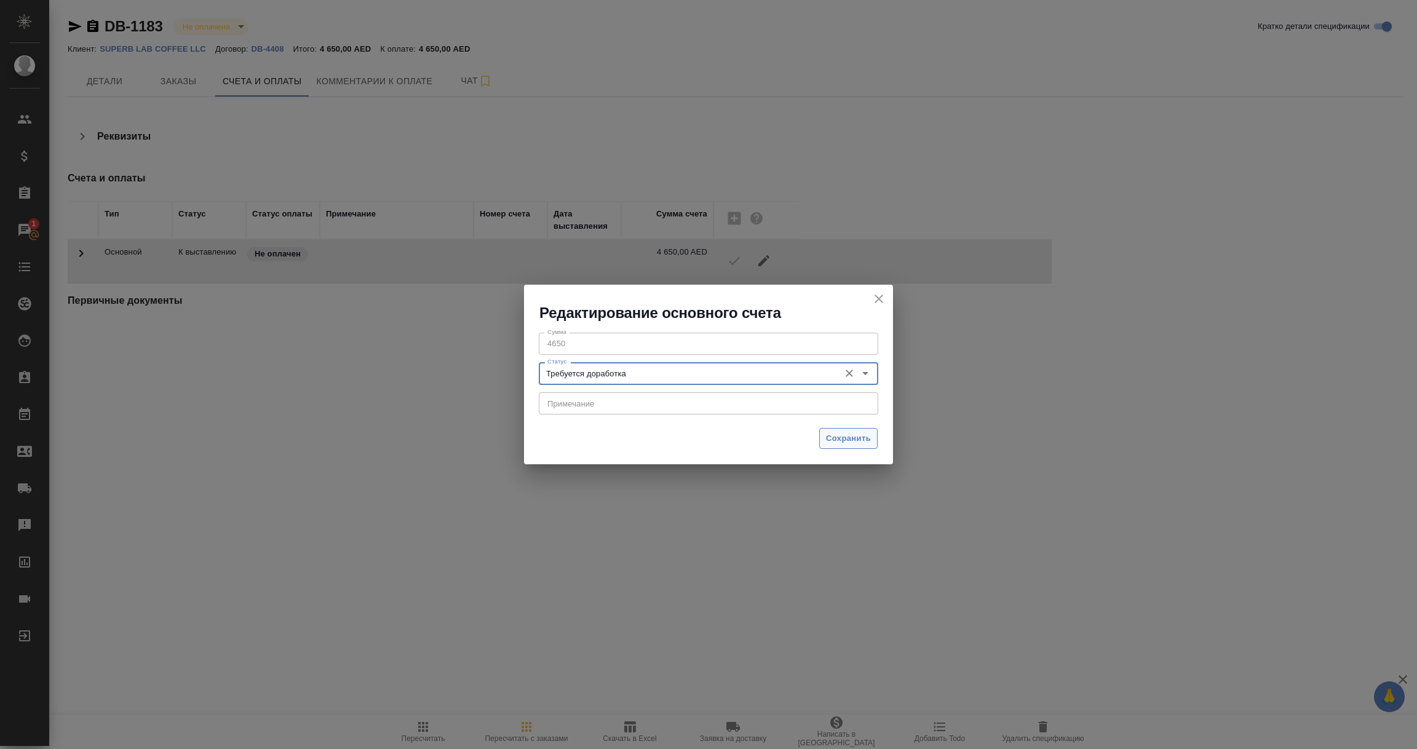
click at [827, 441] on span "Сохранить" at bounding box center [848, 439] width 45 height 14
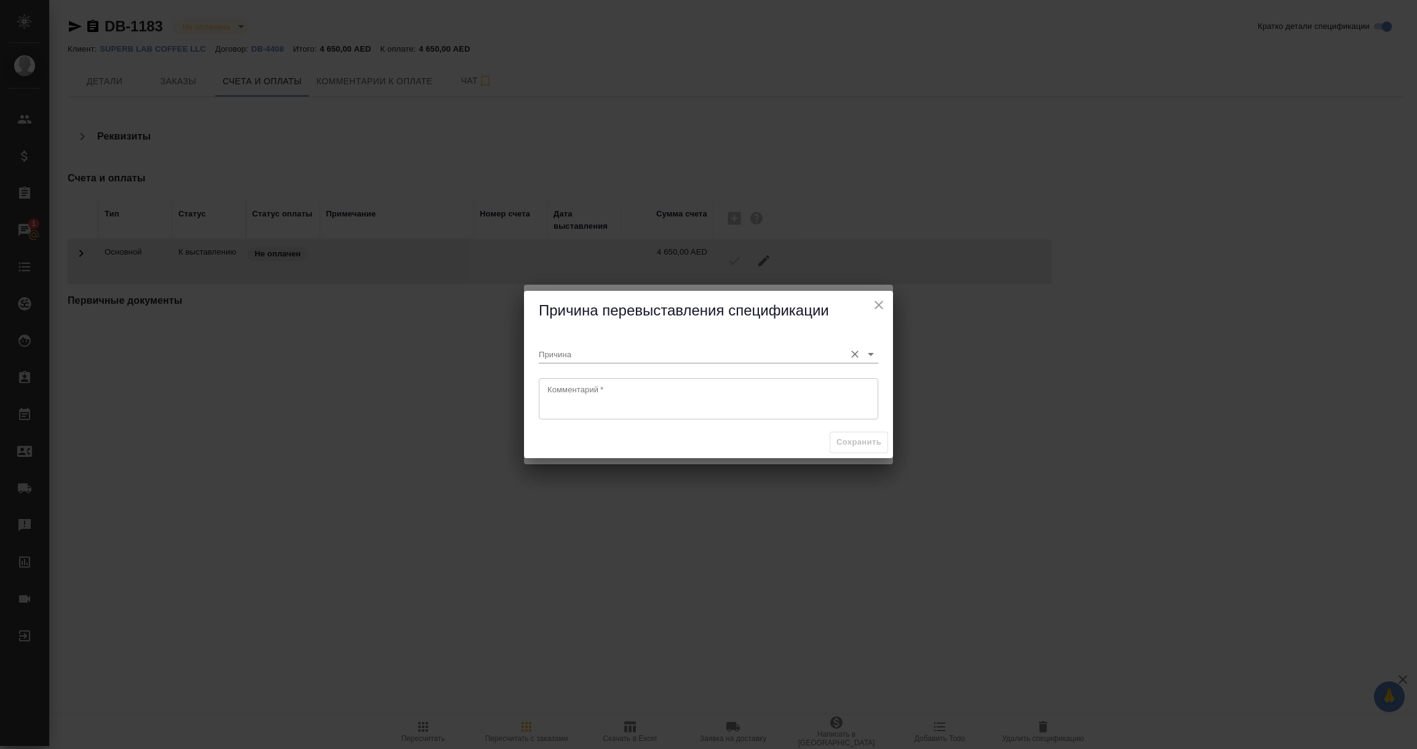
click at [654, 359] on input "Причина" at bounding box center [689, 354] width 300 height 17
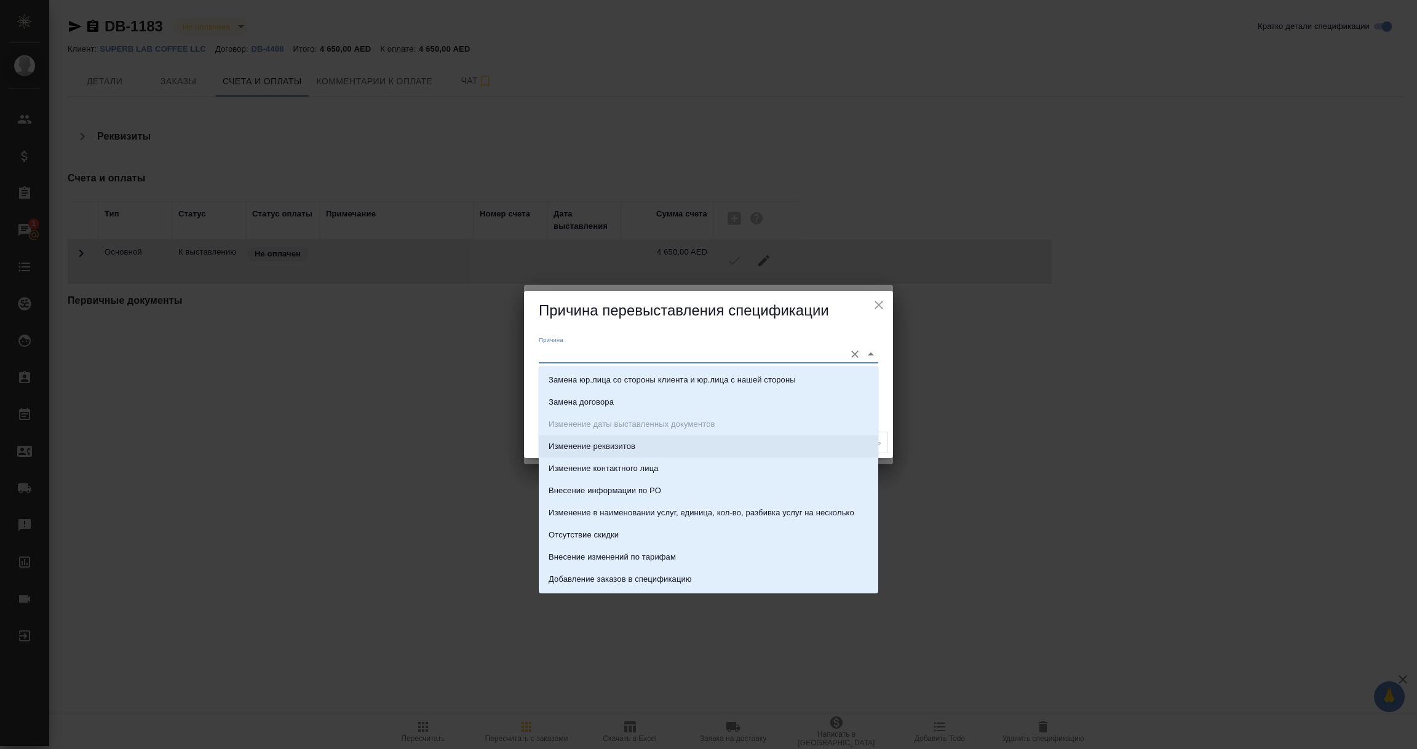
drag, startPoint x: 657, startPoint y: 379, endPoint x: 623, endPoint y: 446, distance: 74.8
click at [623, 446] on ul "Замена юр.лица со стороны клиента и юр.лица с нашей стороны Замена договора Изм…" at bounding box center [708, 512] width 339 height 266
click at [623, 446] on p "Изменение реквизитов" at bounding box center [591, 446] width 87 height 12
type input "Изменение реквизитов"
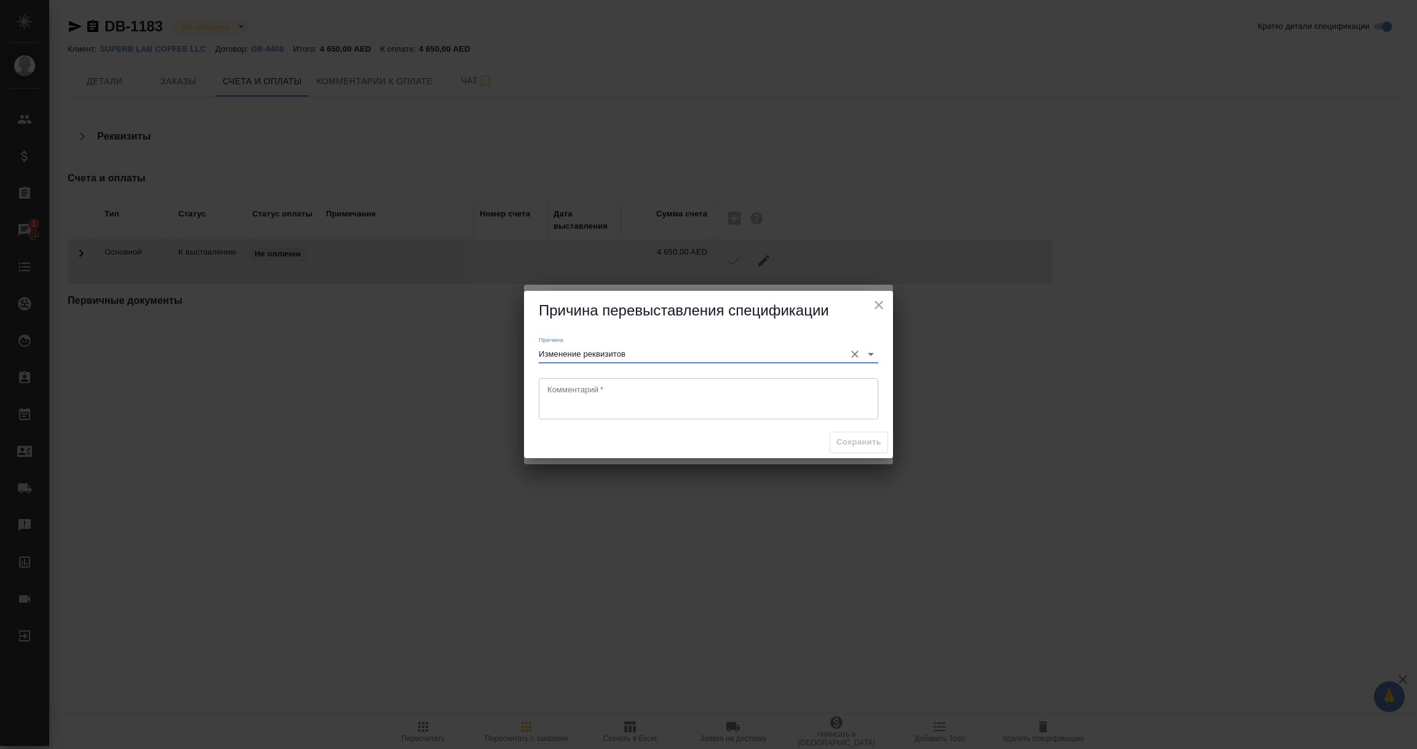
click at [638, 386] on textarea at bounding box center [708, 398] width 322 height 28
type textarea "Внесение данных по КА"
click at [873, 448] on span "Сохранить" at bounding box center [858, 442] width 45 height 14
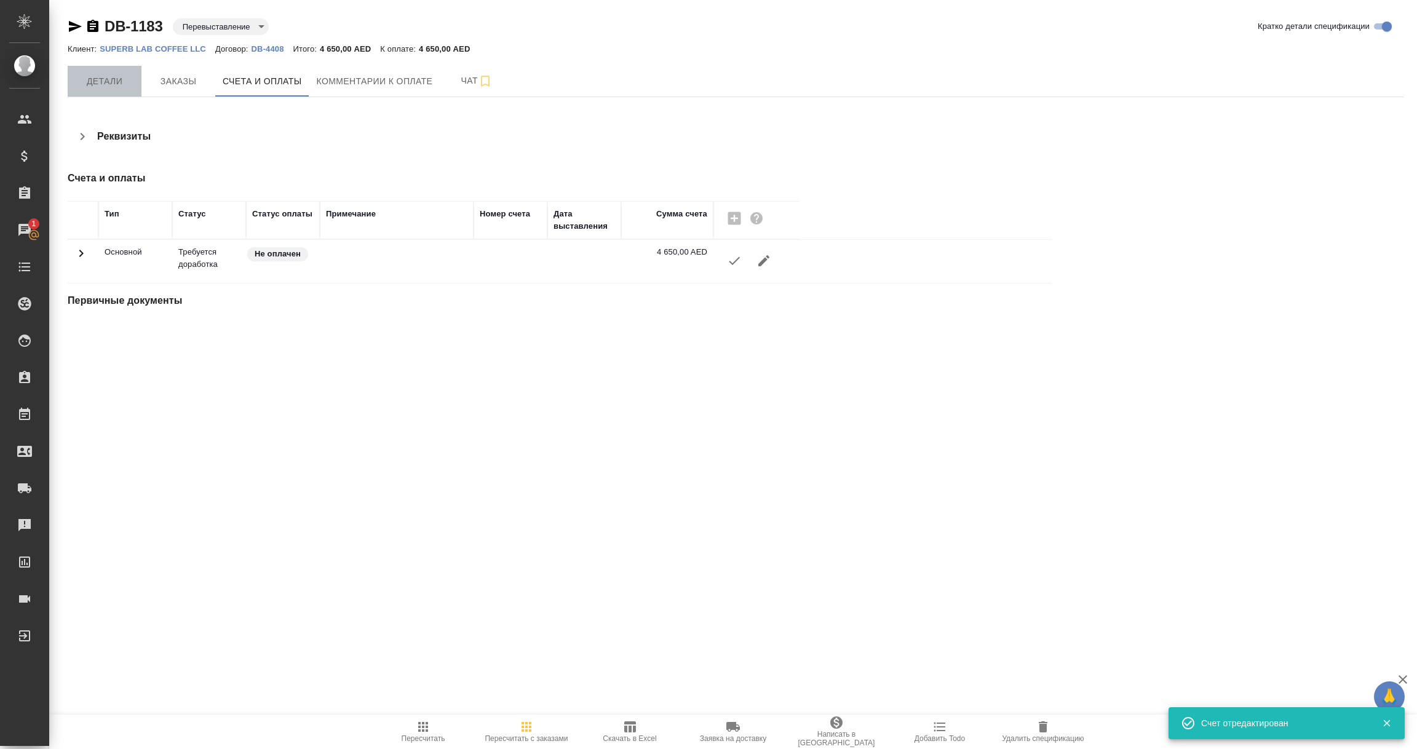
click at [108, 77] on span "Детали" at bounding box center [104, 81] width 59 height 15
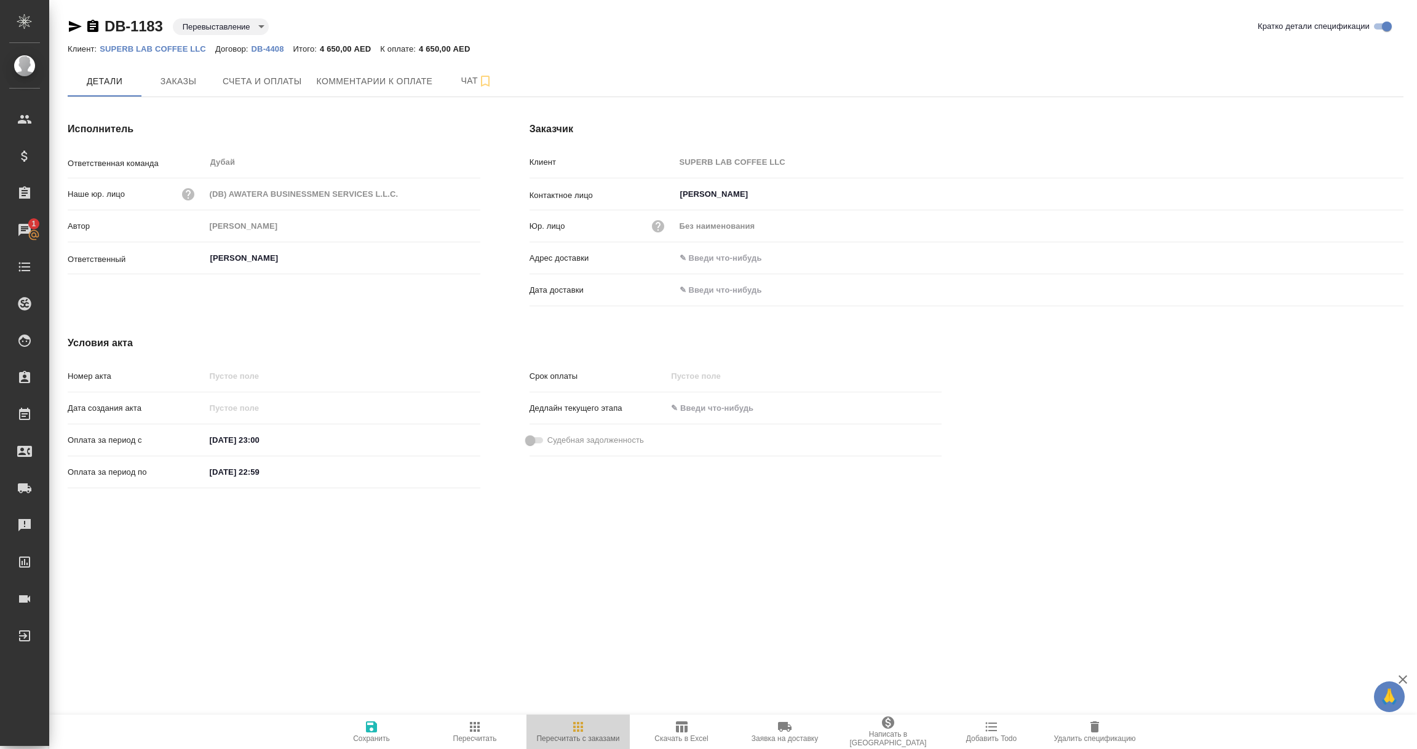
click at [577, 729] on icon "button" at bounding box center [578, 727] width 10 height 10
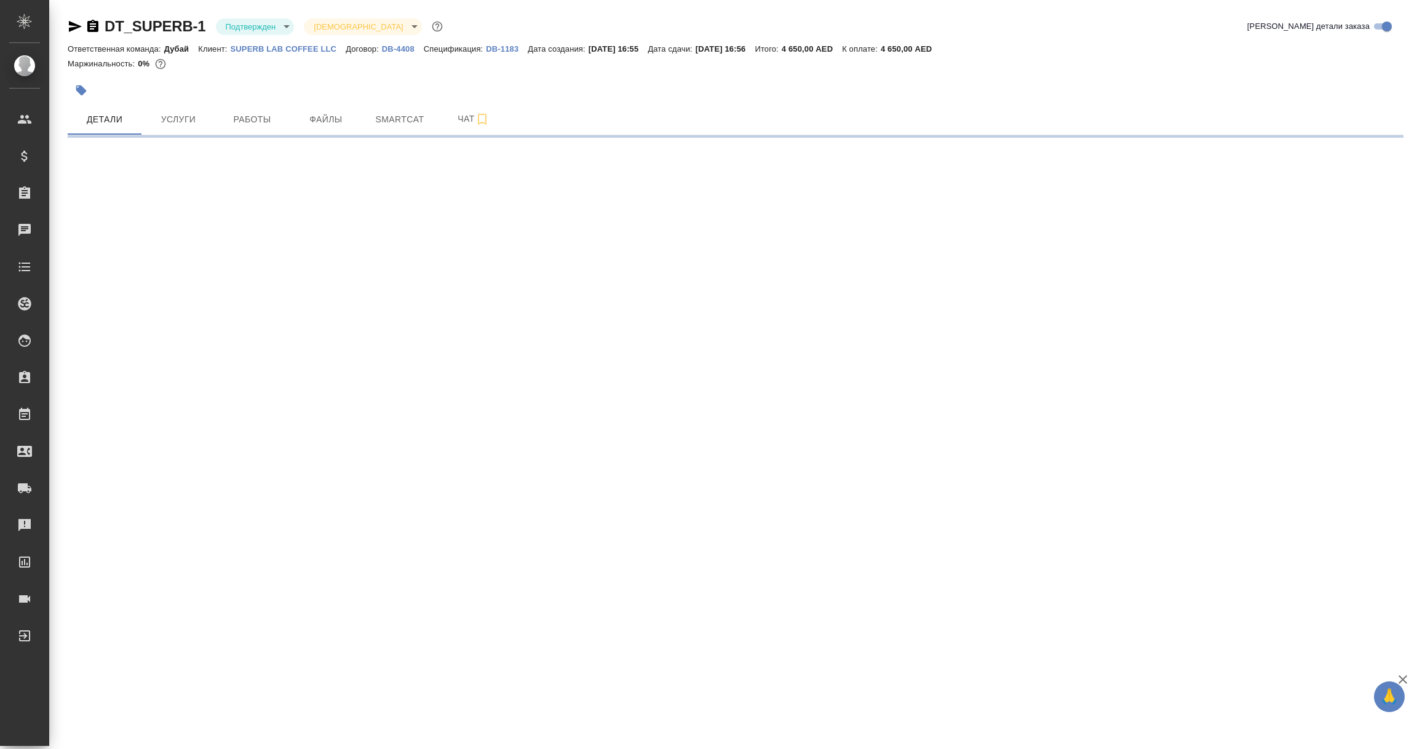
select select "RU"
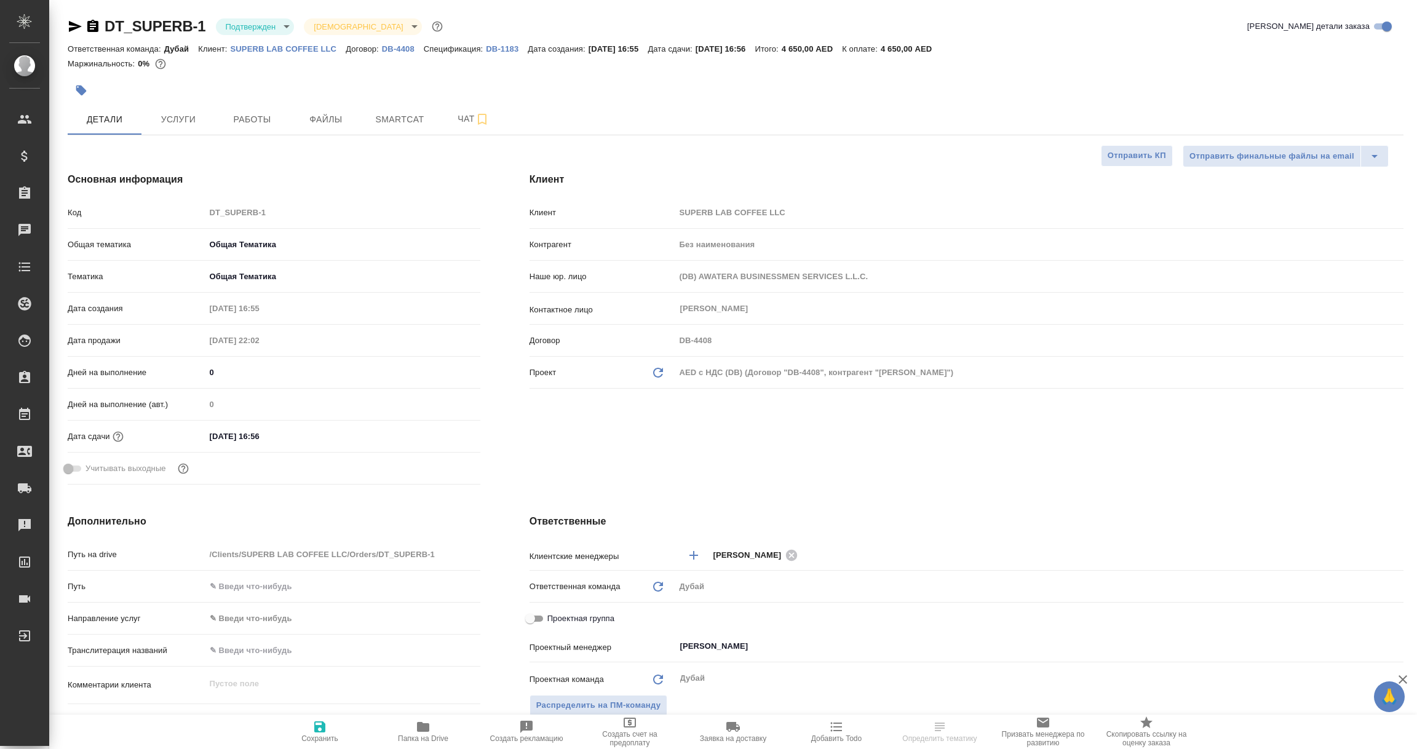
type textarea "x"
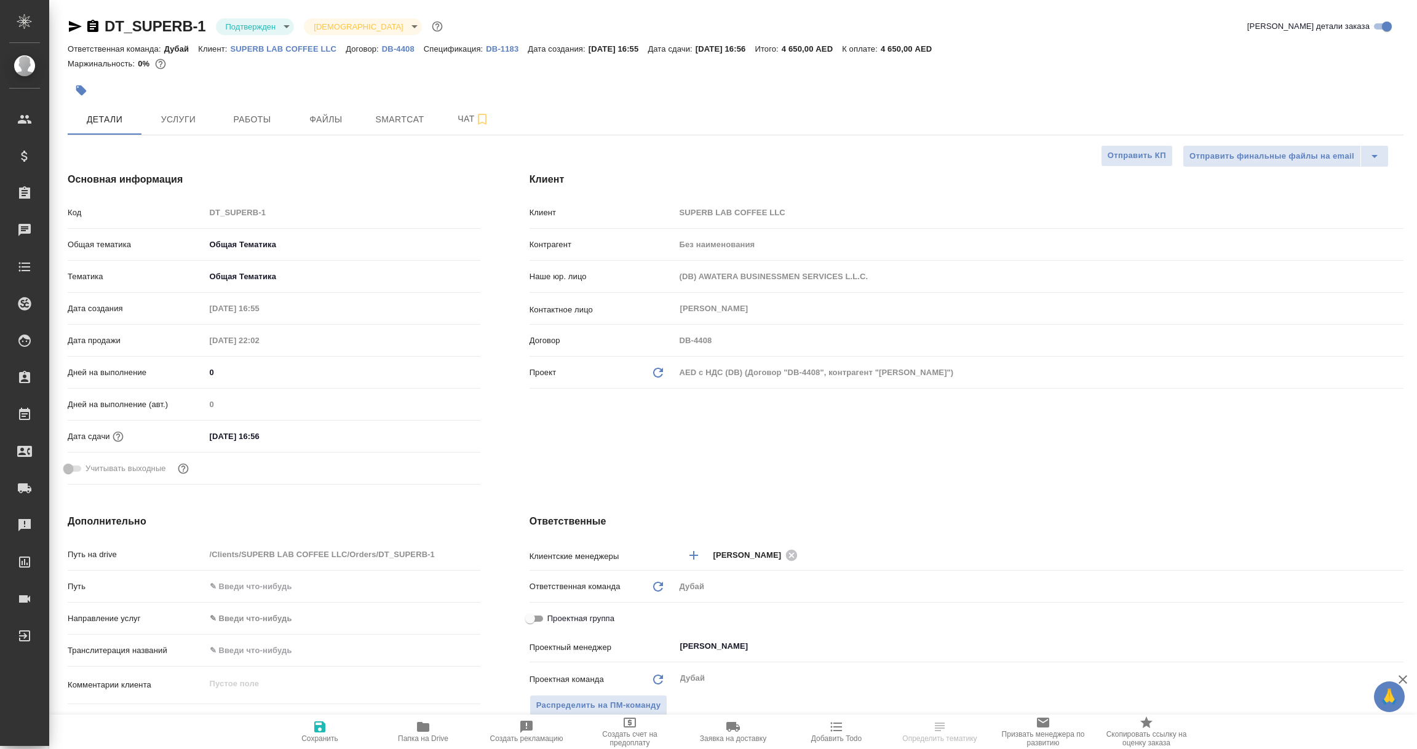
type textarea "x"
click at [654, 368] on icon at bounding box center [658, 373] width 10 height 10
type textarea "x"
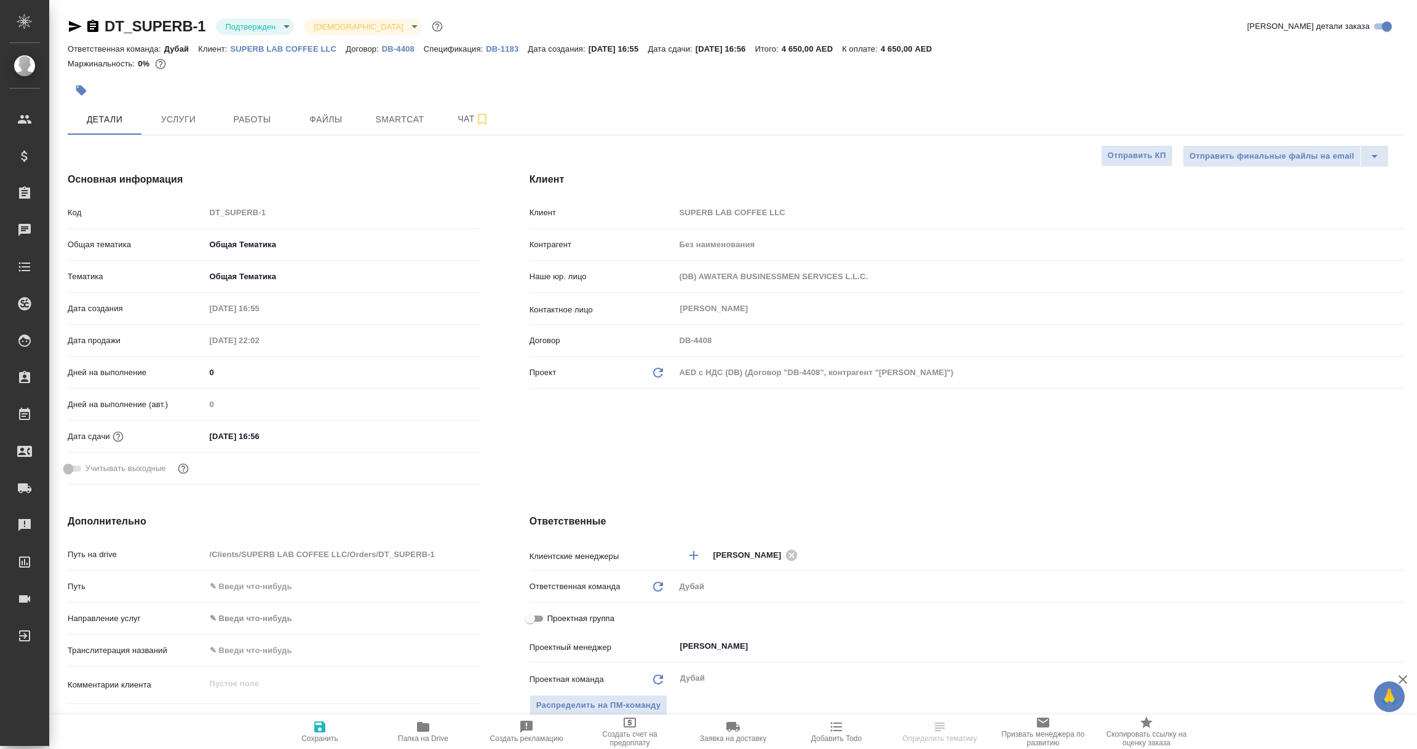
type input "Vladislav Miller"
type textarea "x"
click at [316, 731] on icon "button" at bounding box center [319, 726] width 11 height 11
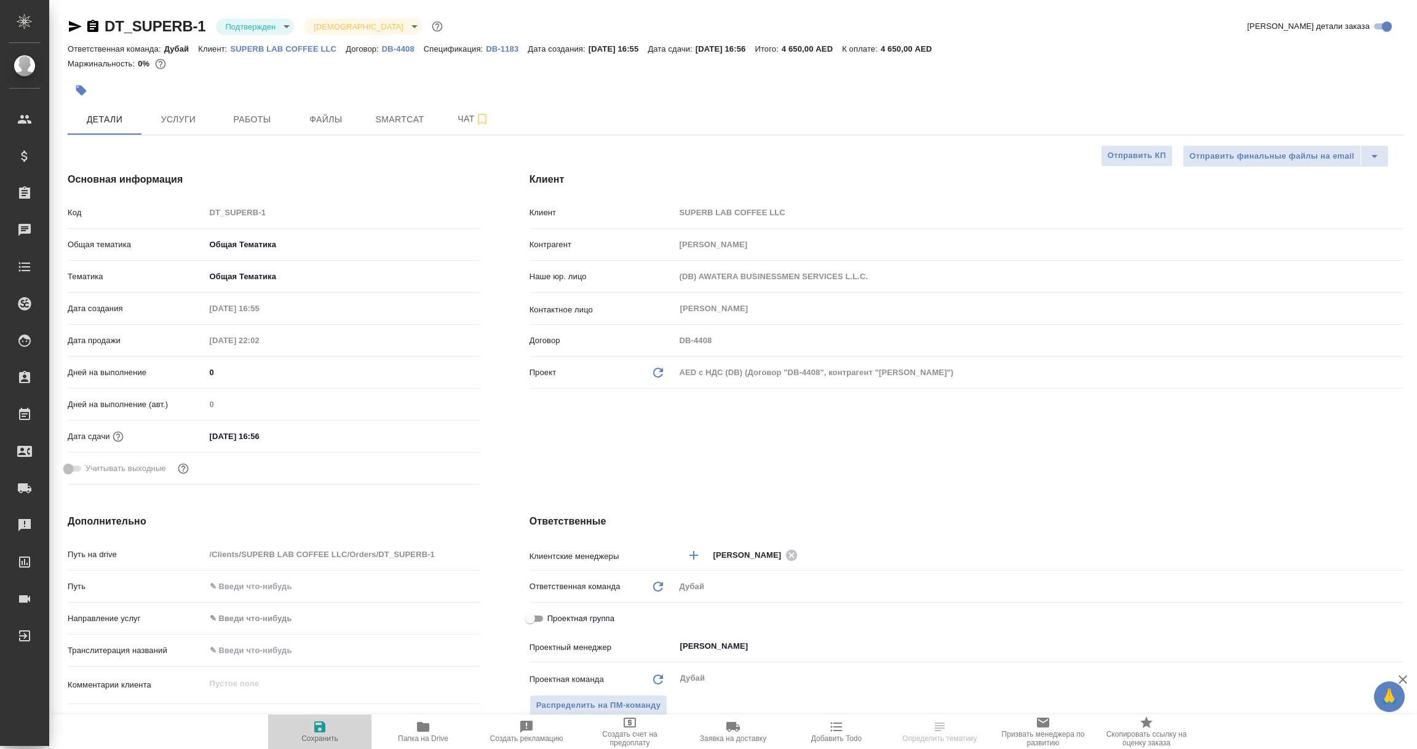
type textarea "x"
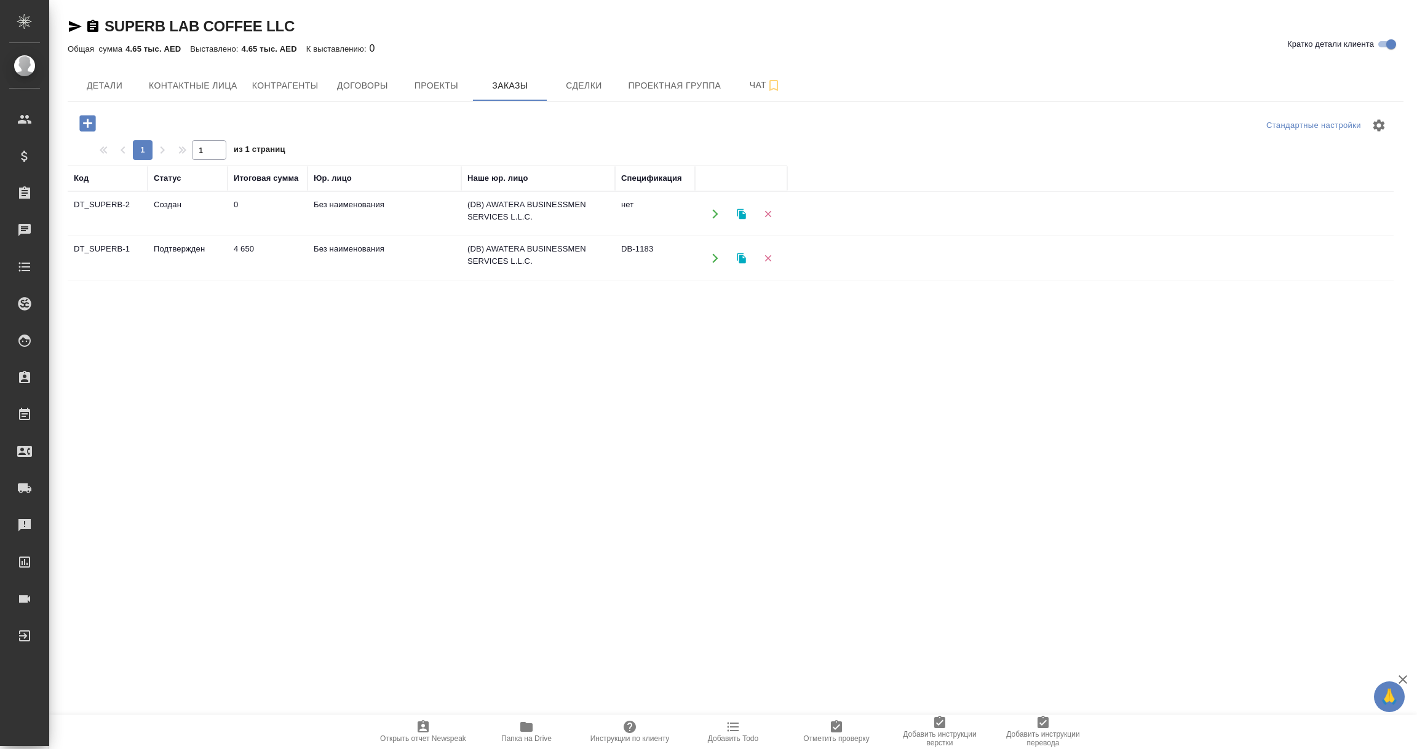
click at [366, 259] on td "Без наименования" at bounding box center [384, 258] width 154 height 43
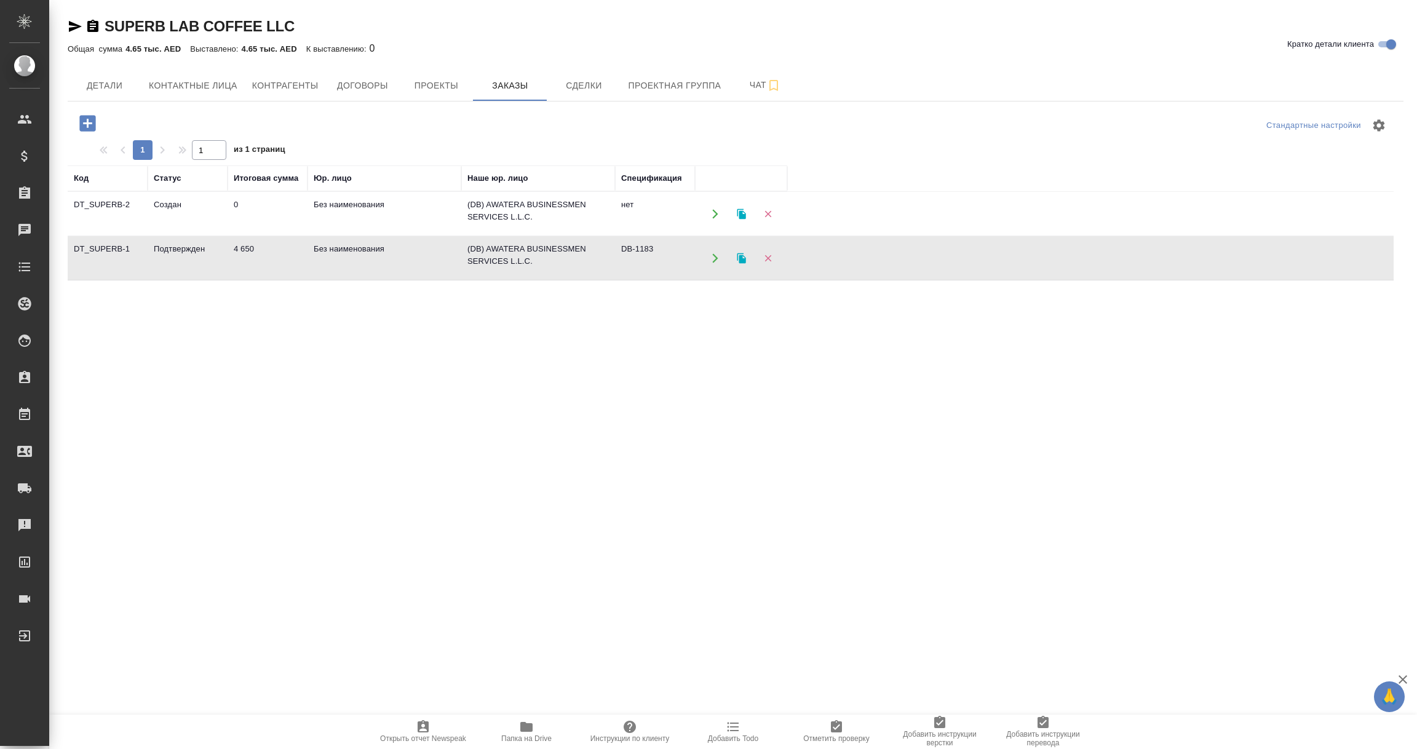
click at [366, 259] on td "Без наименования" at bounding box center [384, 258] width 154 height 43
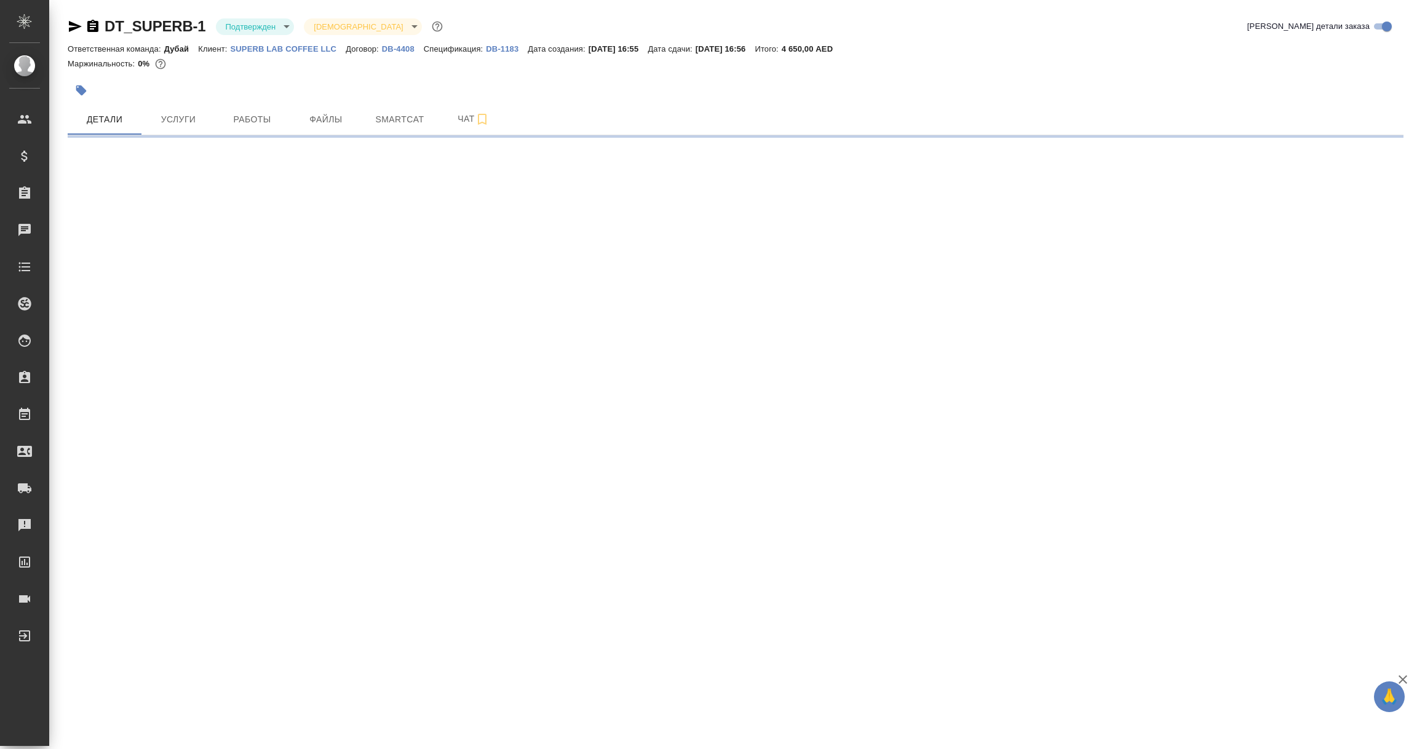
select select "RU"
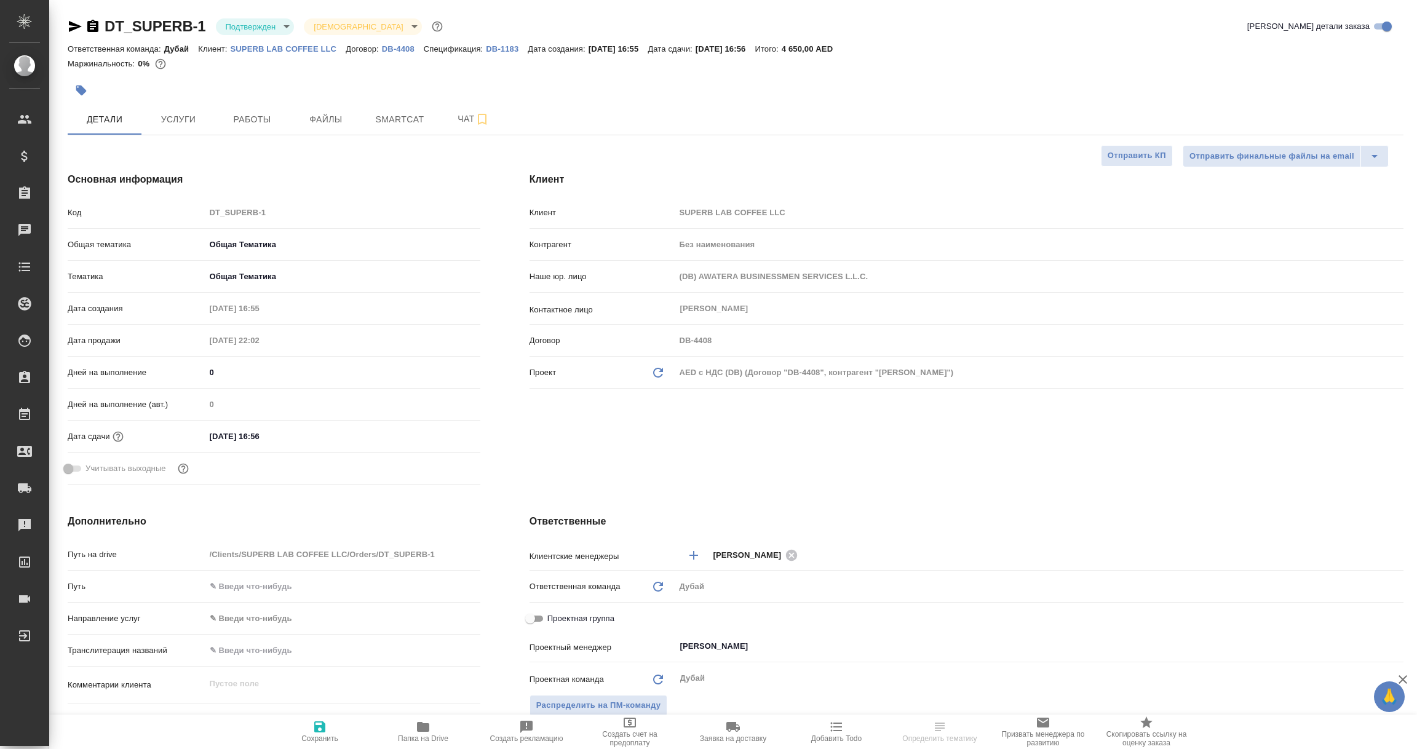
type textarea "x"
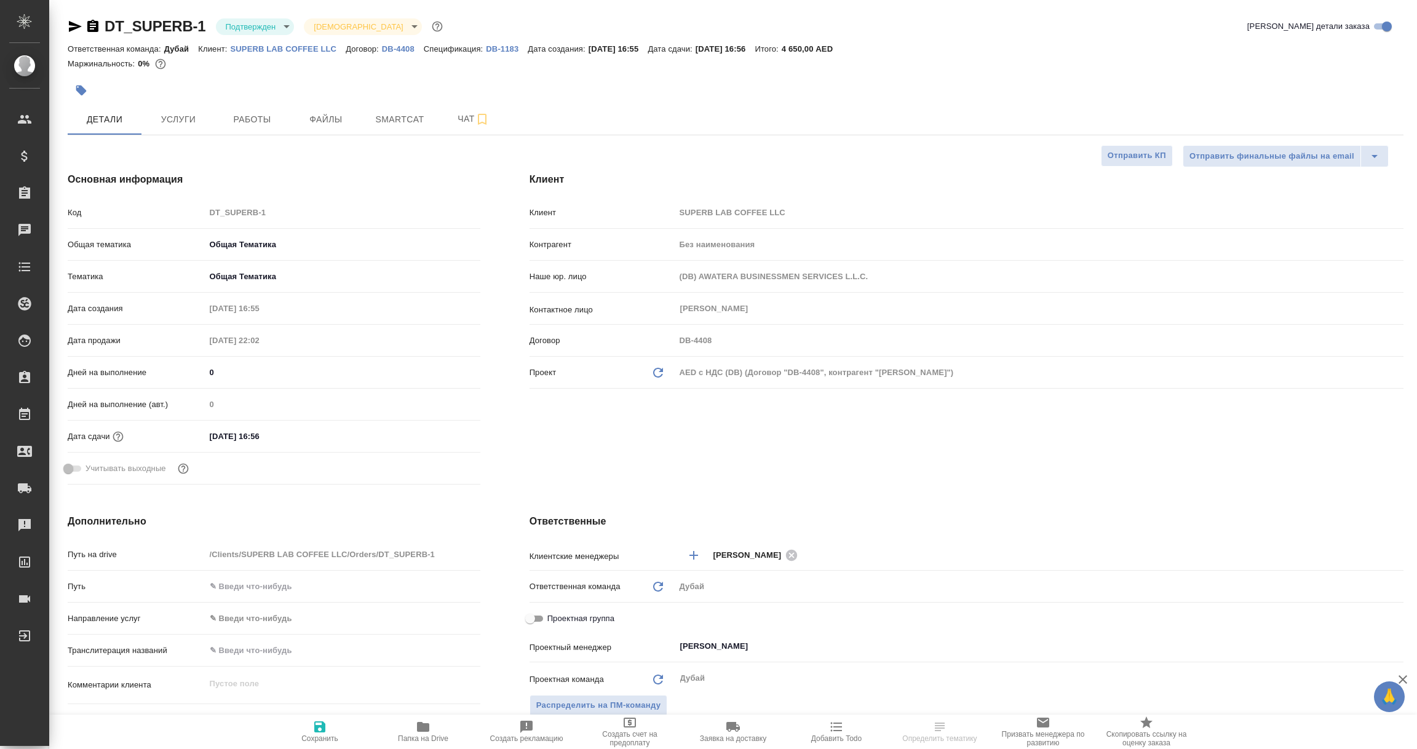
type textarea "x"
click at [659, 371] on icon at bounding box center [658, 373] width 10 height 10
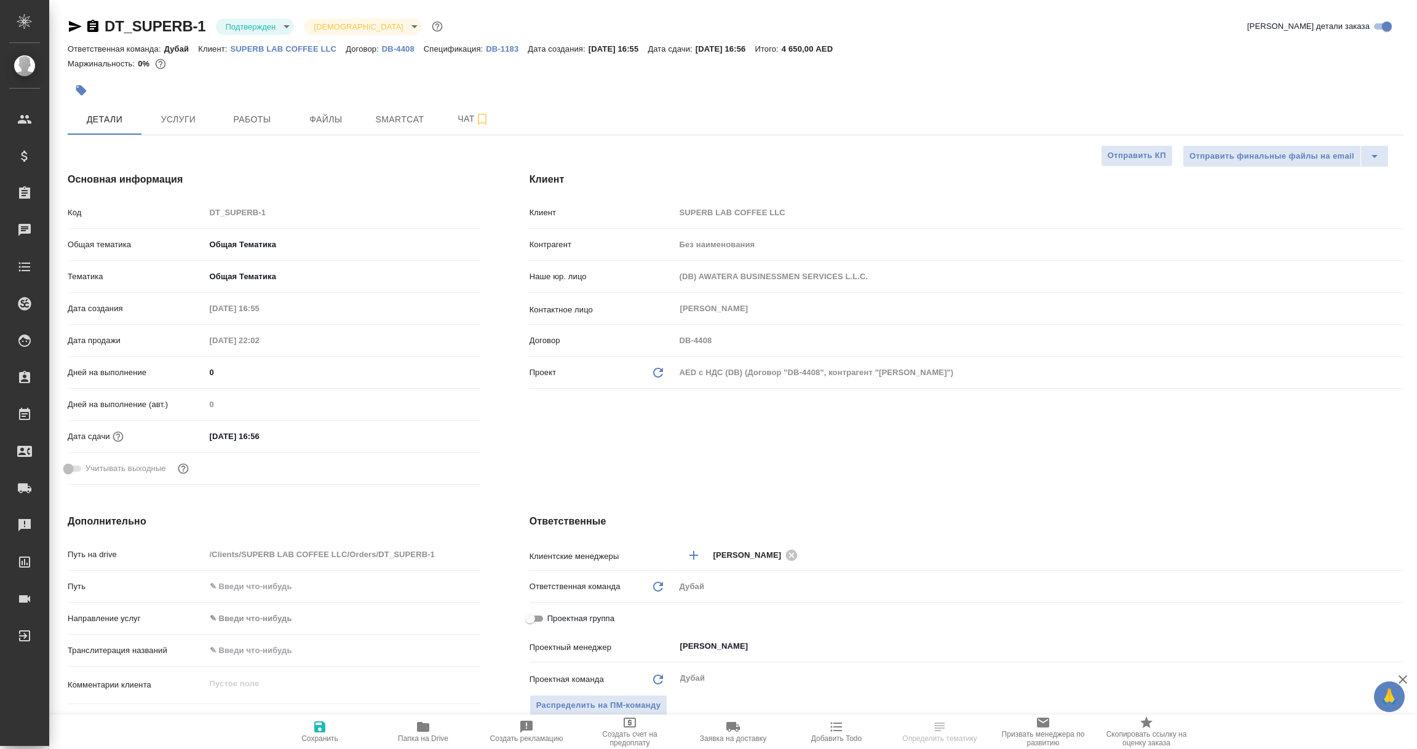
type textarea "x"
type input "Vladislav Miller"
type textarea "x"
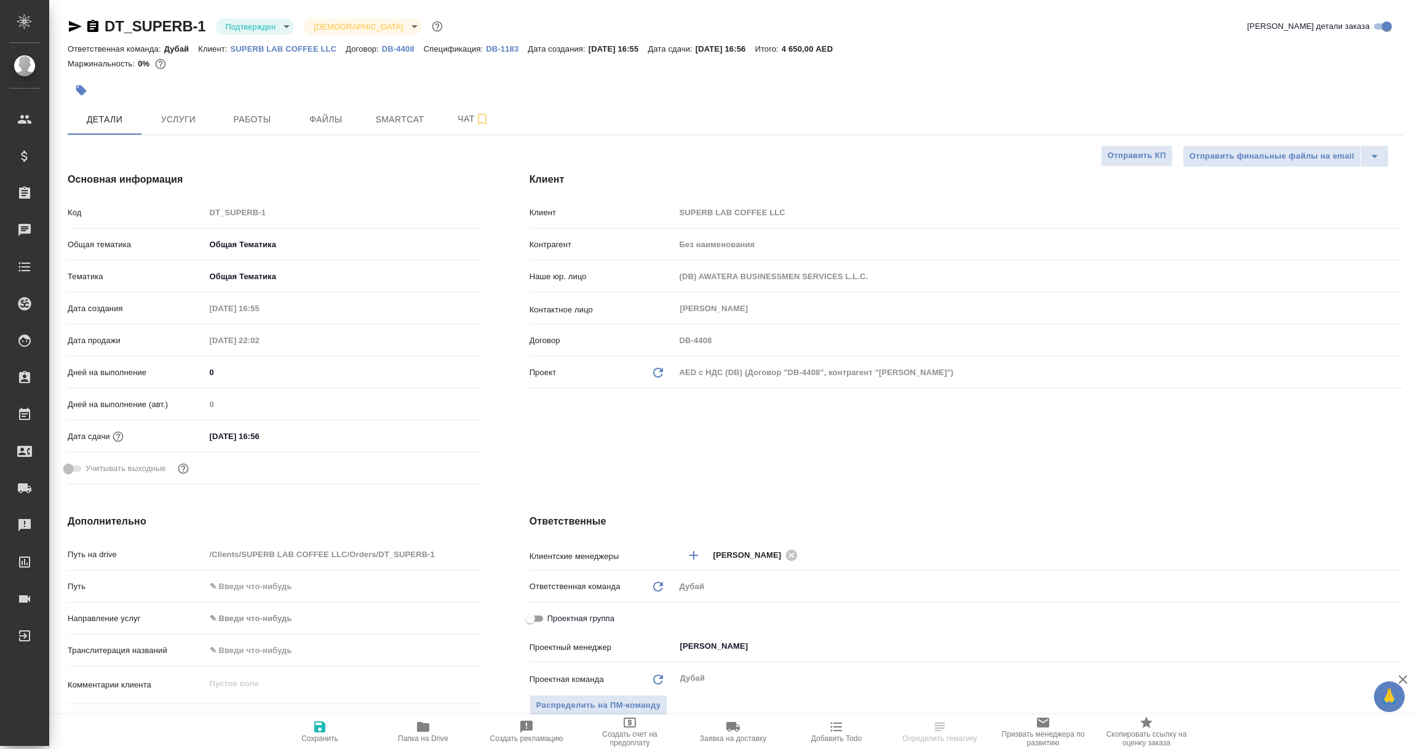
type textarea "x"
click at [314, 727] on icon "button" at bounding box center [319, 726] width 11 height 11
type textarea "x"
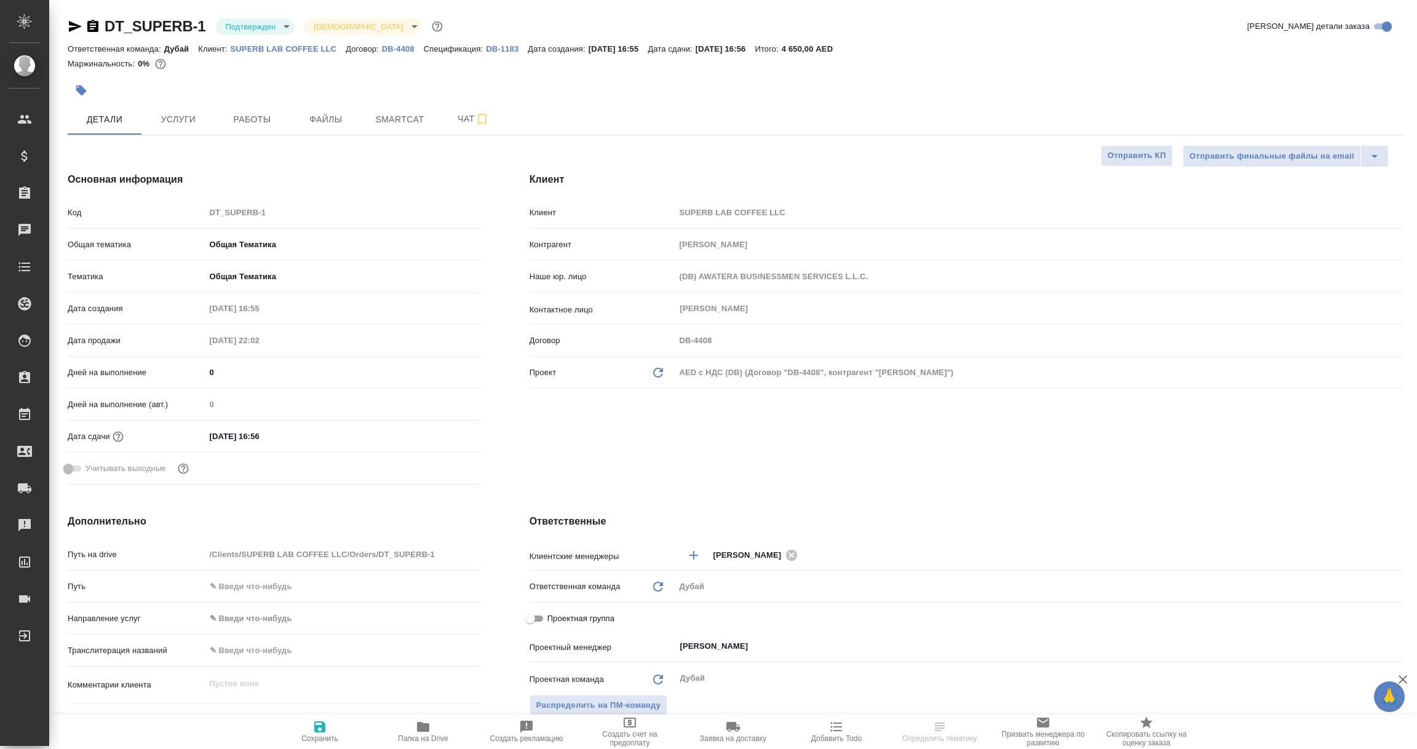
type textarea "x"
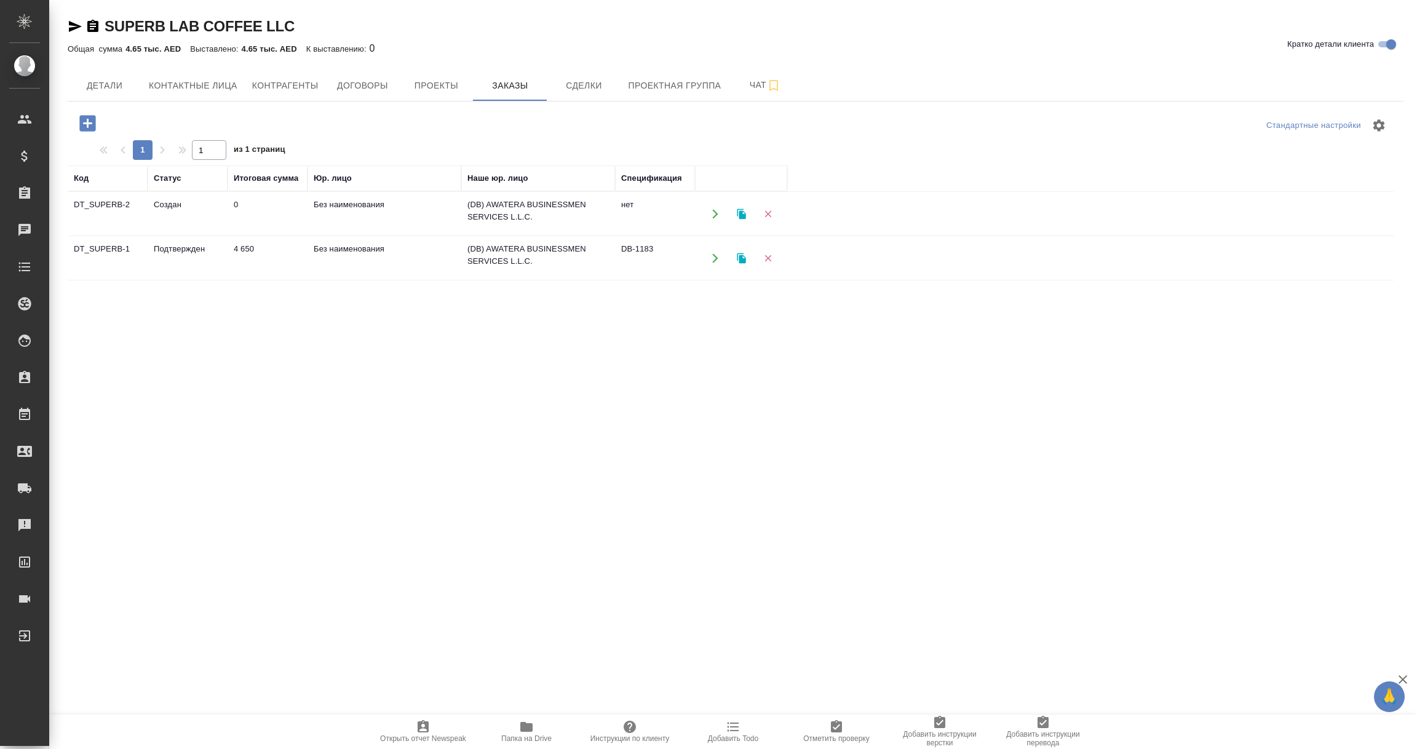
click at [368, 258] on td "Без наименования" at bounding box center [384, 258] width 154 height 43
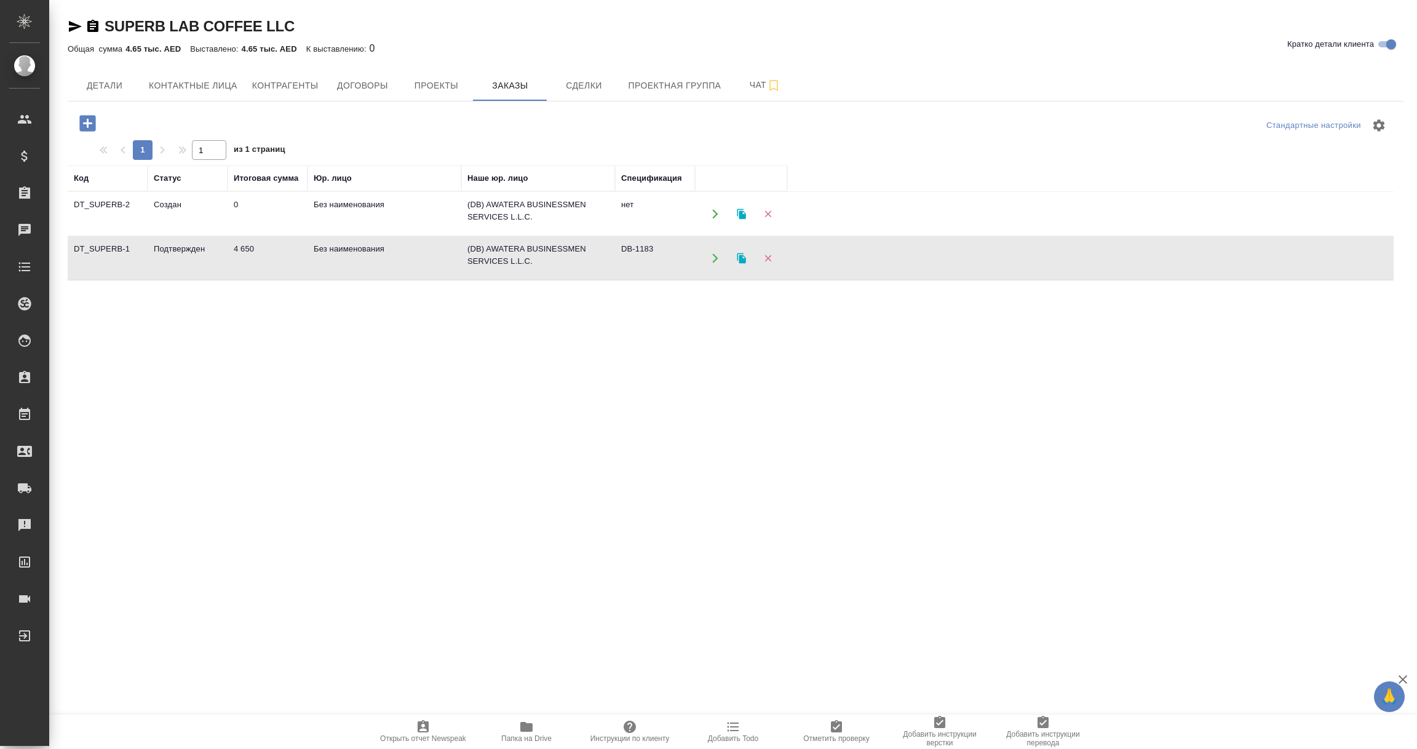
click at [368, 258] on td "Без наименования" at bounding box center [384, 258] width 154 height 43
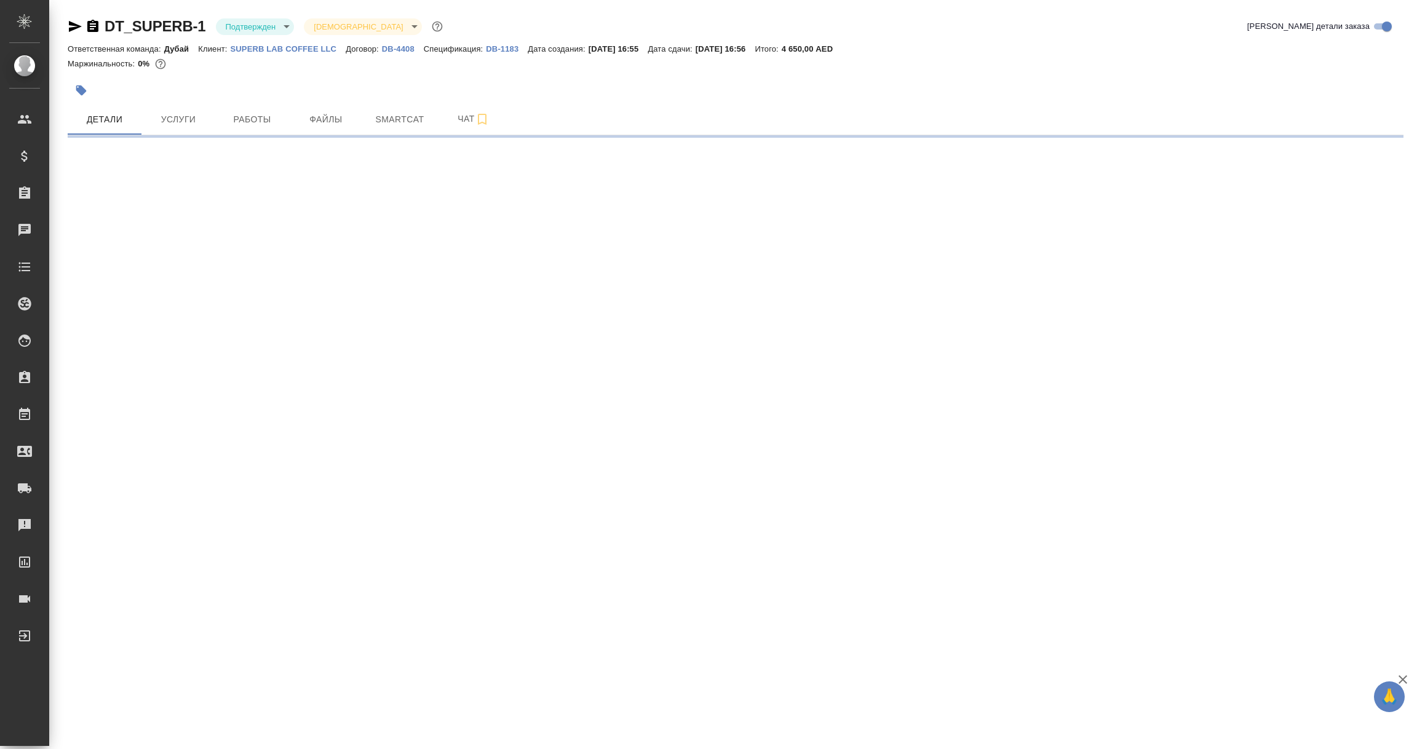
select select "RU"
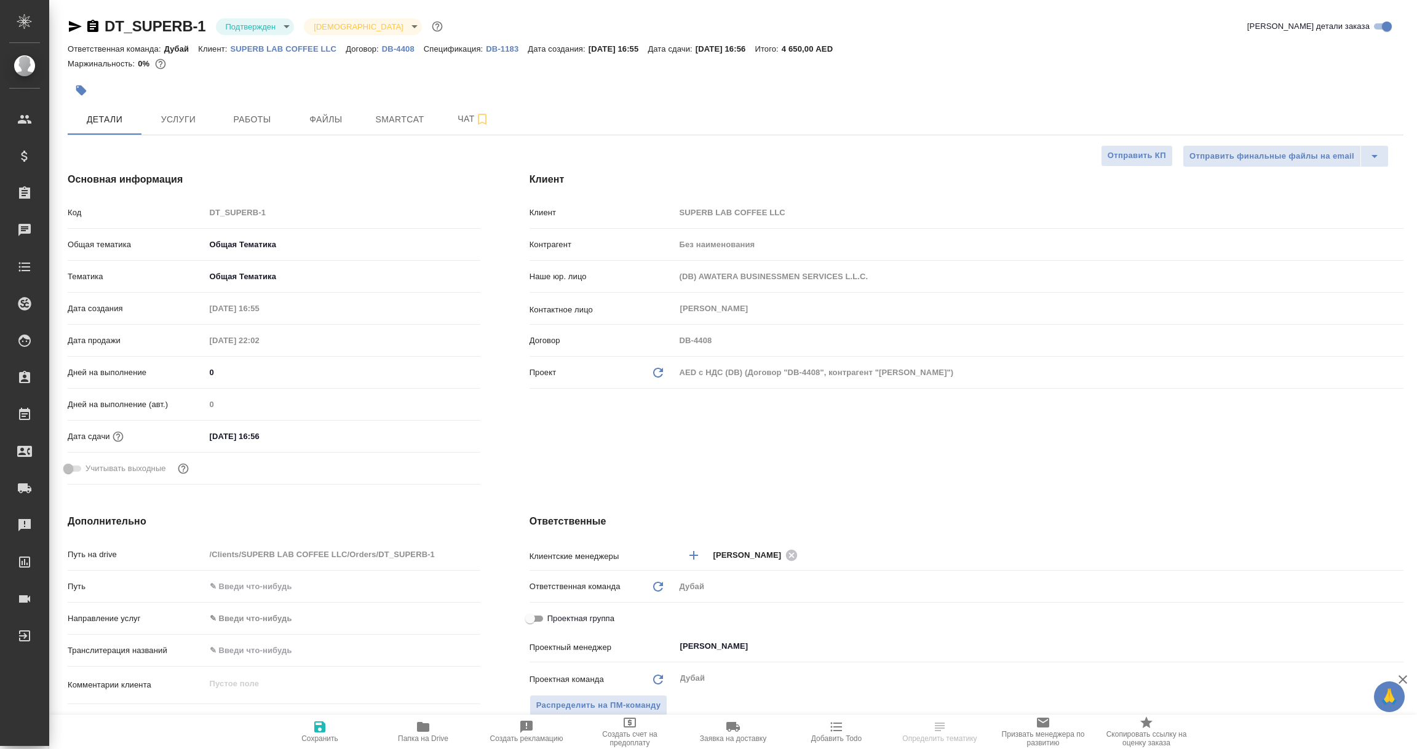
type textarea "x"
click at [662, 376] on icon "Обновить данные" at bounding box center [658, 372] width 15 height 15
type textarea "x"
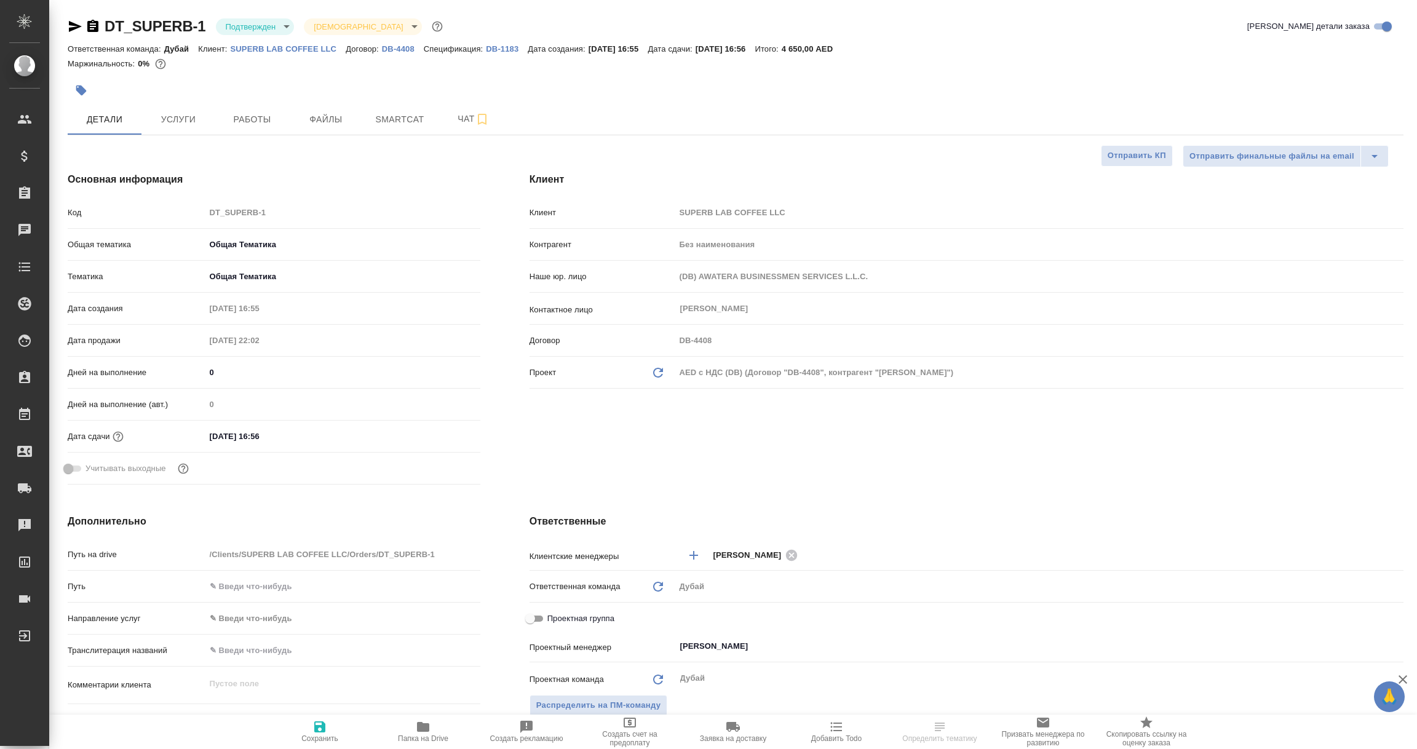
type textarea "x"
type input "[PERSON_NAME]"
type textarea "x"
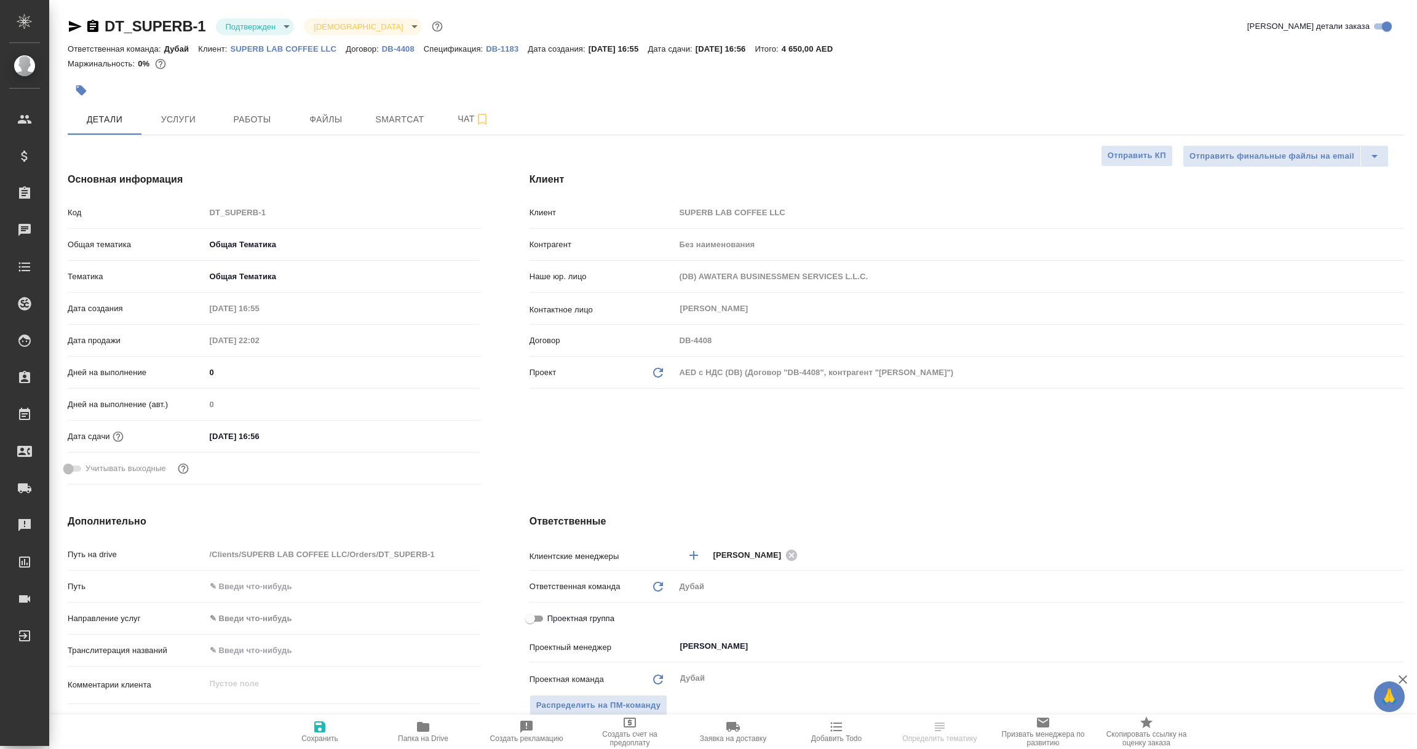
type textarea "x"
click at [318, 726] on icon "button" at bounding box center [319, 726] width 11 height 11
type textarea "x"
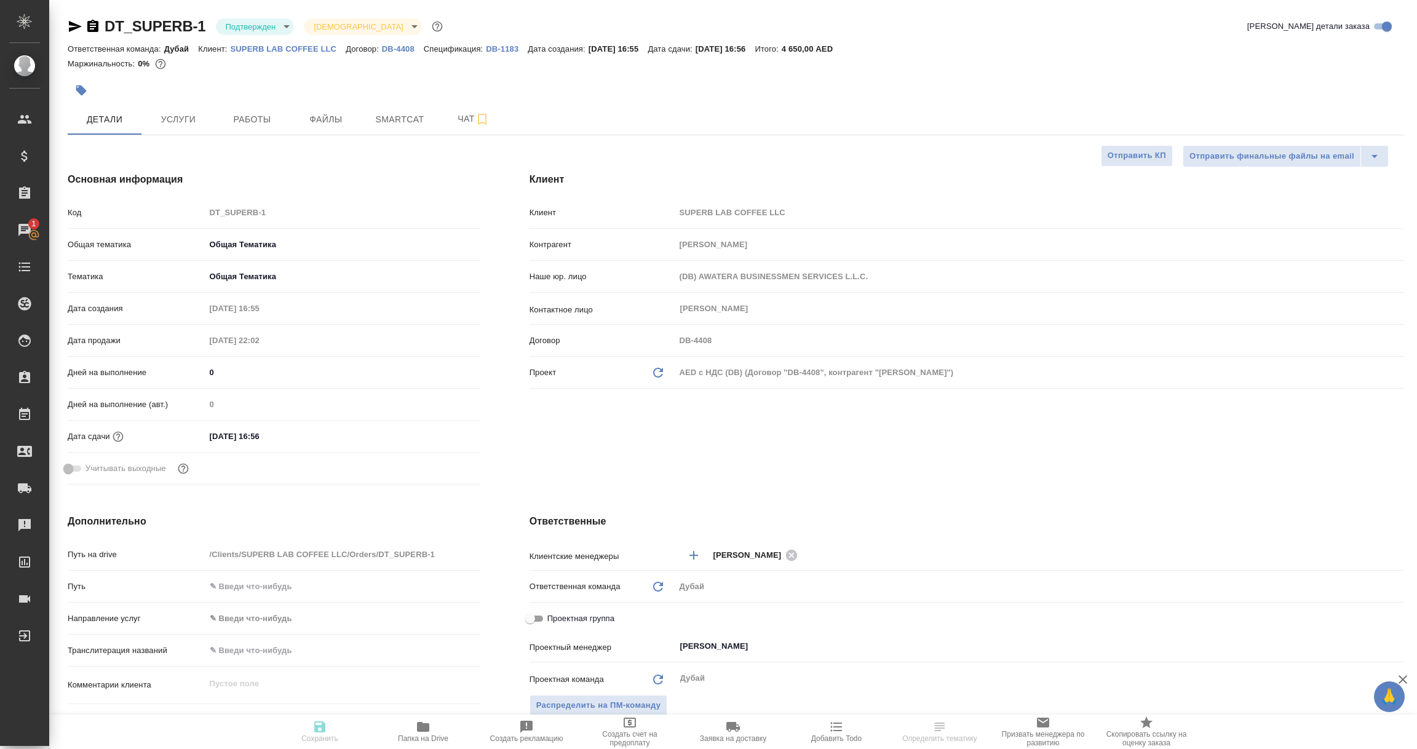
select select "RU"
type textarea "x"
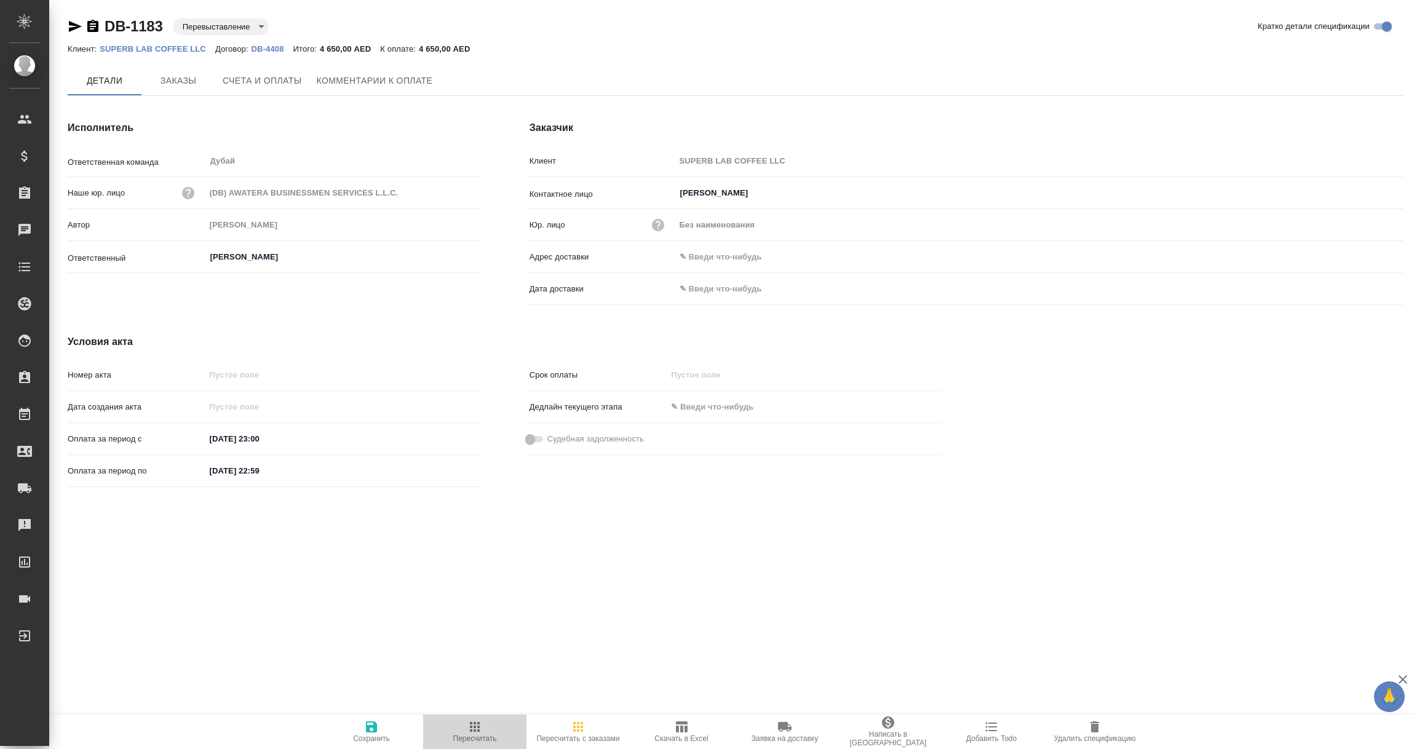
click at [463, 732] on span "Пересчитать" at bounding box center [474, 730] width 89 height 23
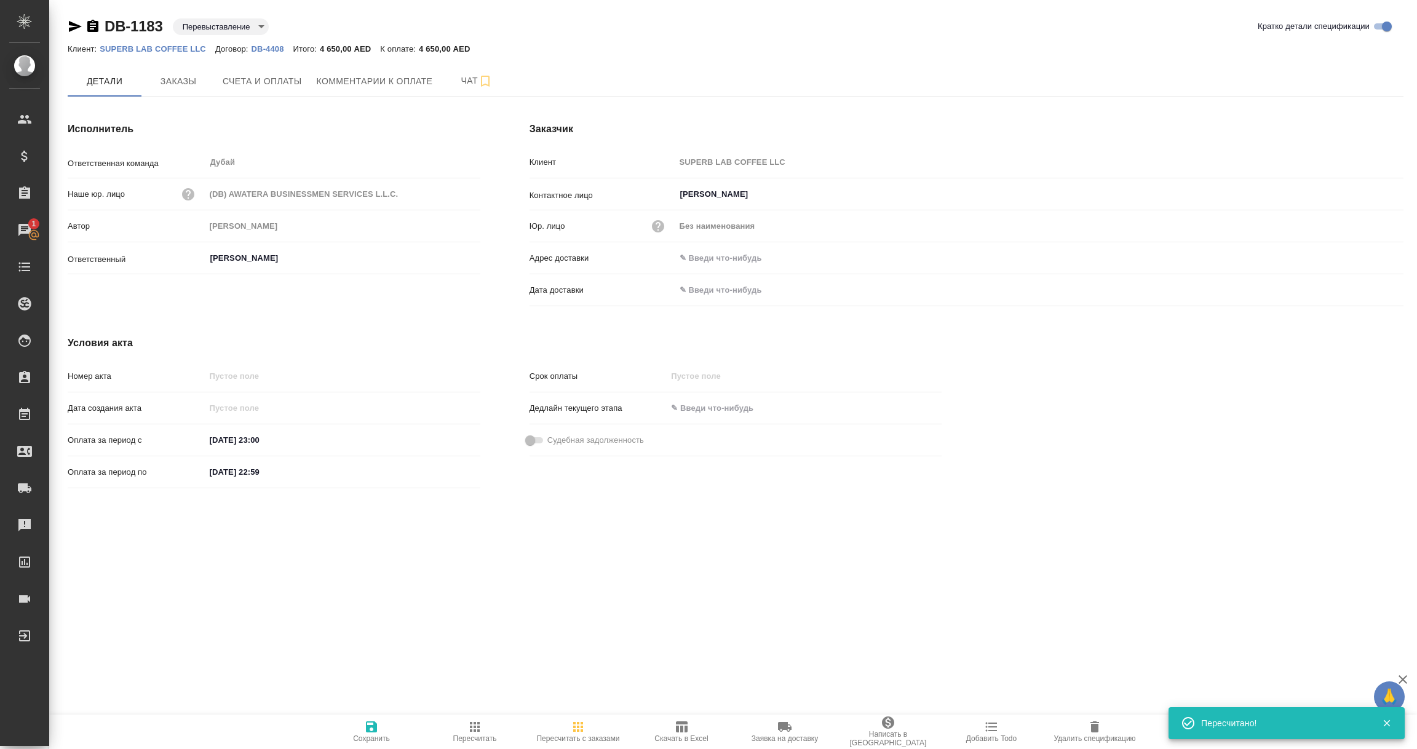
click at [270, 49] on p "DB-4408" at bounding box center [272, 48] width 42 height 9
click at [196, 74] on span "Заказы" at bounding box center [178, 81] width 59 height 15
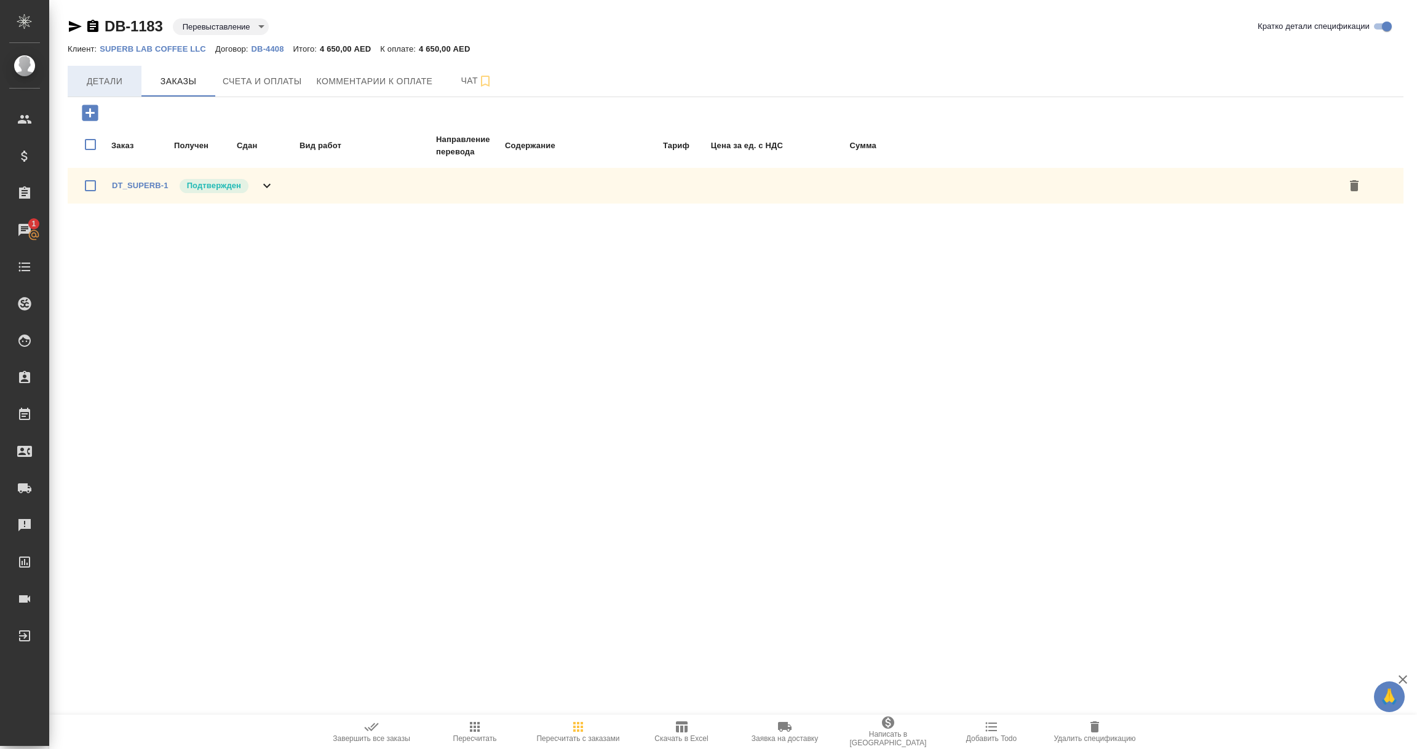
click at [101, 76] on span "Детали" at bounding box center [104, 81] width 59 height 15
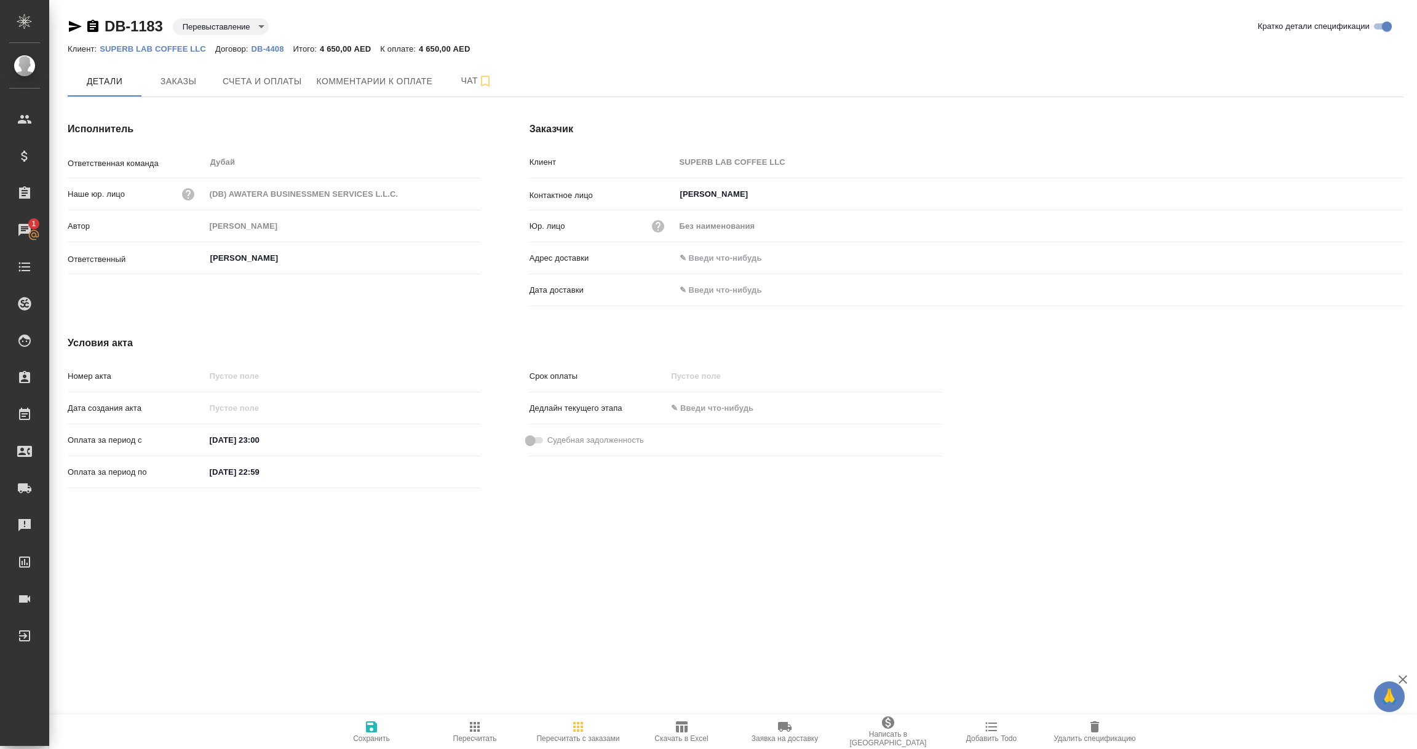
click at [128, 41] on div "Клиент: SUPERB LAB COFFEE LLC Договор: DB-4408 Итого: 4 650,00 AED К оплате: 4 …" at bounding box center [735, 48] width 1335 height 15
click at [127, 44] on link "SUPERB LAB COFFEE LLC" at bounding box center [158, 48] width 116 height 10
click at [272, 47] on p "DB-4408" at bounding box center [272, 48] width 42 height 9
click at [158, 50] on p "SUPERB LAB COFFEE LLC" at bounding box center [158, 48] width 116 height 9
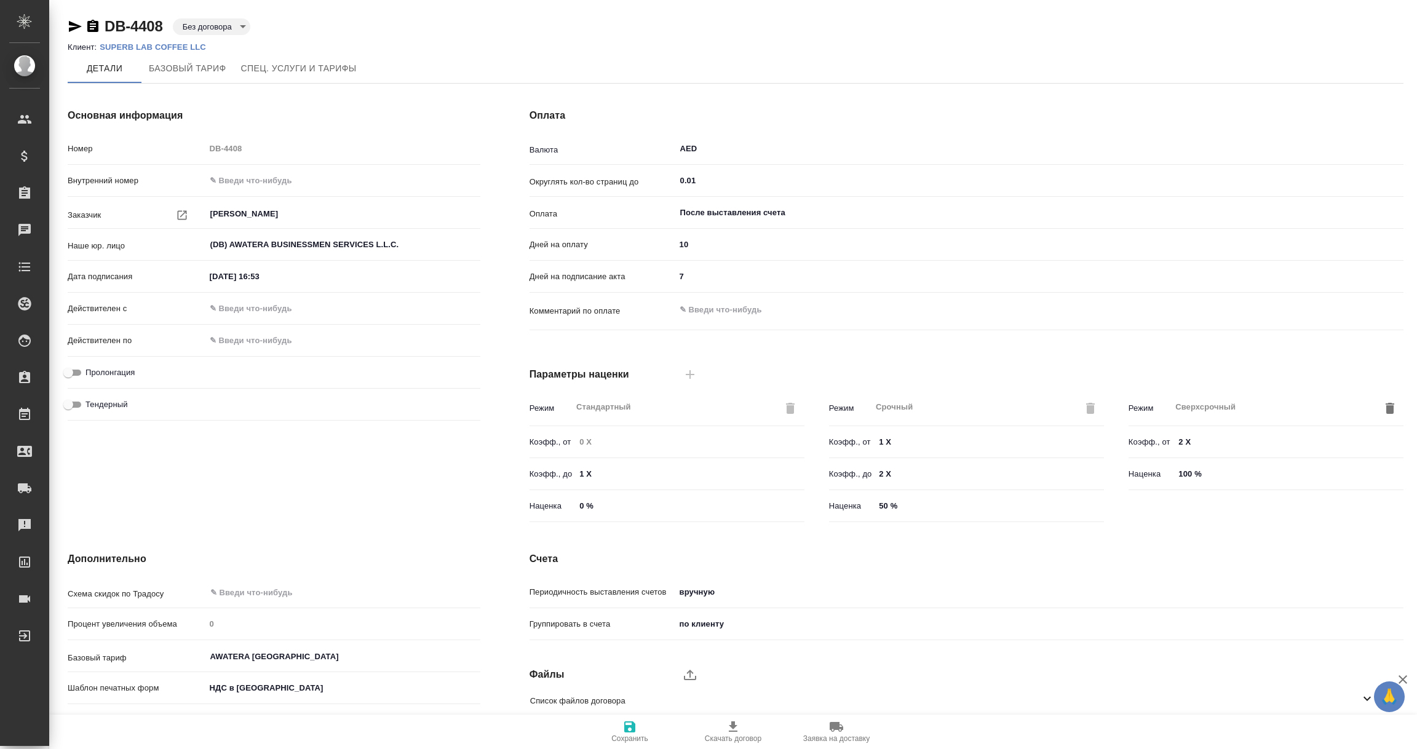
click at [117, 42] on p "SUPERB LAB COFFEE LLC" at bounding box center [158, 46] width 116 height 9
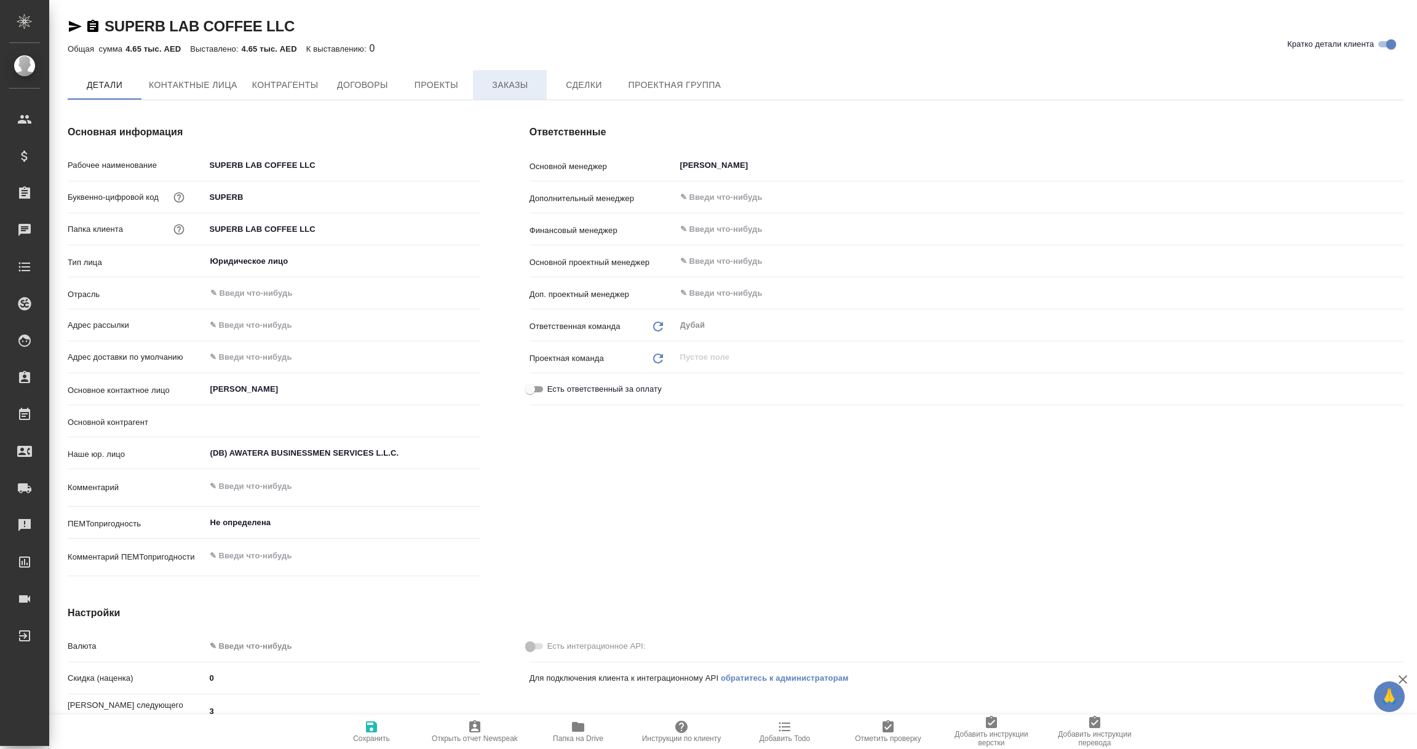
click at [507, 82] on span "Заказы" at bounding box center [509, 84] width 59 height 15
type textarea "x"
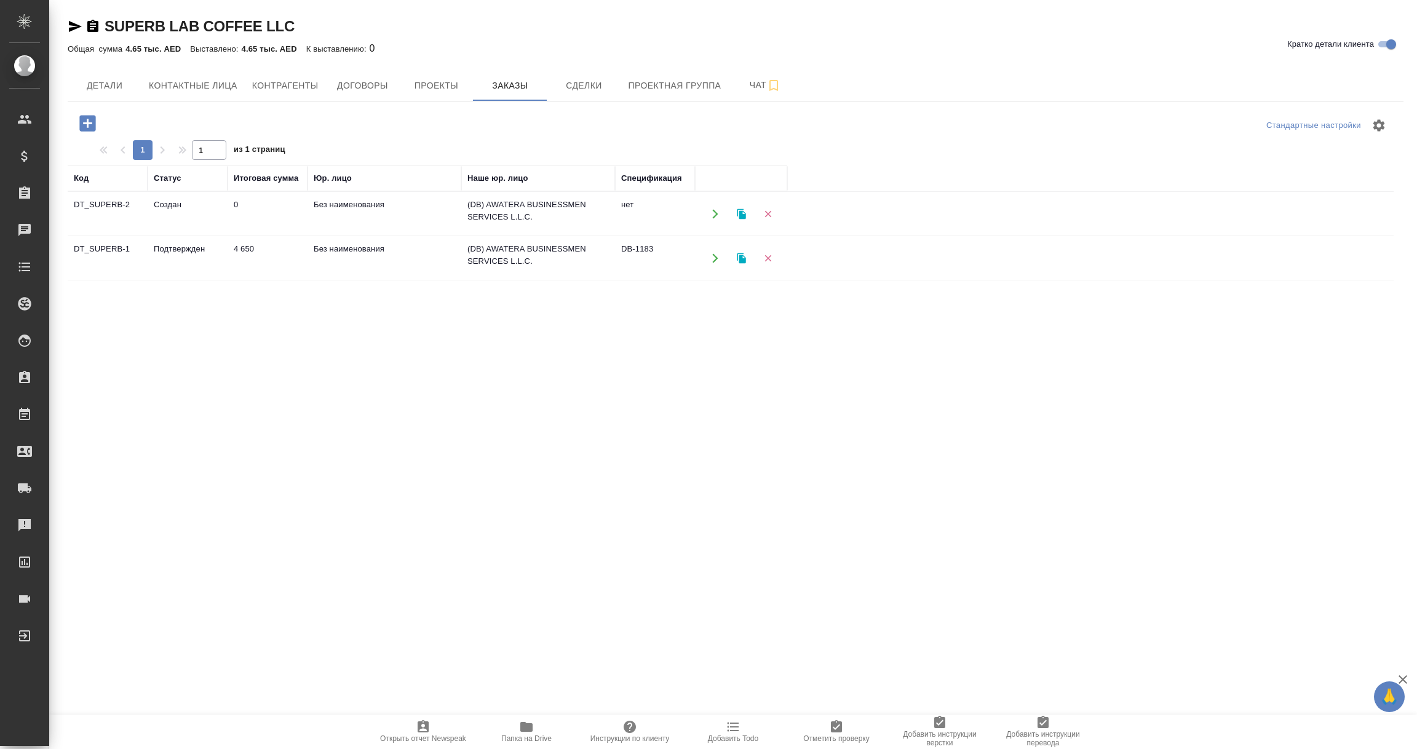
click at [370, 256] on td "Без наименования" at bounding box center [384, 258] width 154 height 43
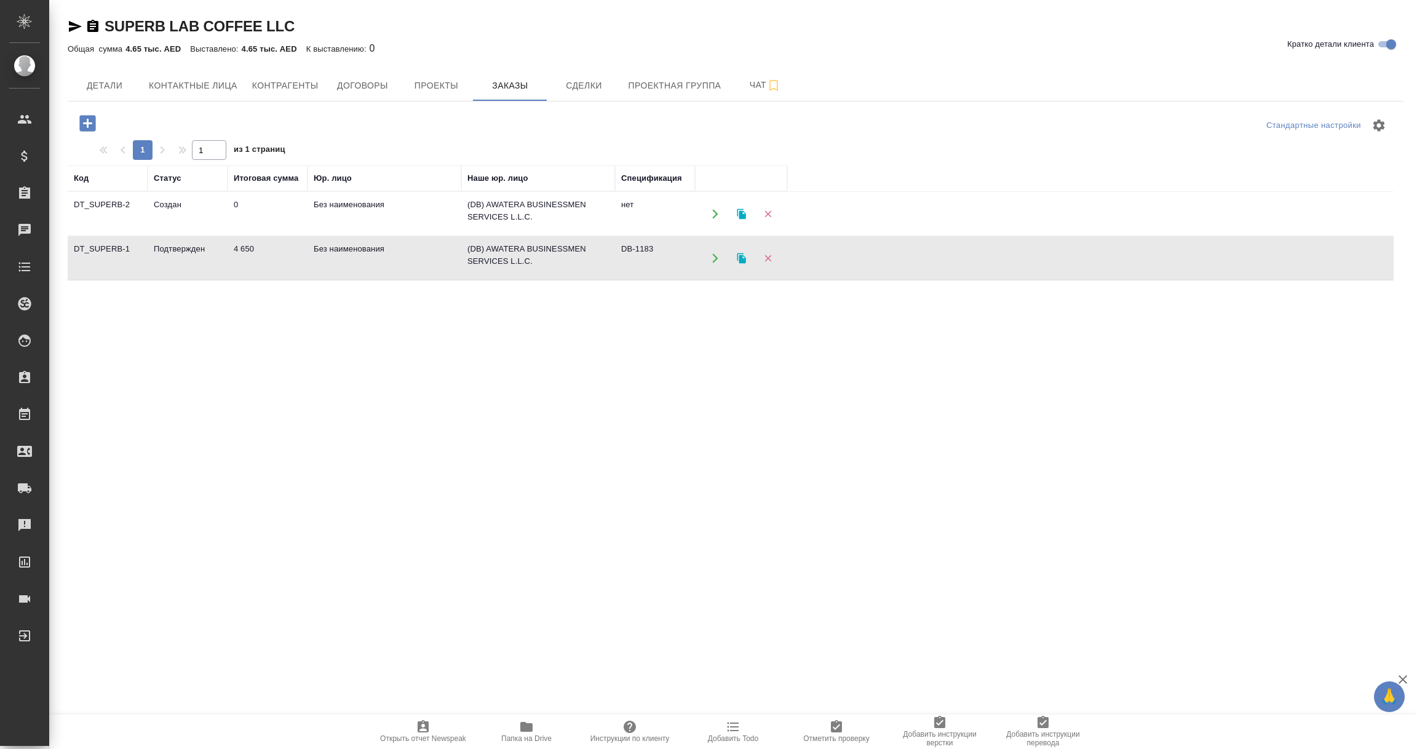
click at [370, 256] on td "Без наименования" at bounding box center [384, 258] width 154 height 43
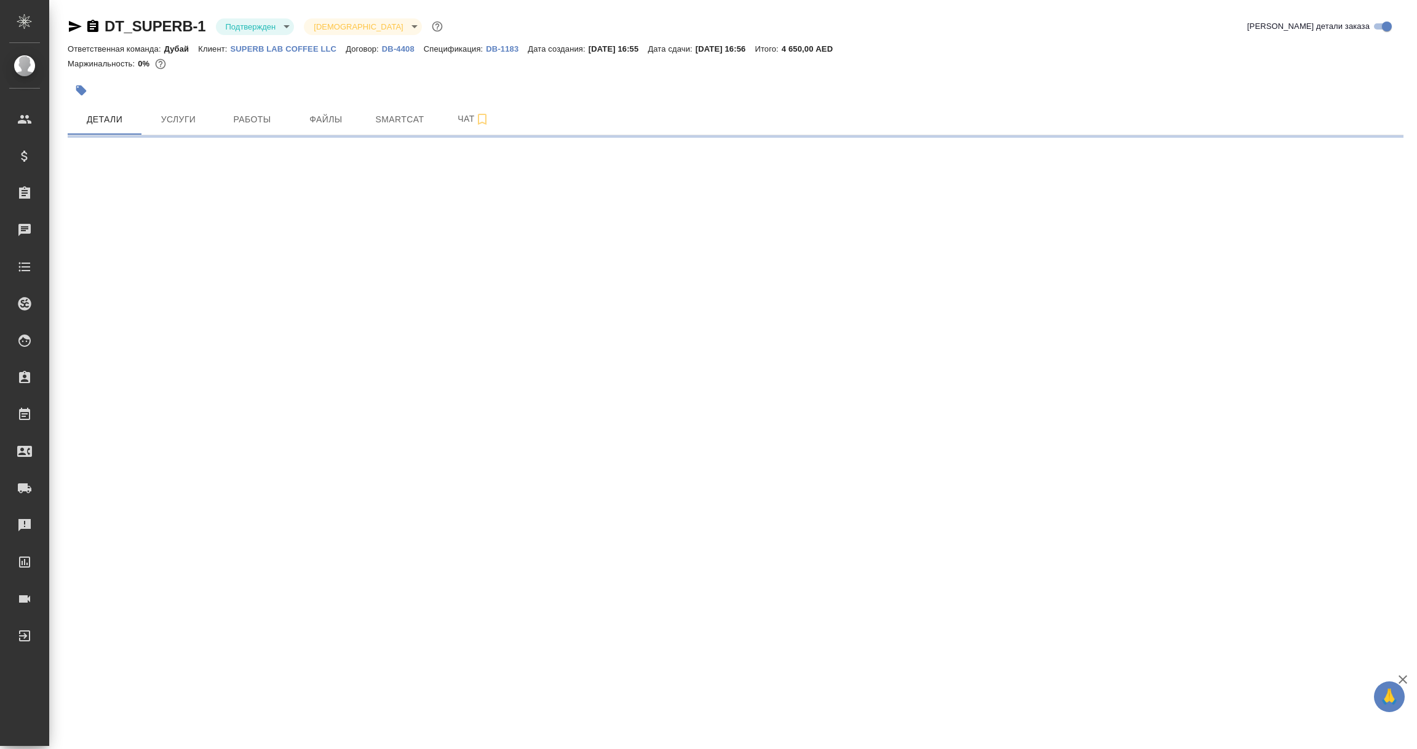
select select "RU"
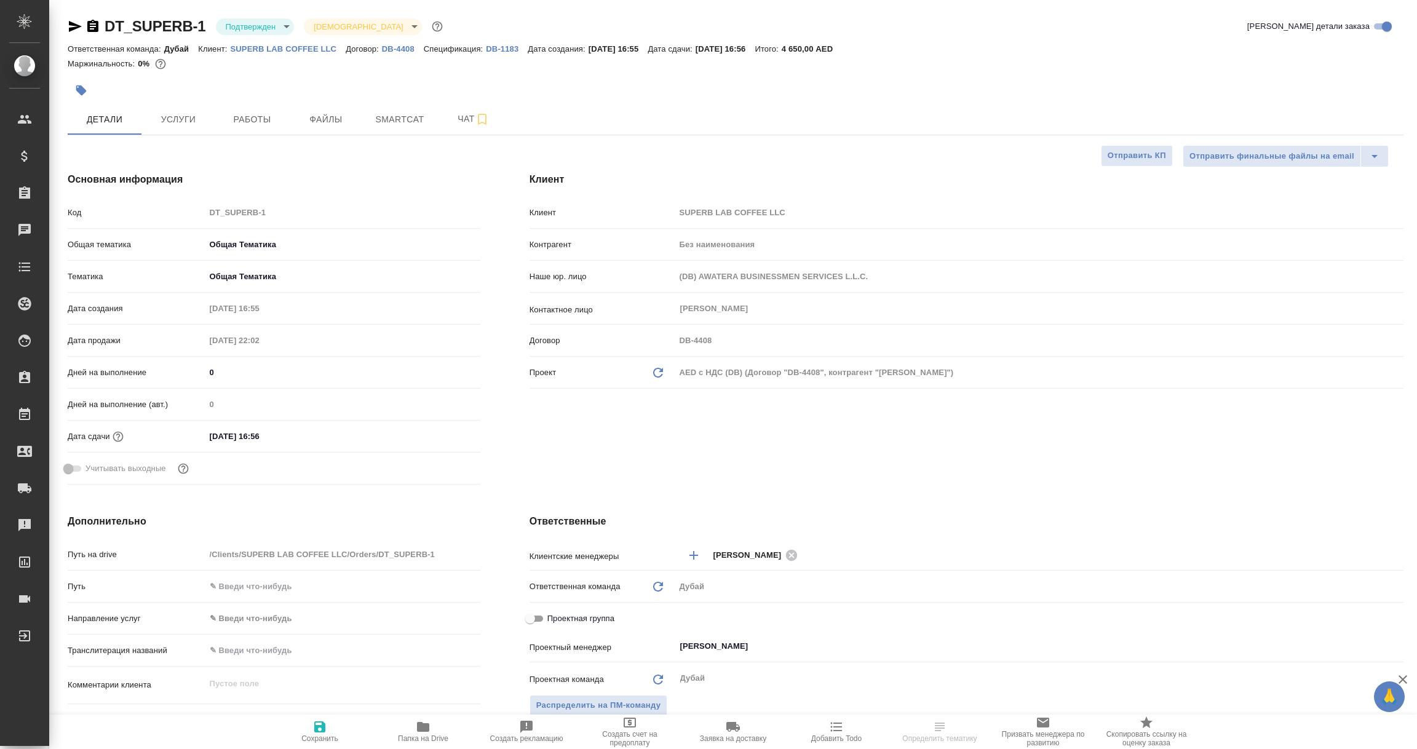
type textarea "x"
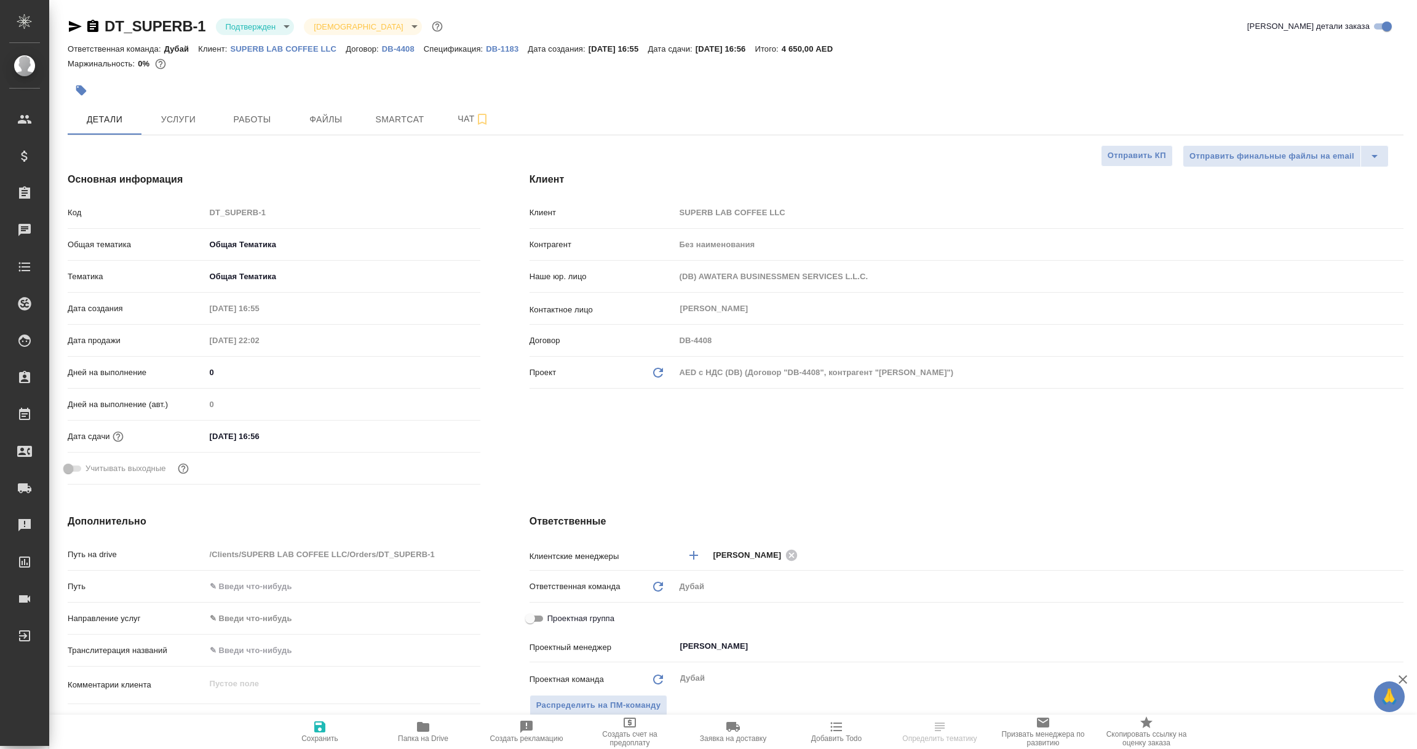
type textarea "x"
click at [663, 370] on icon "Обновить данные" at bounding box center [658, 372] width 15 height 15
type textarea "x"
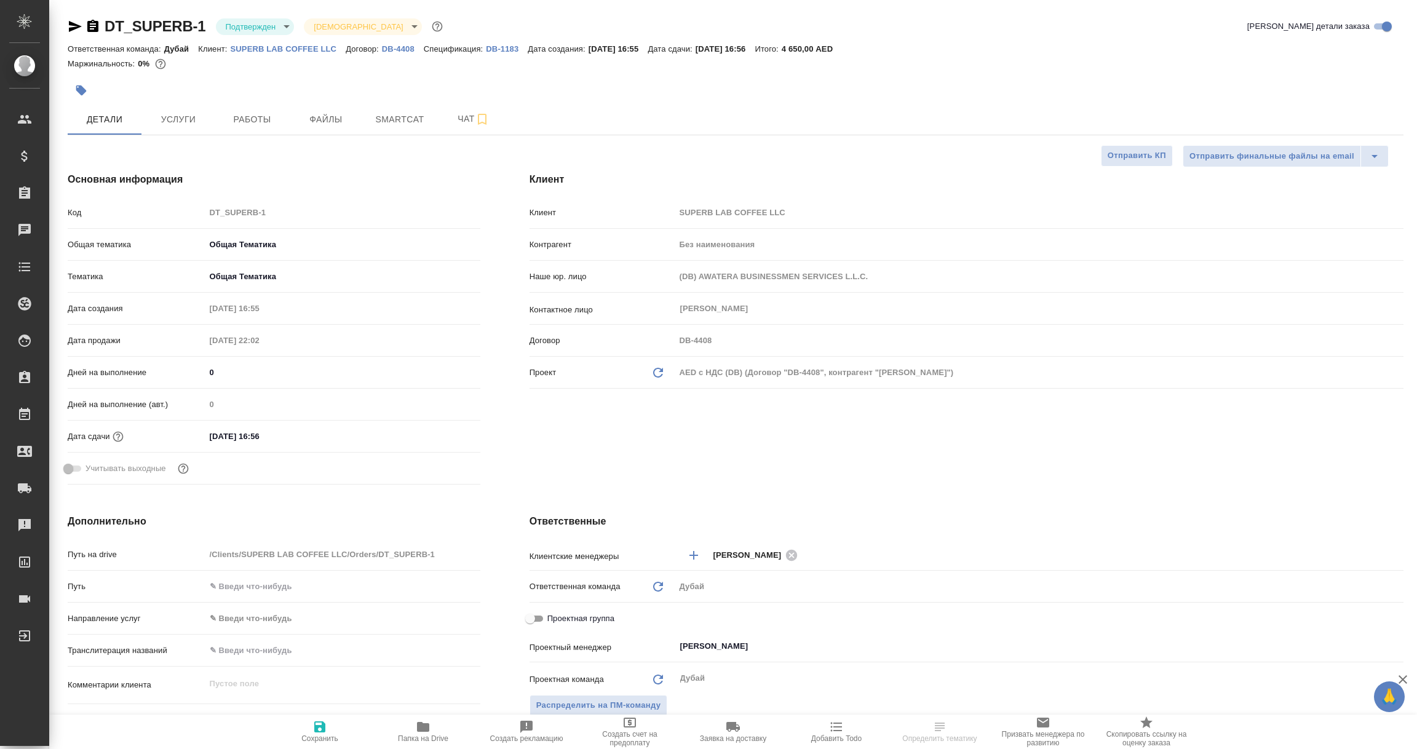
type input "Vladislav Miller"
type textarea "x"
click at [323, 726] on div ".cls-1 fill:#fff; AWATERA Vorobyova Ekaterina Клиенты Спецификации Заказы 1 Чат…" at bounding box center [708, 374] width 1417 height 749
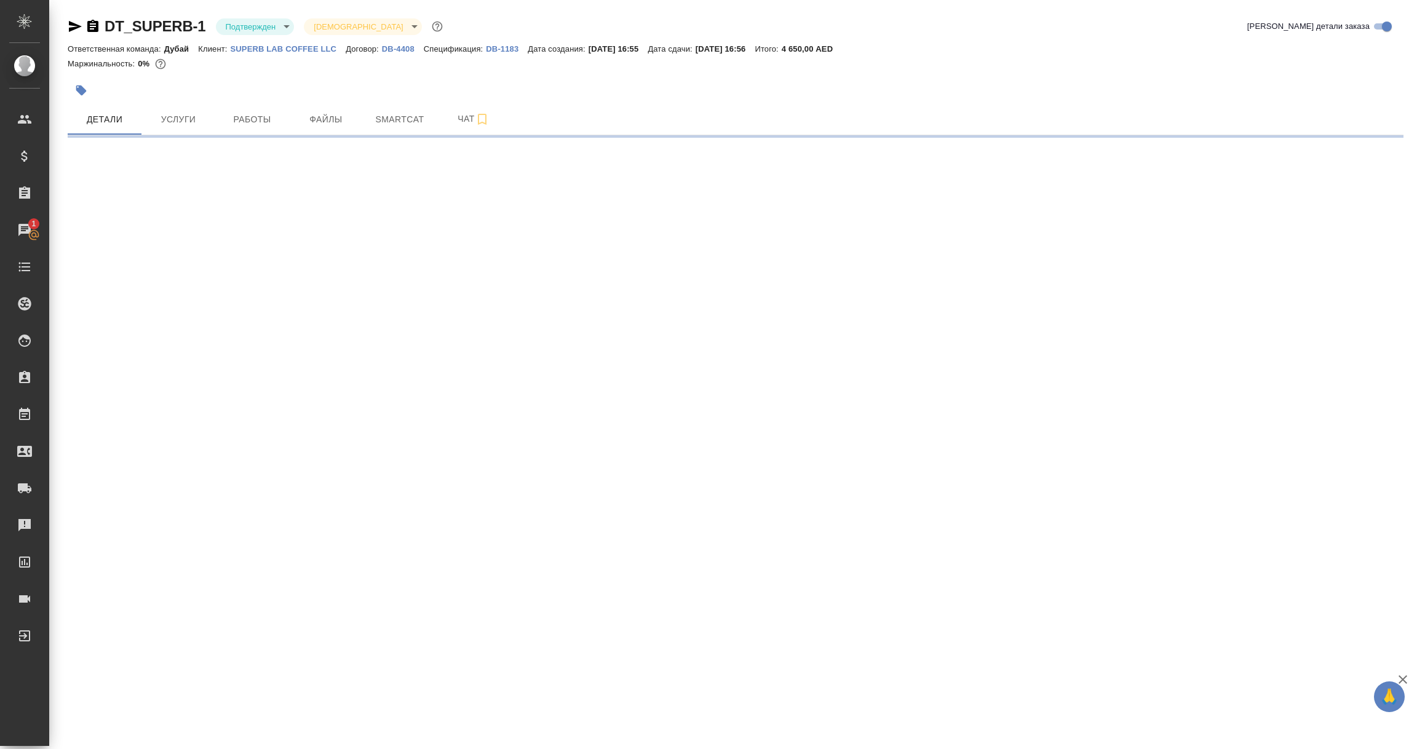
select select "RU"
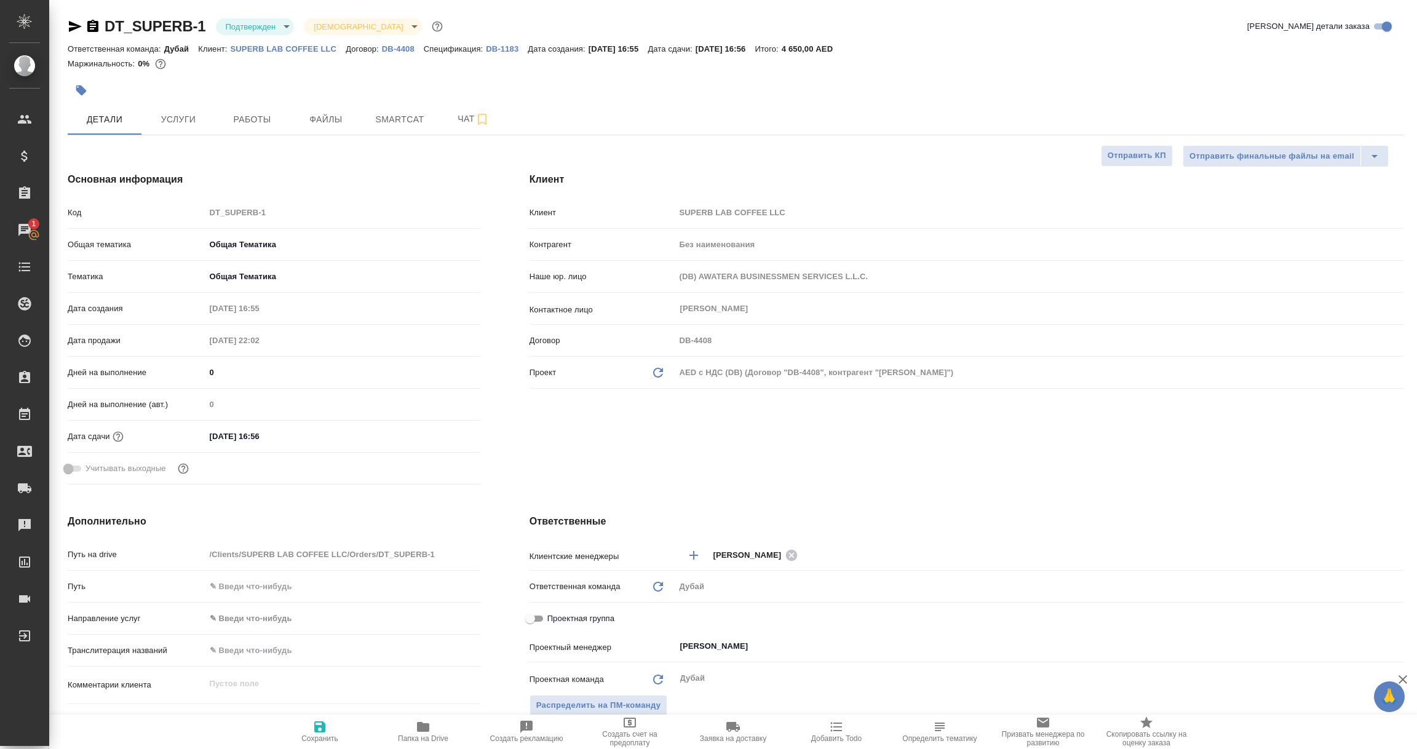
type textarea "x"
click at [311, 739] on span "Сохранить" at bounding box center [319, 738] width 37 height 9
type textarea "x"
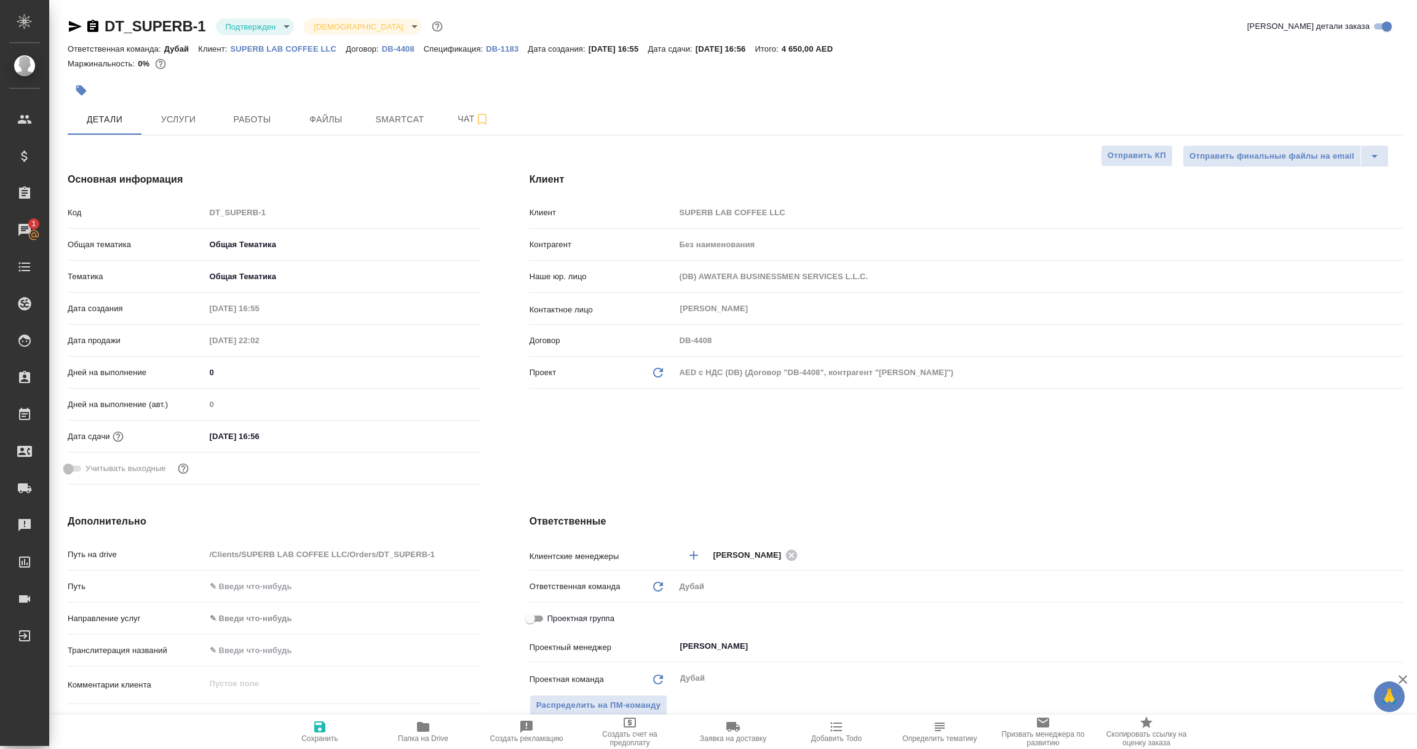
type textarea "x"
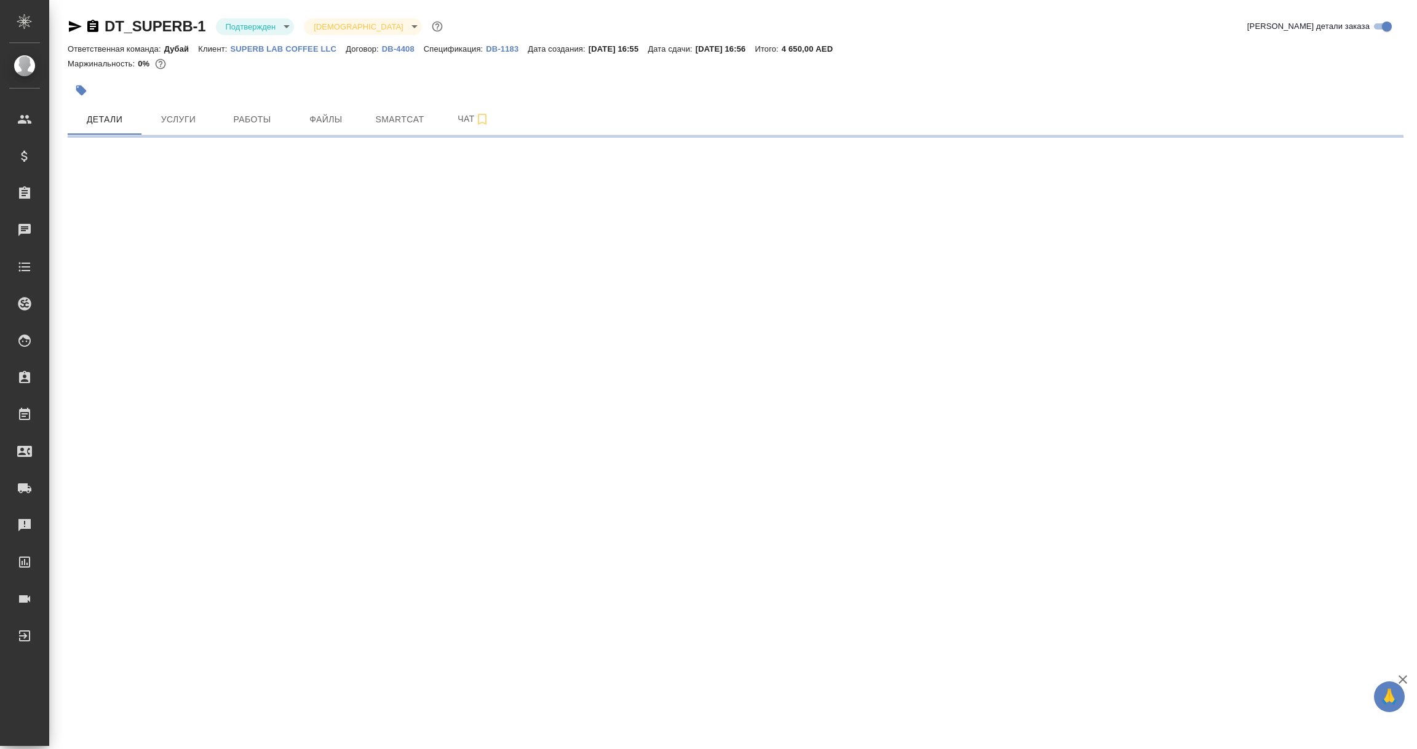
select select "RU"
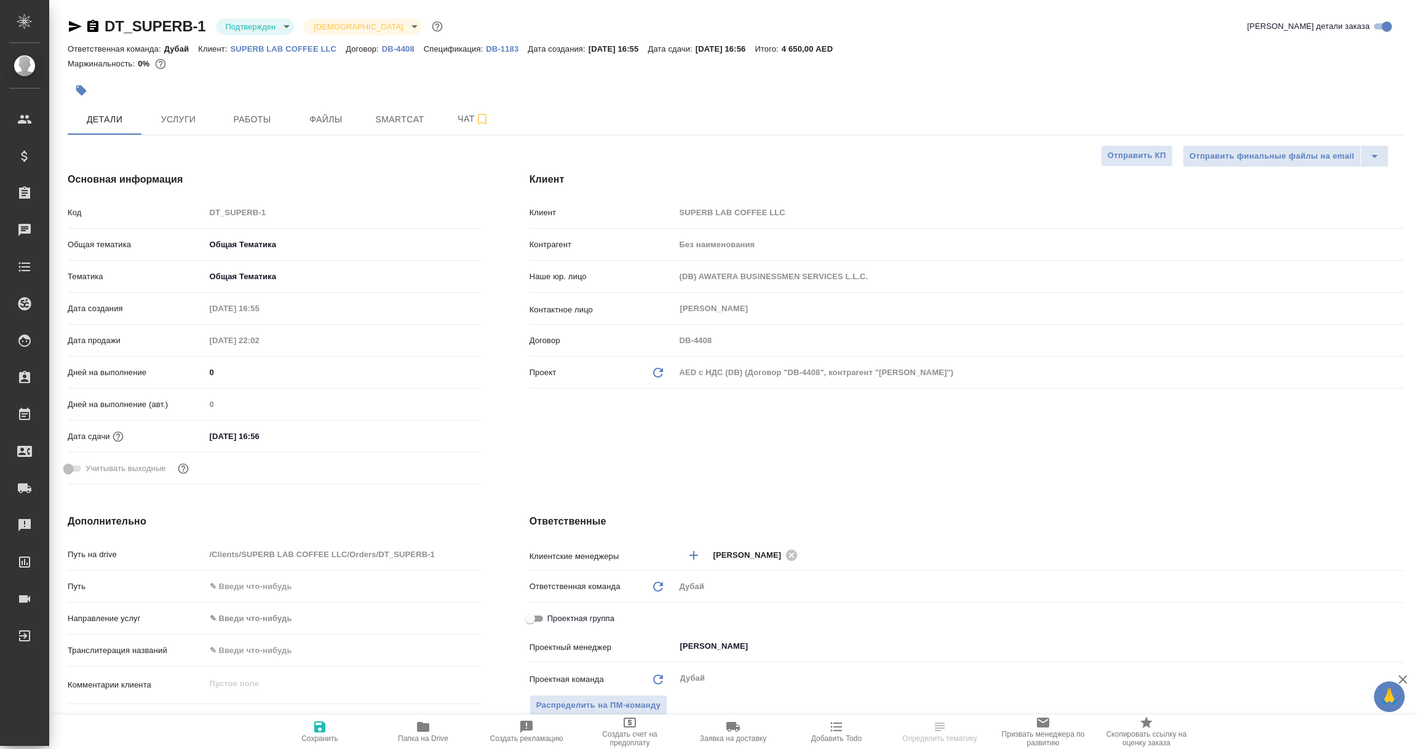
type textarea "x"
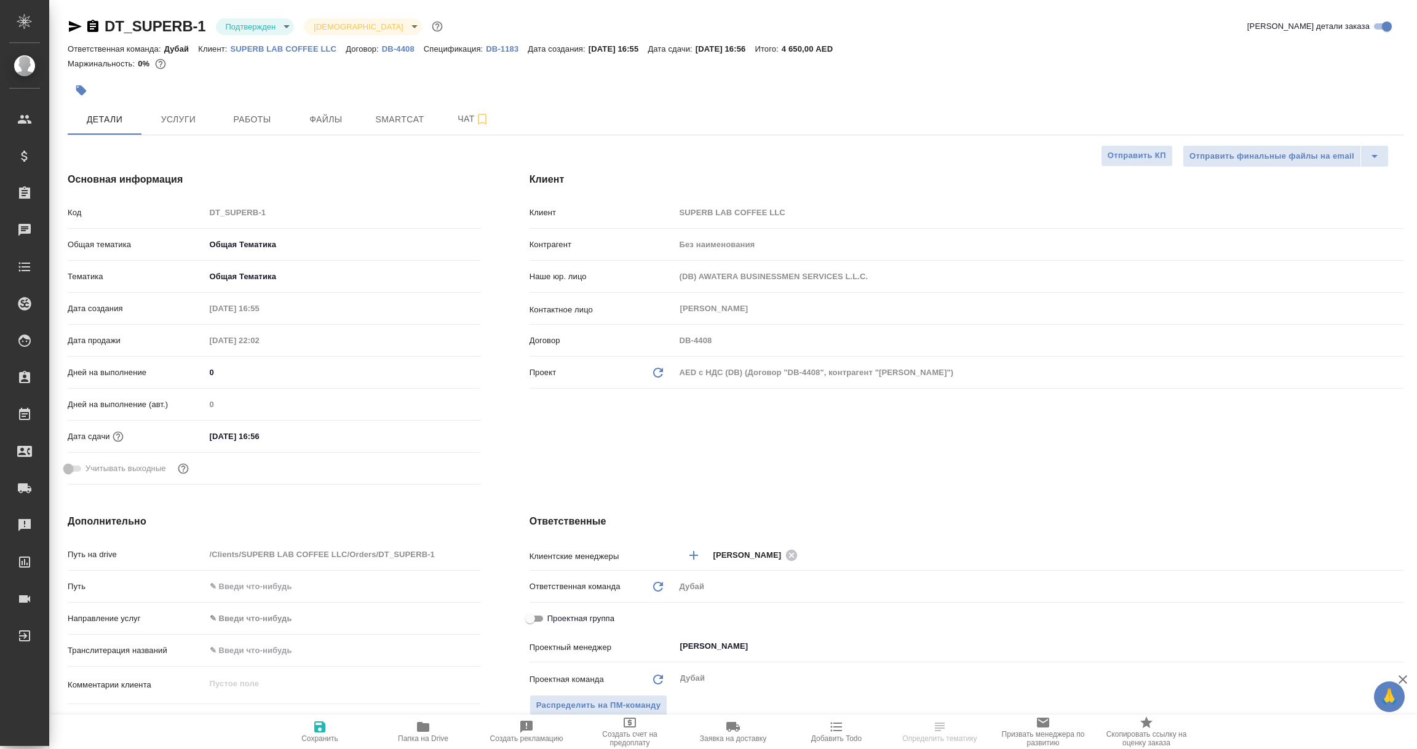
type textarea "x"
click at [660, 368] on icon at bounding box center [658, 373] width 10 height 10
type textarea "x"
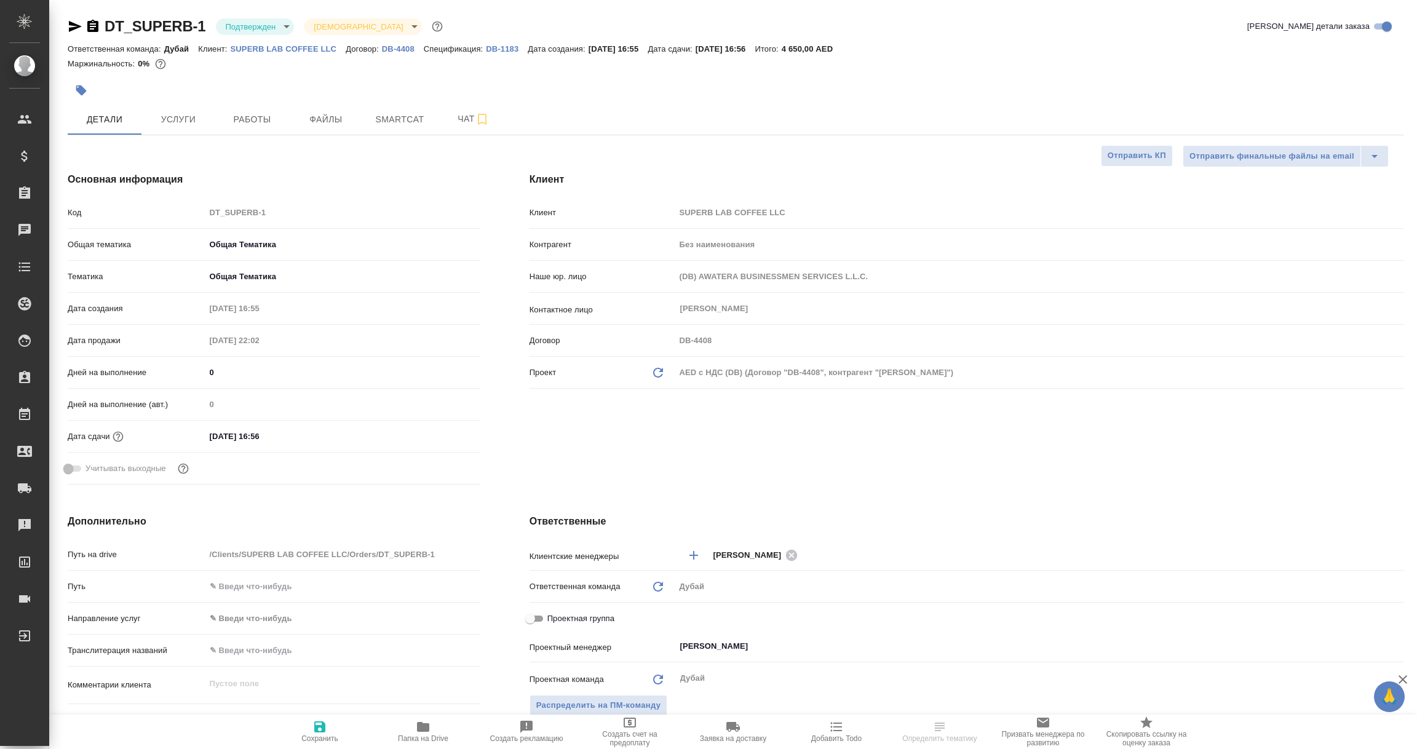
type input "[PERSON_NAME]"
type textarea "x"
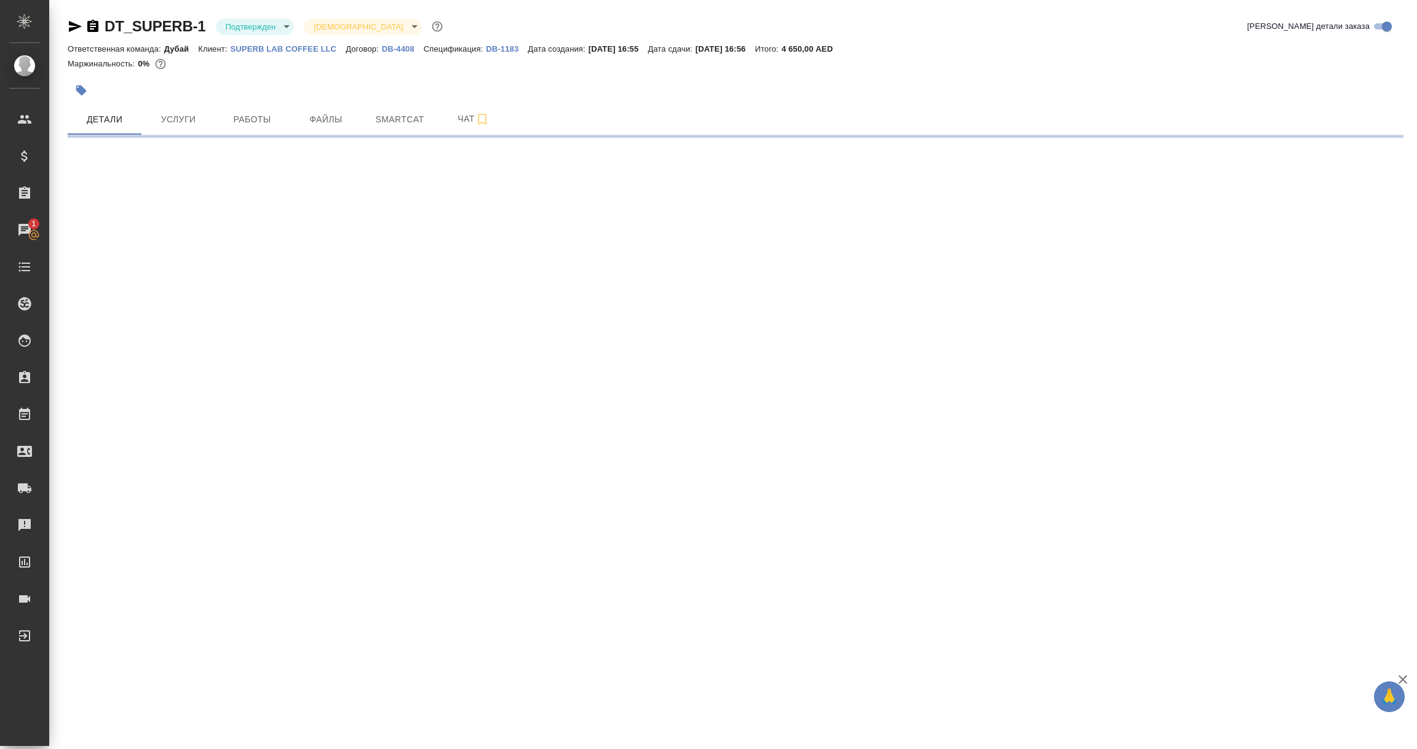
select select "RU"
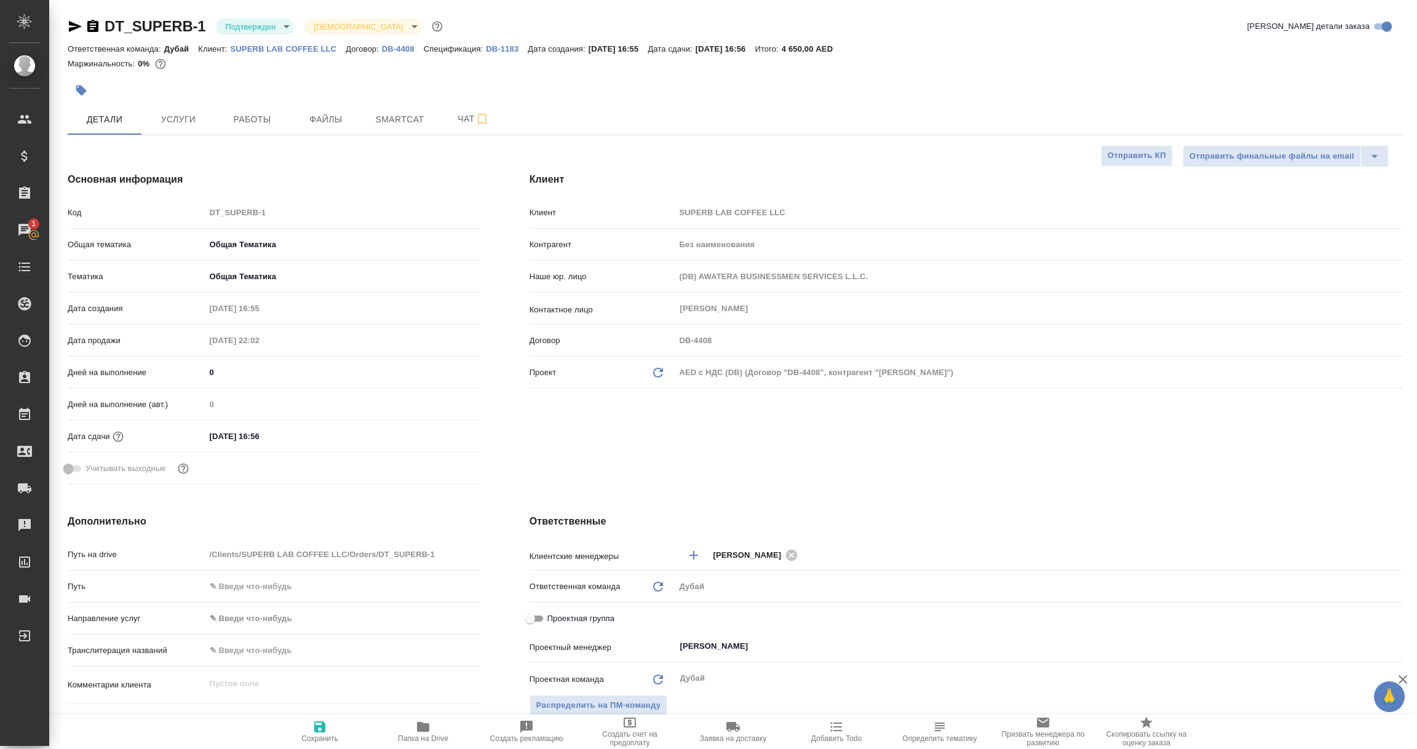
type textarea "x"
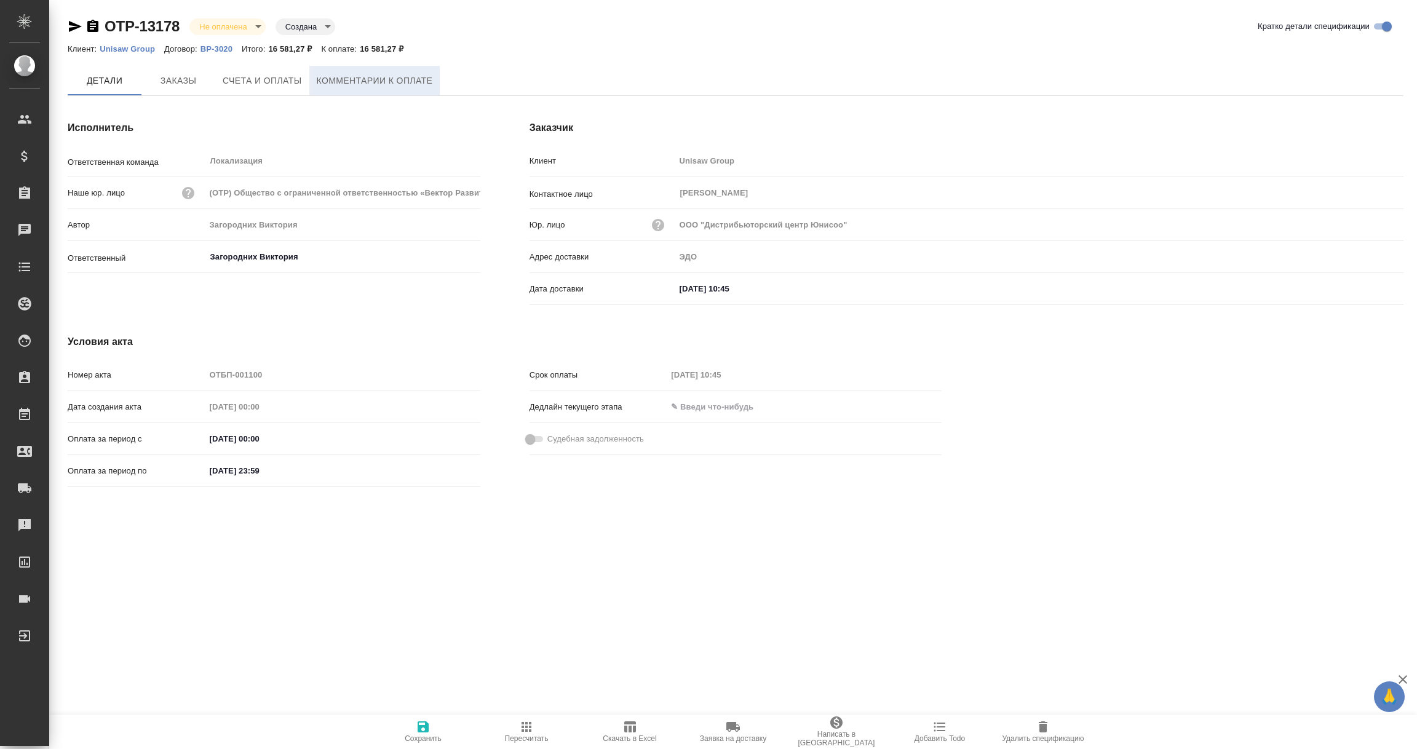
click at [394, 82] on span "Комментарии к оплате" at bounding box center [375, 80] width 116 height 15
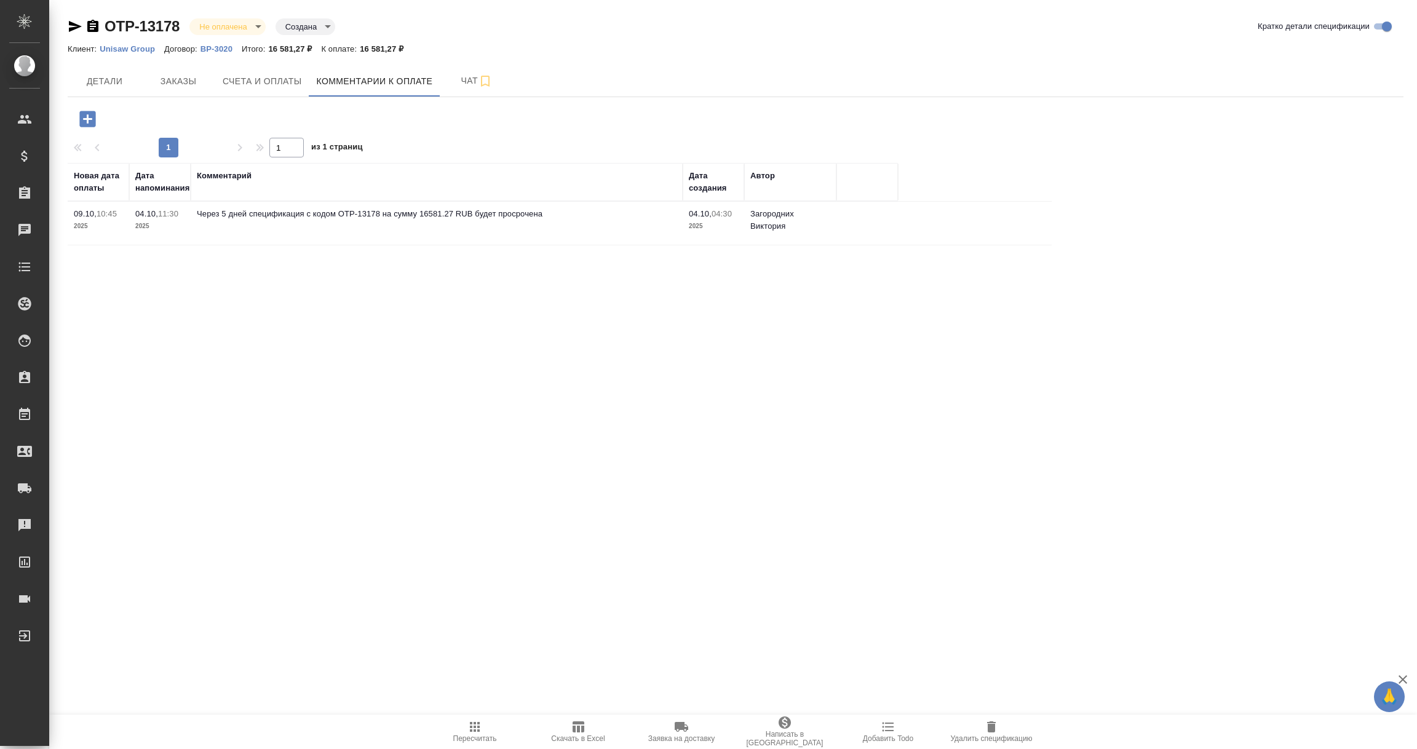
click at [89, 119] on icon "button" at bounding box center [88, 119] width 22 height 22
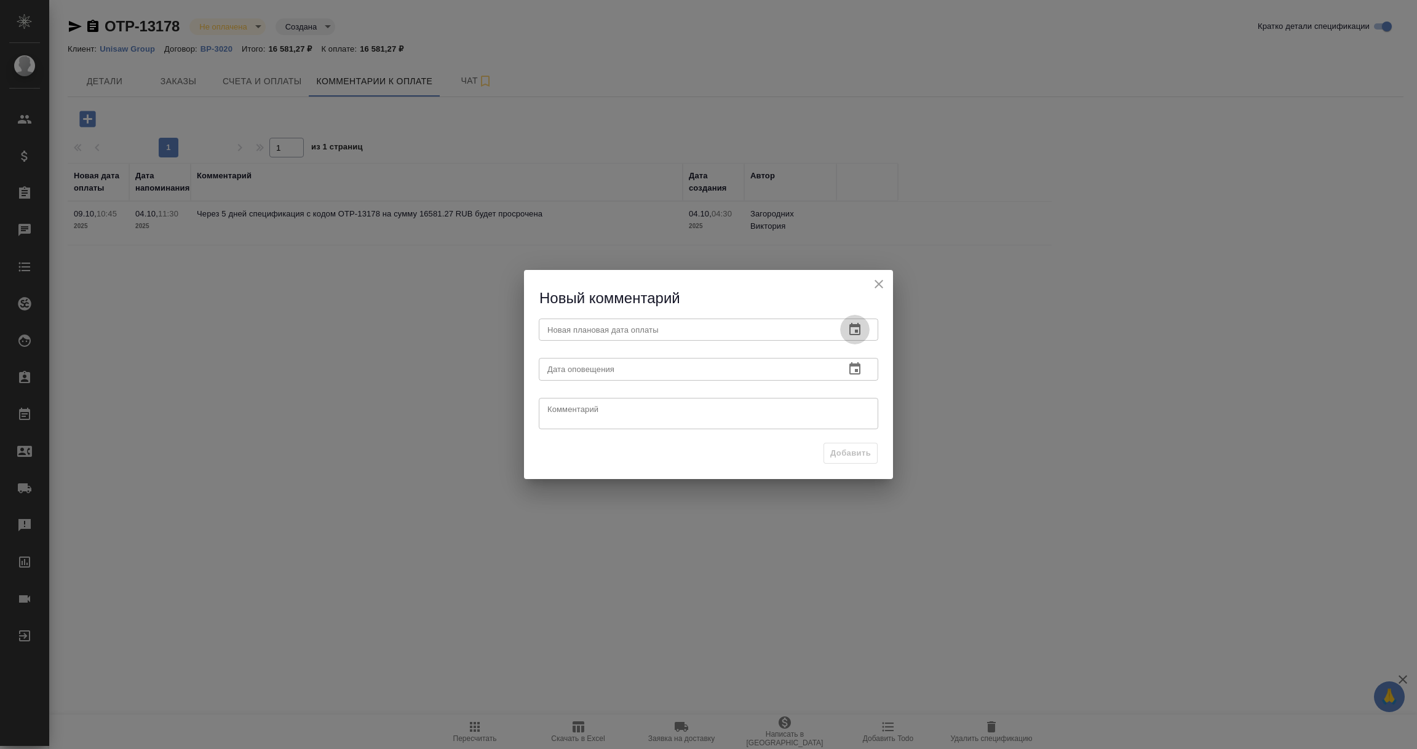
click at [858, 327] on icon "button" at bounding box center [854, 329] width 15 height 15
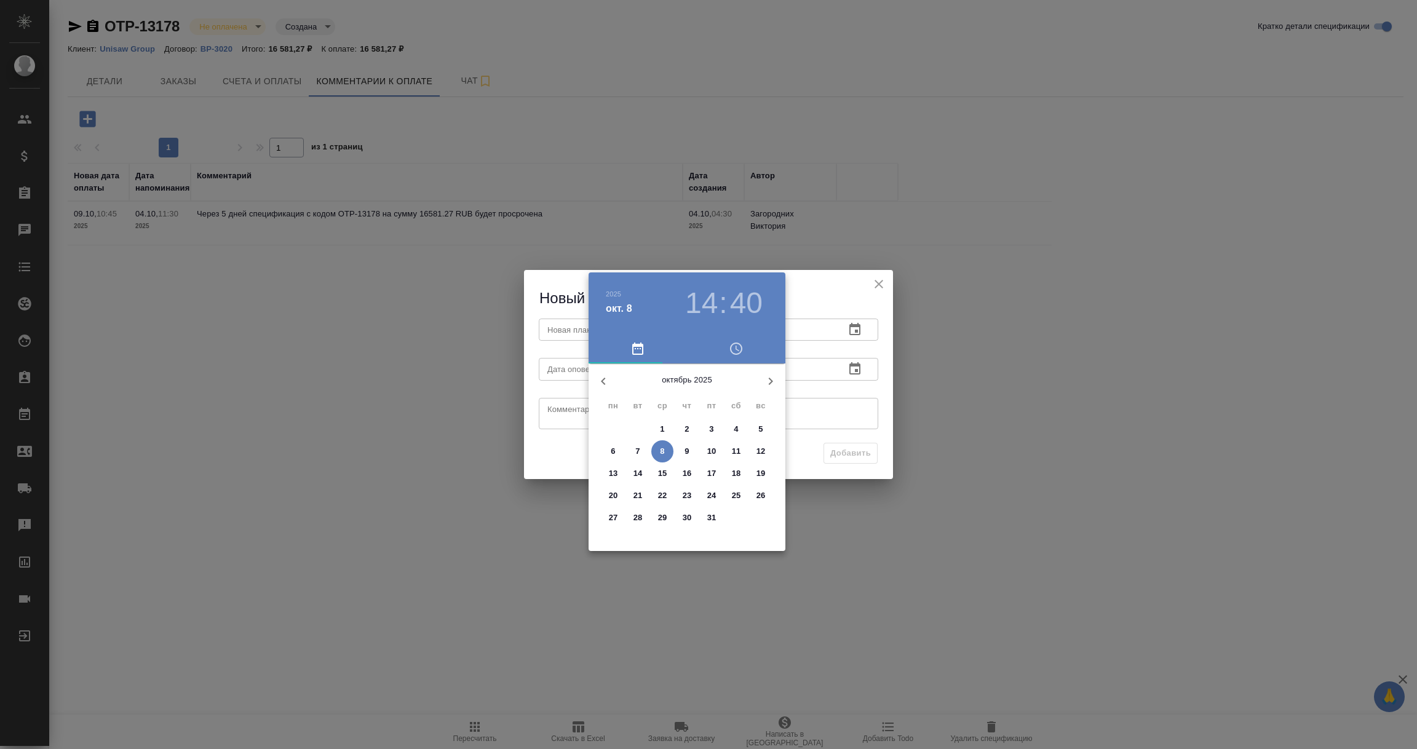
click at [710, 472] on p "17" at bounding box center [711, 473] width 9 height 12
type input "17.10.2025 14:40"
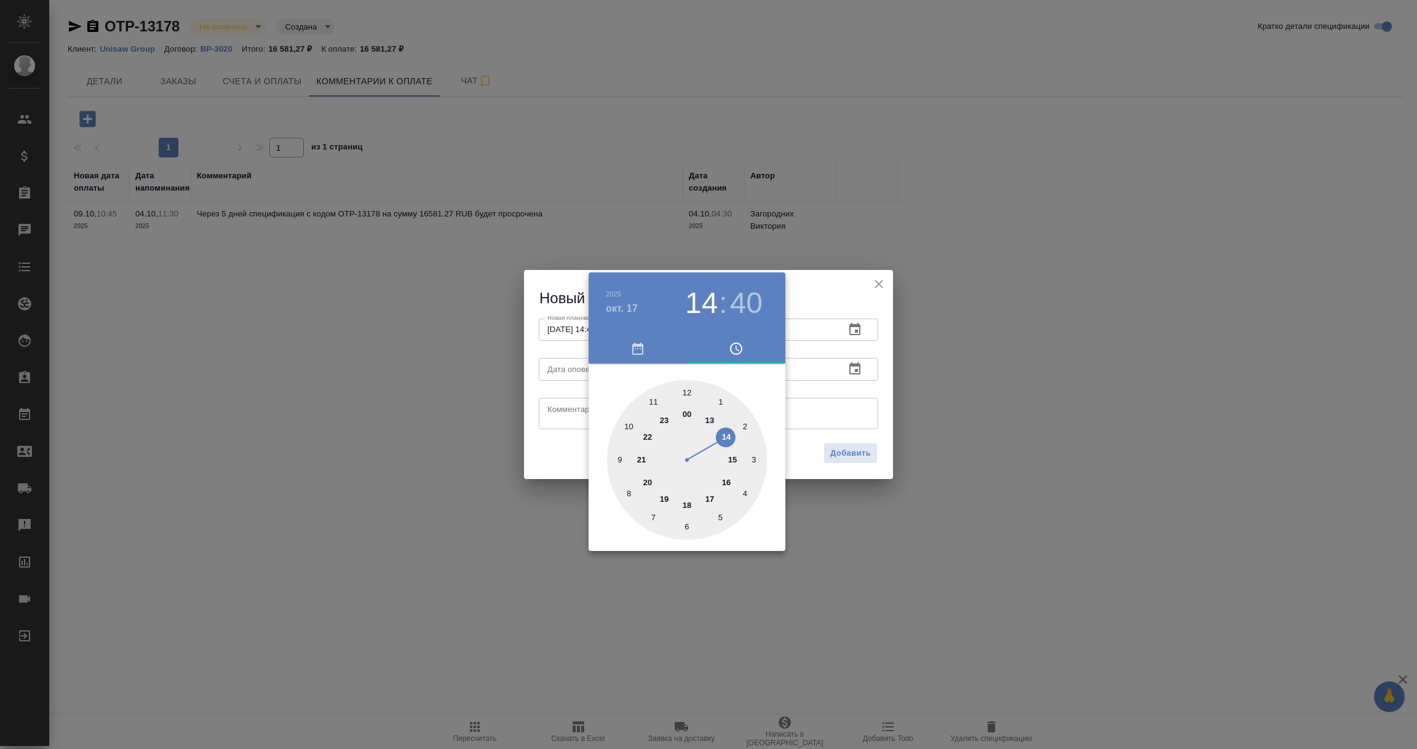
click at [849, 403] on div at bounding box center [708, 374] width 1417 height 749
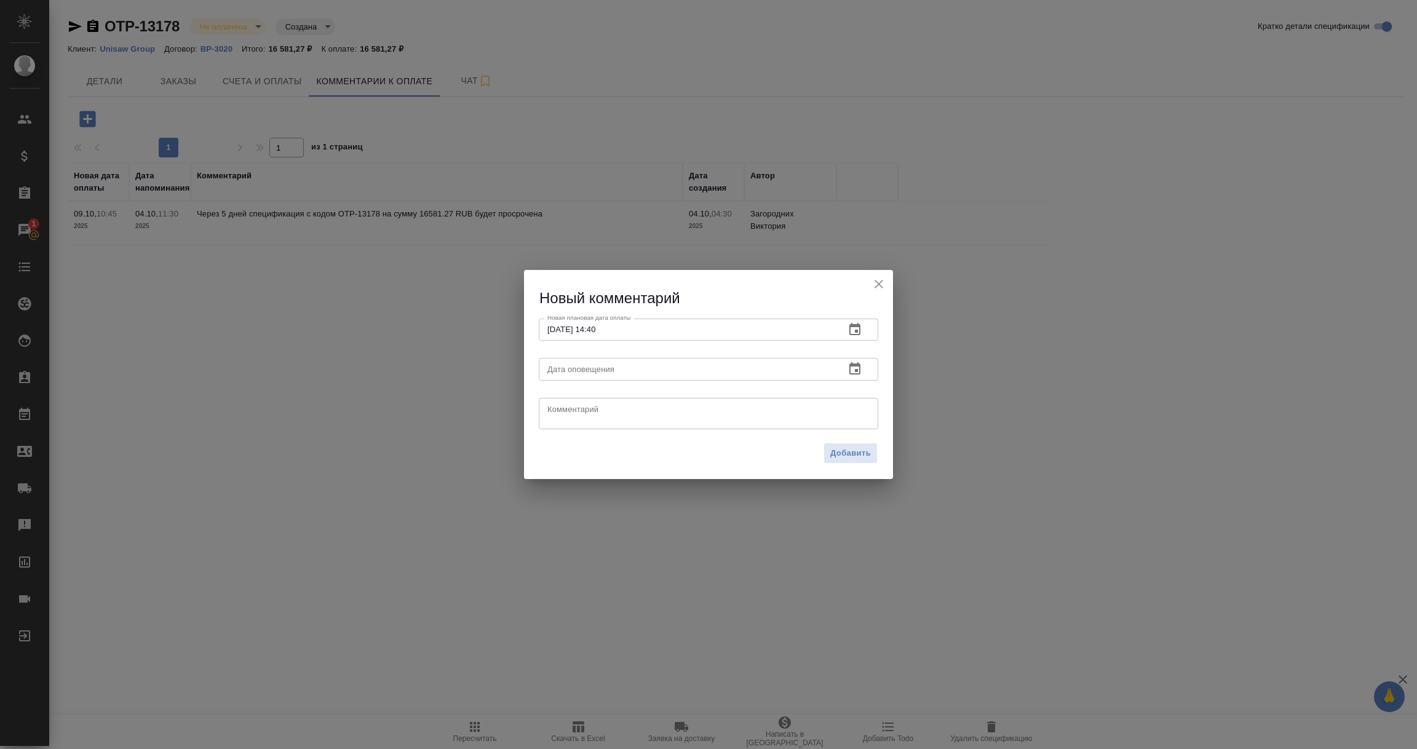
click at [857, 366] on icon "button" at bounding box center [854, 368] width 11 height 12
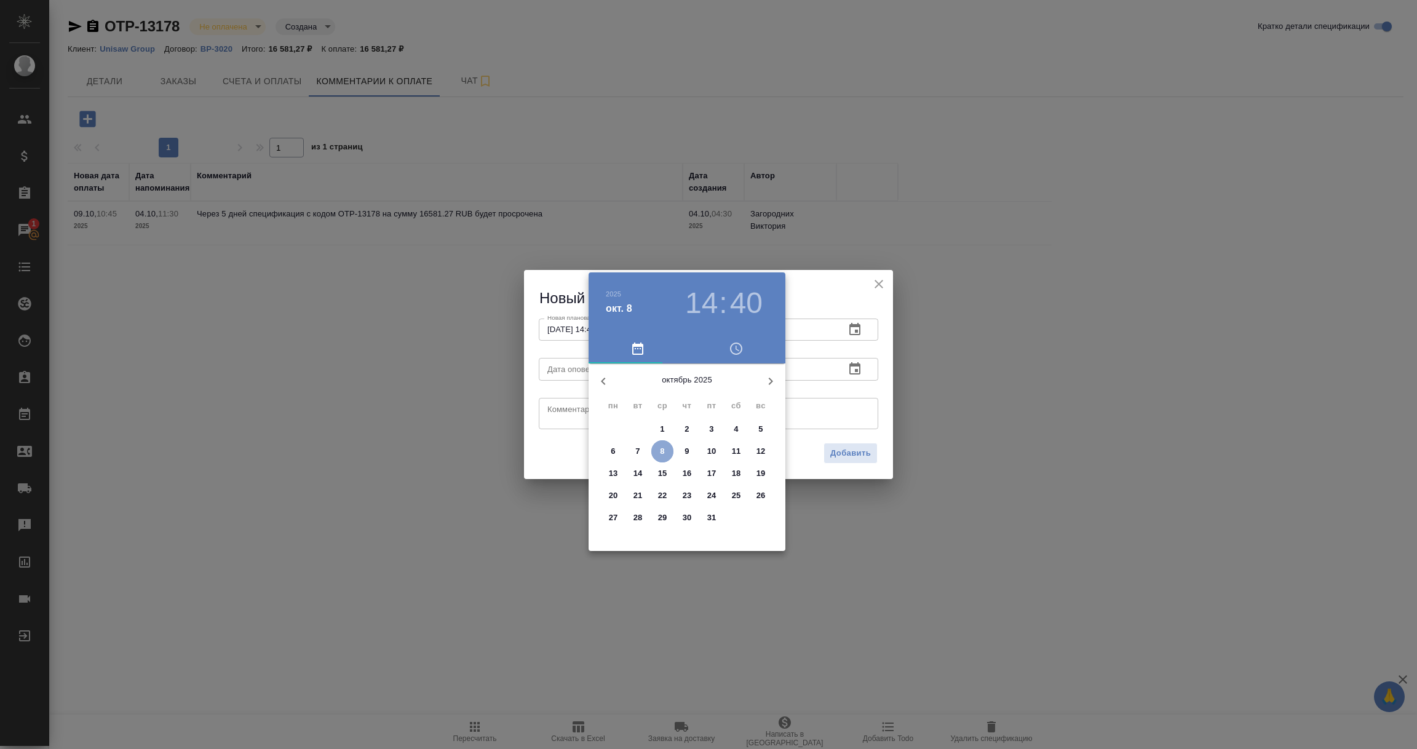
click at [662, 445] on p "8" at bounding box center [662, 451] width 4 height 12
type input "08.10.2025 14:40"
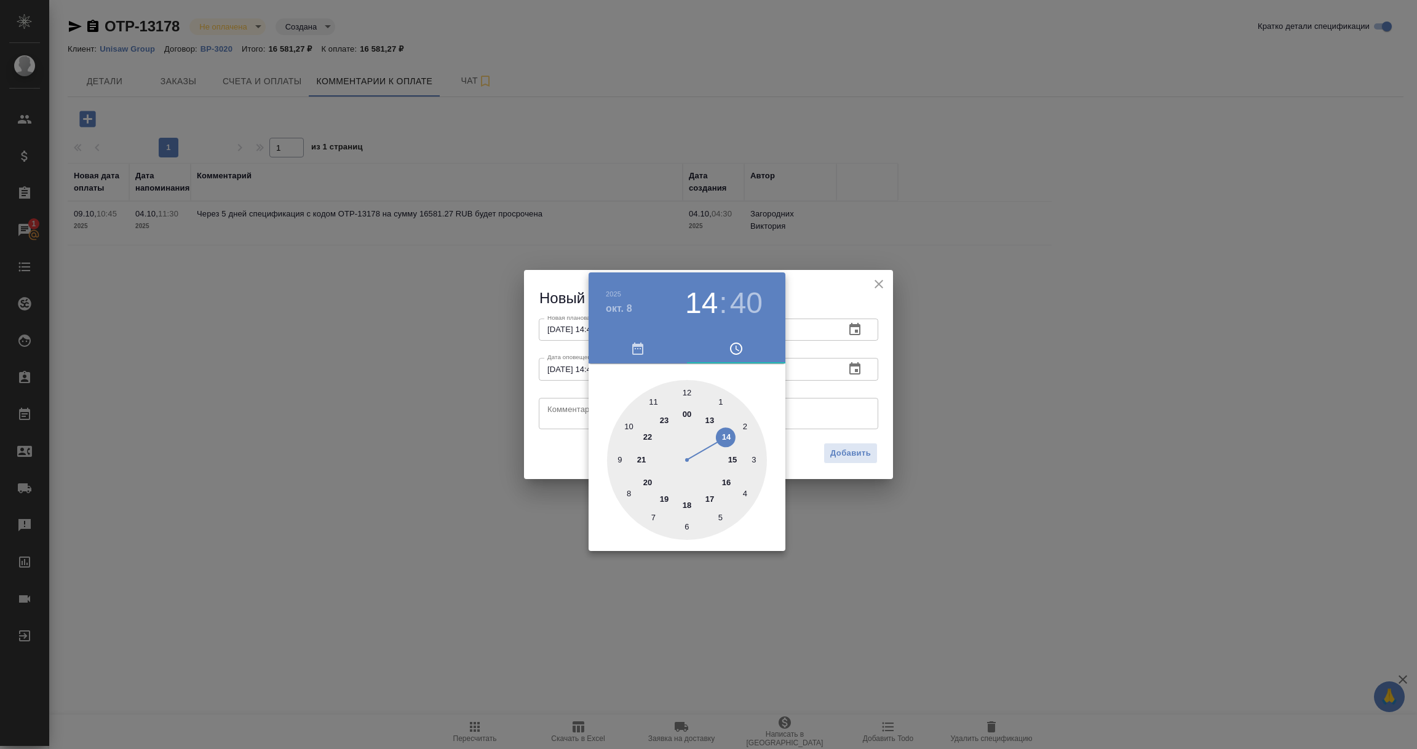
click at [567, 405] on div at bounding box center [708, 374] width 1417 height 749
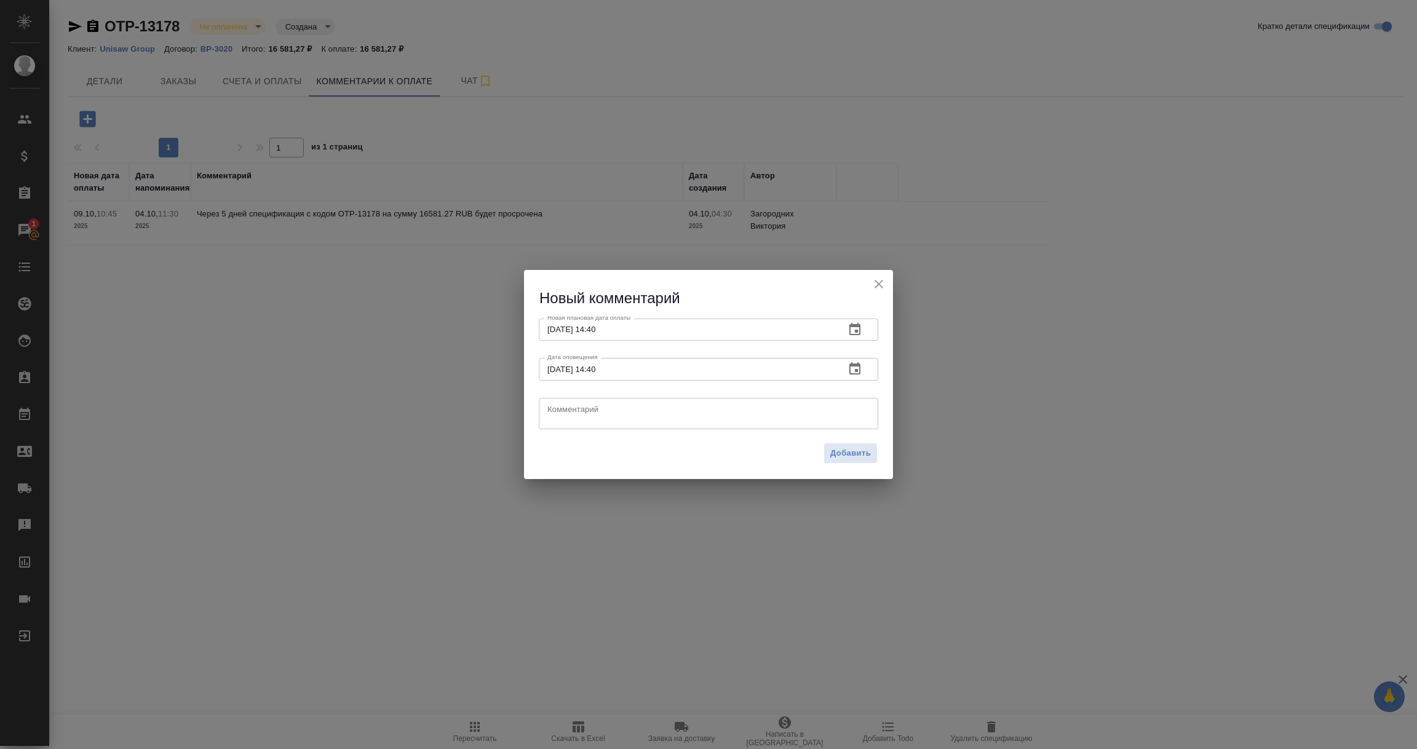
click at [566, 404] on textarea at bounding box center [708, 413] width 322 height 18
type textarea "Документы отправлены на оплату - инфо от клиента!"
click at [847, 455] on span "Добавить" at bounding box center [850, 453] width 41 height 14
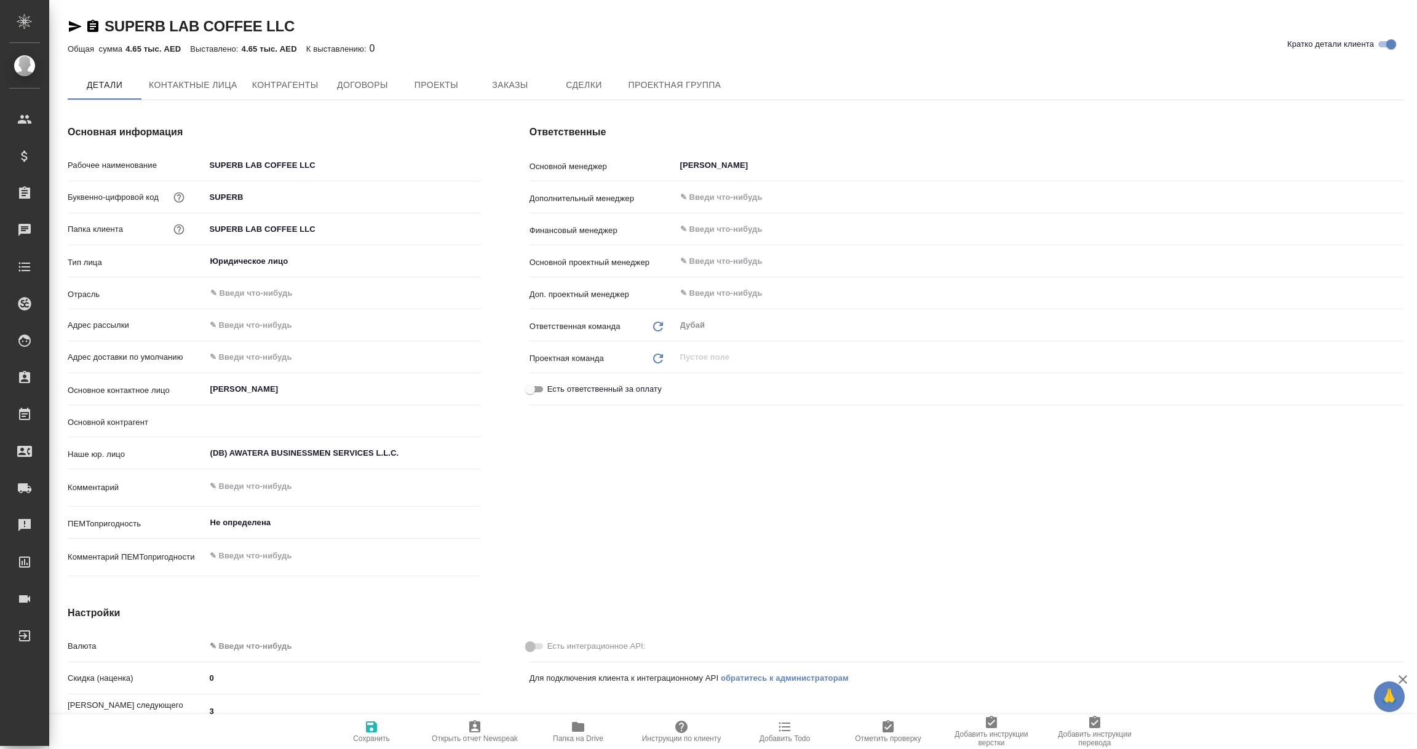
type textarea "x"
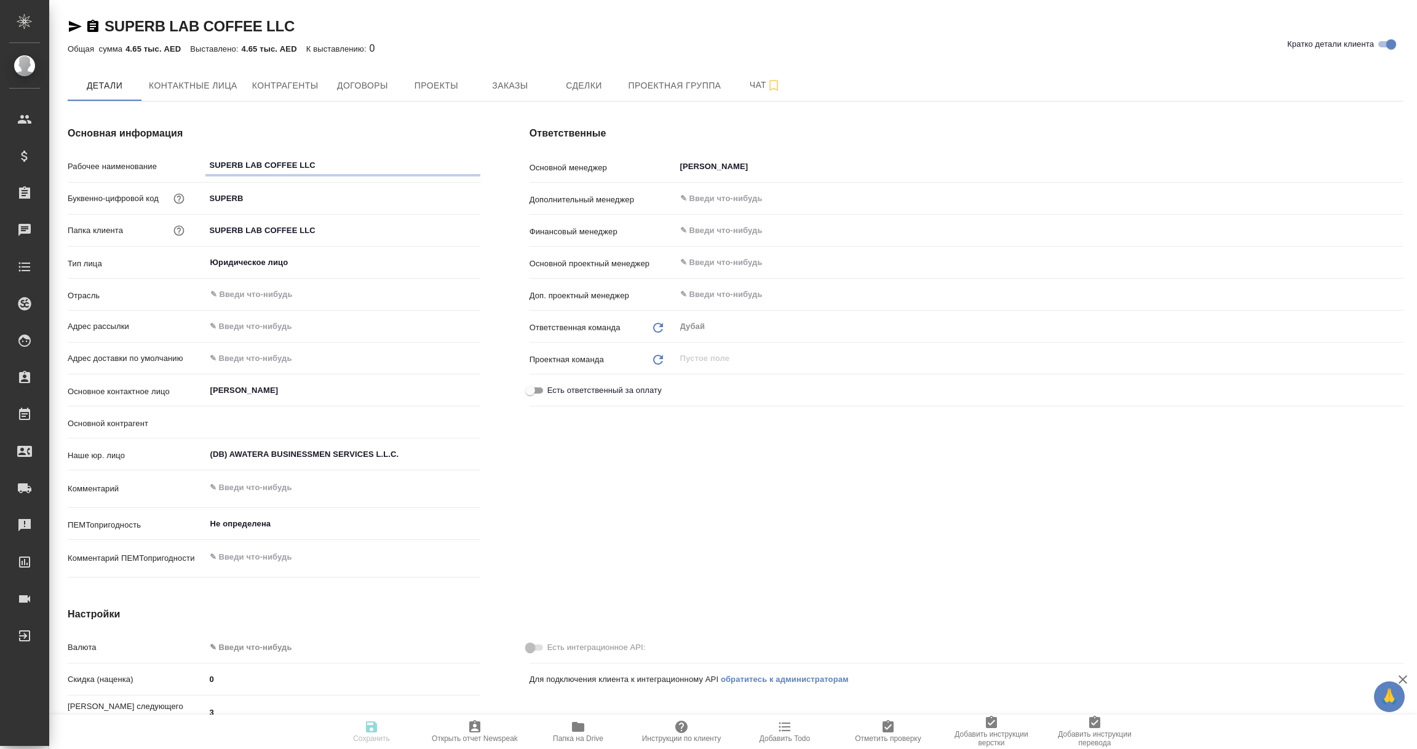
type textarea "x"
click at [515, 86] on span "Заказы" at bounding box center [509, 84] width 59 height 15
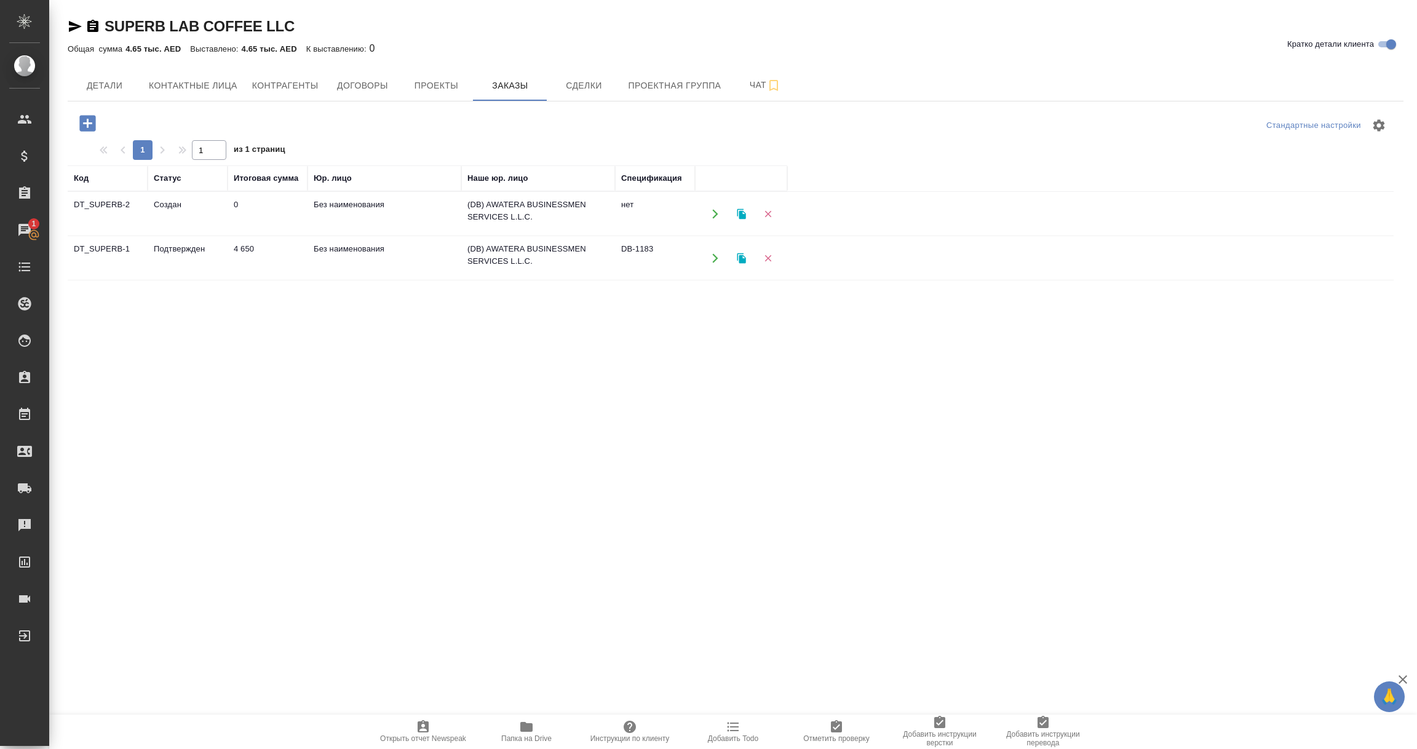
click at [370, 256] on td "Без наименования" at bounding box center [384, 258] width 154 height 43
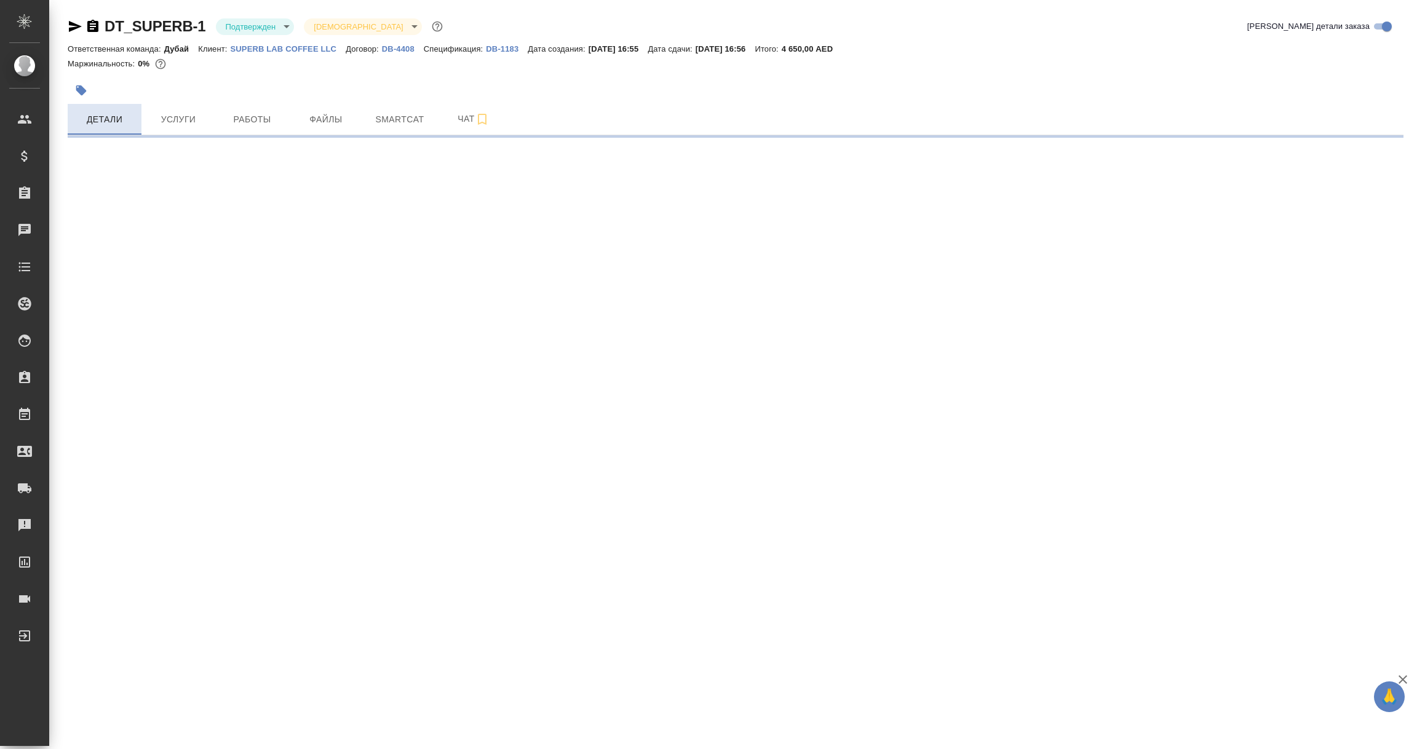
select select "RU"
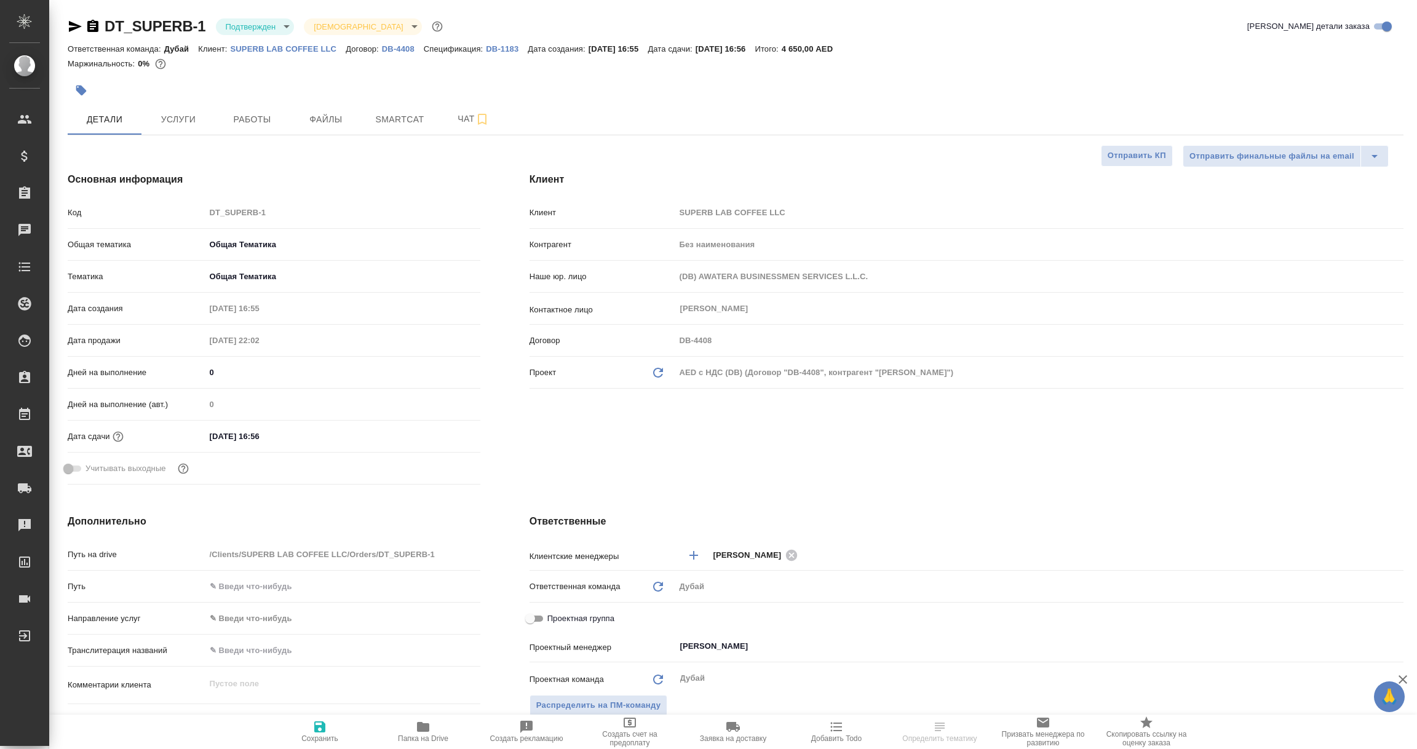
type textarea "x"
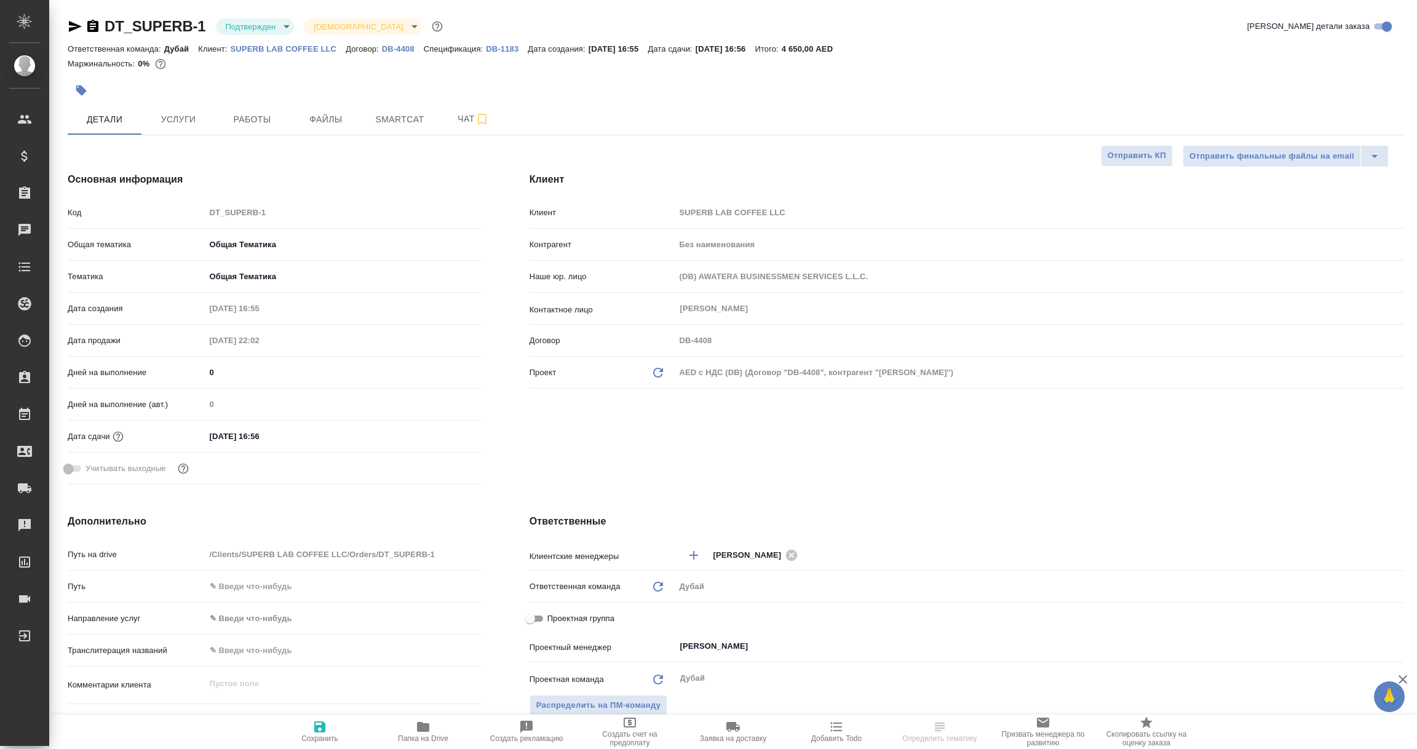
type textarea "x"
click at [74, 28] on icon "button" at bounding box center [75, 26] width 13 height 11
select select "RU"
type textarea "x"
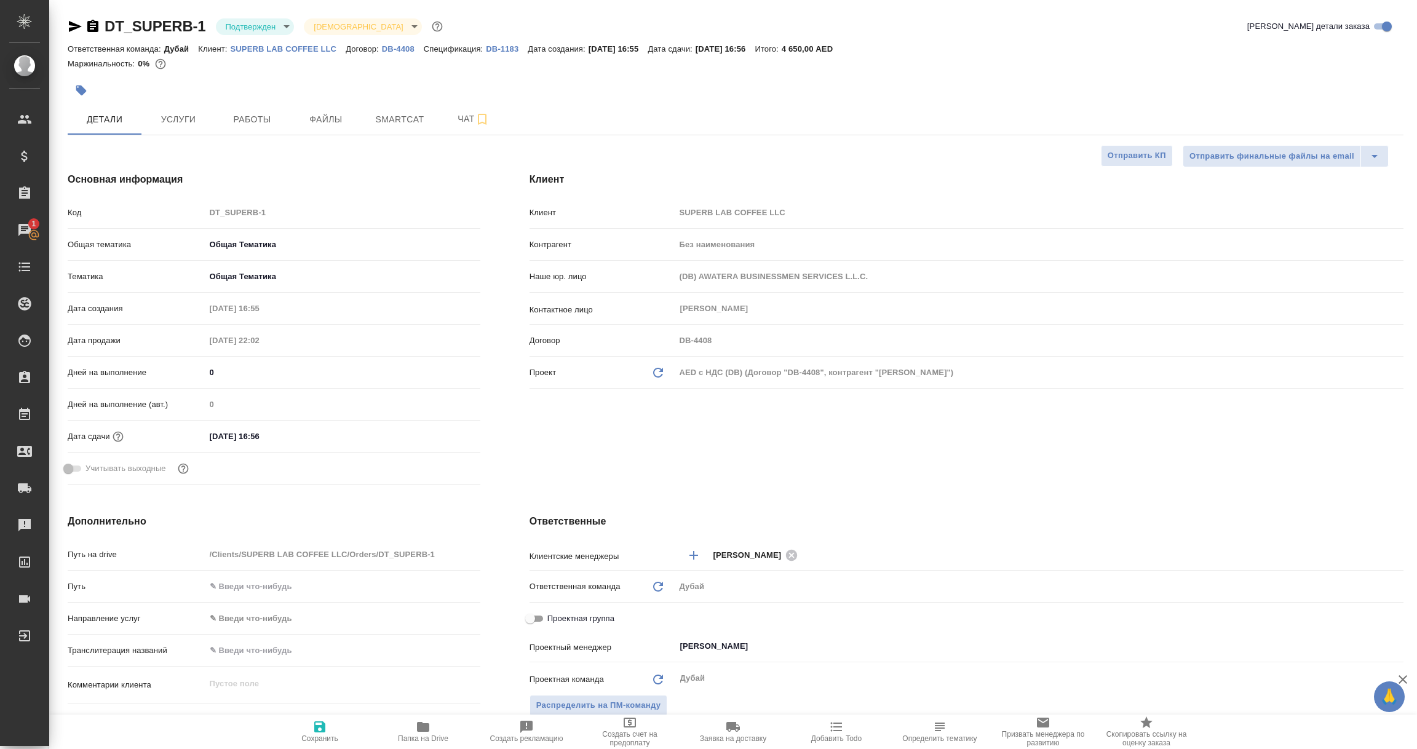
type textarea "x"
